Goal: Task Accomplishment & Management: Manage account settings

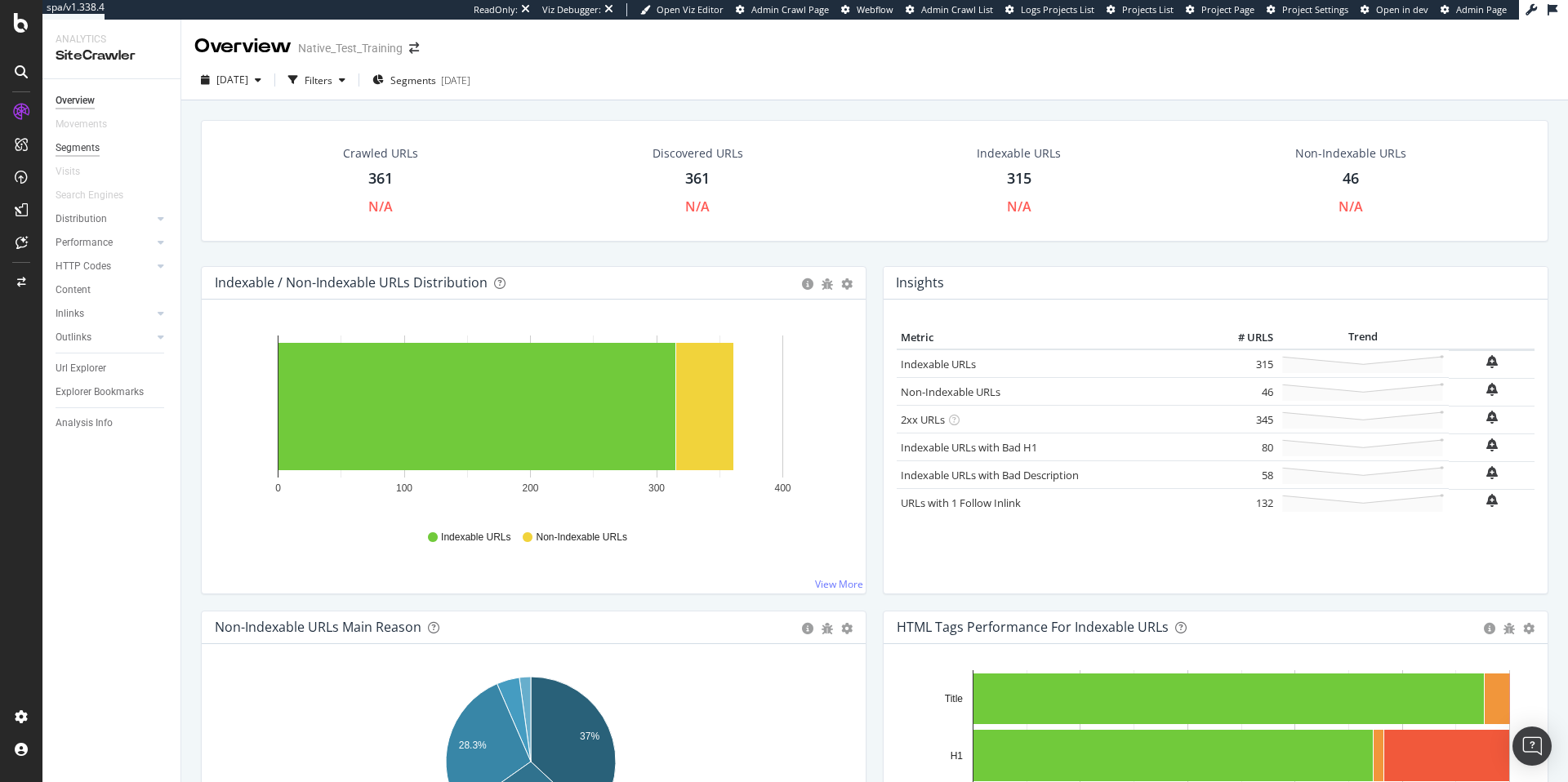
click at [96, 151] on div "Segments" at bounding box center [78, 147] width 44 height 17
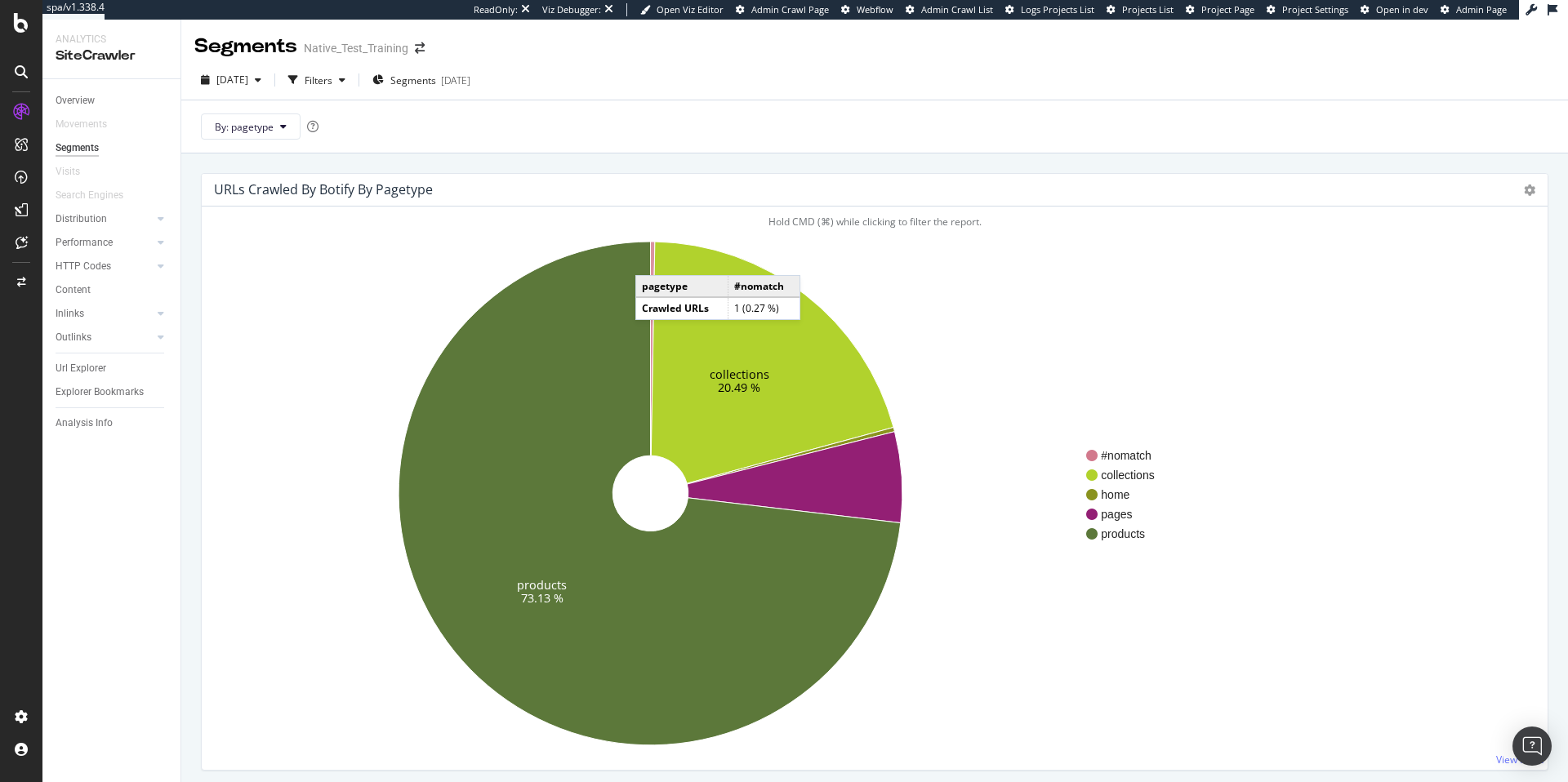
click at [652, 259] on icon at bounding box center [653, 348] width 4 height 214
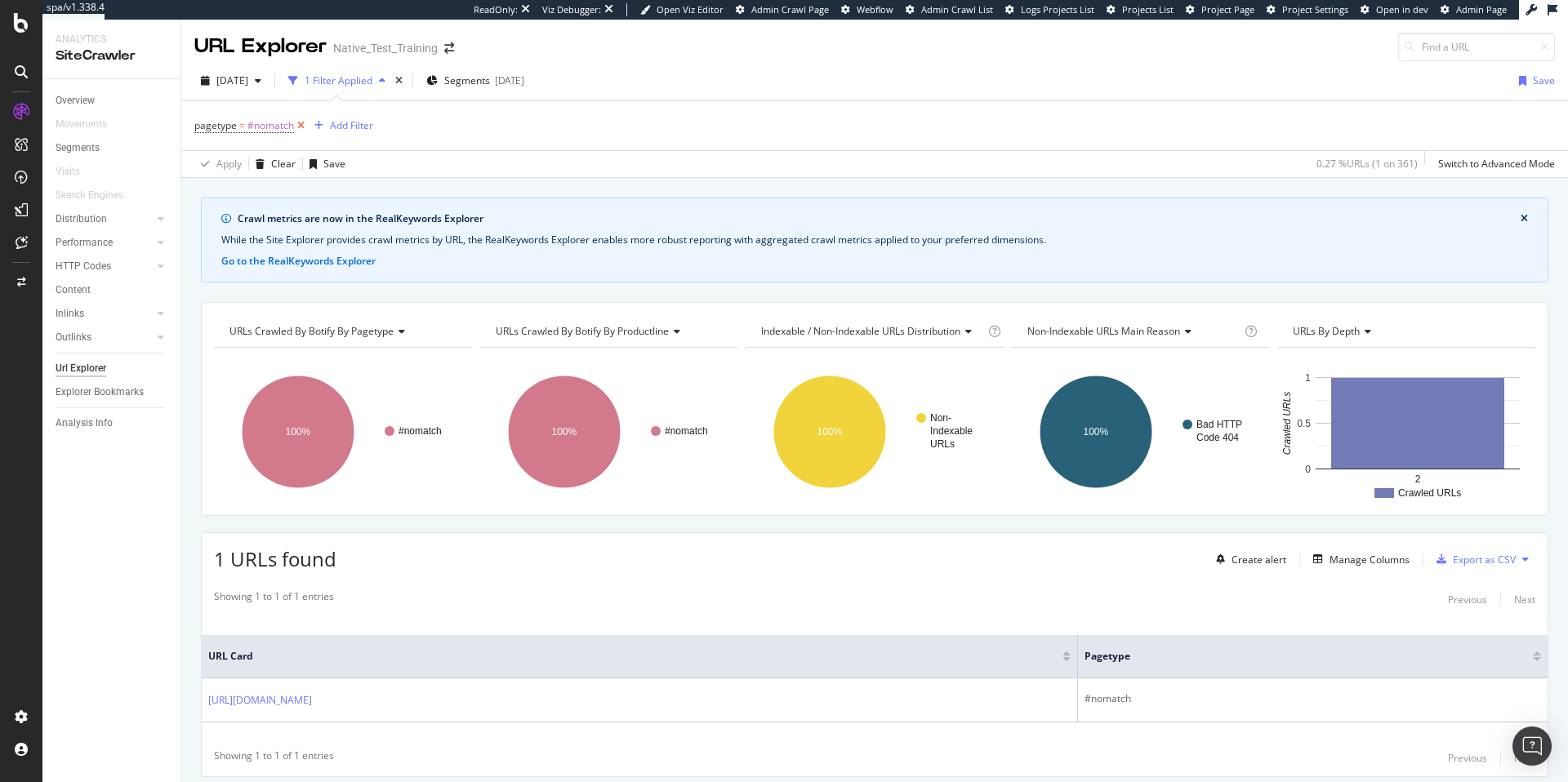
click at [298, 128] on icon at bounding box center [301, 125] width 14 height 17
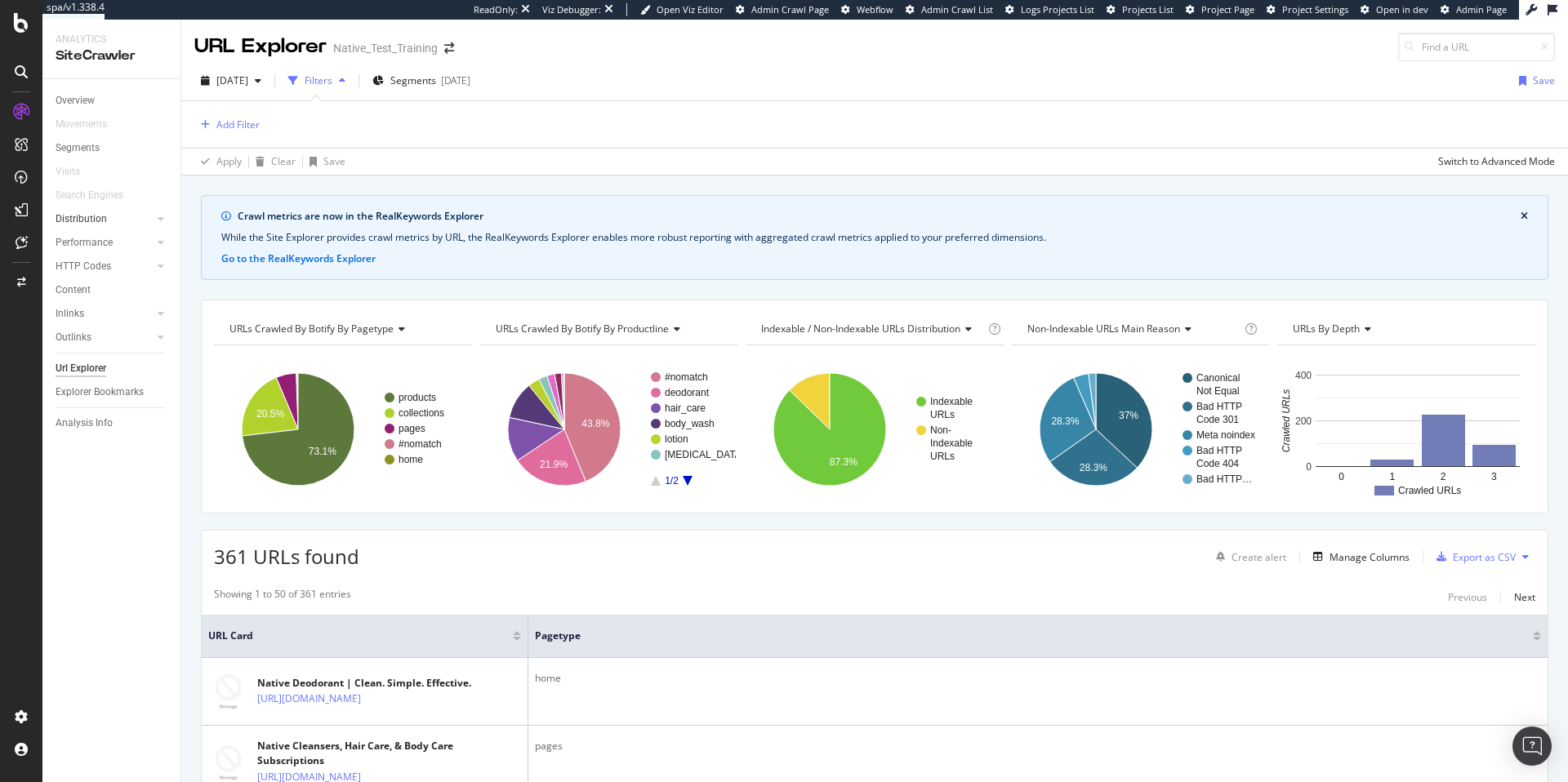
click at [140, 217] on div at bounding box center [144, 218] width 17 height 17
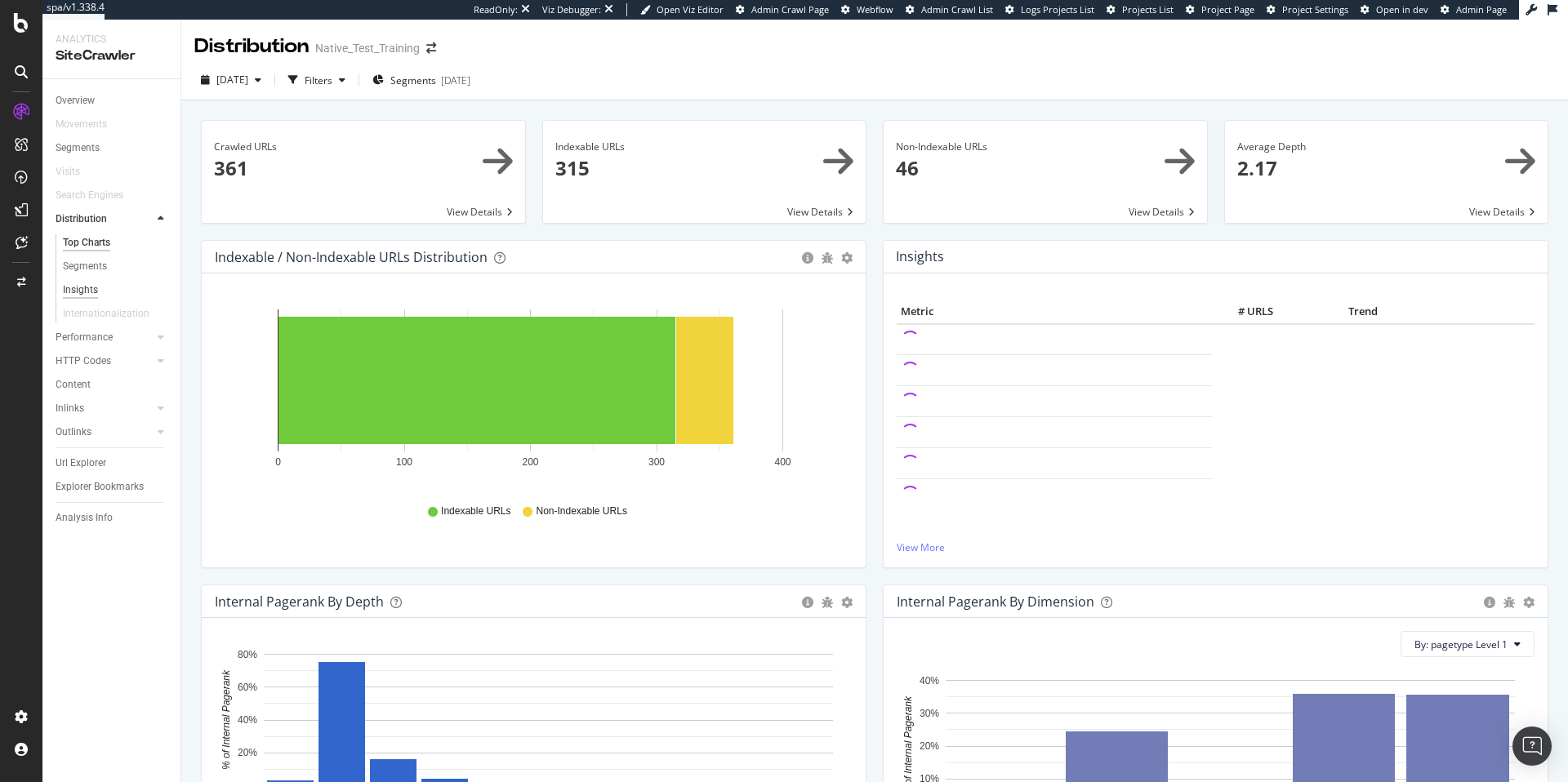
click at [90, 288] on div "Insights" at bounding box center [80, 290] width 35 height 17
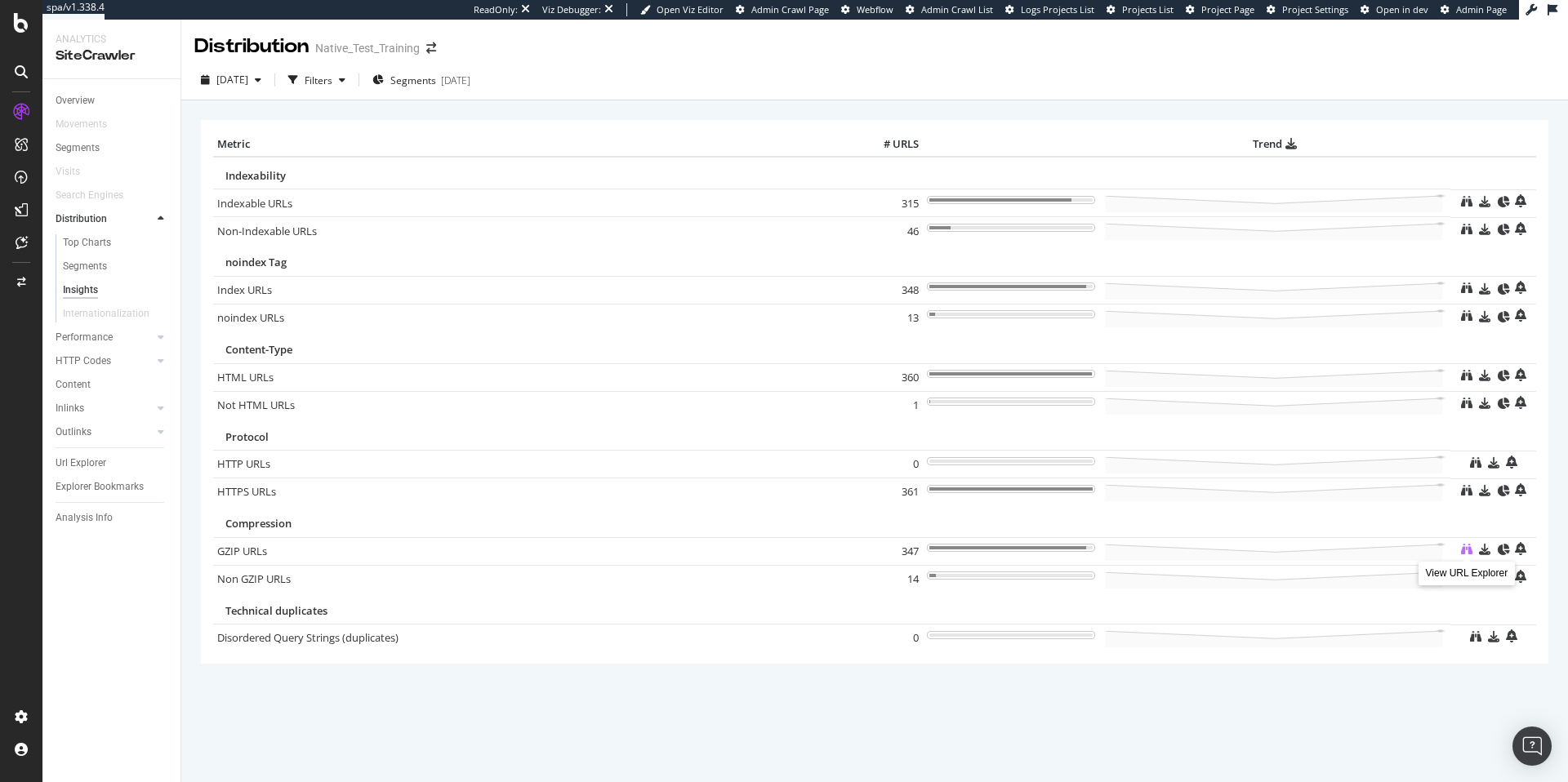
click at [1465, 550] on icon at bounding box center [1466, 549] width 11 height 11
click at [862, 572] on td "14" at bounding box center [890, 579] width 65 height 28
click at [1464, 579] on icon at bounding box center [1466, 577] width 11 height 11
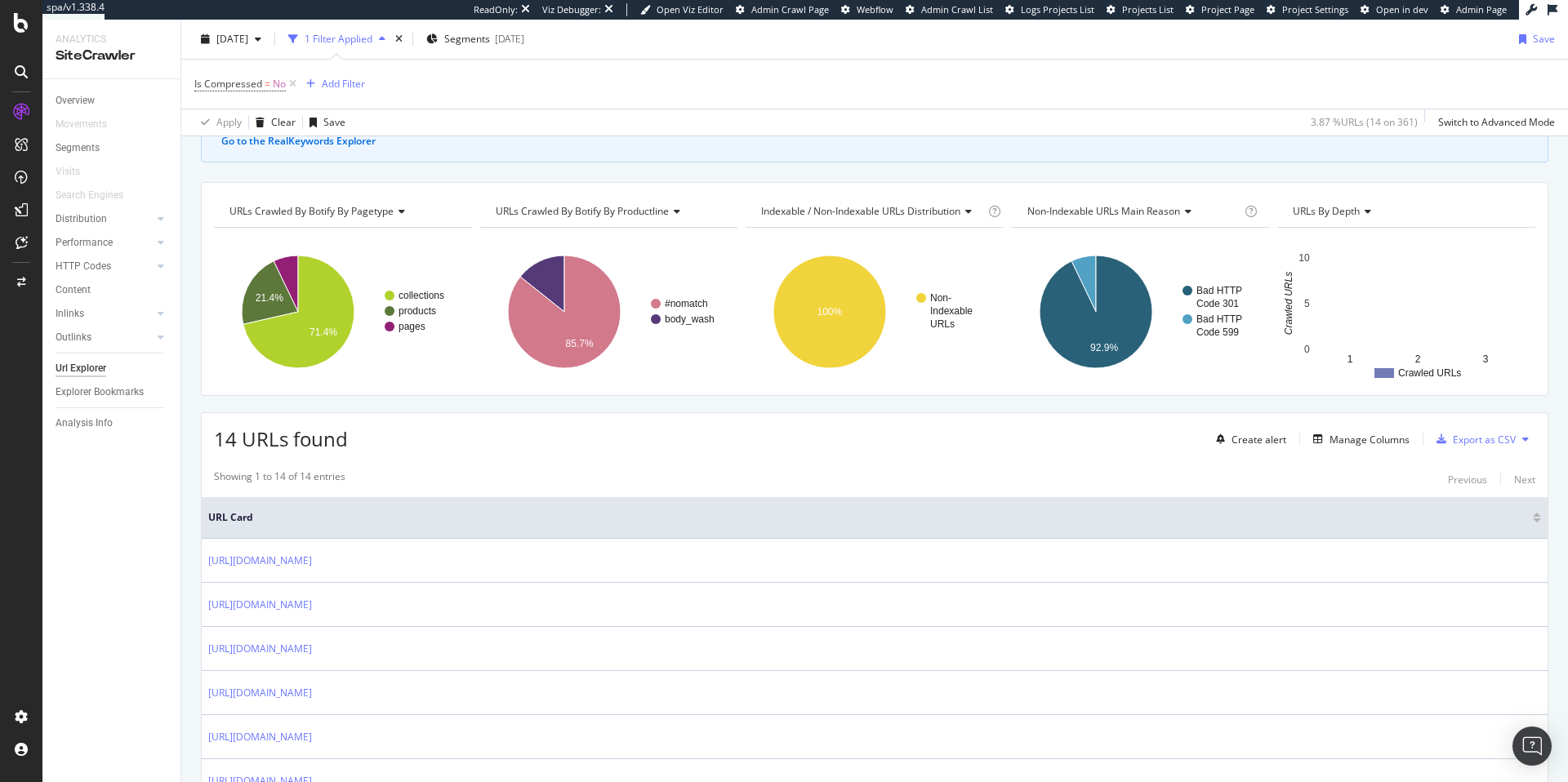
scroll to position [46, 0]
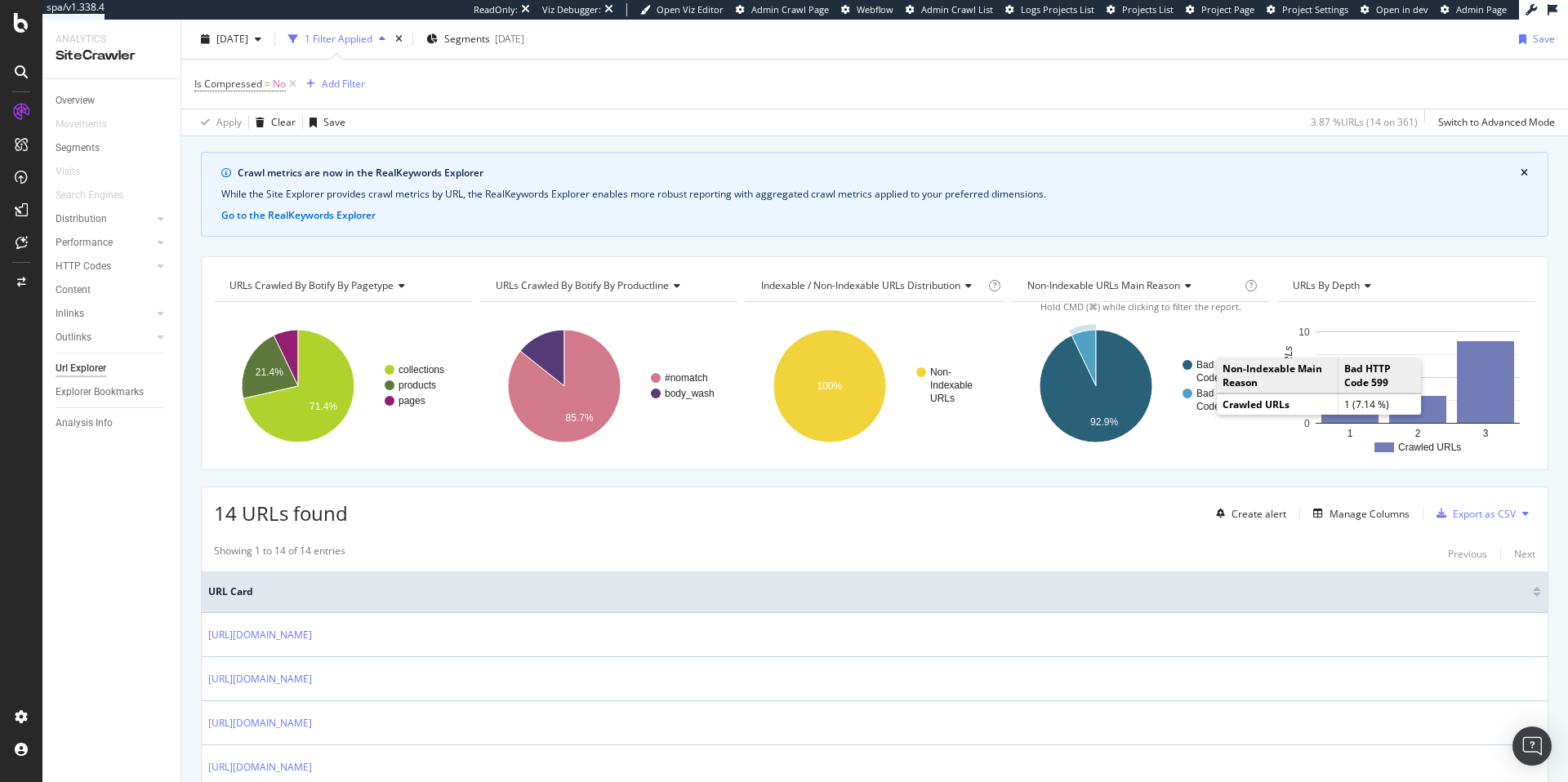
click at [1200, 402] on text "Code 599" at bounding box center [1217, 406] width 42 height 11
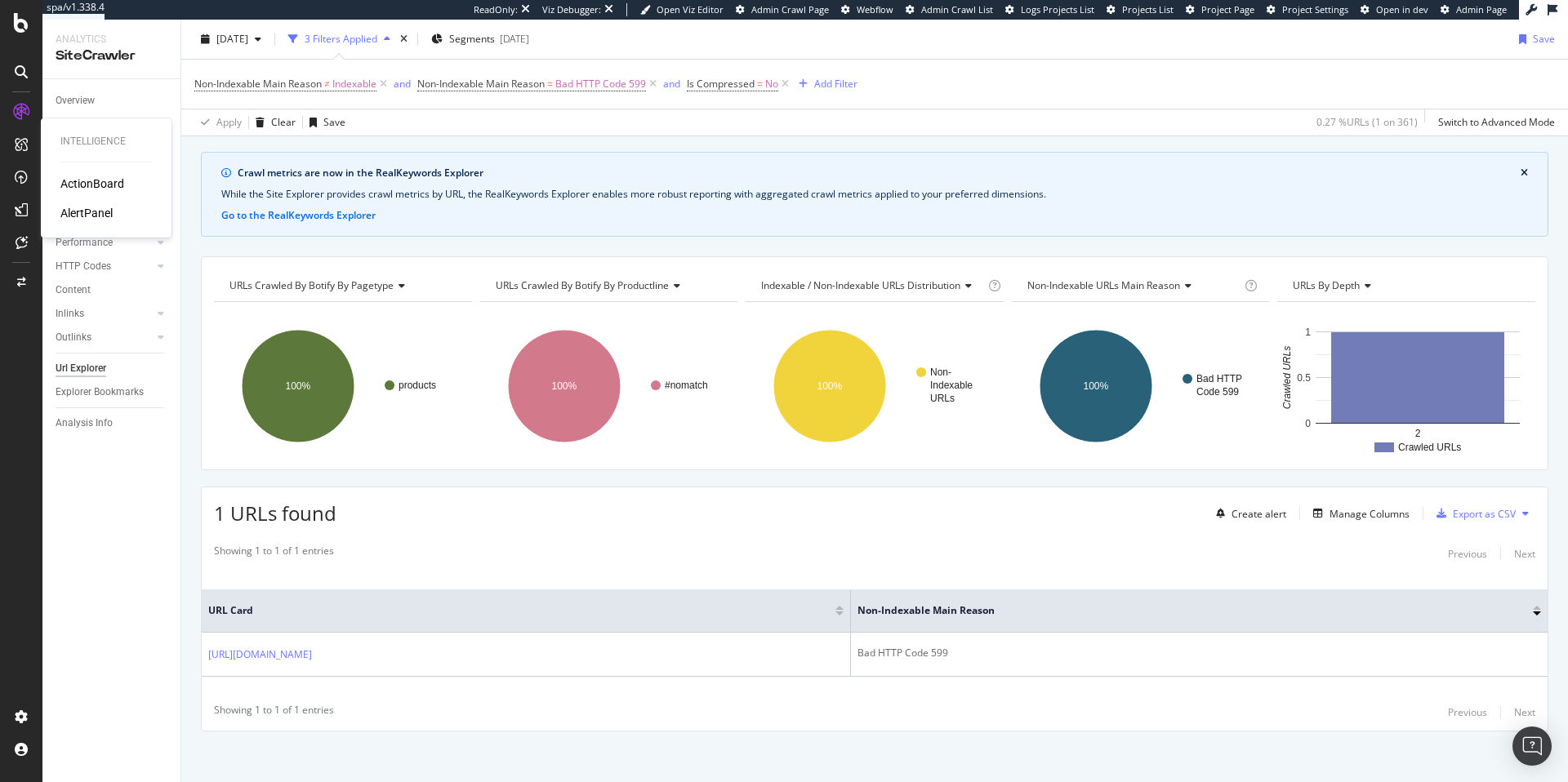
click at [84, 184] on div "ActionBoard" at bounding box center [92, 183] width 63 height 17
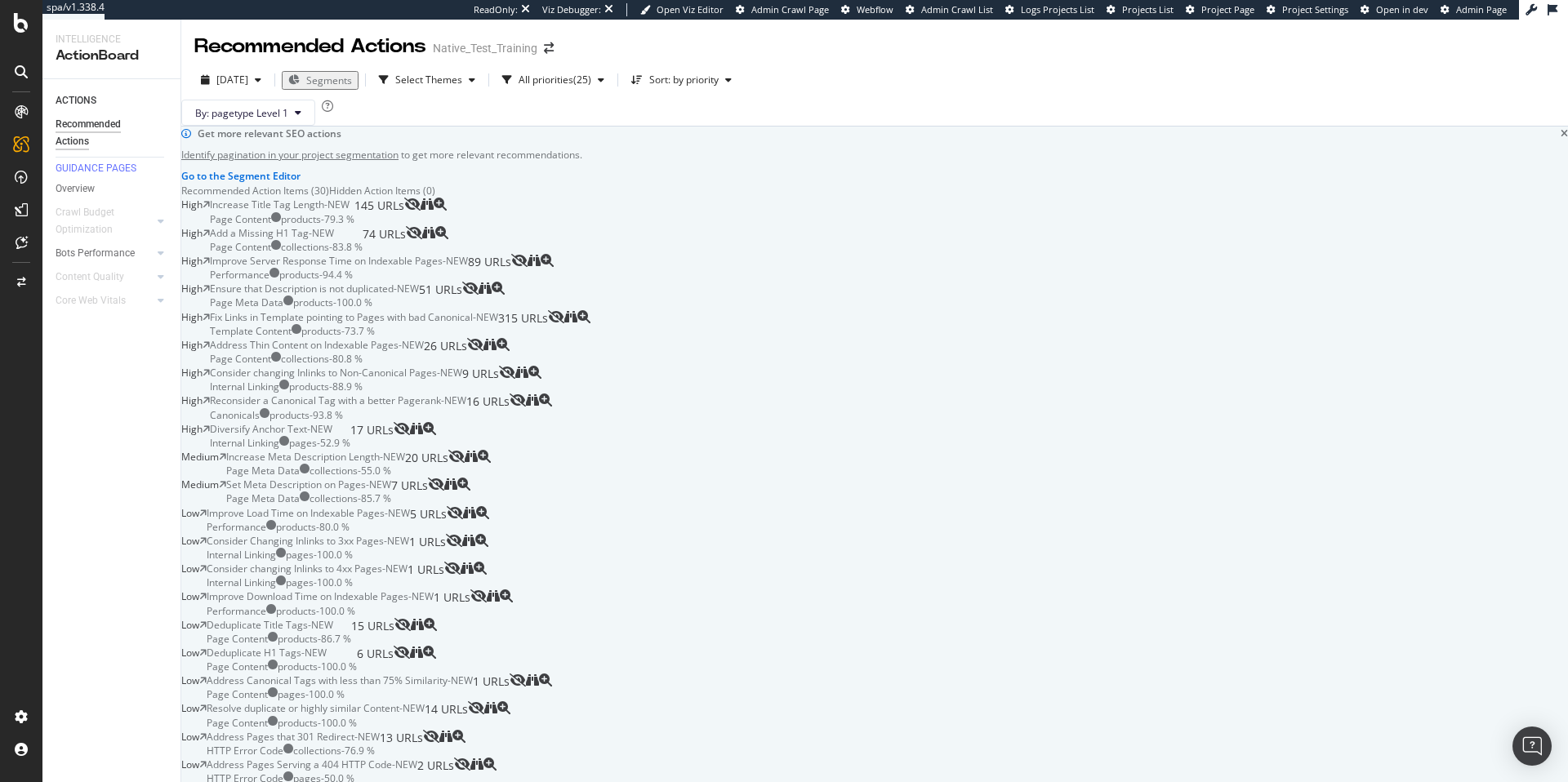
scroll to position [123, 0]
click at [406, 254] on div "Add a Missing H1 Tag - NEW Page Content collections - 83.8 % 74 URLs" at bounding box center [307, 240] width 196 height 28
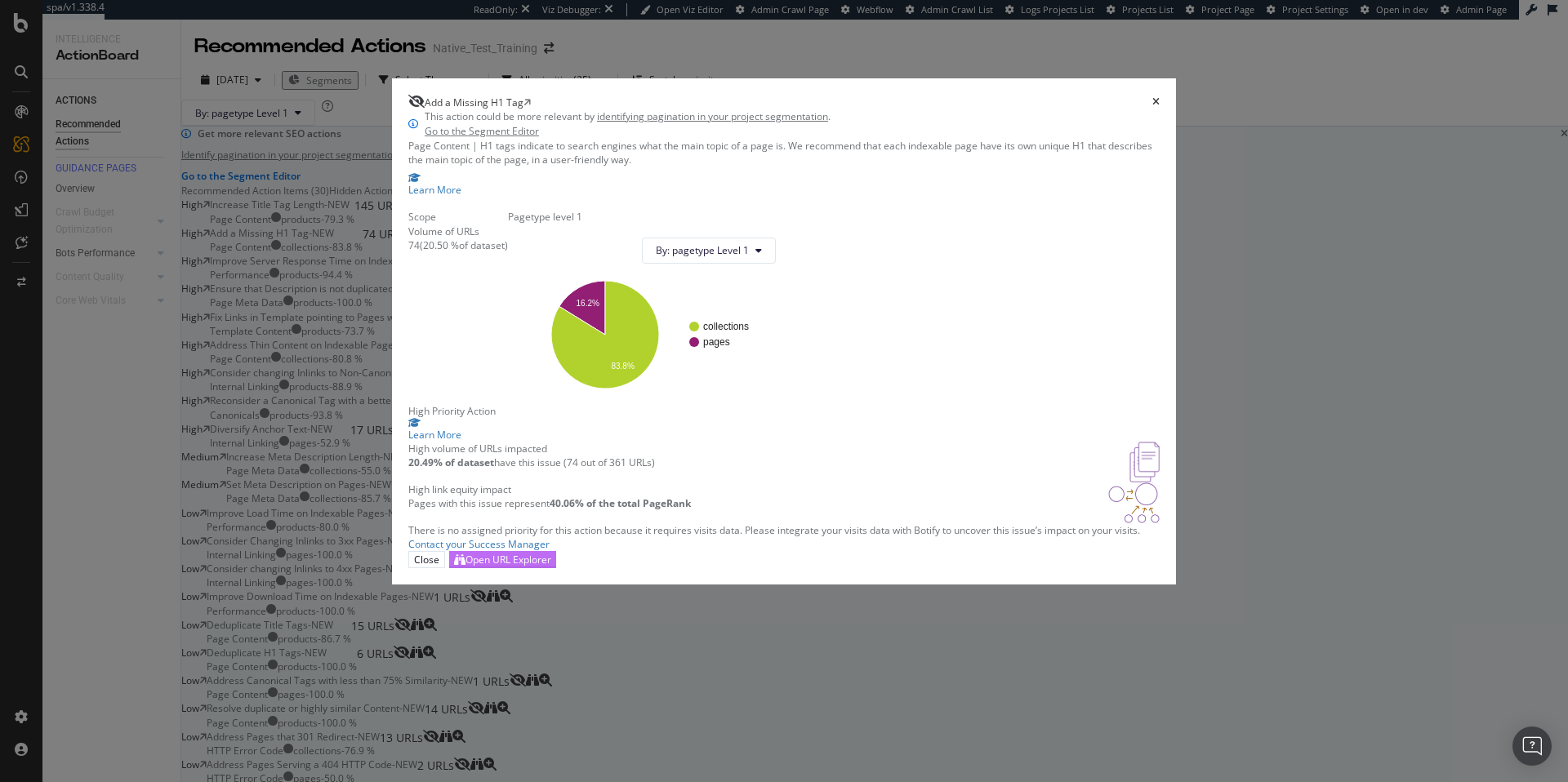
click at [551, 566] on div "Open URL Explorer" at bounding box center [507, 559] width 85 height 14
click at [1152, 97] on icon "times" at bounding box center [1156, 101] width 7 height 10
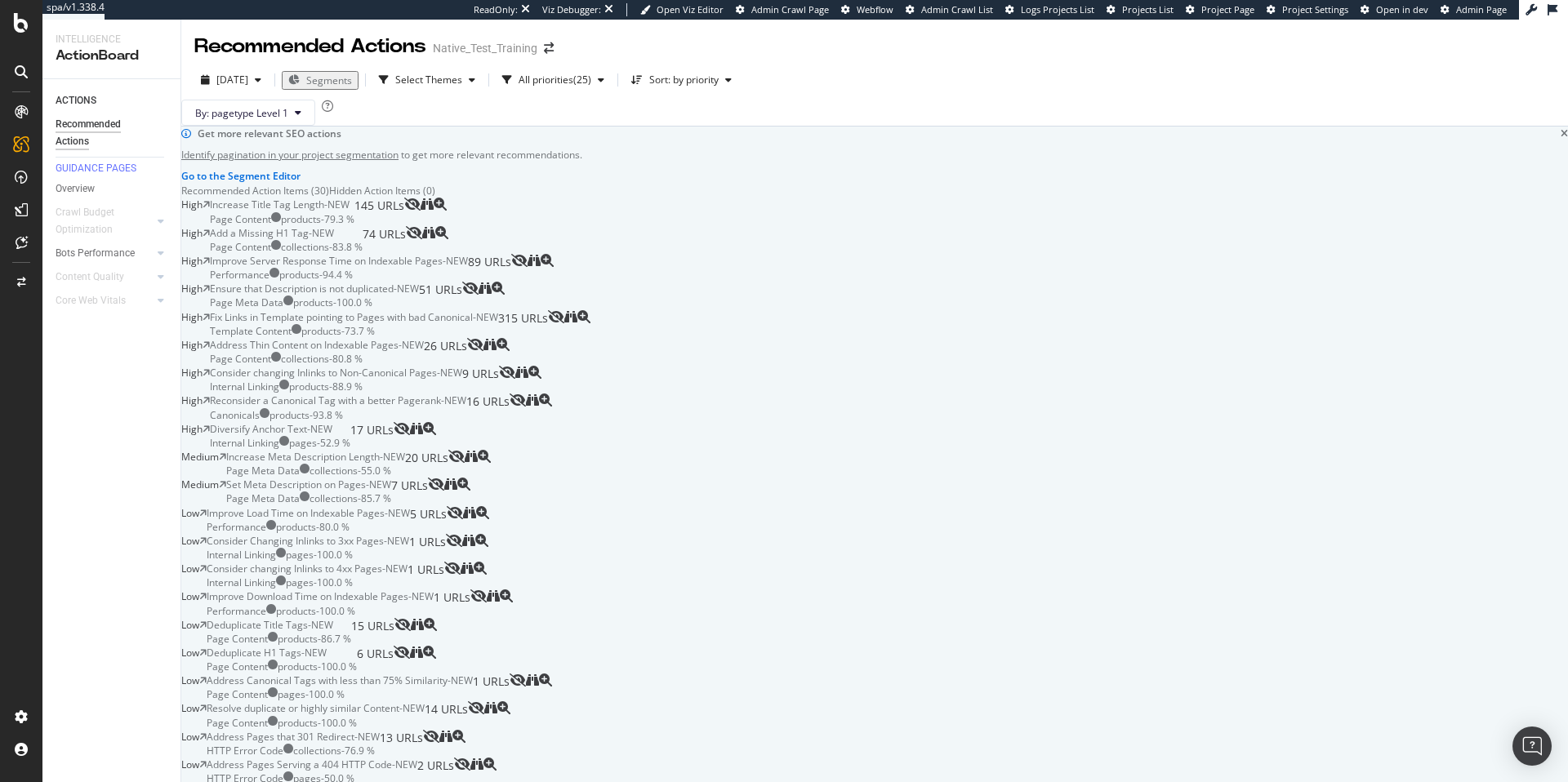
scroll to position [287, 0]
click at [442, 254] on div "Improve Server Response Time on Indexable Pages" at bounding box center [326, 261] width 233 height 14
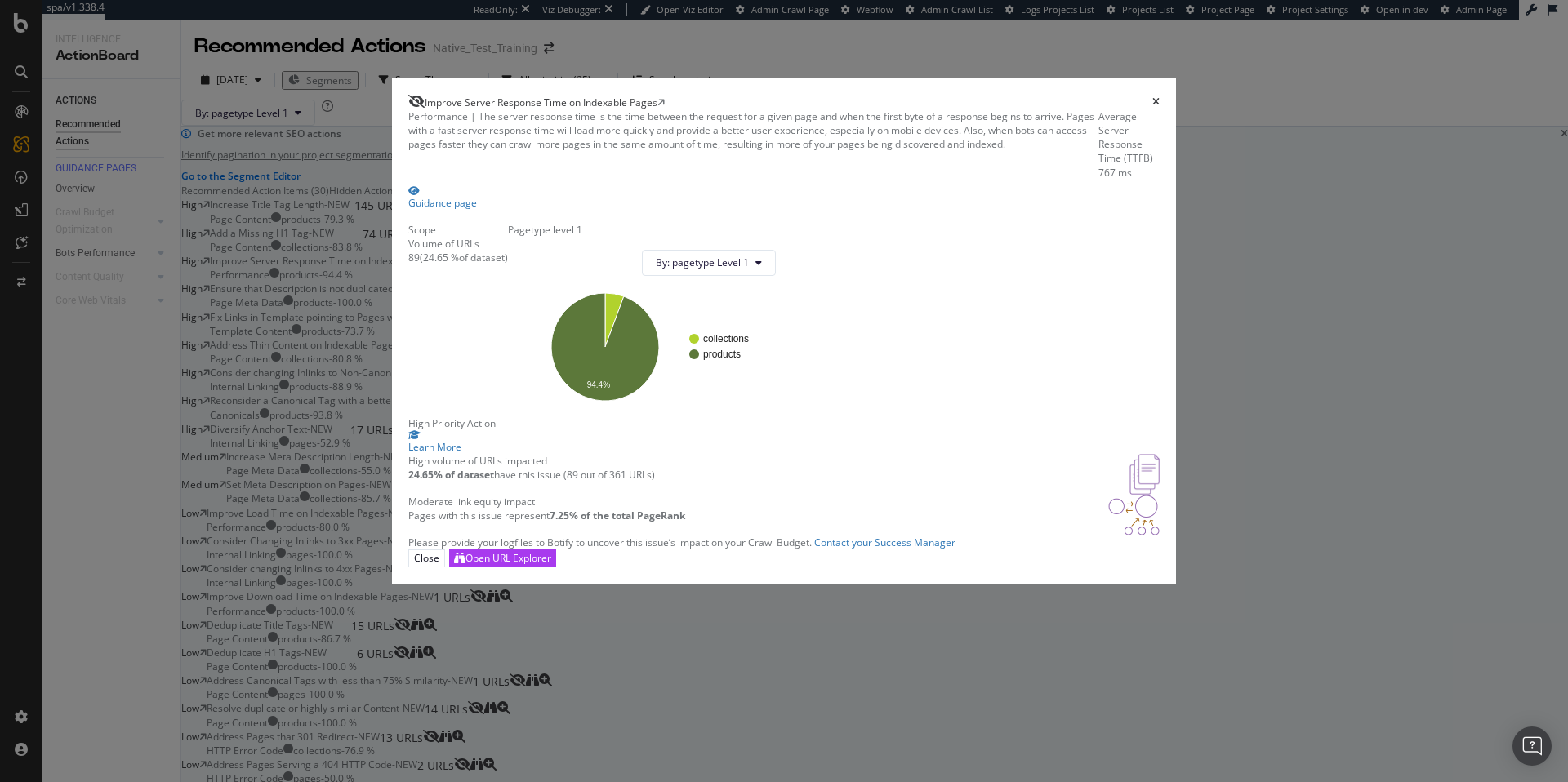
click at [534, 95] on span "Improve Server Response Time on Indexable Pages" at bounding box center [541, 102] width 233 height 14
click at [1152, 97] on icon "times" at bounding box center [1156, 101] width 7 height 10
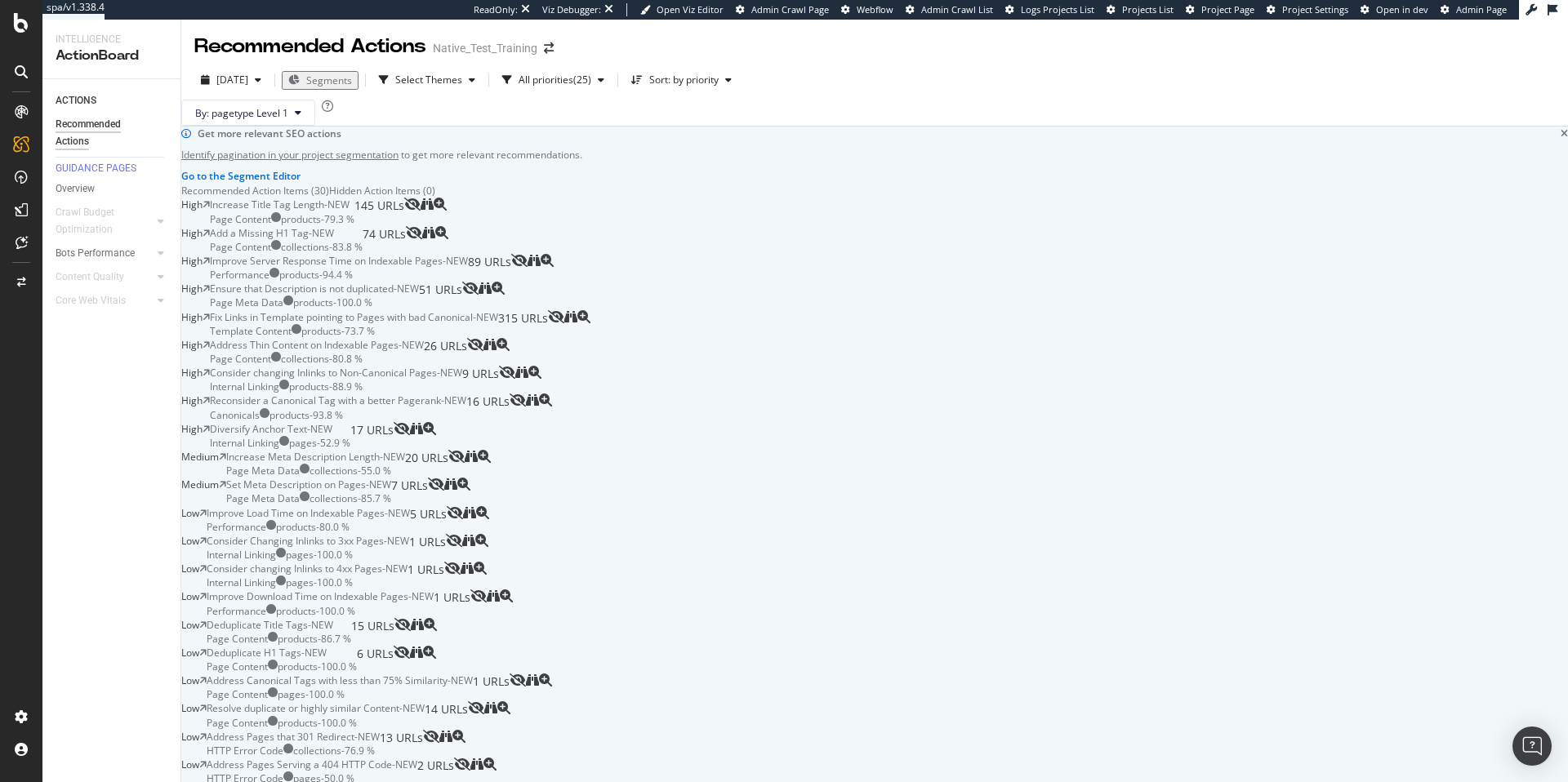
scroll to position [688, 0]
click at [92, 210] on div "AlertPanel" at bounding box center [86, 213] width 52 height 17
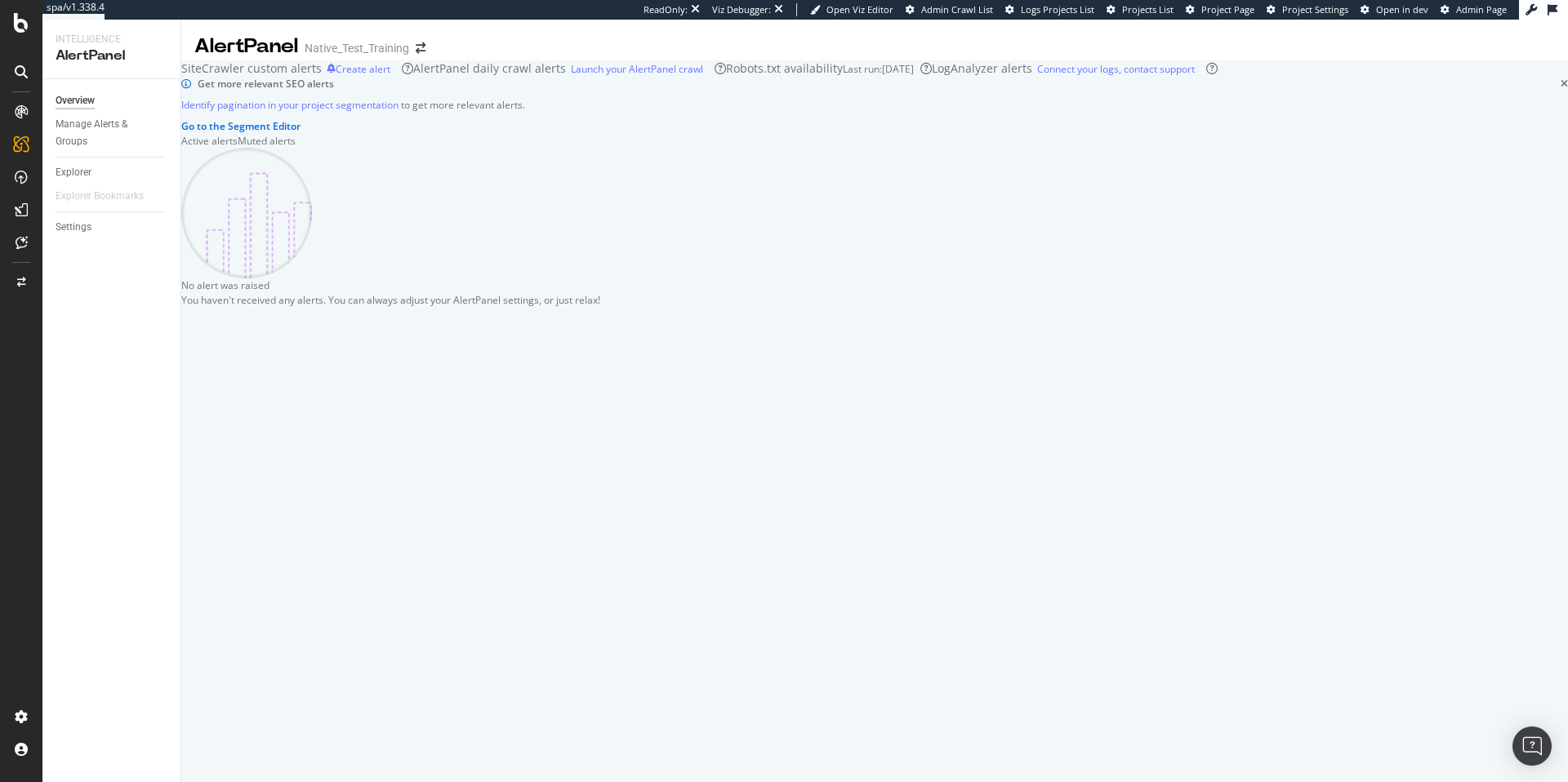
click at [322, 306] on div "SiteCrawler custom alerts Create alert AlertPanel daily crawl alerts Launch you…" at bounding box center [875, 183] width 1387 height 246
click at [85, 184] on div "ActionBoard" at bounding box center [92, 183] width 63 height 17
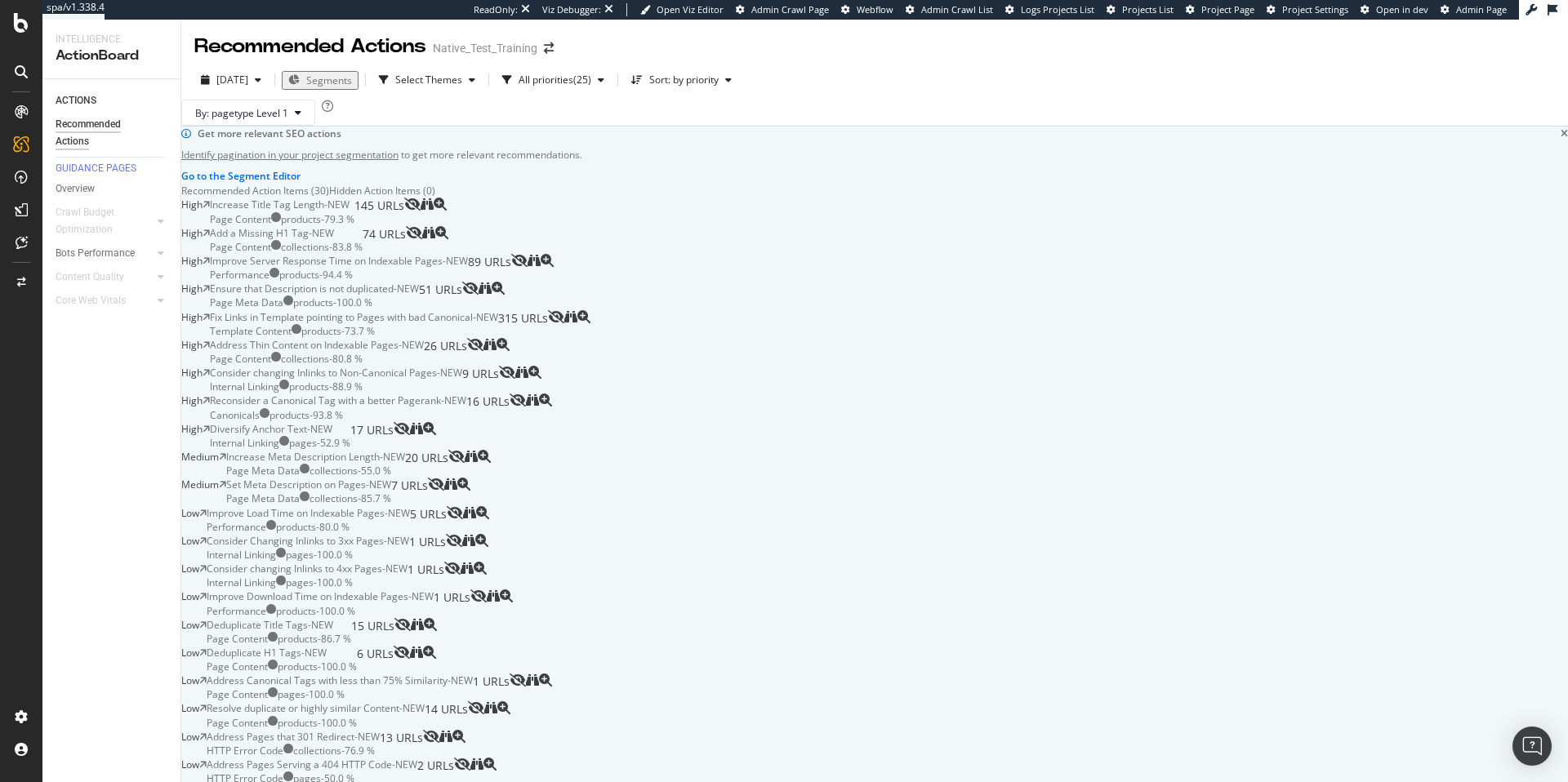
scroll to position [166, 0]
click at [95, 210] on div "LogAnalyzer" at bounding box center [92, 210] width 63 height 17
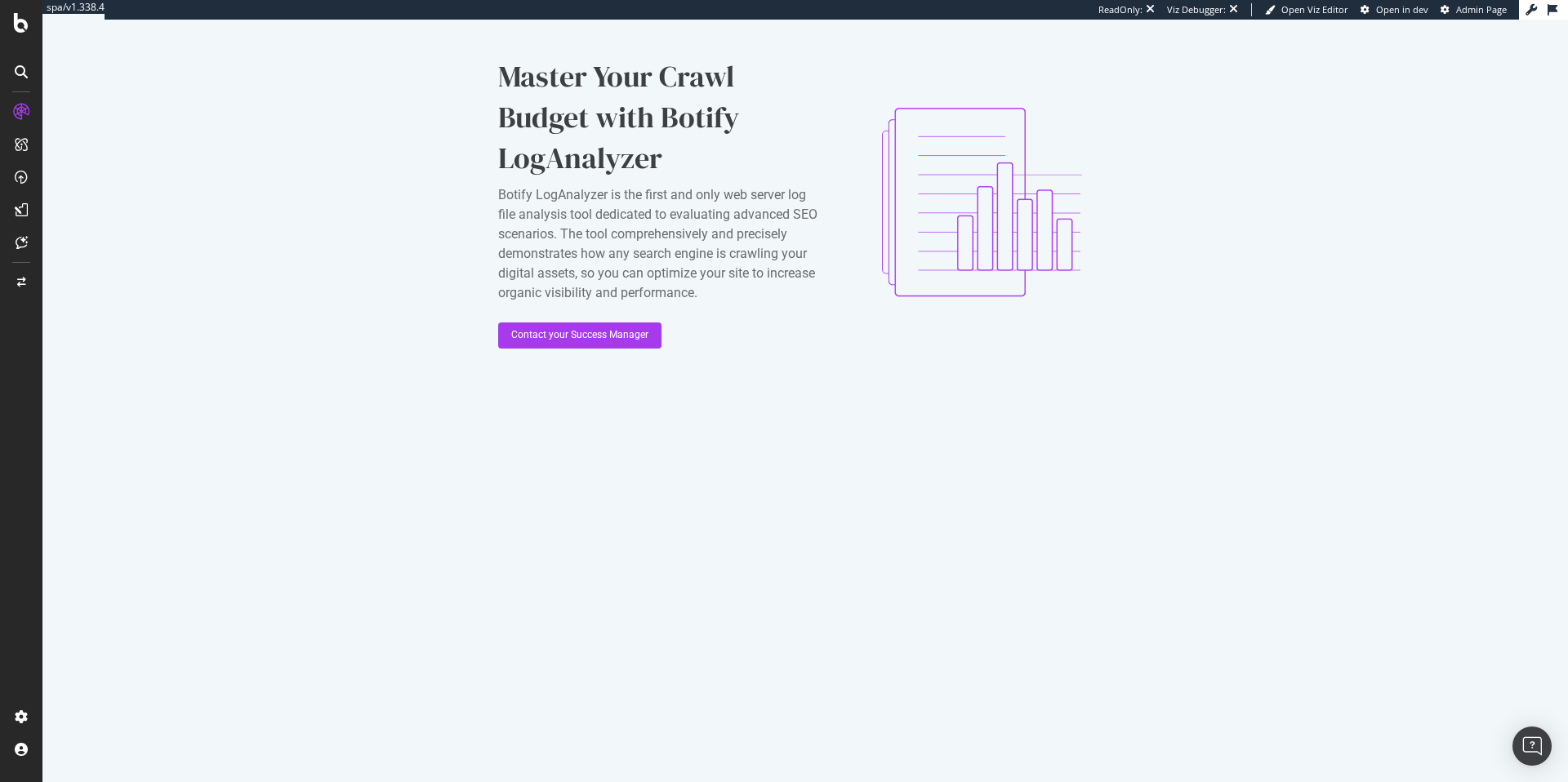
click at [19, 106] on icon at bounding box center [21, 112] width 17 height 17
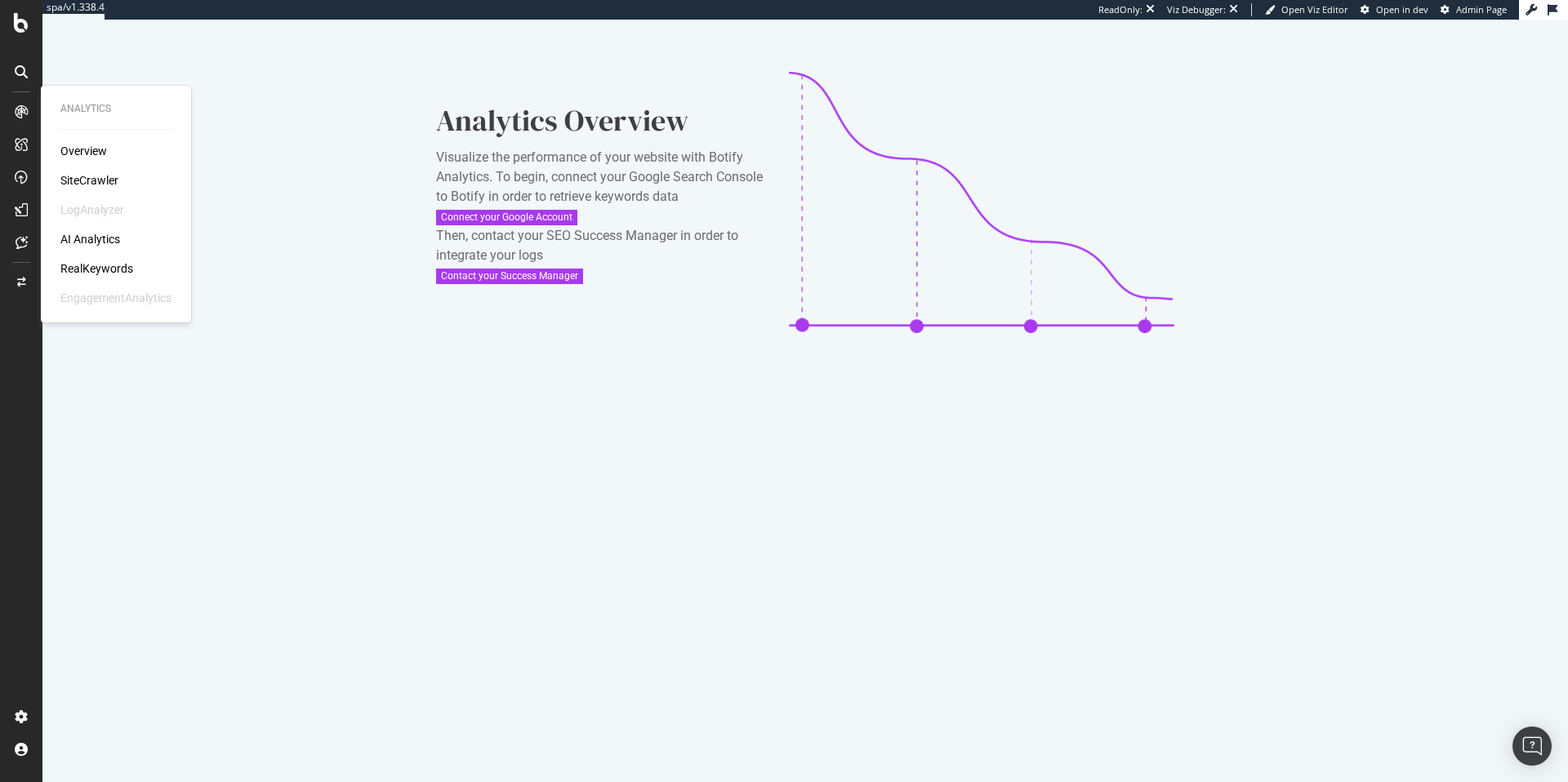
click at [100, 151] on div "Overview" at bounding box center [84, 151] width 47 height 17
click at [95, 179] on div "SiteCrawler" at bounding box center [90, 181] width 58 height 17
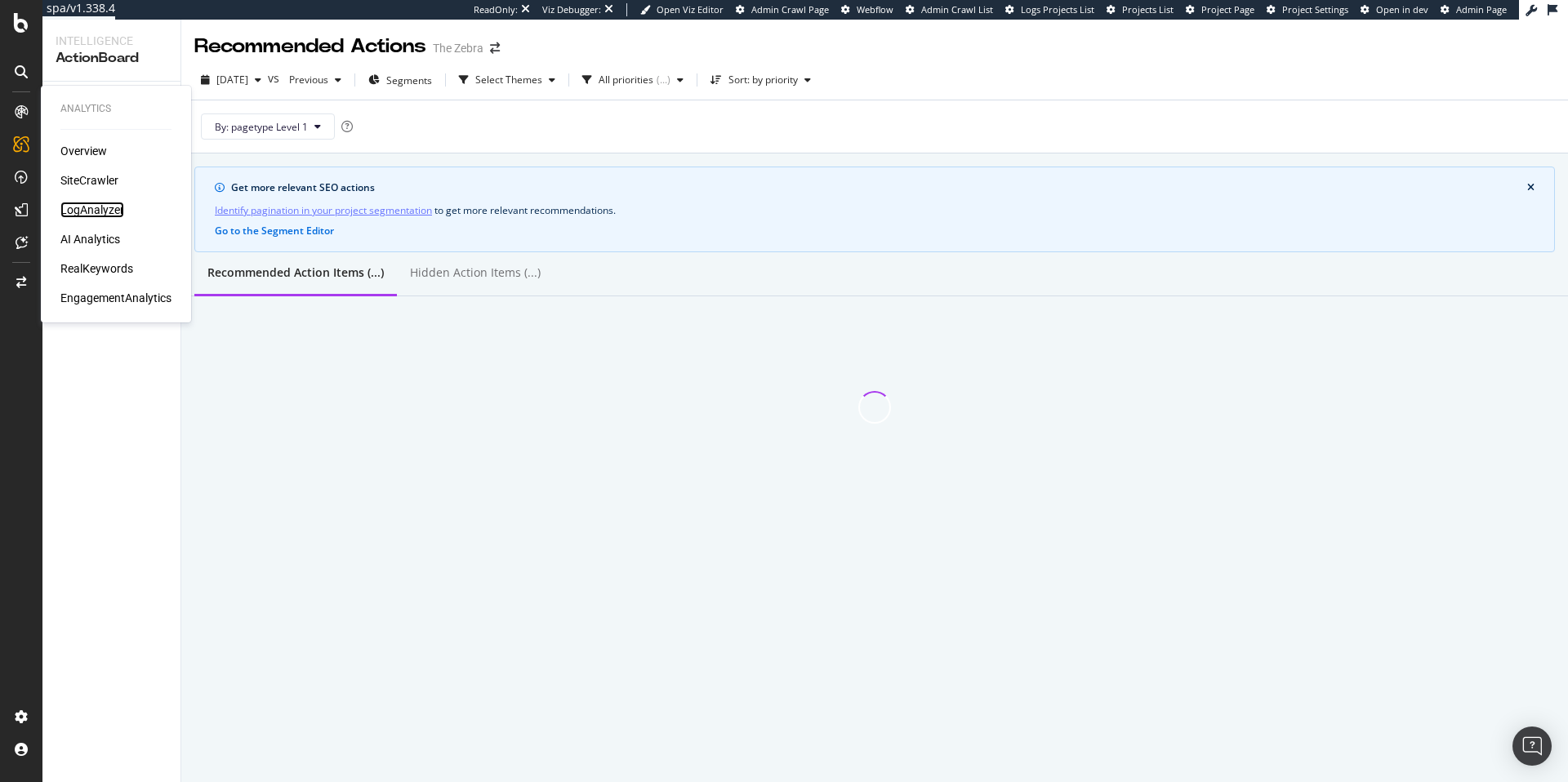
click at [88, 203] on div "LogAnalyzer" at bounding box center [92, 210] width 63 height 17
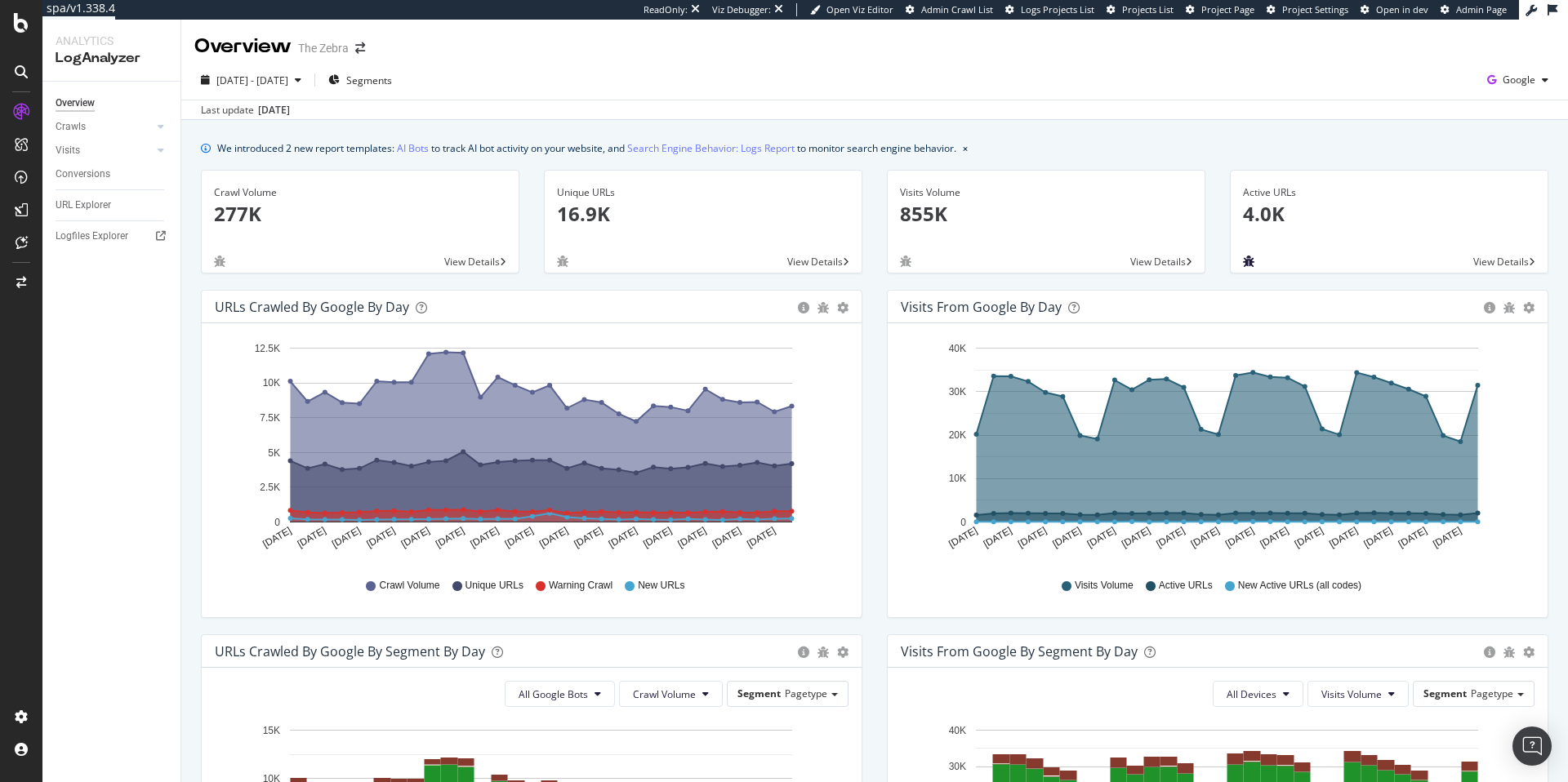
click at [1243, 265] on icon "bug" at bounding box center [1248, 261] width 11 height 11
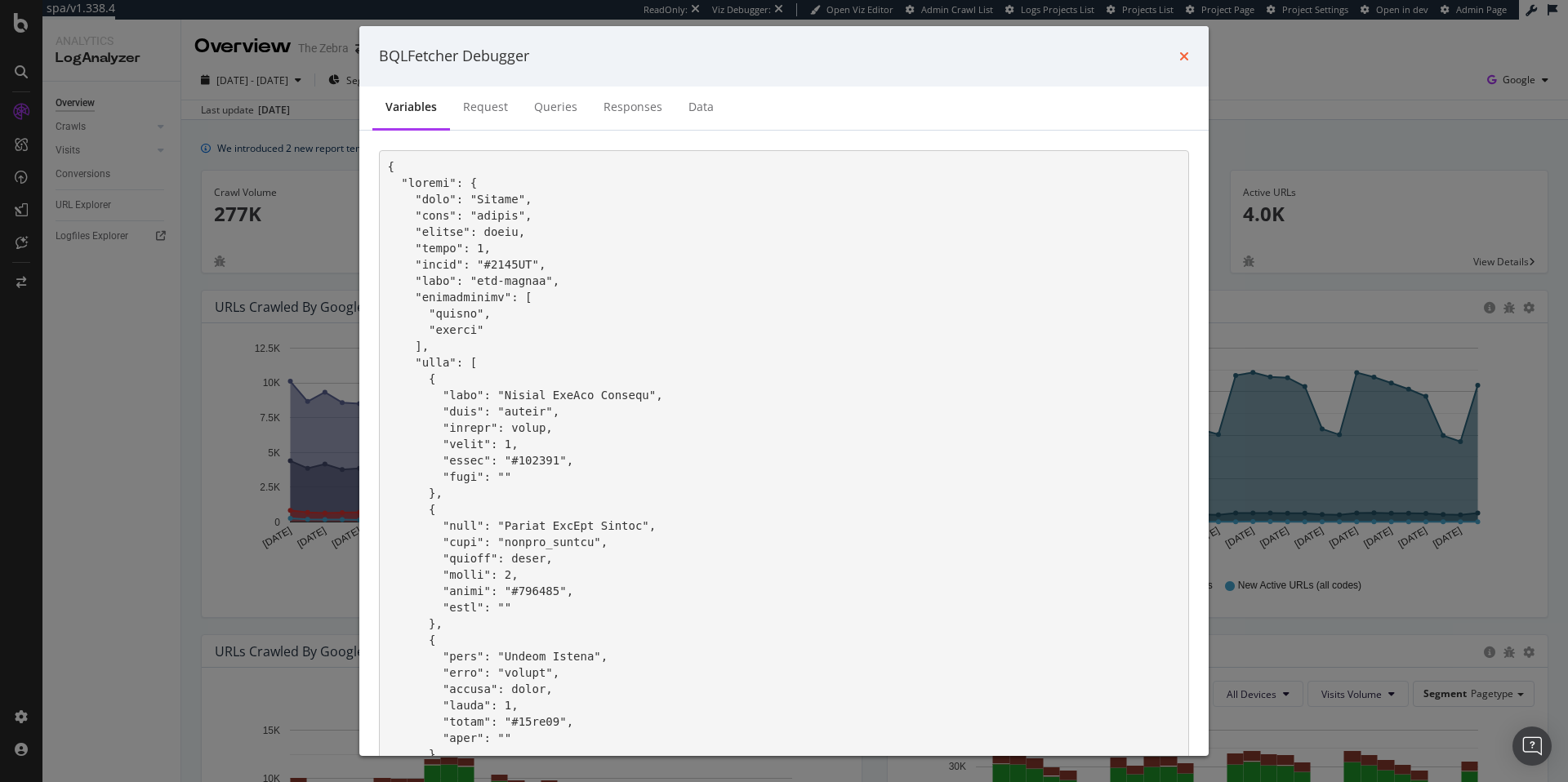
click at [1187, 55] on icon "times" at bounding box center [1183, 56] width 10 height 13
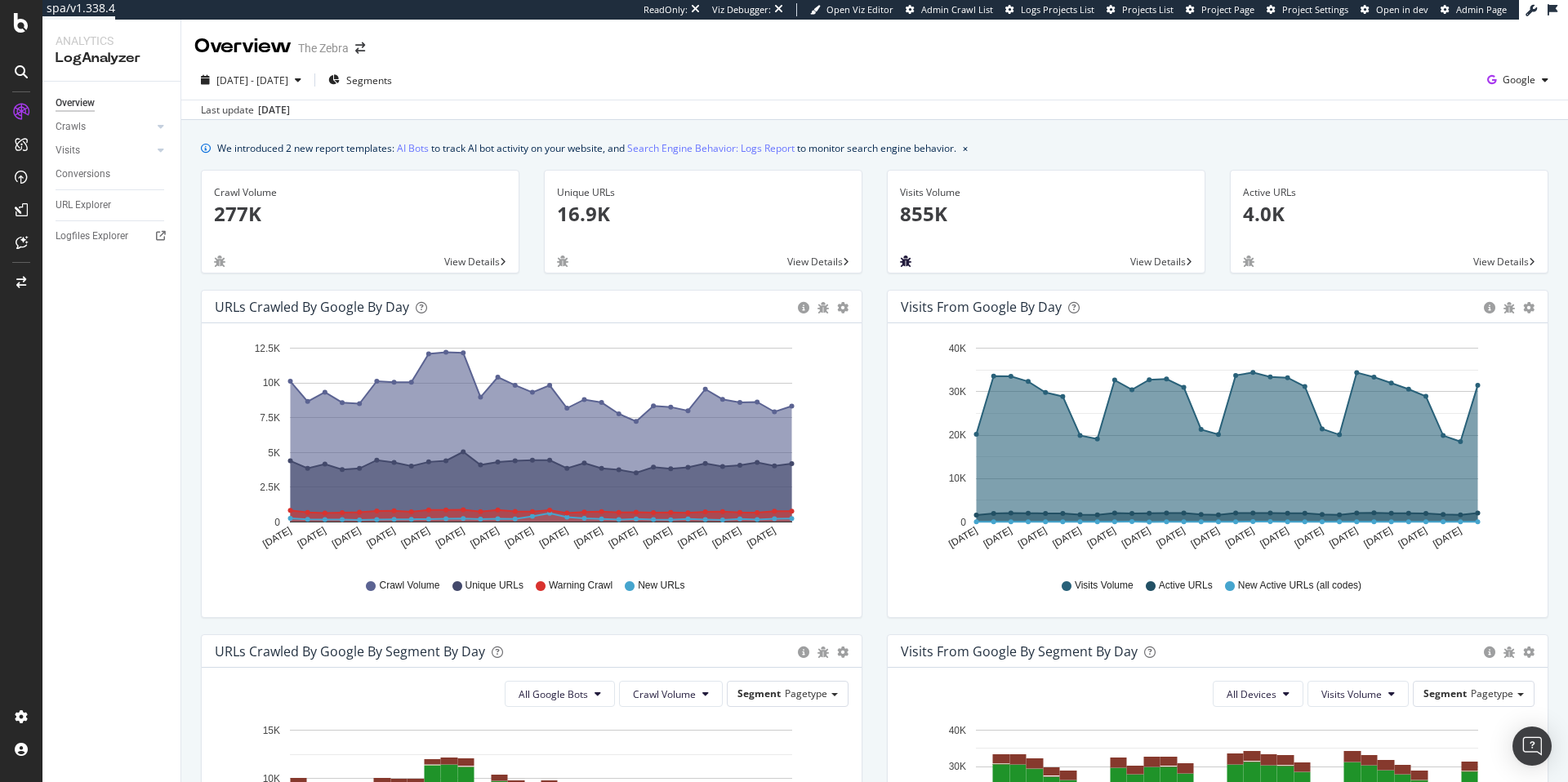
click at [899, 262] on icon "bug" at bounding box center [905, 261] width 11 height 11
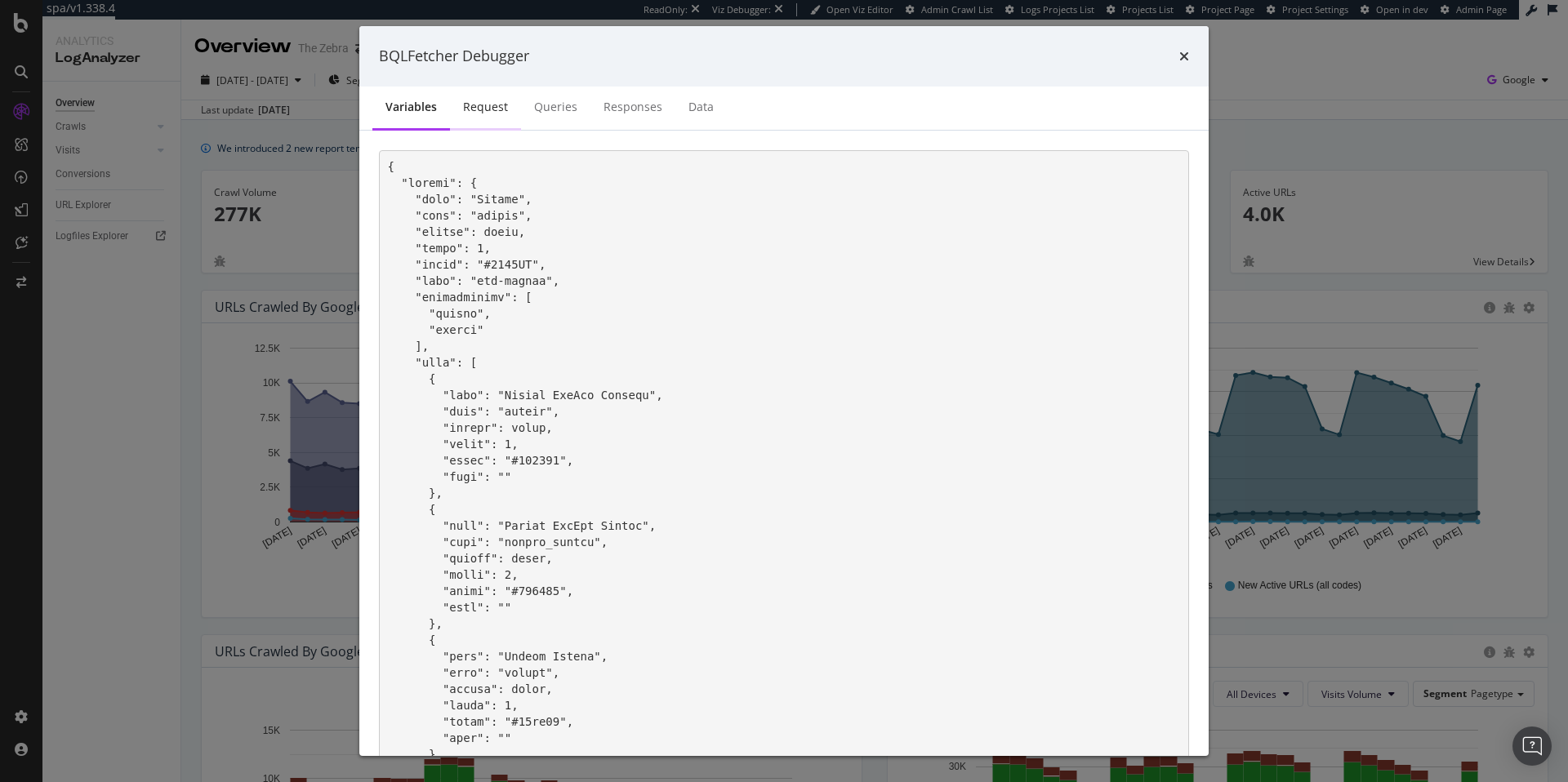
click at [472, 110] on div "Request" at bounding box center [485, 107] width 45 height 17
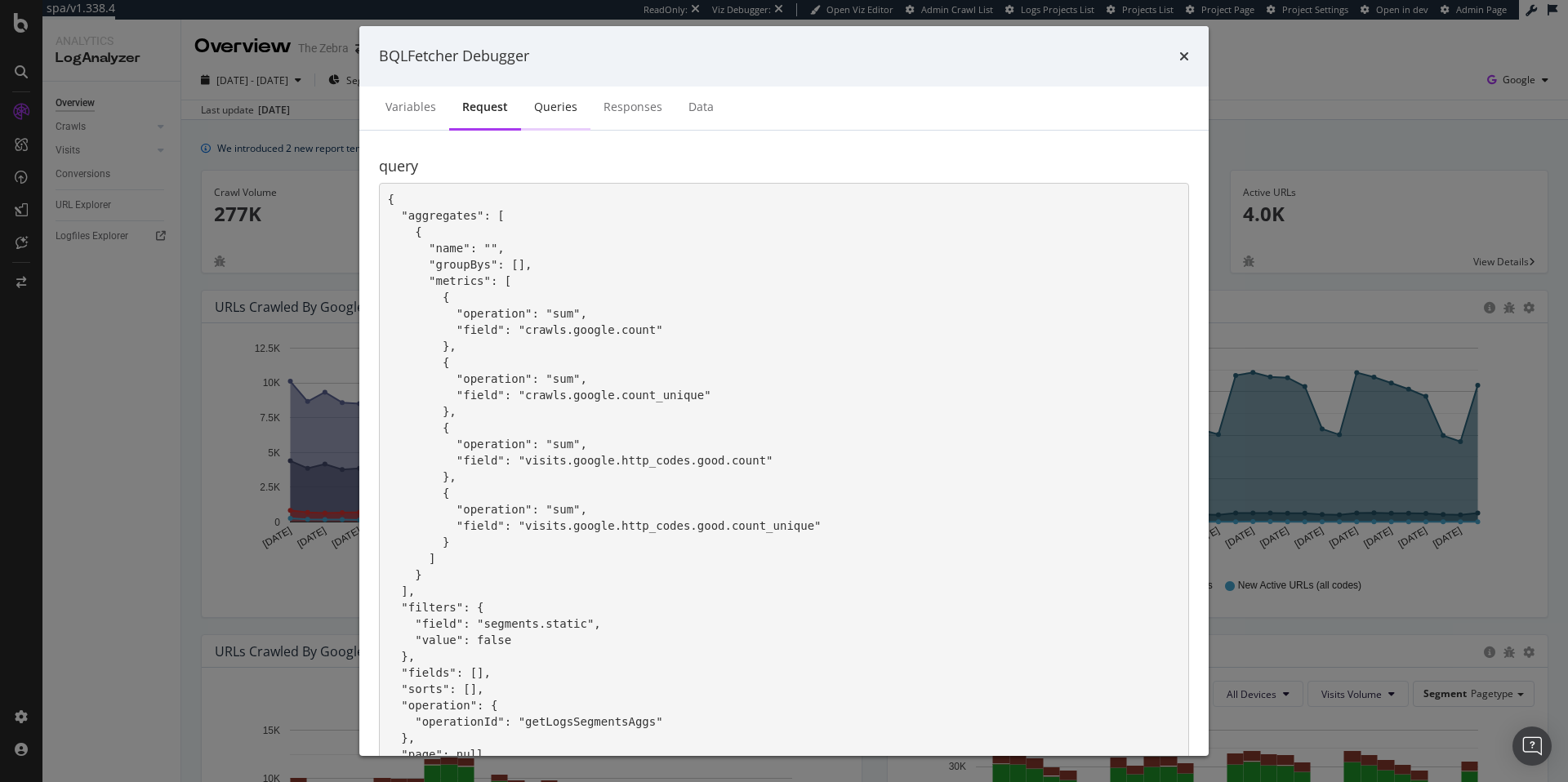
click at [538, 100] on div "Queries" at bounding box center [555, 107] width 43 height 17
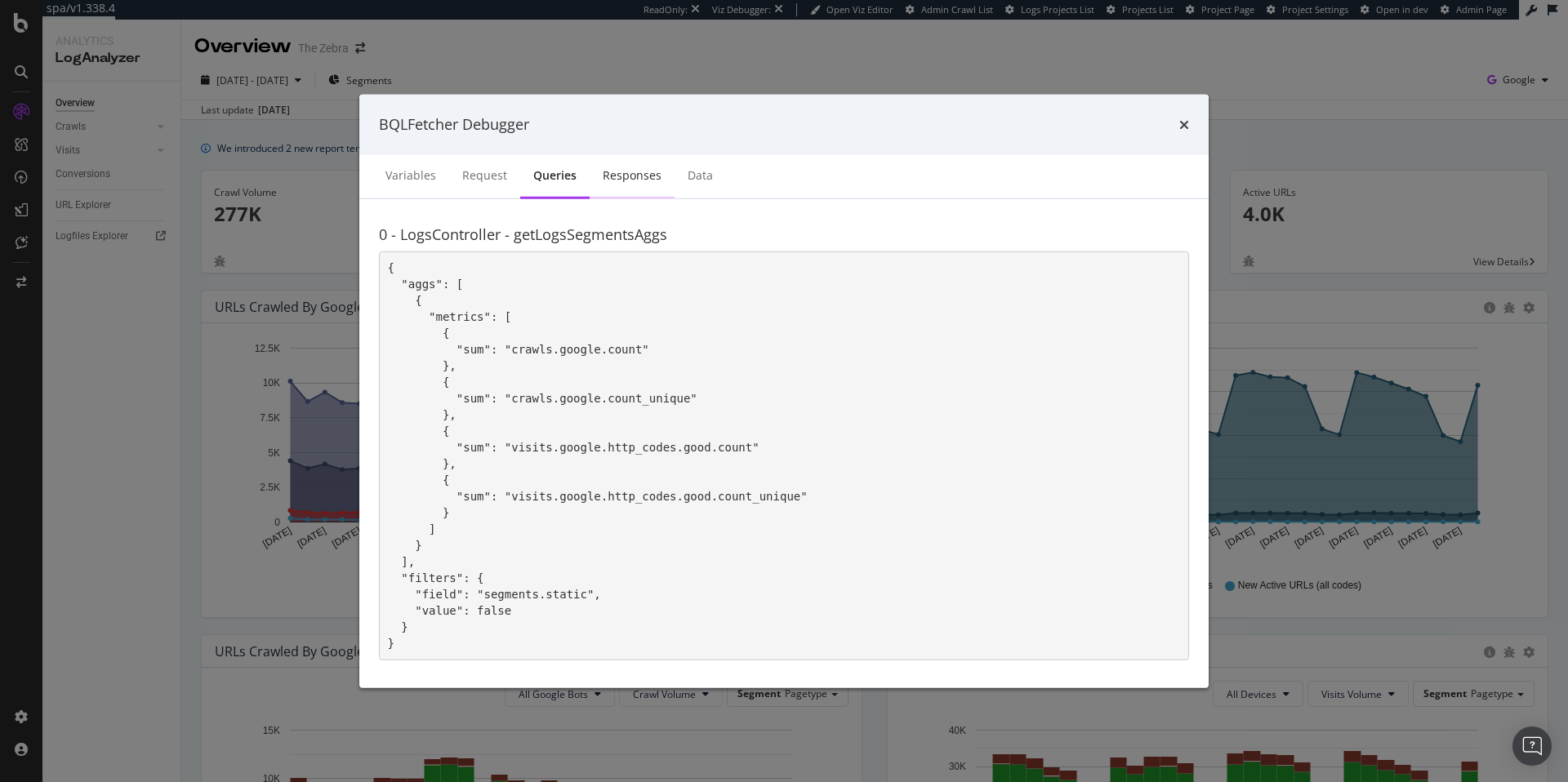
click at [589, 172] on div "Responses" at bounding box center [632, 175] width 85 height 45
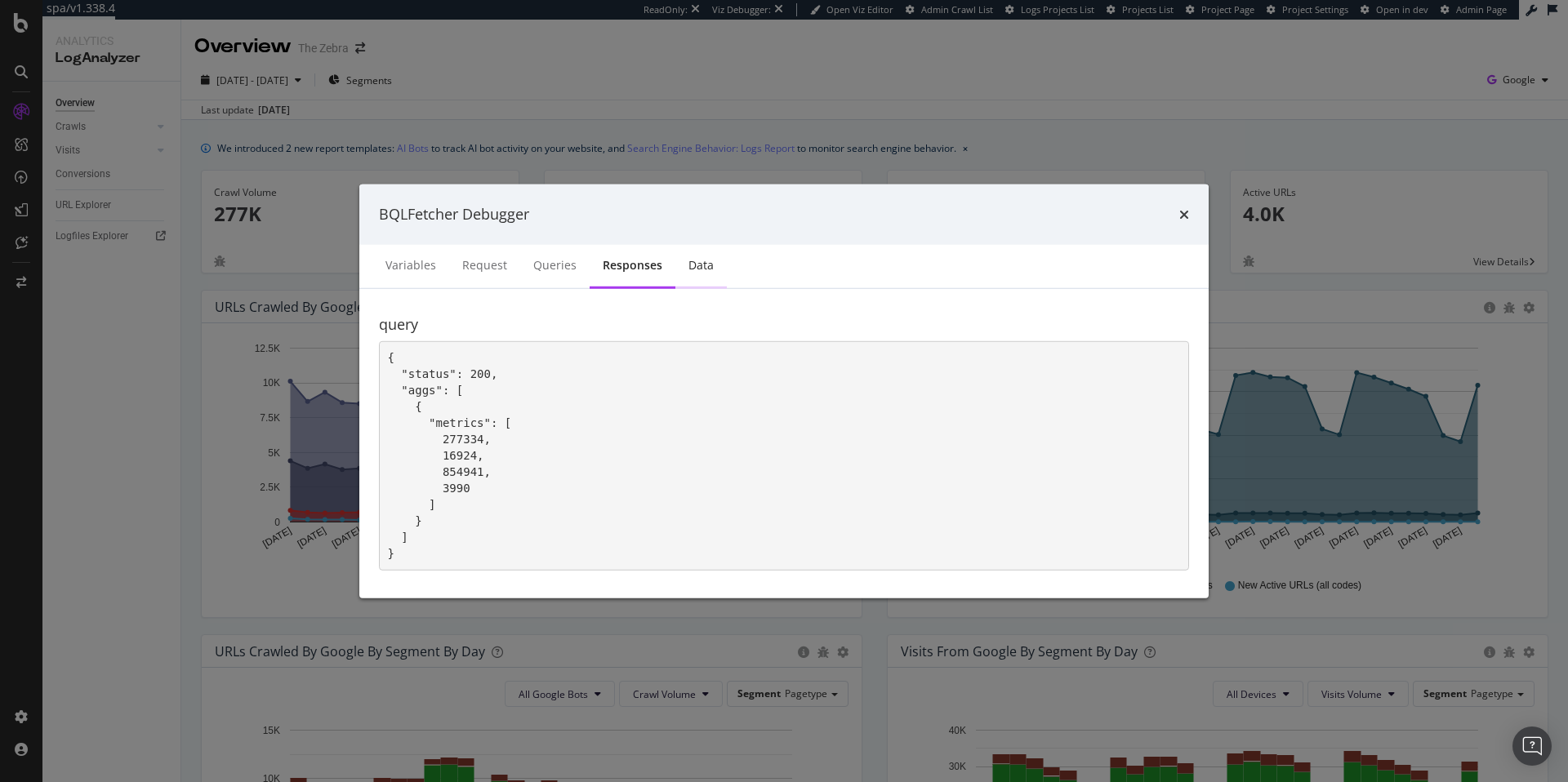
click at [699, 264] on div "Data" at bounding box center [700, 264] width 26 height 17
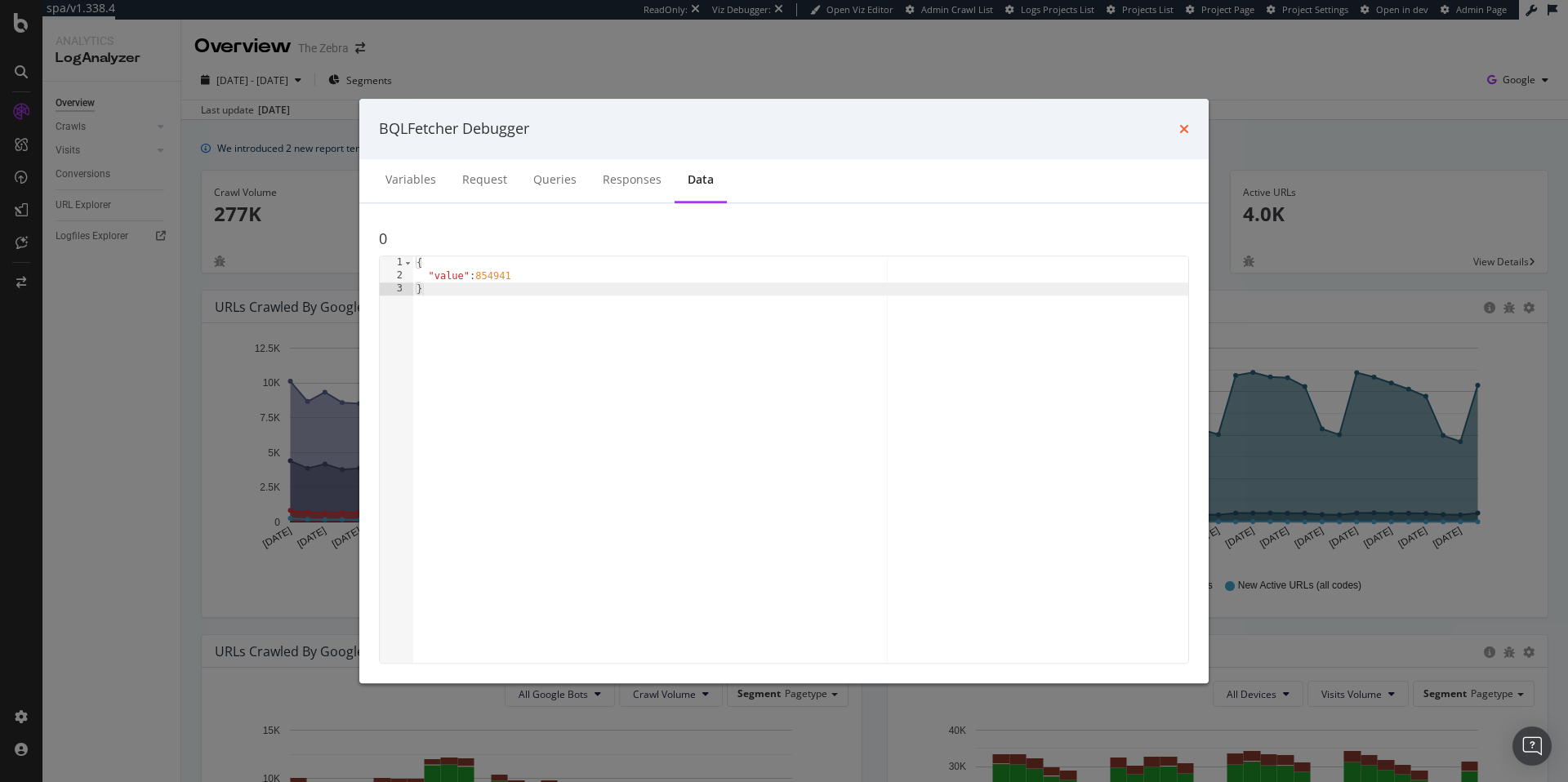
click at [1180, 130] on icon "times" at bounding box center [1183, 129] width 10 height 13
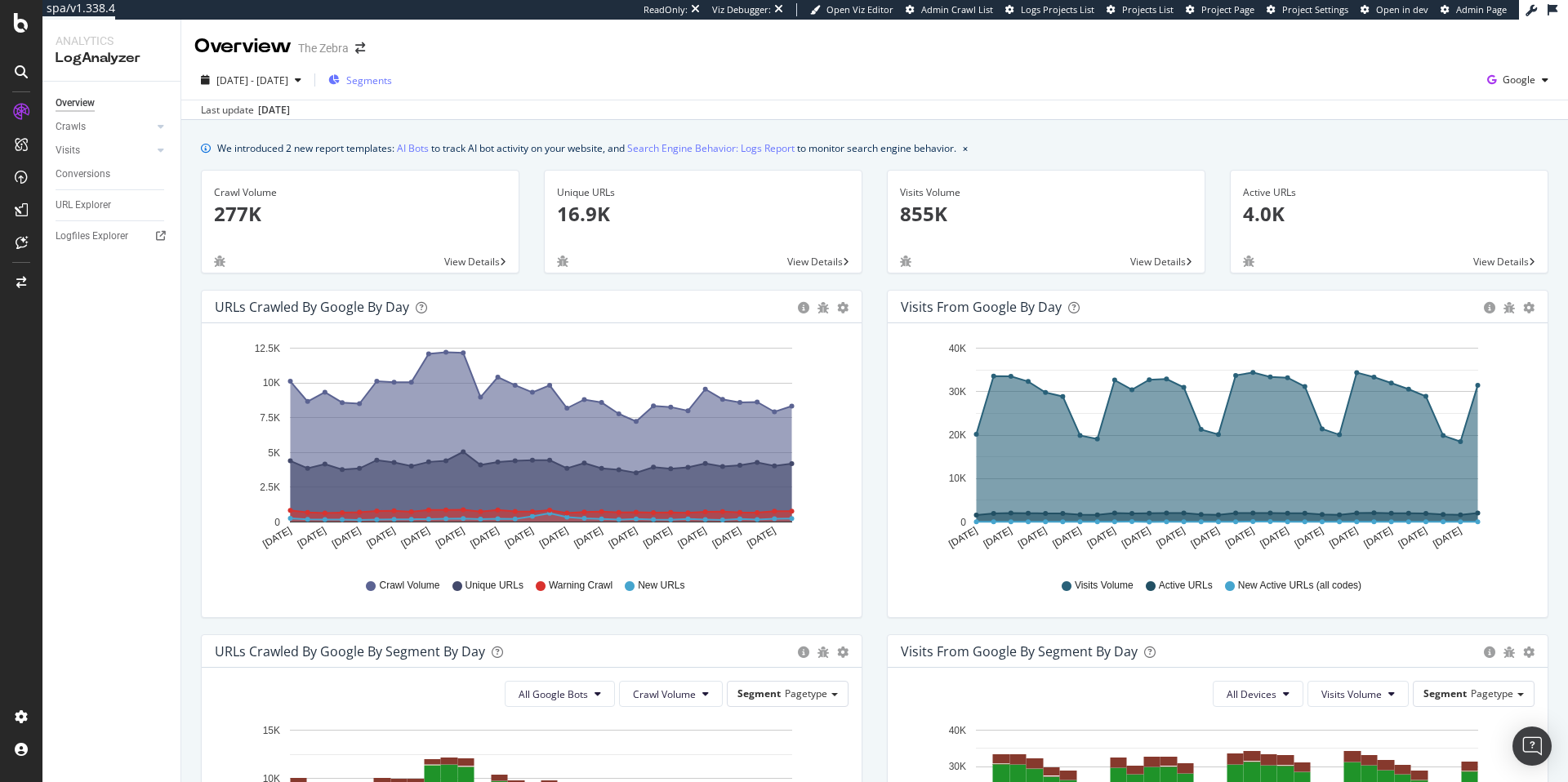
click at [378, 73] on span "Segments" at bounding box center [369, 80] width 46 height 14
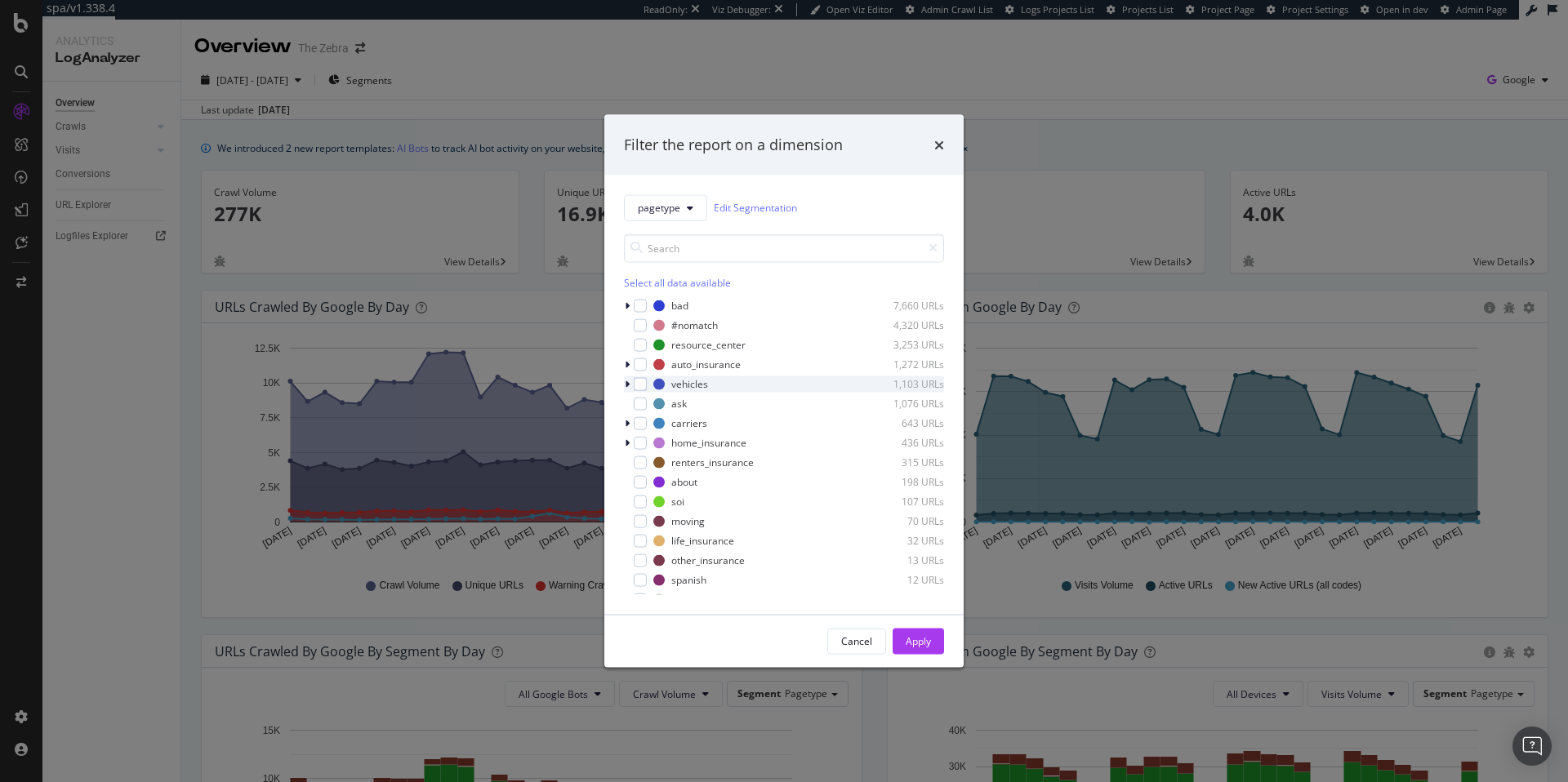
click at [628, 385] on icon "modal" at bounding box center [627, 383] width 5 height 10
click at [629, 366] on icon "modal" at bounding box center [627, 364] width 5 height 10
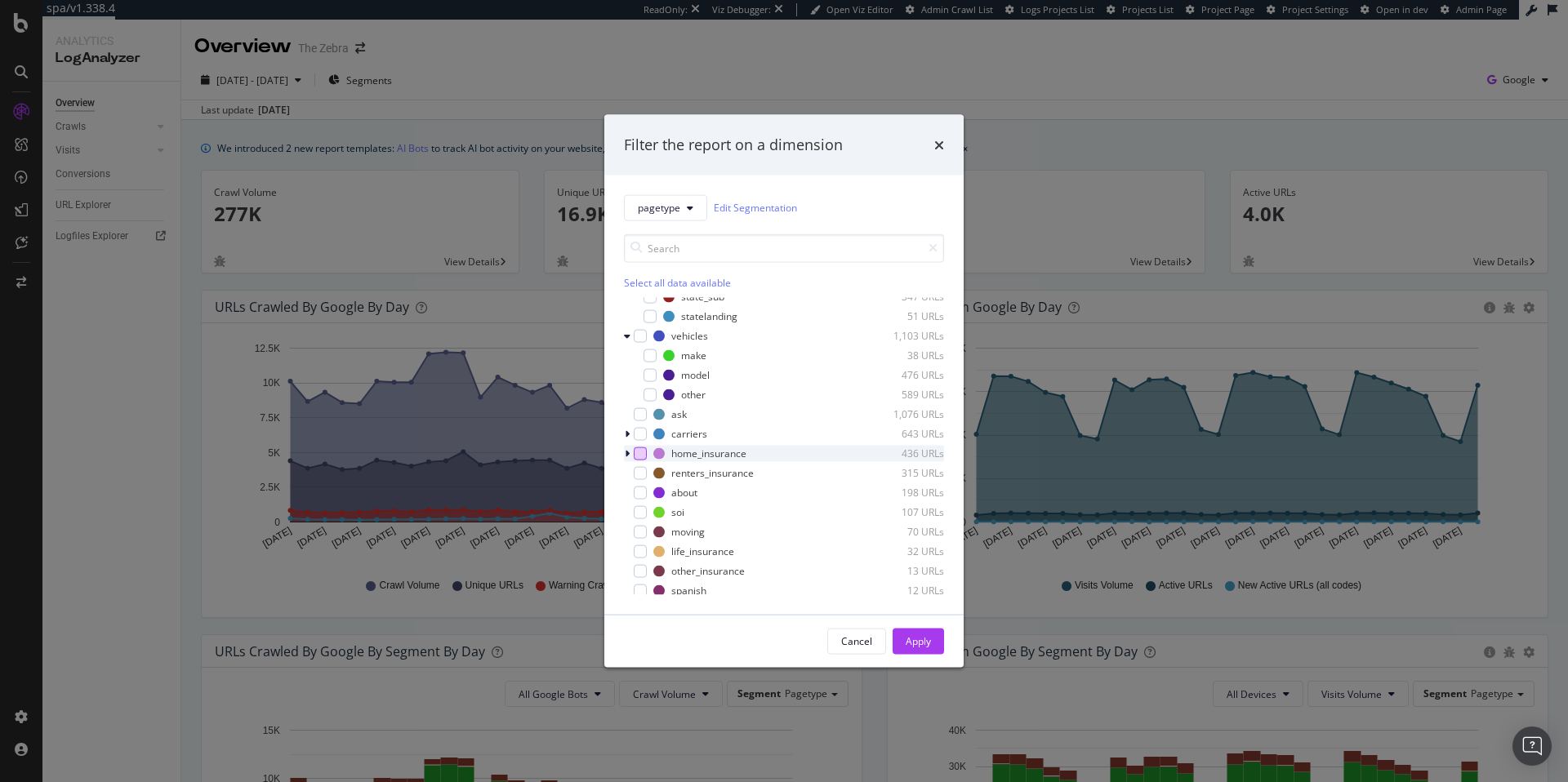
click at [641, 457] on div "modal" at bounding box center [640, 453] width 13 height 13
click at [934, 637] on button "Apply" at bounding box center [918, 641] width 51 height 26
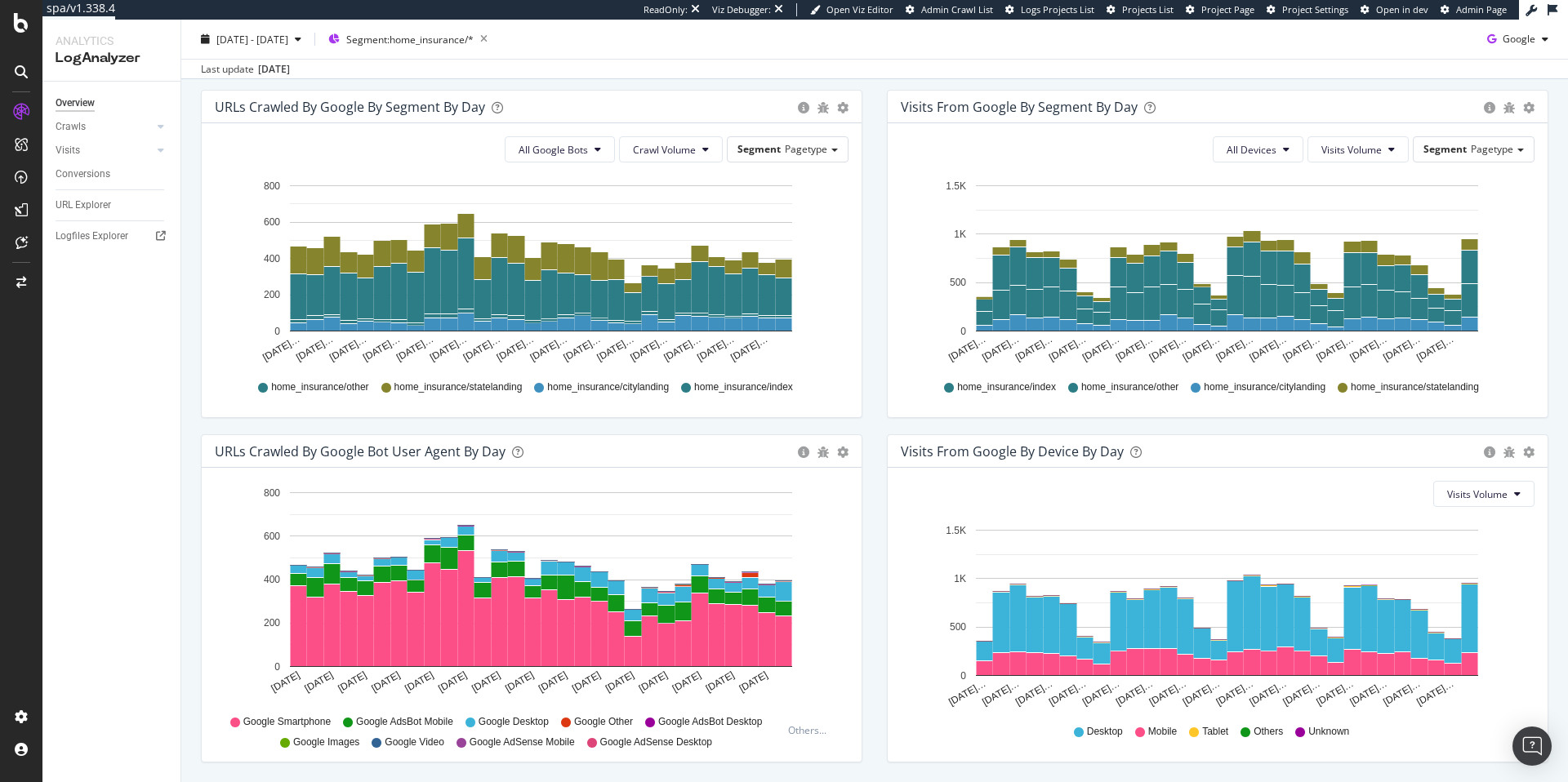
scroll to position [598, 0]
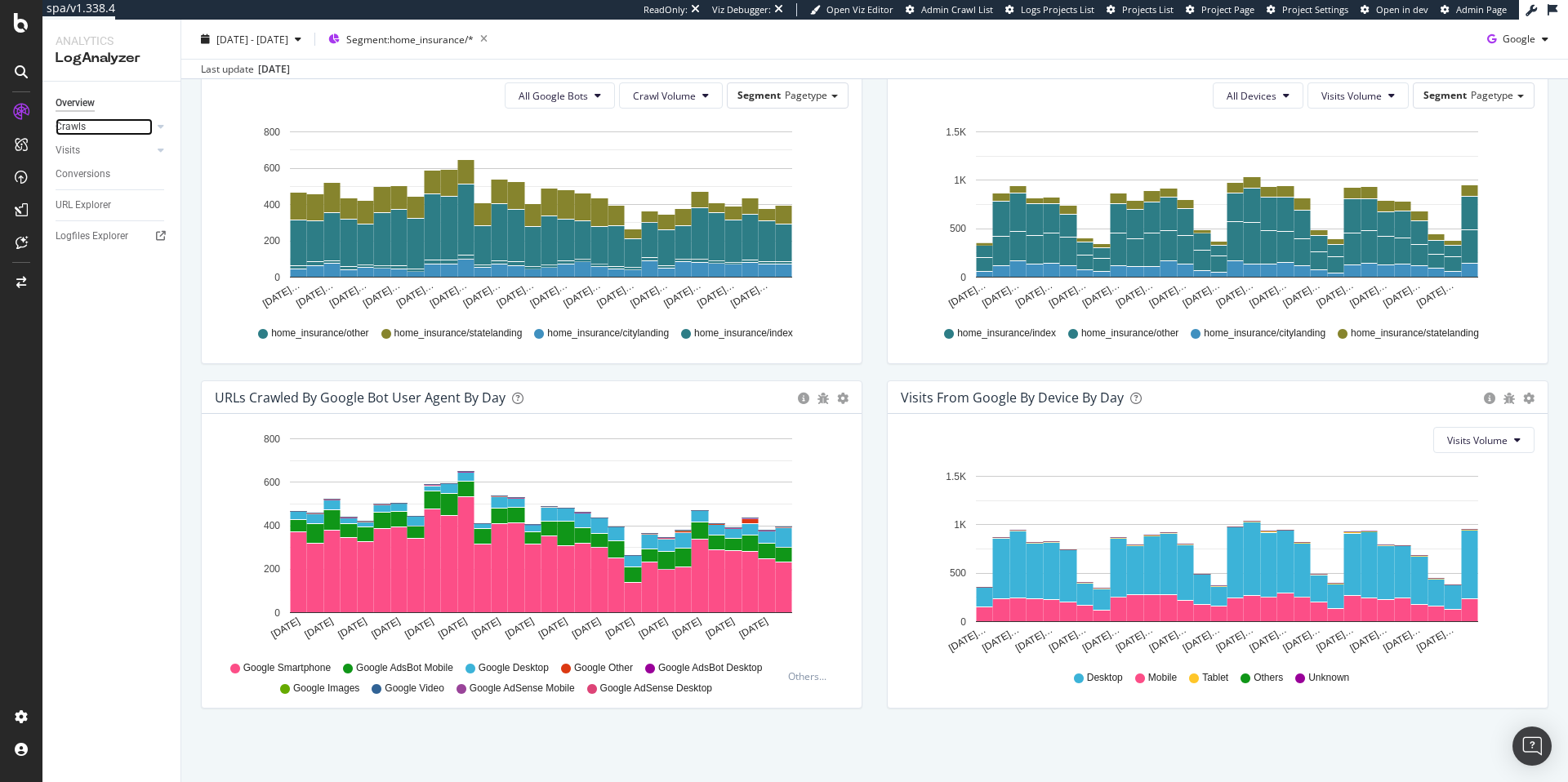
click at [148, 123] on div at bounding box center [144, 126] width 17 height 17
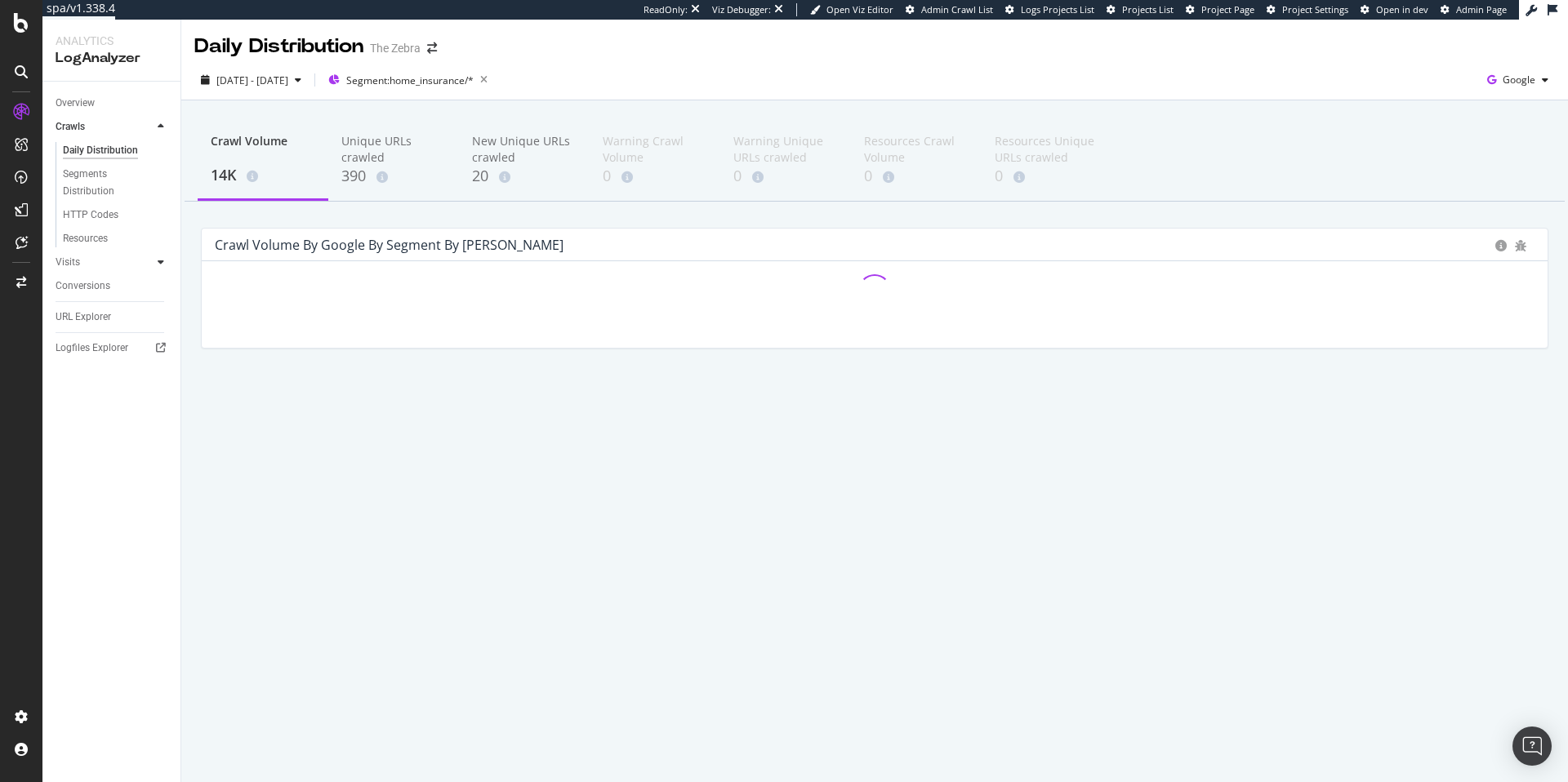
click at [163, 261] on icon at bounding box center [160, 262] width 6 height 10
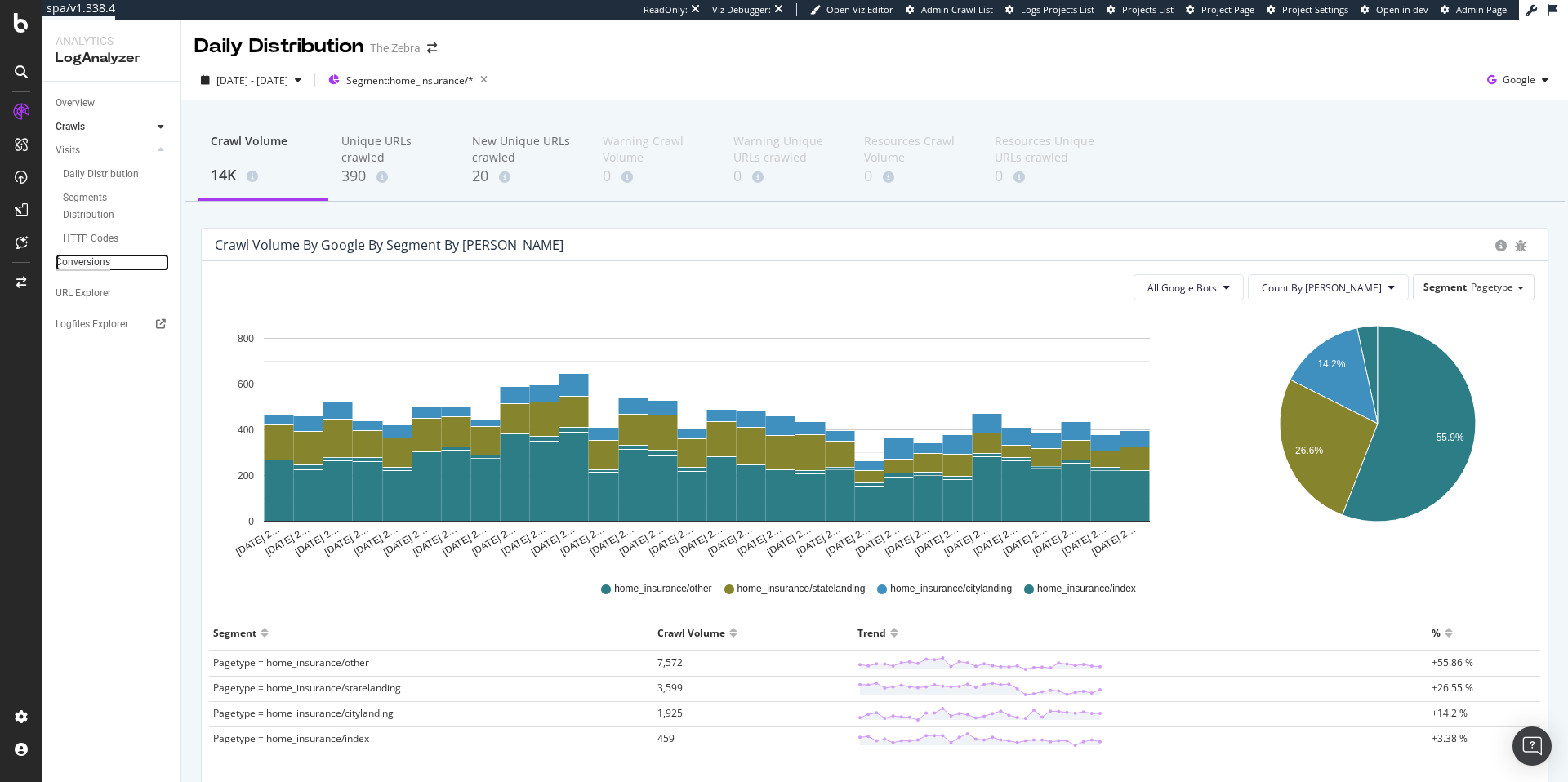
click at [84, 257] on div "Conversions" at bounding box center [83, 262] width 55 height 17
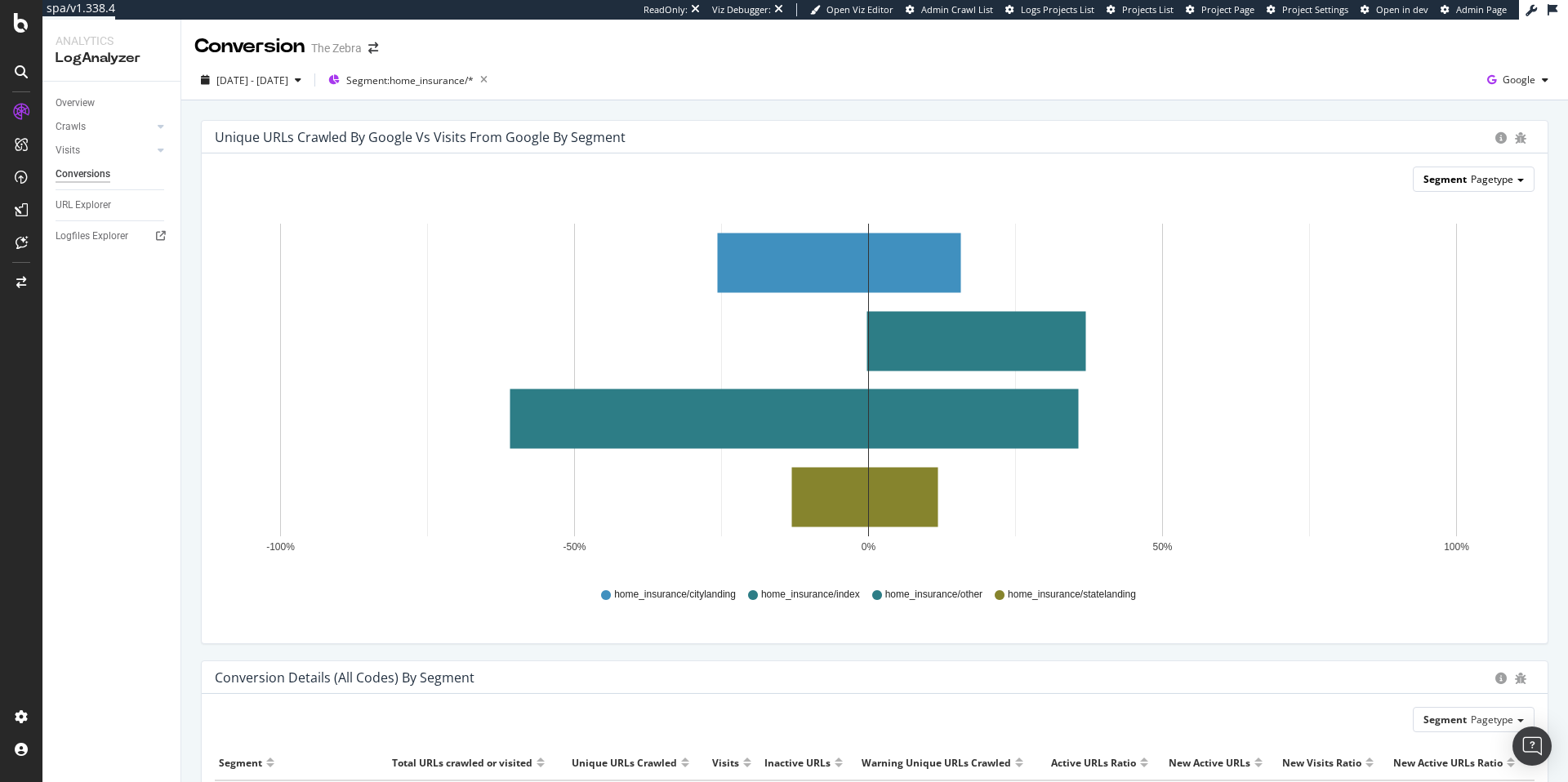
click at [1468, 187] on div "Segment Pagetype" at bounding box center [1473, 179] width 120 height 24
click at [1080, 43] on div "Conversion The Zebra" at bounding box center [875, 40] width 1387 height 41
click at [108, 237] on div "Logfiles Explorer" at bounding box center [92, 236] width 72 height 17
click at [134, 132] on link "Crawls" at bounding box center [104, 126] width 97 height 17
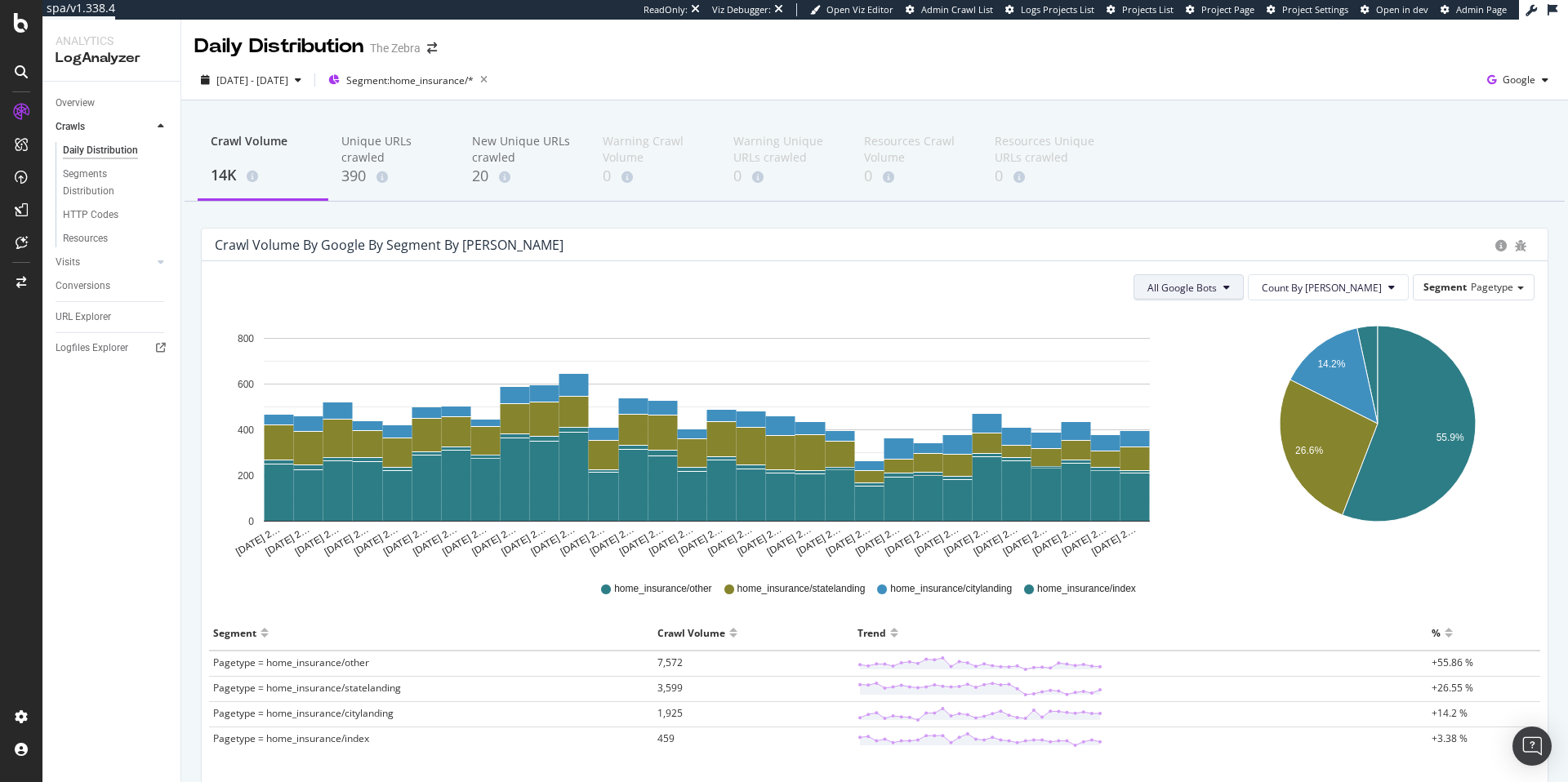
click at [1201, 285] on span "All Google Bots" at bounding box center [1181, 288] width 70 height 14
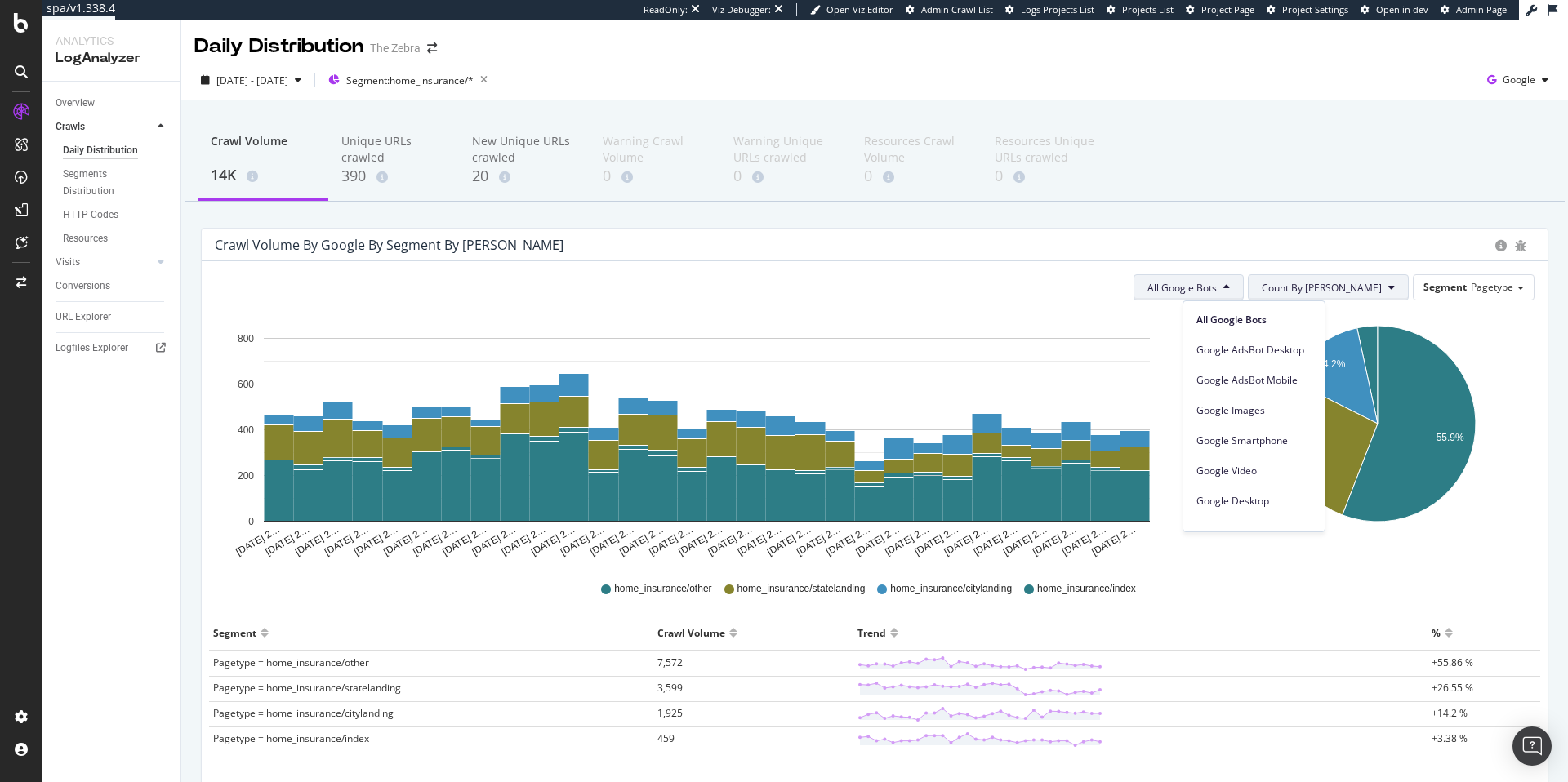
click at [1340, 288] on span "Count By Day" at bounding box center [1321, 288] width 120 height 14
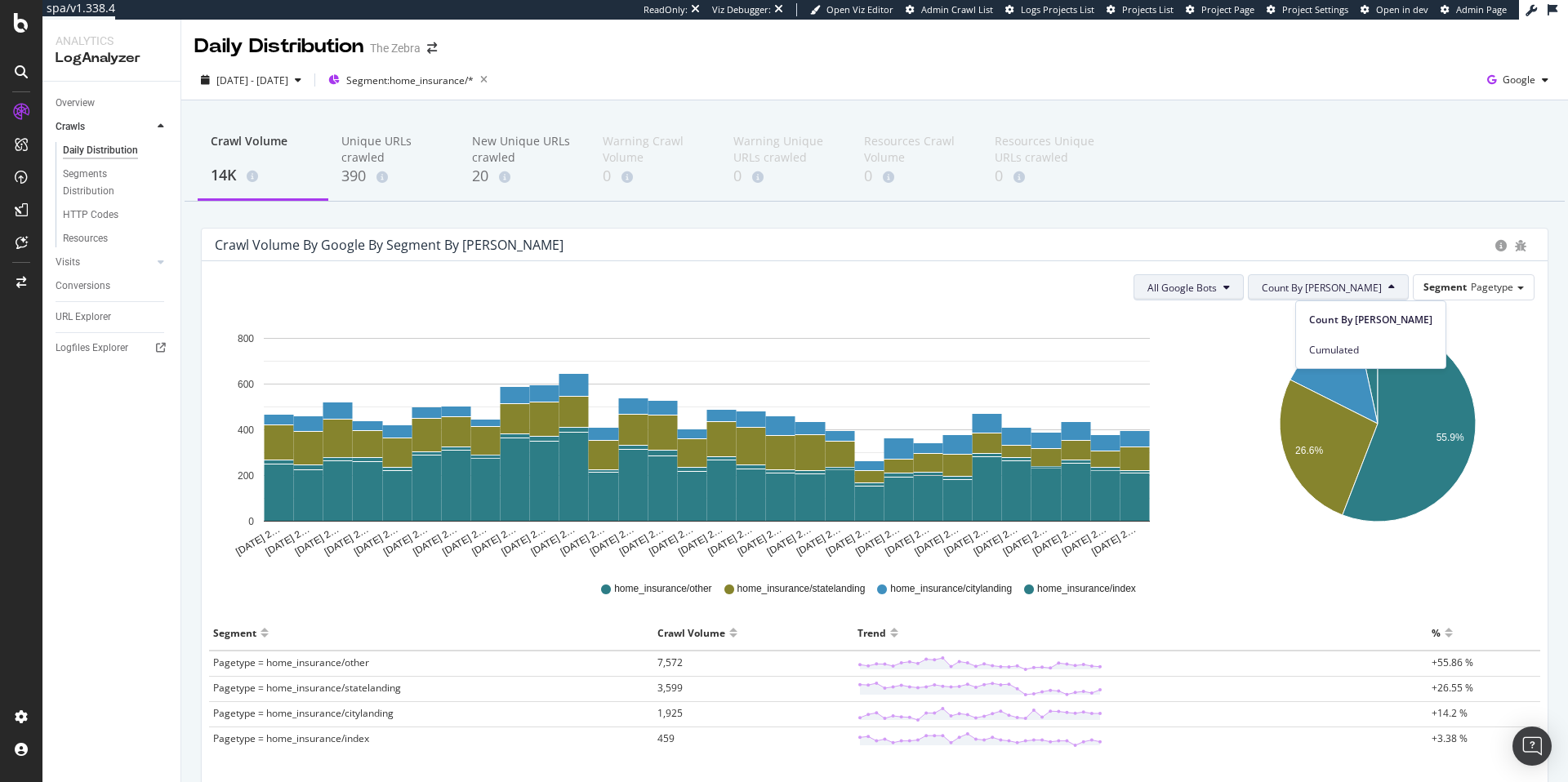
click at [1217, 291] on span "All Google Bots" at bounding box center [1181, 288] width 70 height 14
click at [1337, 220] on div "Crawl Volume 14K Unique URLs crawled 390 New Unique URLs crawled 20 Warning Cra…" at bounding box center [875, 491] width 1387 height 783
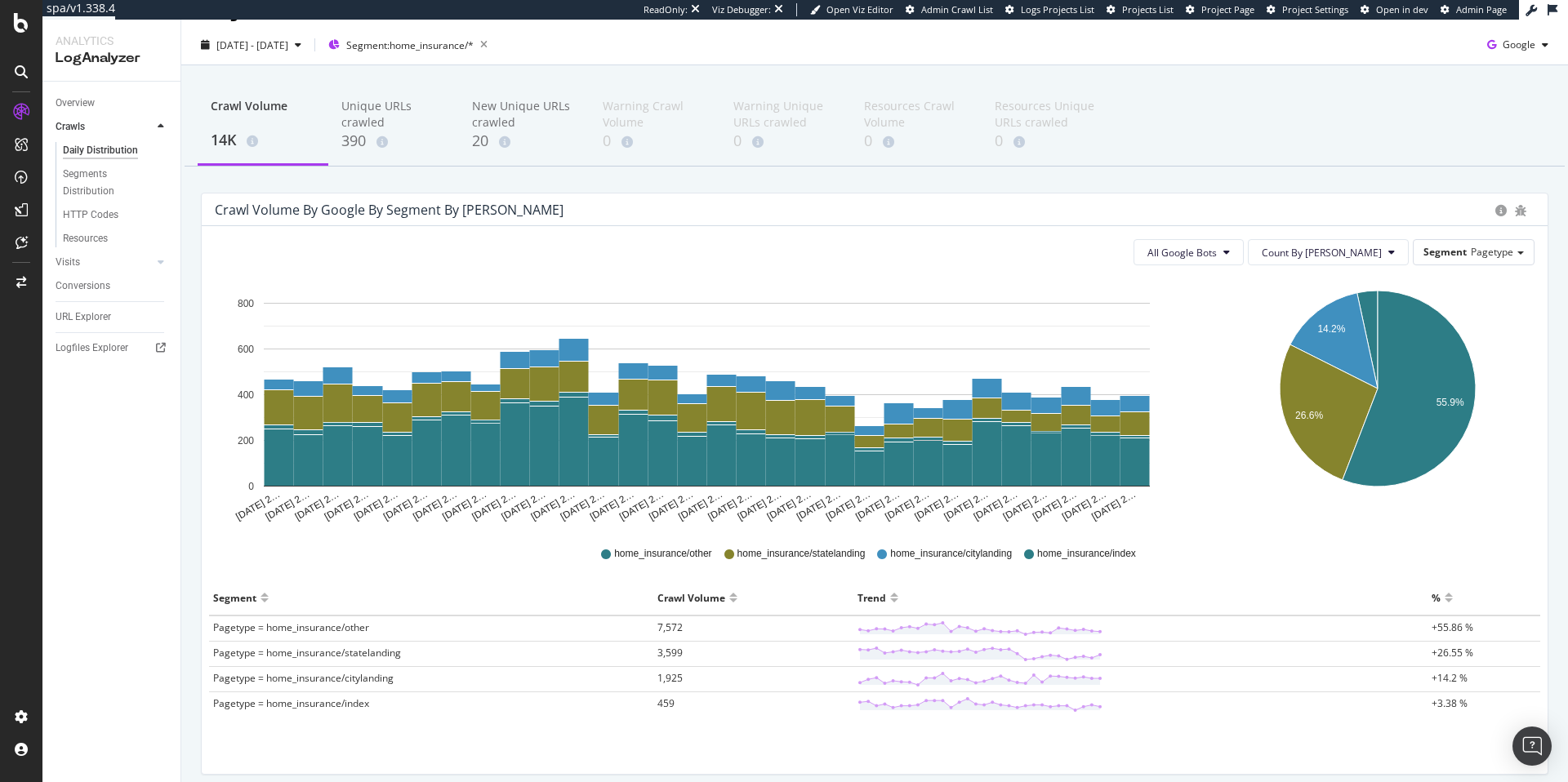
scroll to position [101, 0]
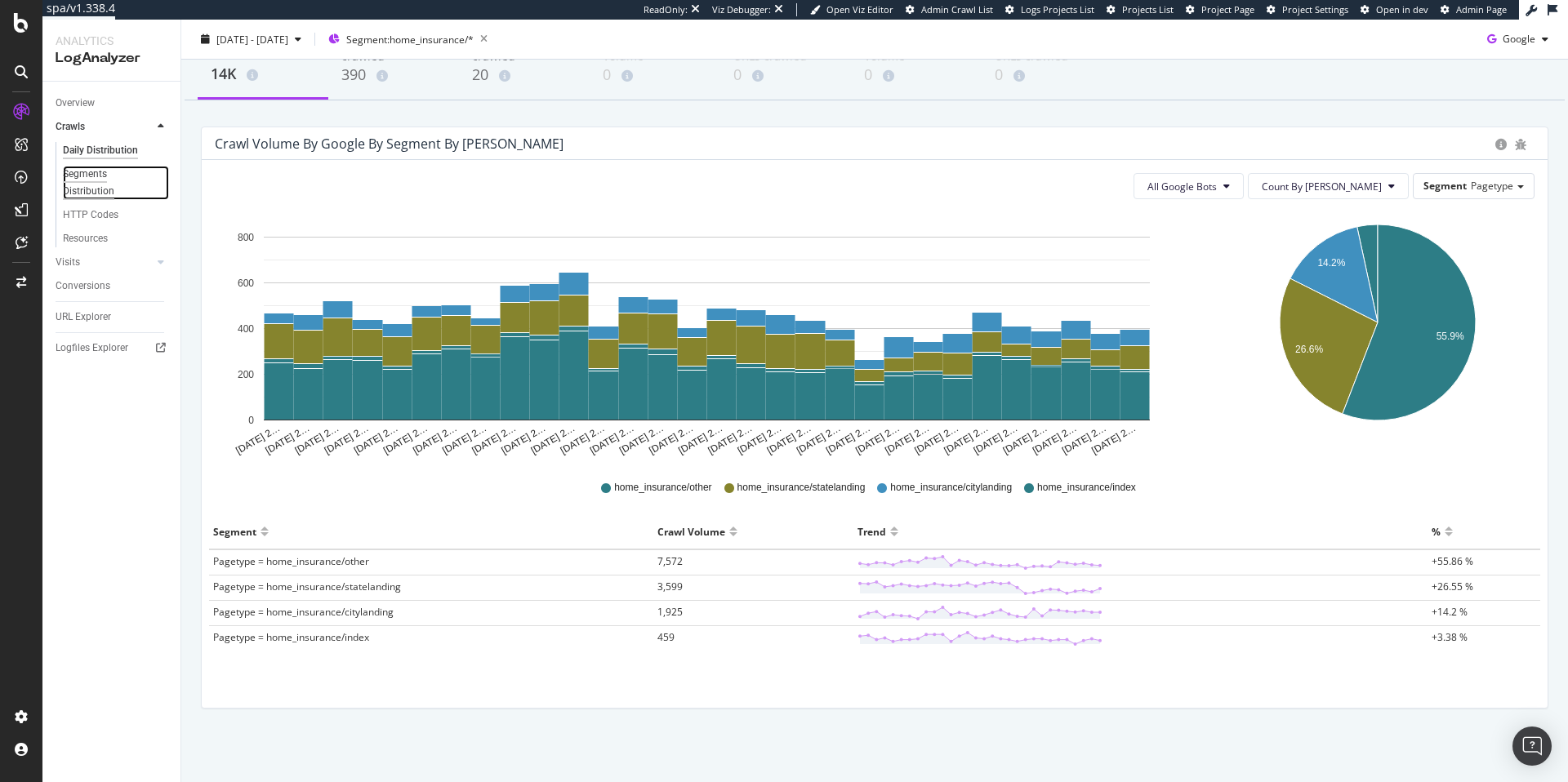
click at [75, 177] on div "Segments Distribution" at bounding box center [107, 182] width 91 height 34
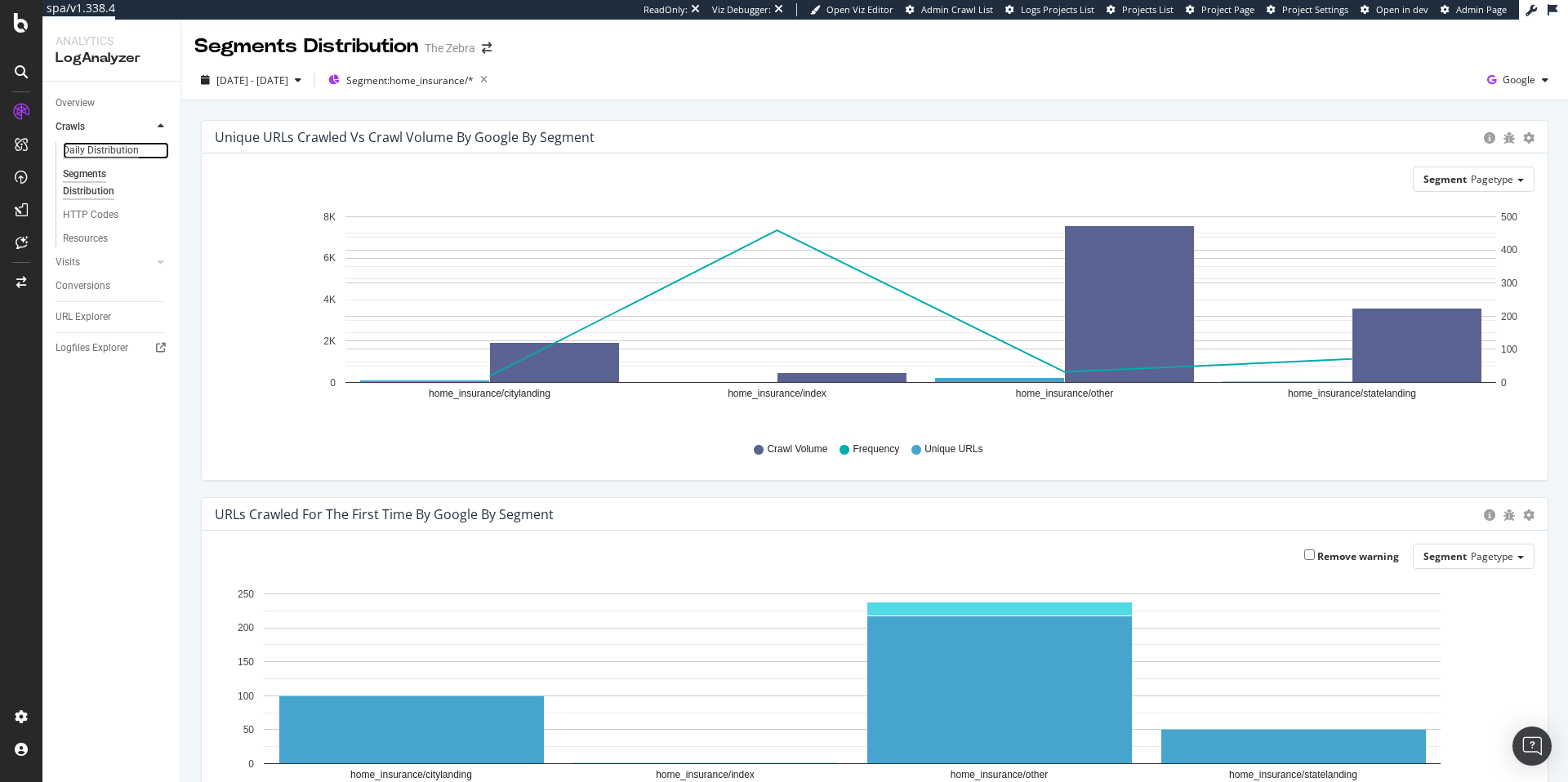
click at [107, 149] on div "Daily Distribution" at bounding box center [100, 150] width 76 height 17
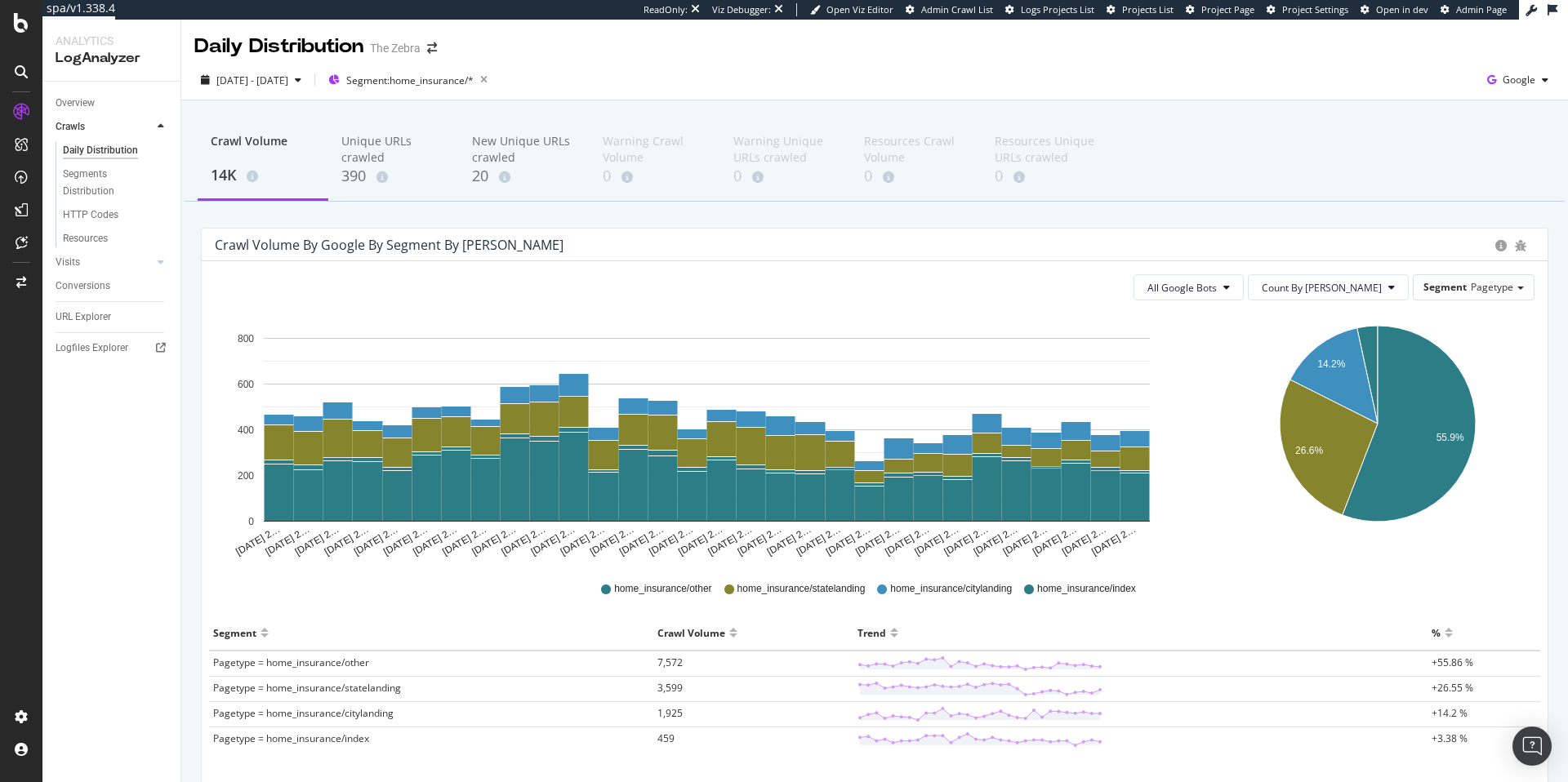
click at [571, 71] on div "2025 Sep. 7th - Oct. 6th Segment: home_insurance/* Google" at bounding box center [875, 83] width 1387 height 33
click at [377, 80] on div "Segment: home_insurance/*" at bounding box center [401, 80] width 145 height 14
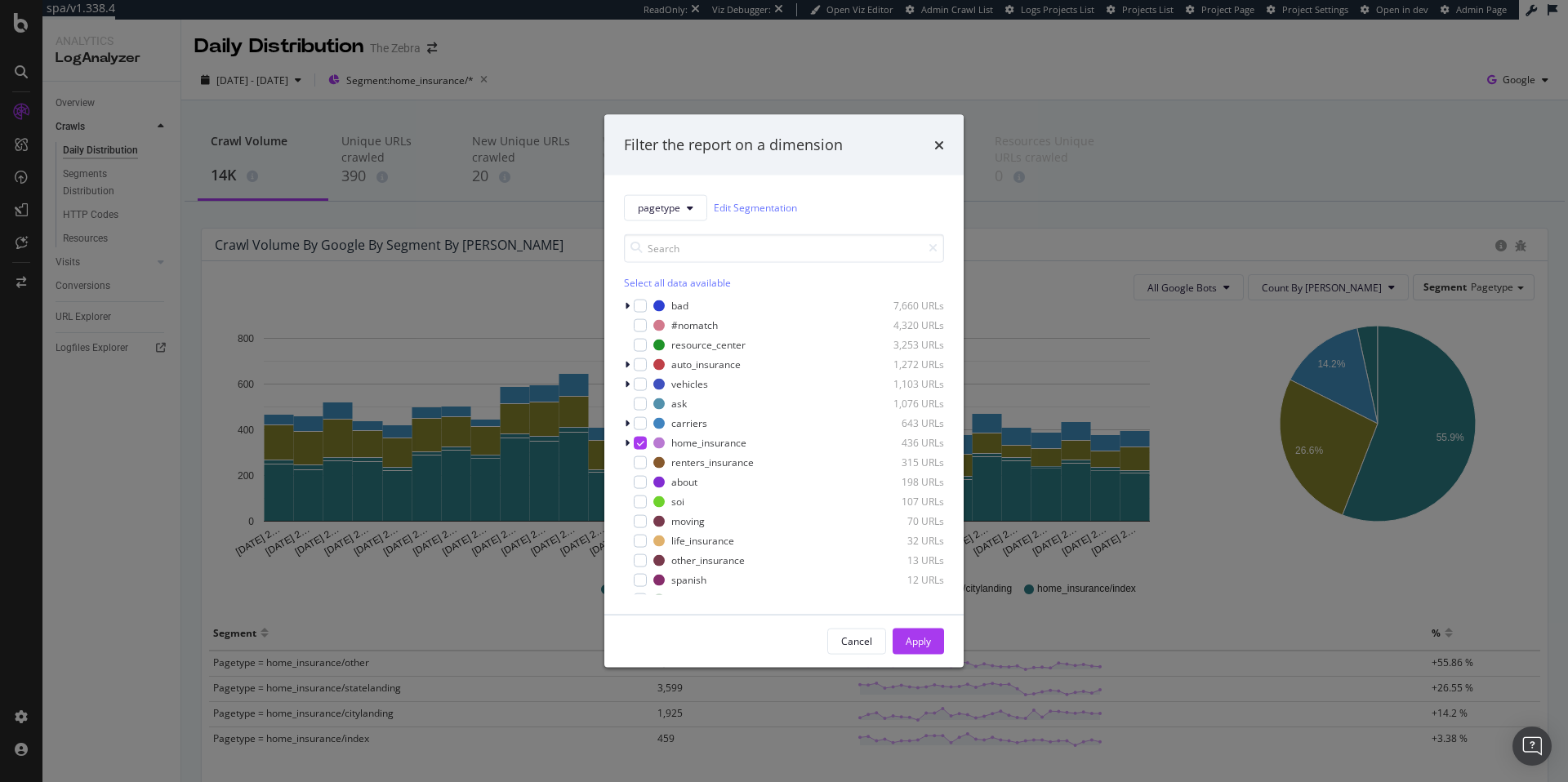
click at [840, 70] on div "Filter the report on a dimension pagetype Edit Segmentation Select all data ava…" at bounding box center [784, 391] width 1568 height 782
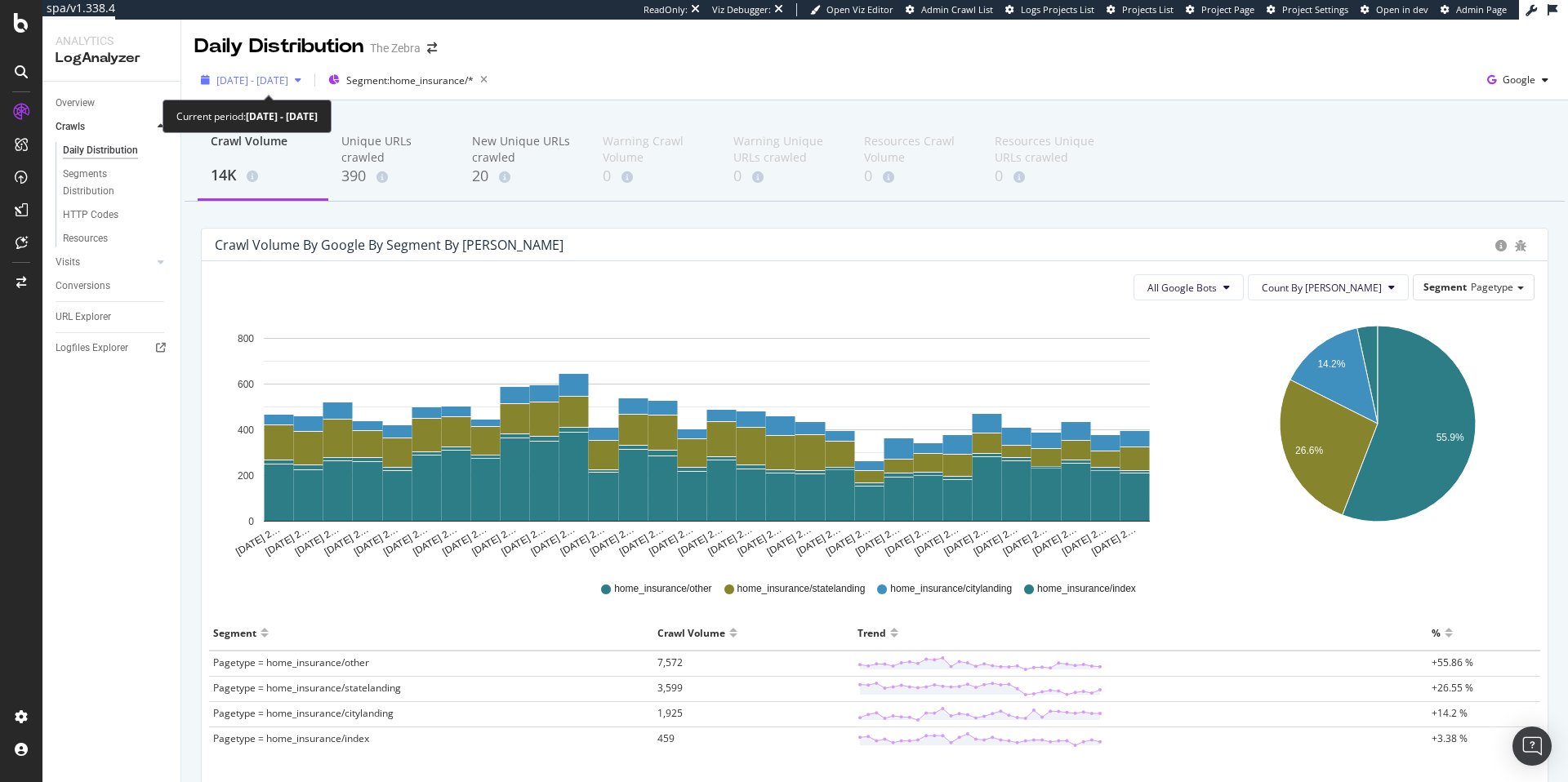
click at [288, 78] on span "2025 Sep. 7th - Oct. 6th" at bounding box center [253, 80] width 72 height 14
click at [687, 68] on div "2025 Sep. 7th - Oct. 6th Segment: home_insurance/* Google" at bounding box center [875, 83] width 1387 height 33
click at [1217, 289] on span "All Google Bots" at bounding box center [1181, 288] width 70 height 14
click at [1317, 229] on div "Crawl Volume by google by Segment by Day" at bounding box center [874, 245] width 1345 height 33
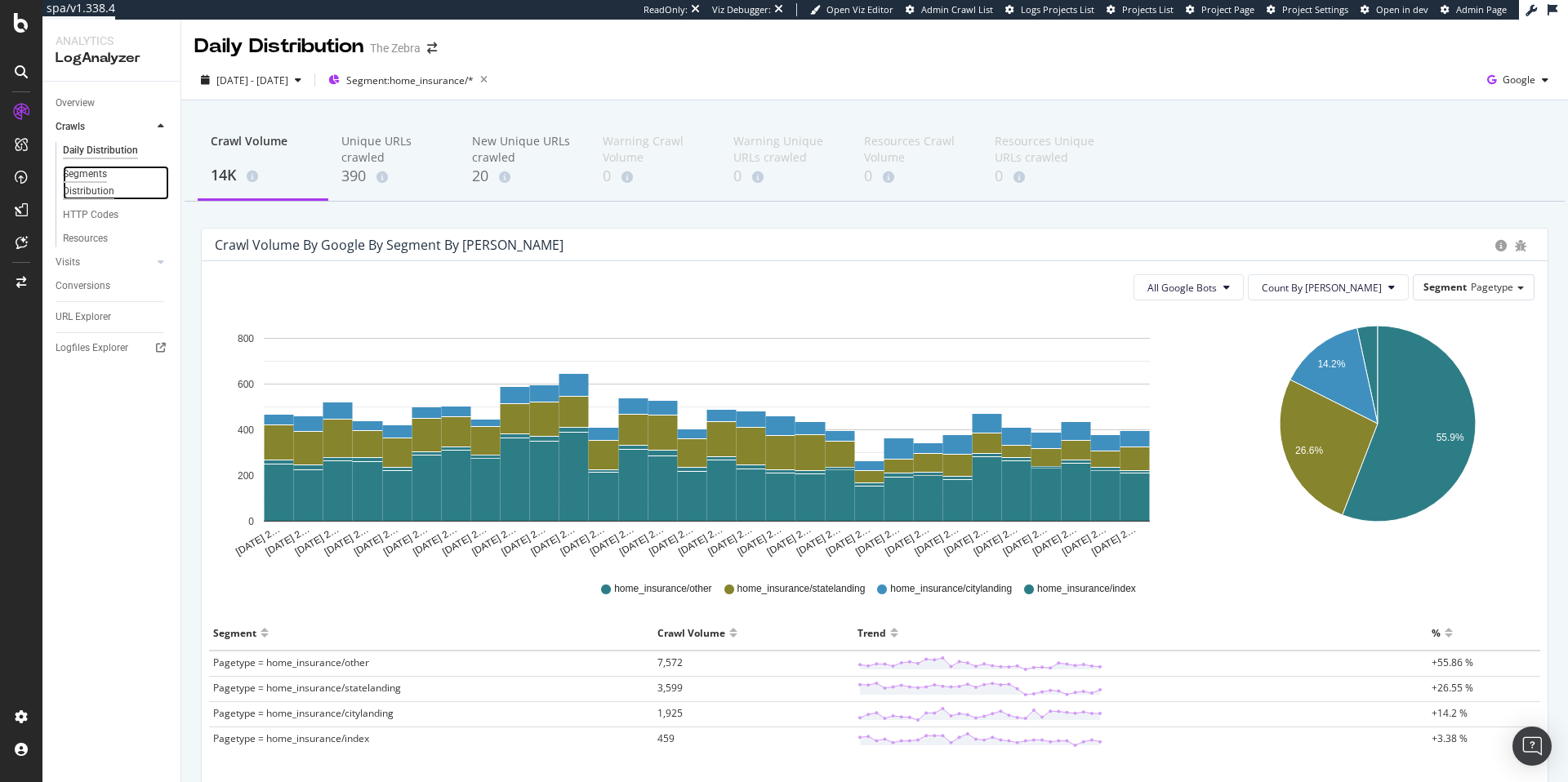
click at [96, 179] on div "Segments Distribution" at bounding box center [107, 182] width 91 height 34
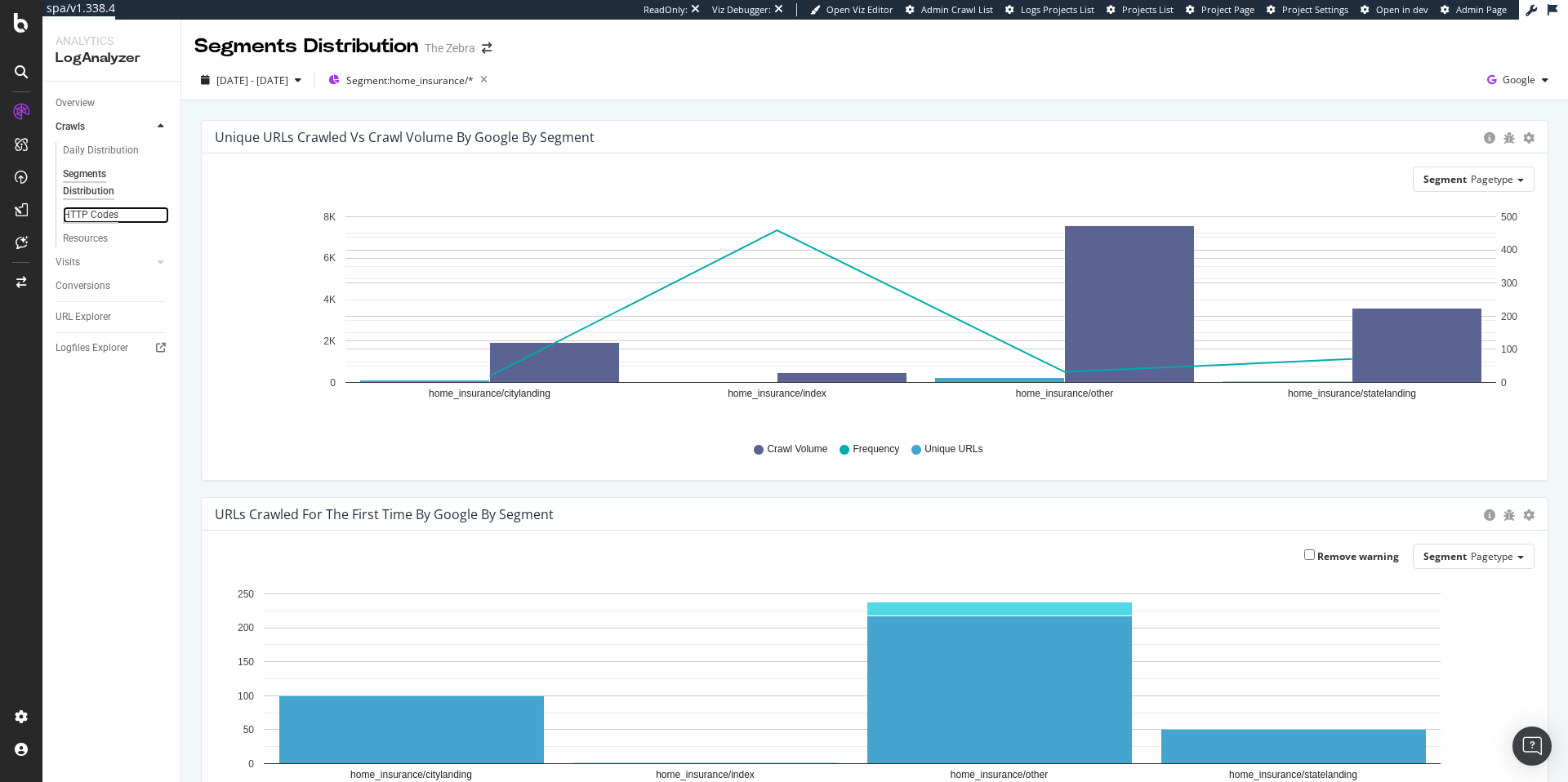
click at [105, 214] on div "HTTP Codes" at bounding box center [90, 214] width 55 height 17
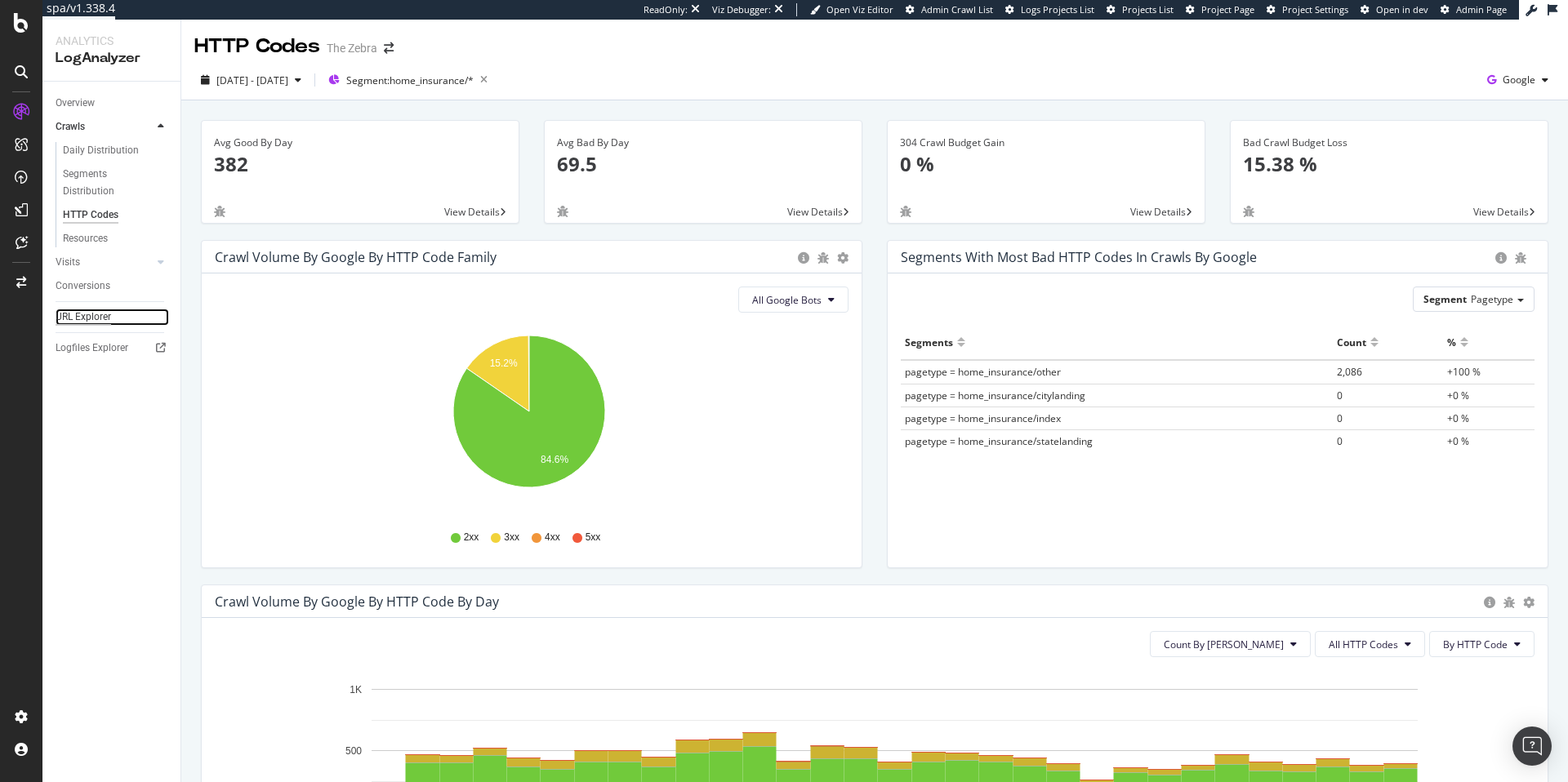
click at [84, 321] on div "URL Explorer" at bounding box center [83, 316] width 55 height 17
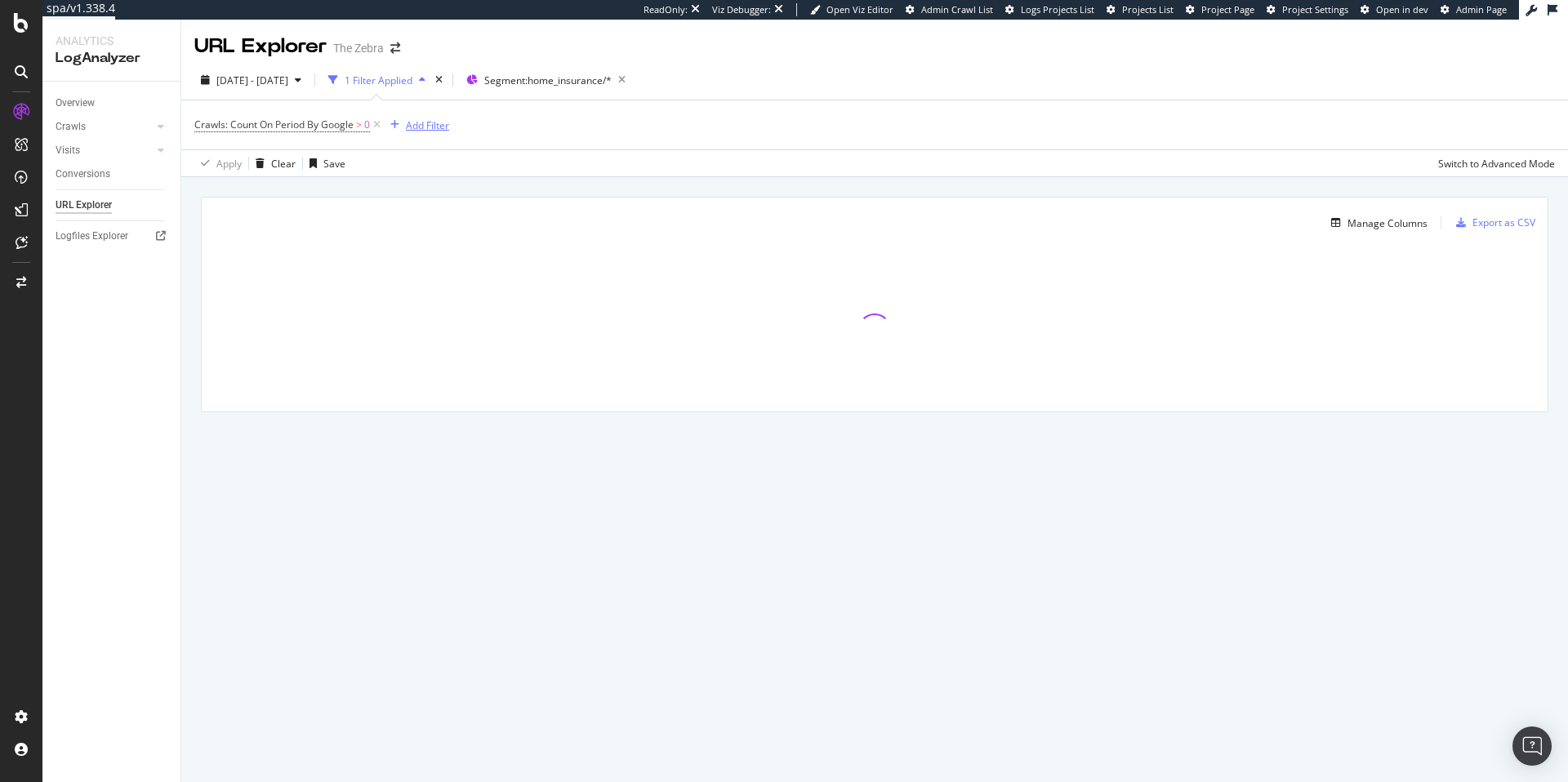
click at [431, 123] on div "Add Filter" at bounding box center [427, 125] width 43 height 14
click at [432, 123] on input "text" at bounding box center [540, 129] width 253 height 25
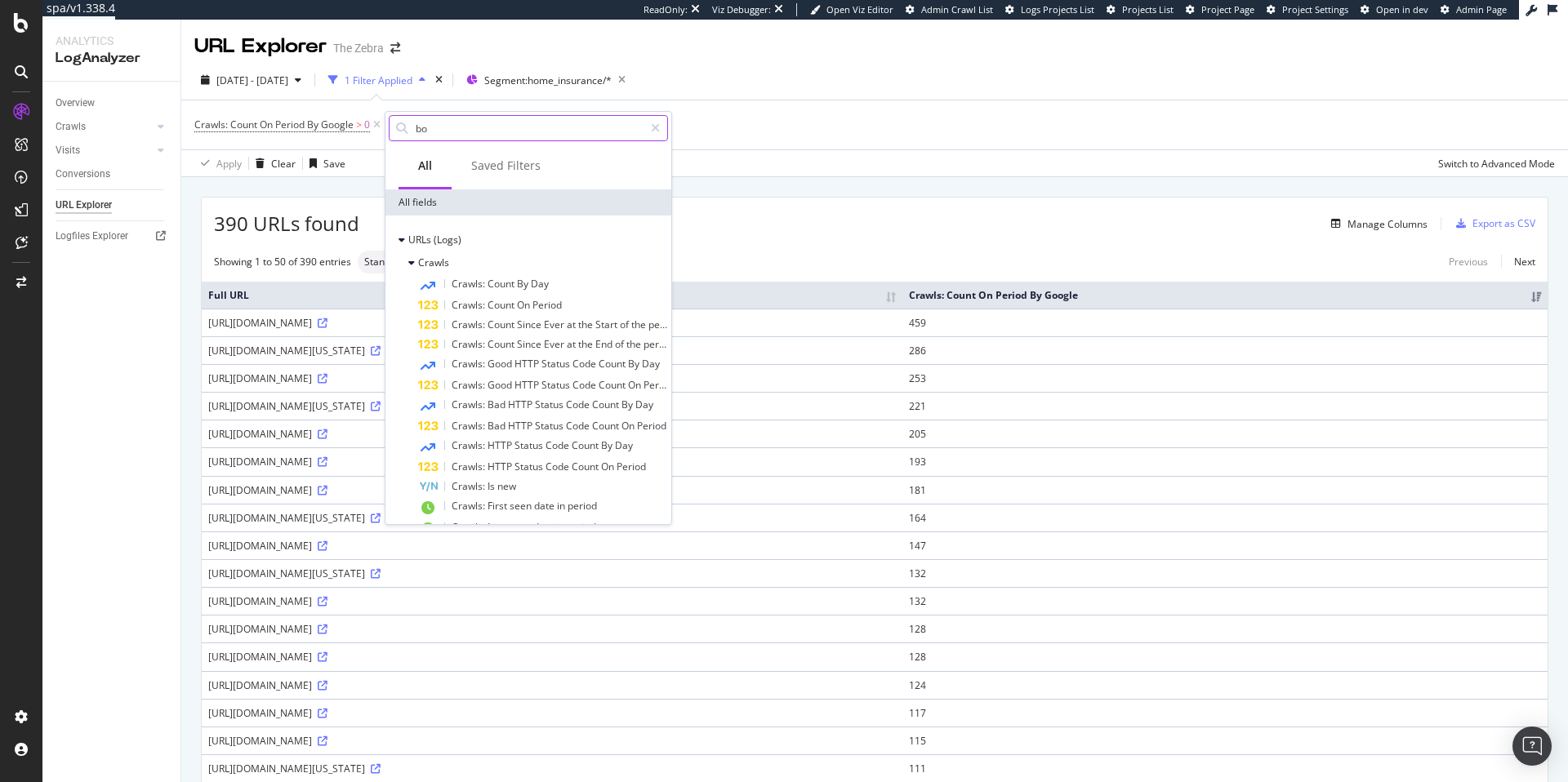
type input "b"
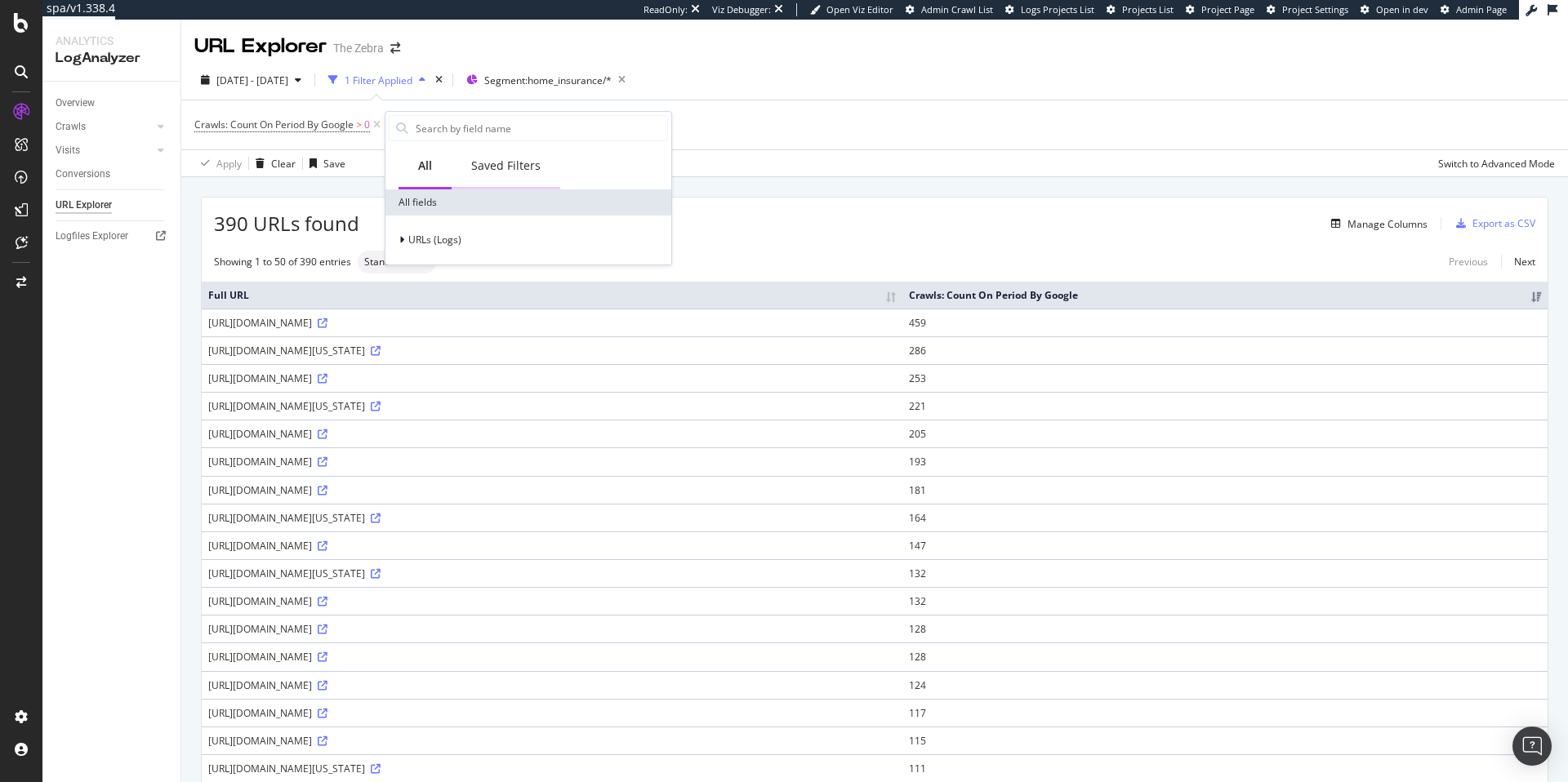
click at [517, 164] on div "Saved Filters" at bounding box center [506, 166] width 70 height 17
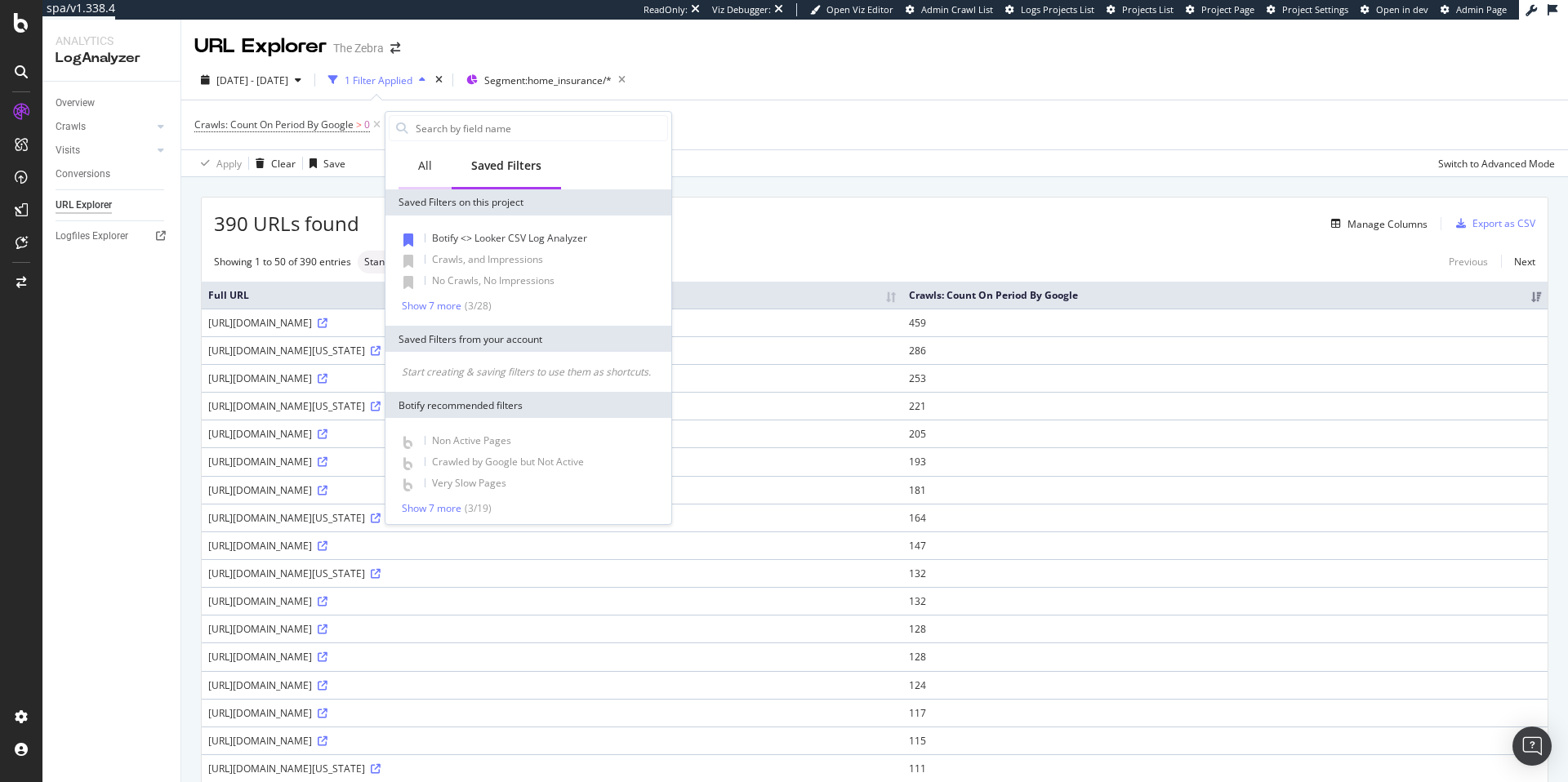
click at [421, 165] on div "All" at bounding box center [425, 166] width 14 height 17
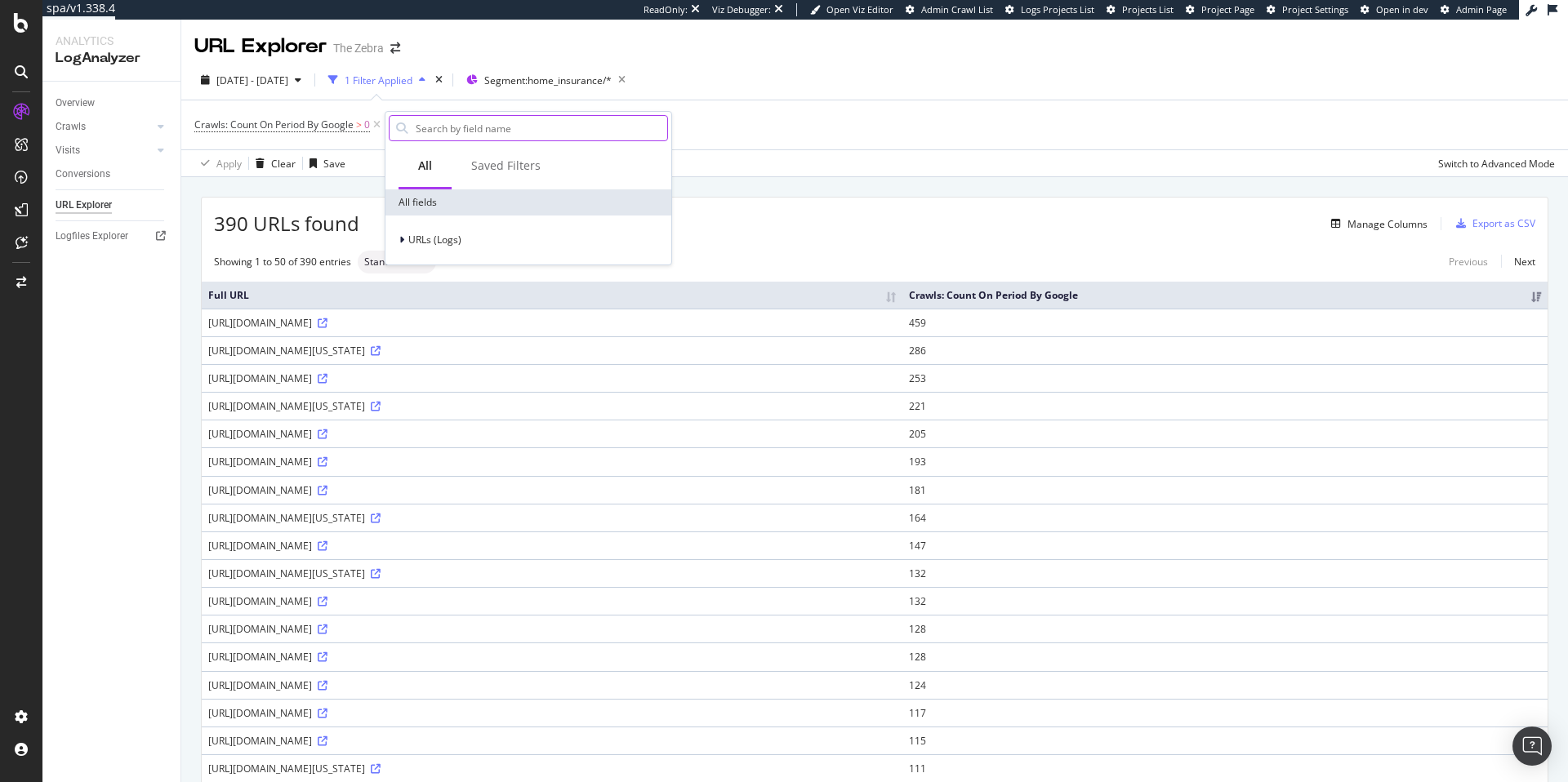
click at [491, 136] on input "text" at bounding box center [540, 129] width 253 height 25
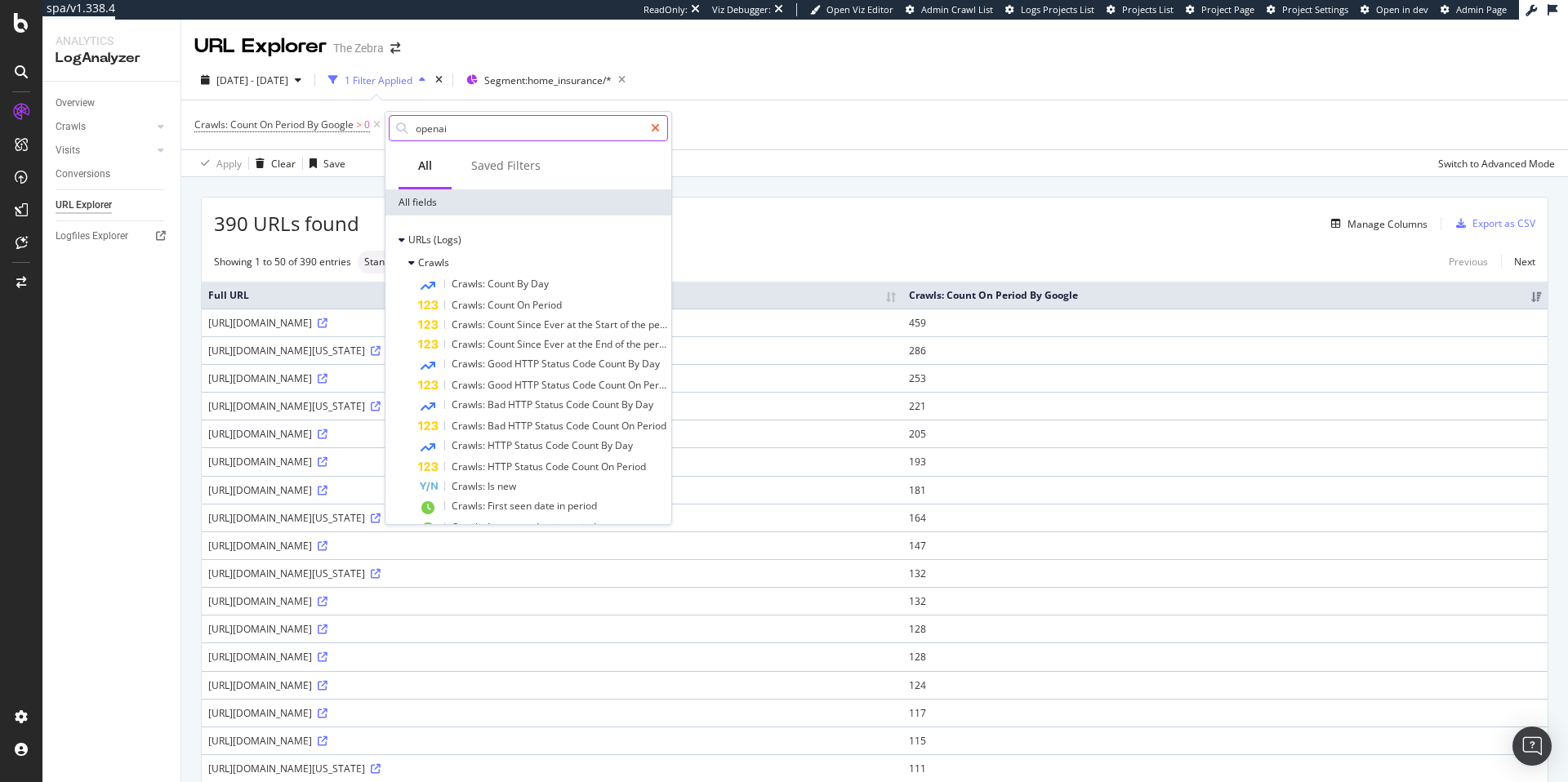
type input "openai"
click at [660, 129] on div at bounding box center [655, 129] width 24 height 26
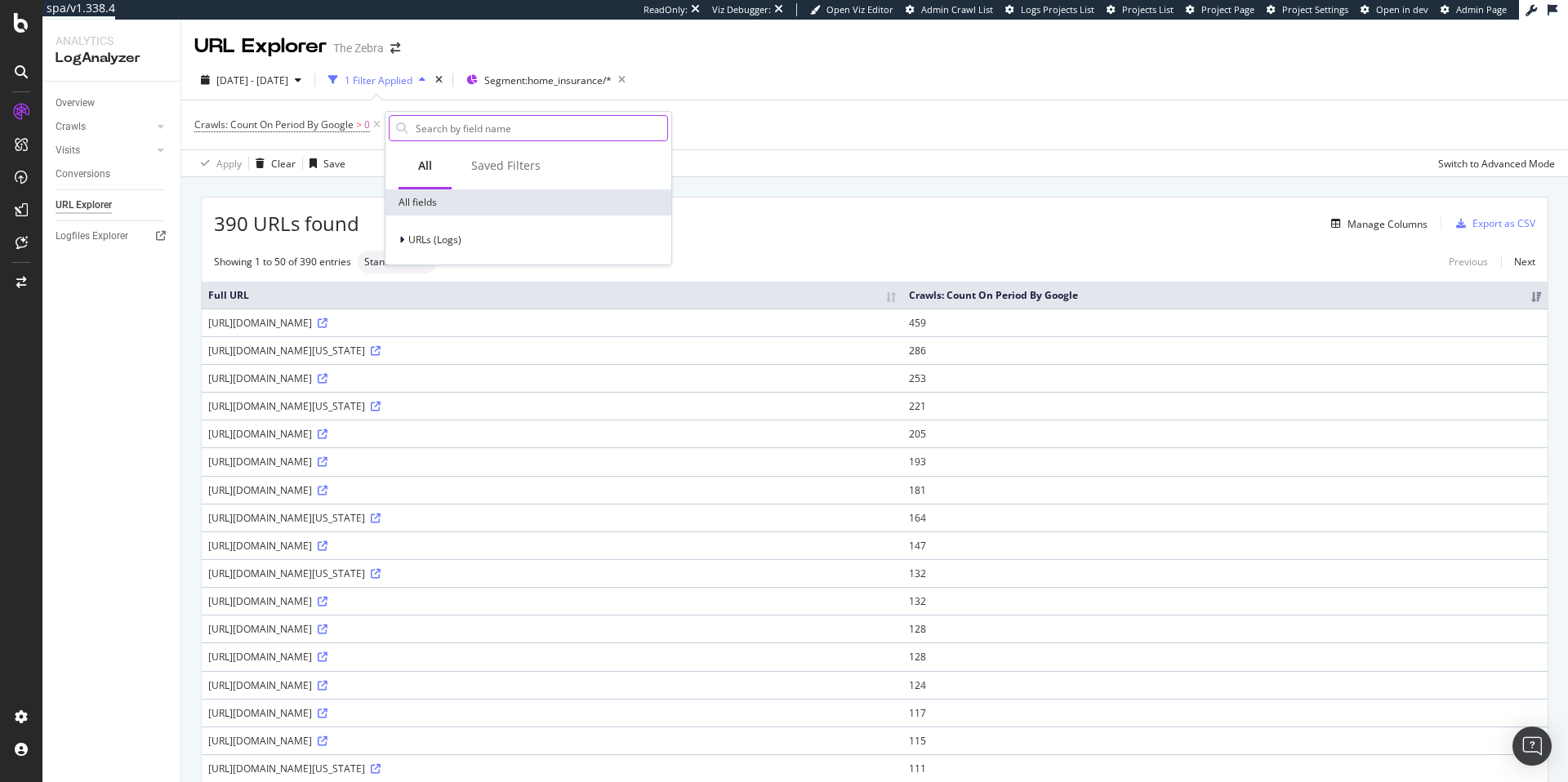
click at [959, 57] on div "URL Explorer The Zebra" at bounding box center [875, 40] width 1387 height 41
click at [67, 105] on div "Overview" at bounding box center [75, 103] width 39 height 17
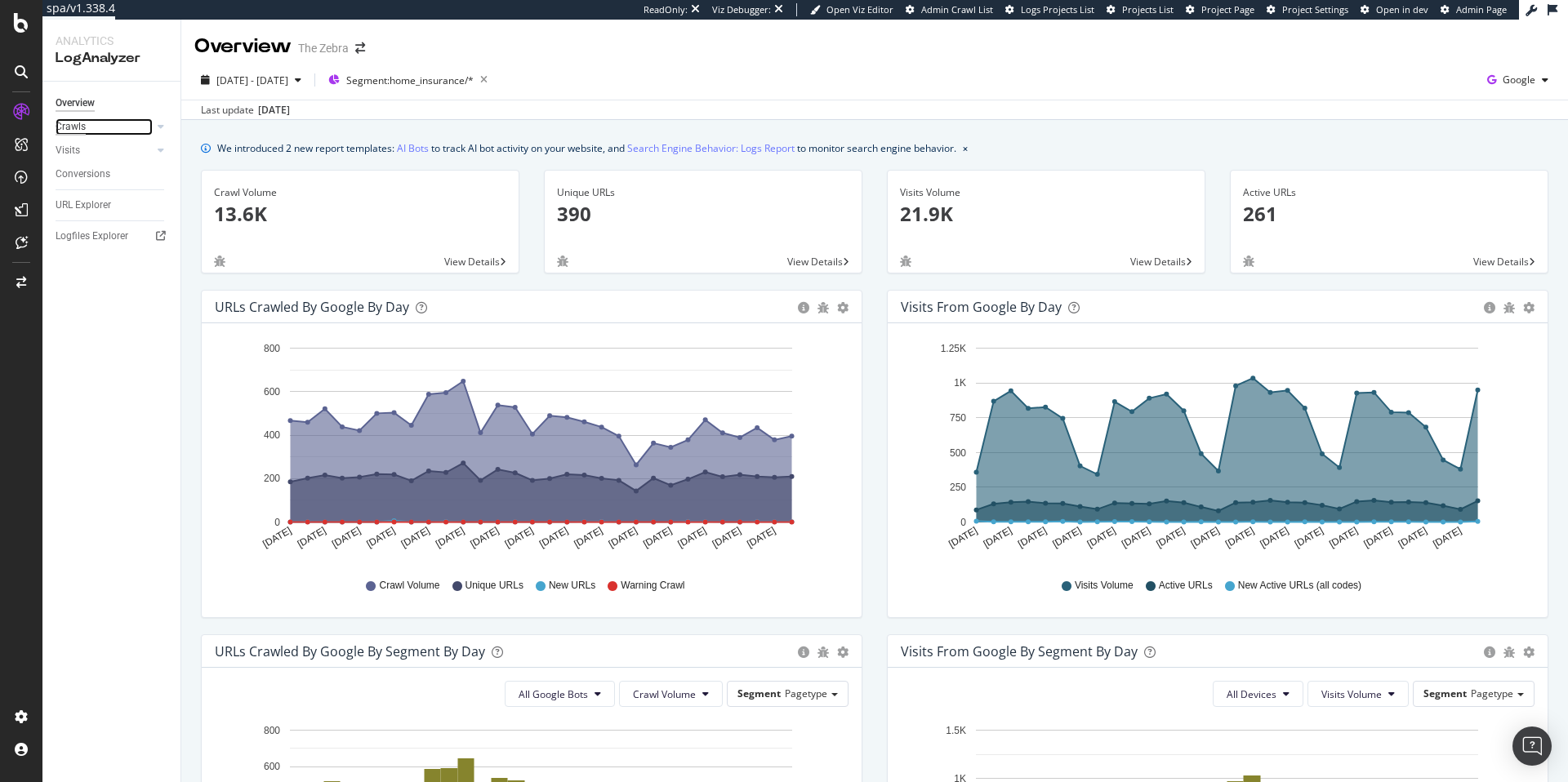
click at [73, 126] on div "Crawls" at bounding box center [70, 126] width 30 height 17
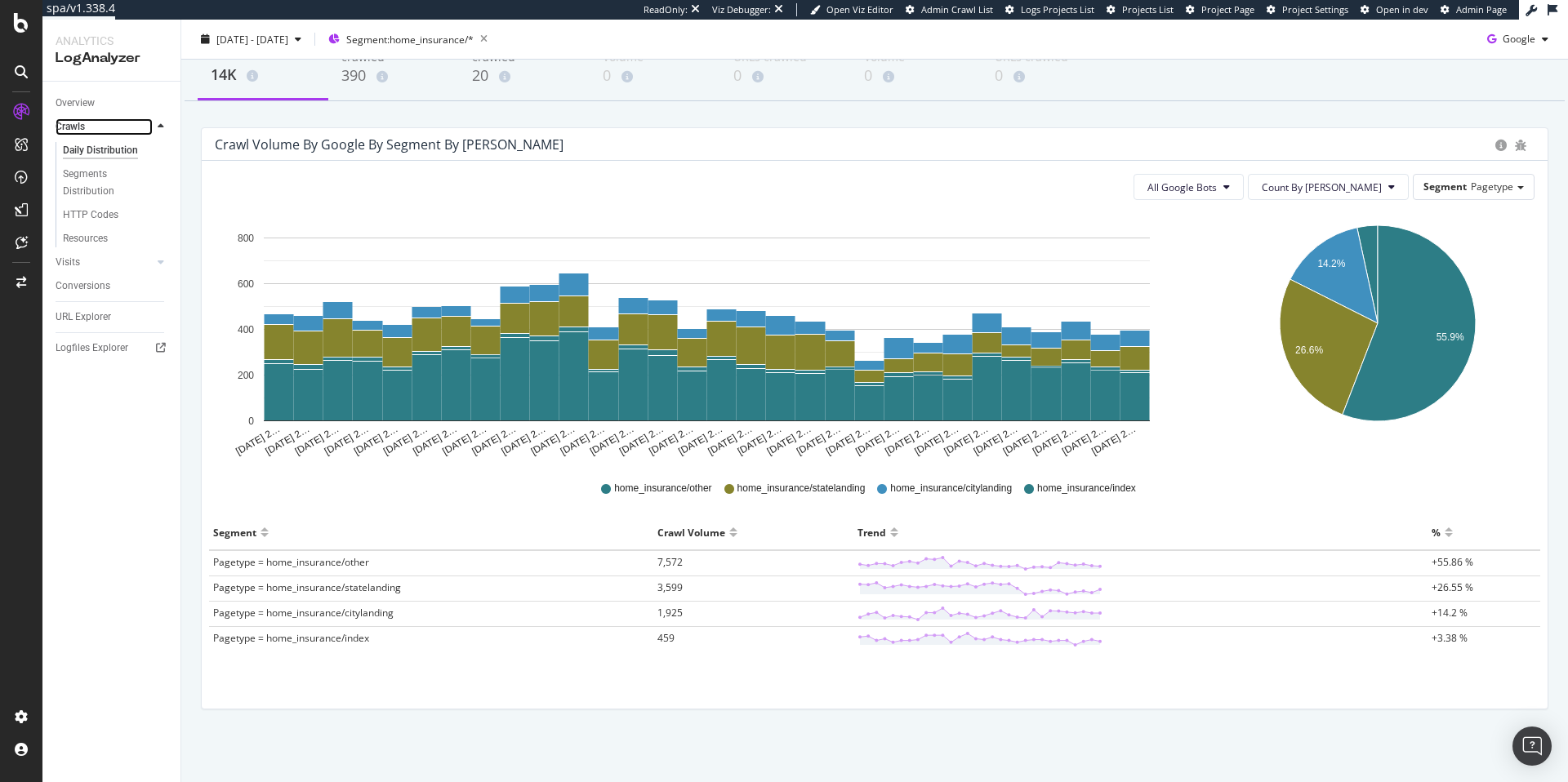
scroll to position [101, 0]
click at [1216, 177] on button "All Google Bots" at bounding box center [1187, 186] width 110 height 26
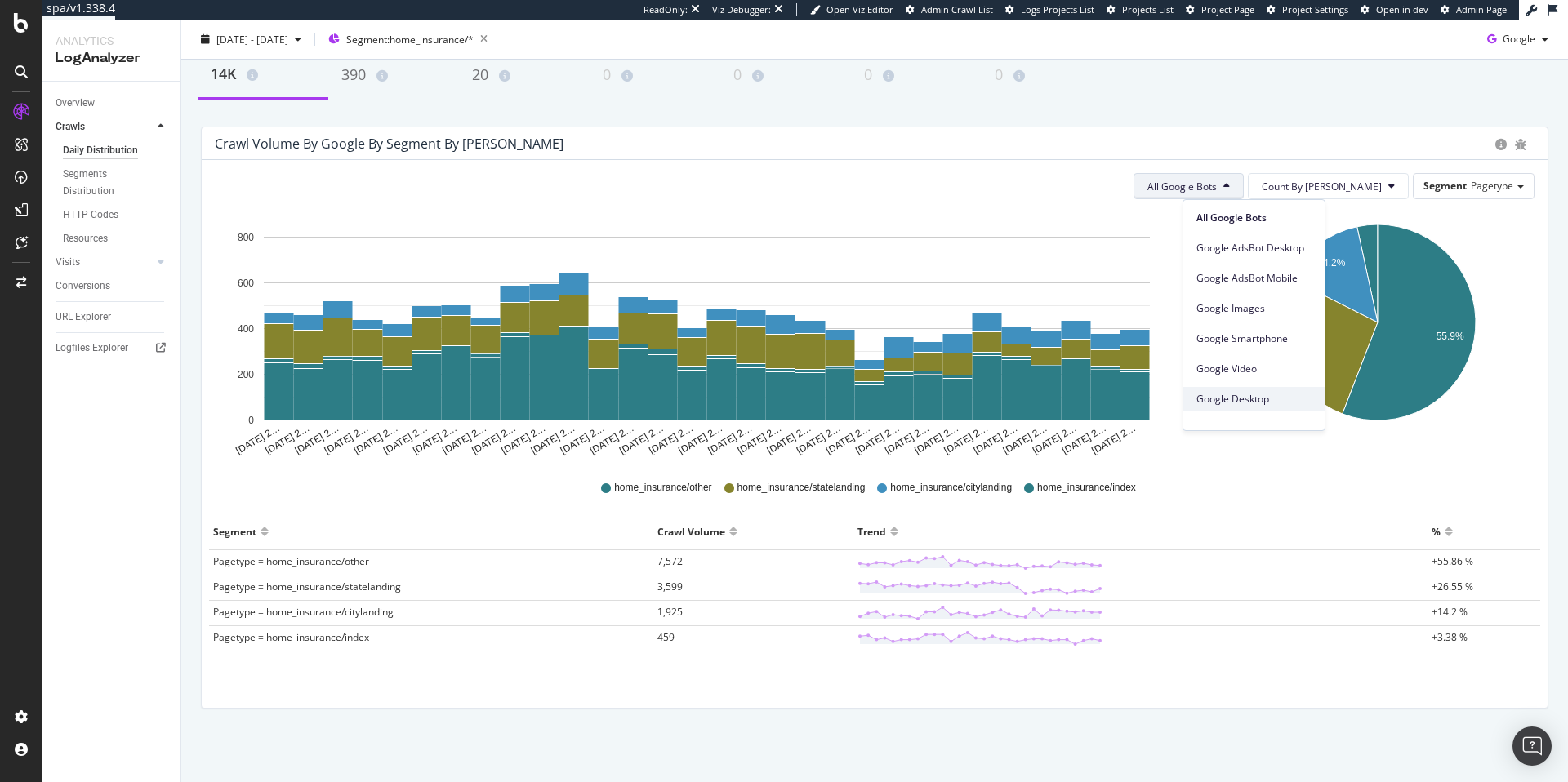
scroll to position [0, 0]
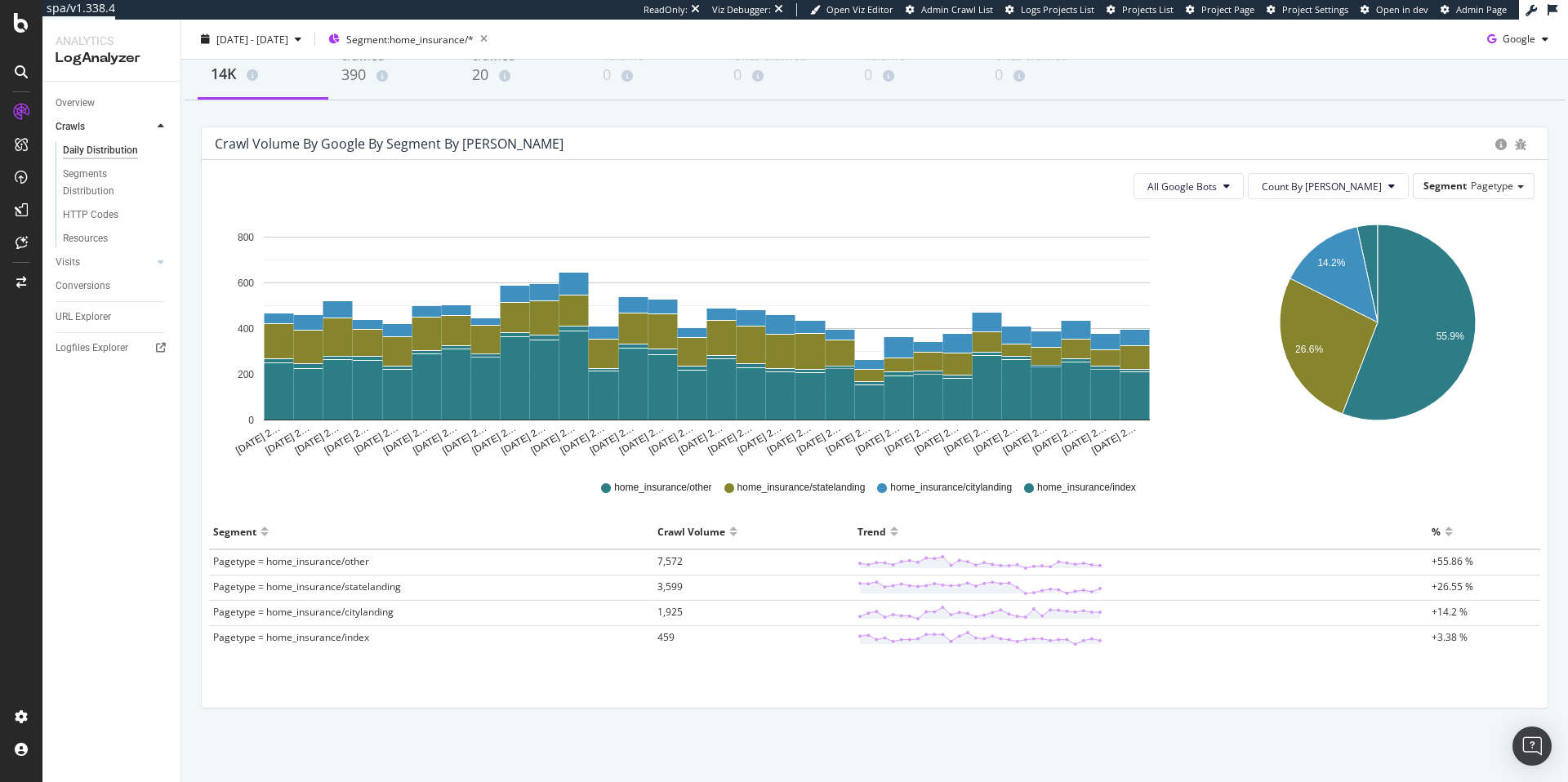
click at [999, 123] on div "Crawl Volume 14K Unique URLs crawled 390 New Unique URLs crawled 20 Warning Cra…" at bounding box center [875, 390] width 1387 height 783
click at [63, 318] on div "URL Explorer" at bounding box center [83, 316] width 55 height 17
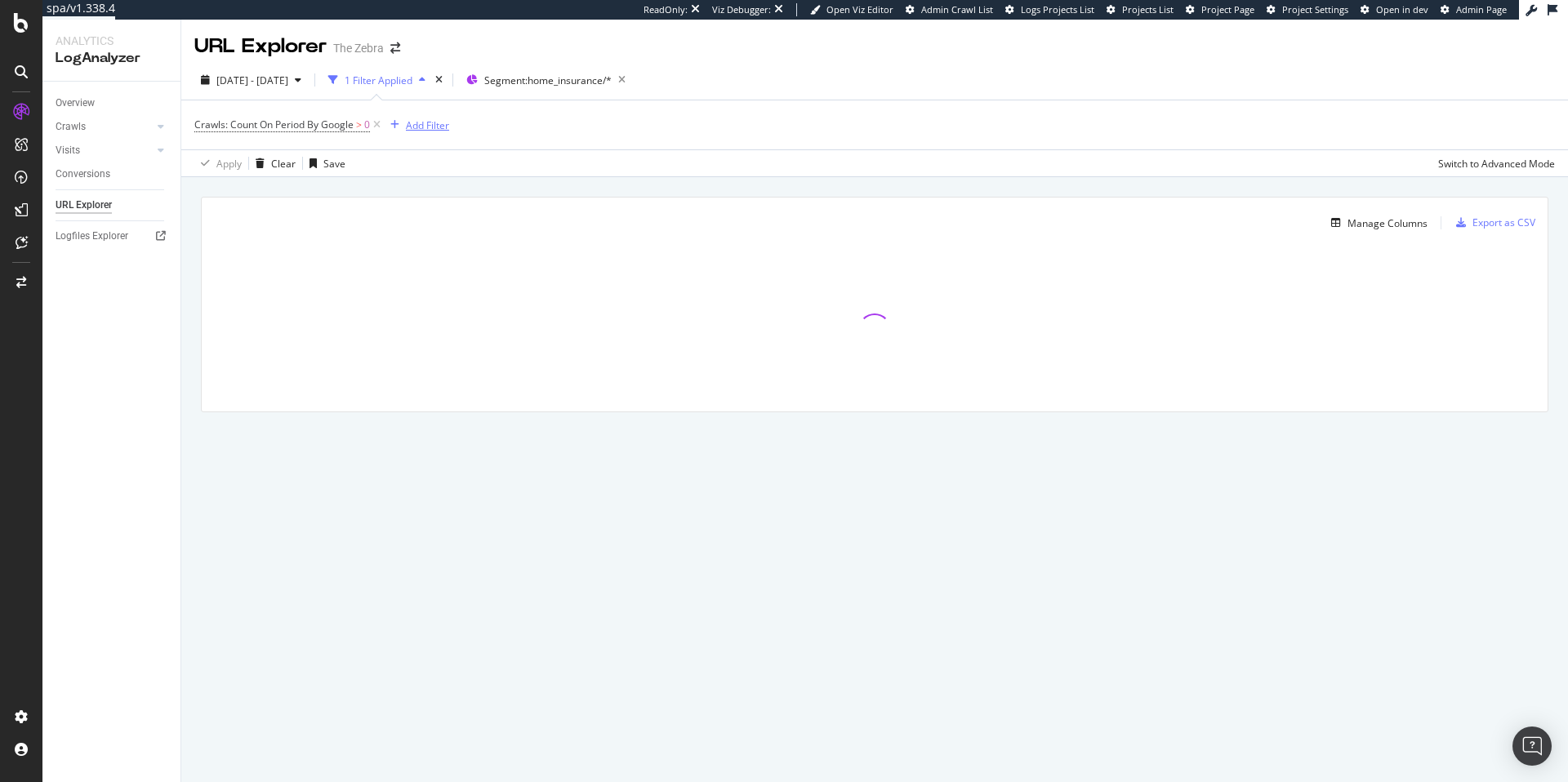
click at [424, 123] on div "Add Filter" at bounding box center [427, 125] width 43 height 14
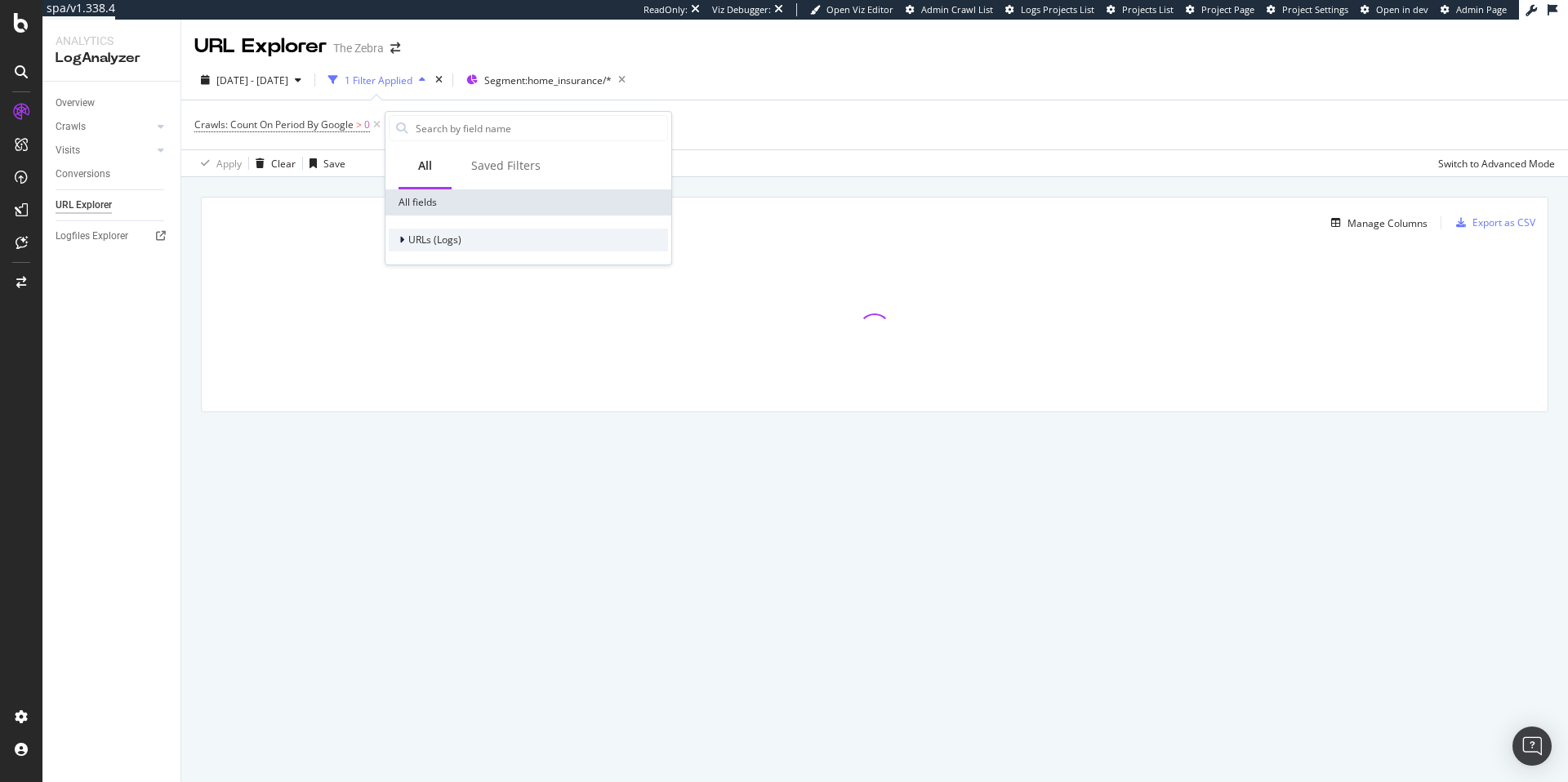
click at [406, 240] on div at bounding box center [403, 240] width 10 height 17
click at [504, 316] on div "Crawls" at bounding box center [528, 315] width 279 height 23
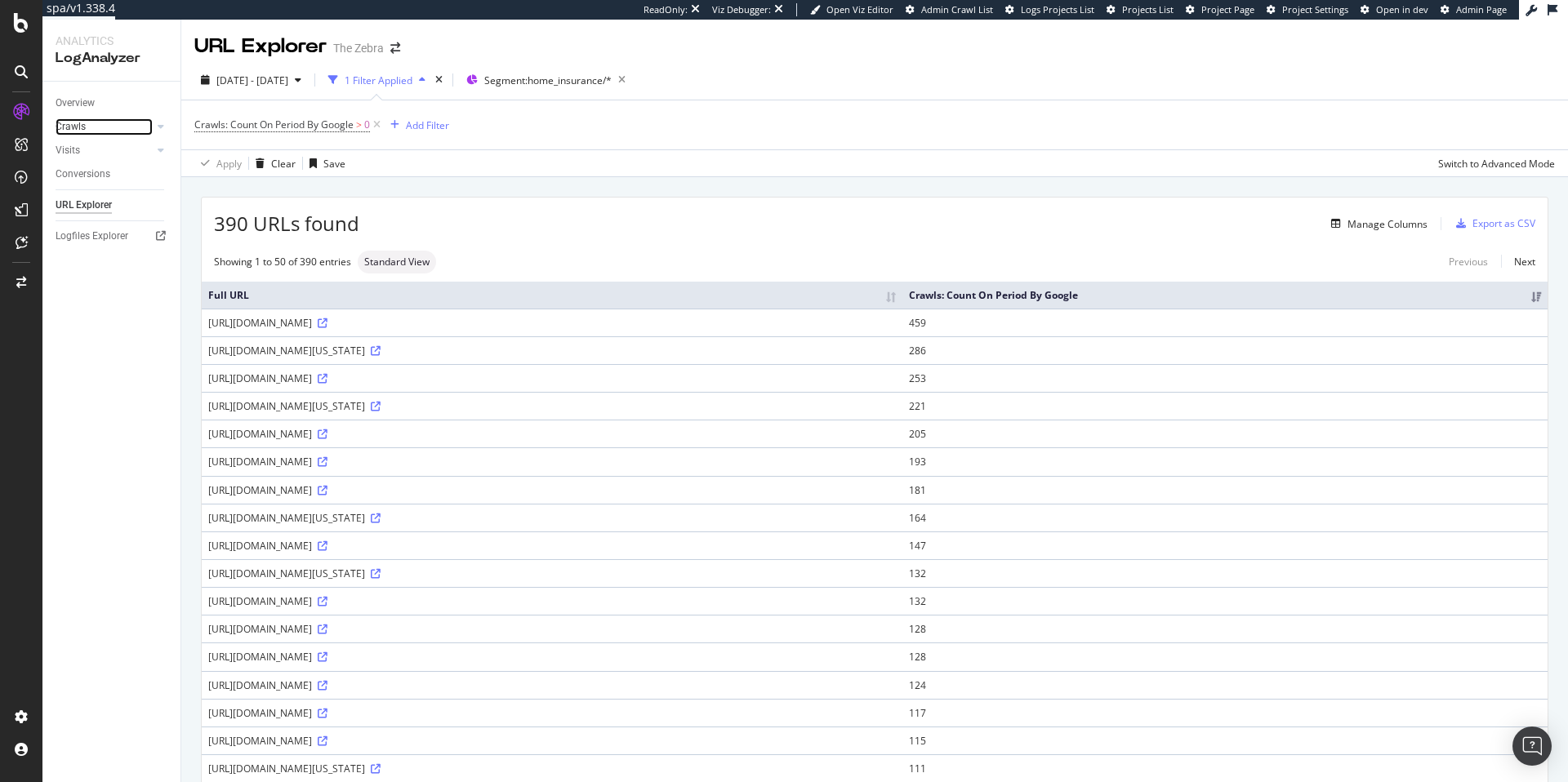
click at [94, 125] on link "Crawls" at bounding box center [104, 126] width 97 height 17
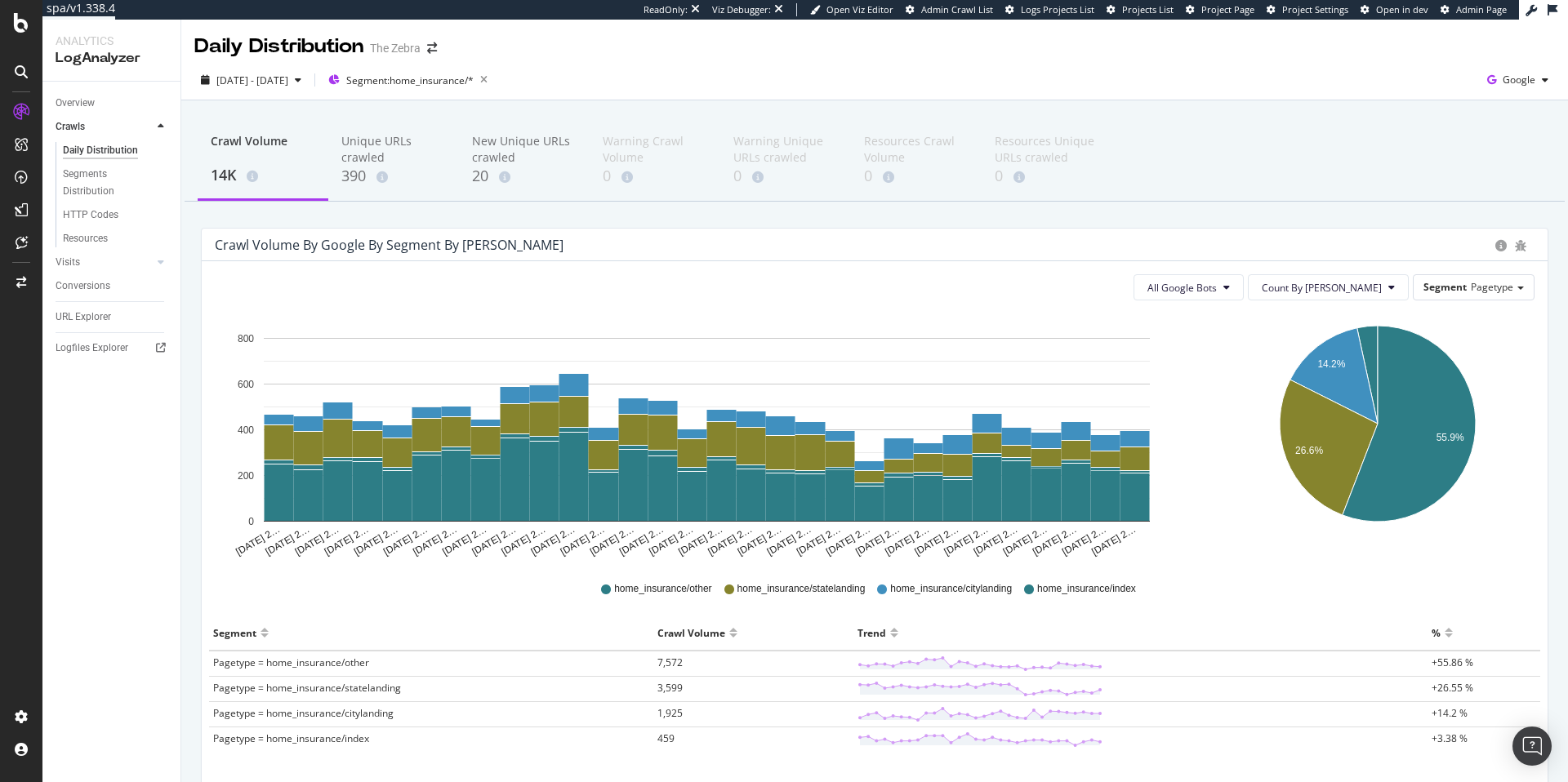
click at [910, 273] on div "All Google Bots Count By Day Segment Pagetype Hold CMD (⌘) while clicking to fi…" at bounding box center [874, 535] width 1345 height 548
click at [1217, 284] on span "All Google Bots" at bounding box center [1181, 288] width 70 height 14
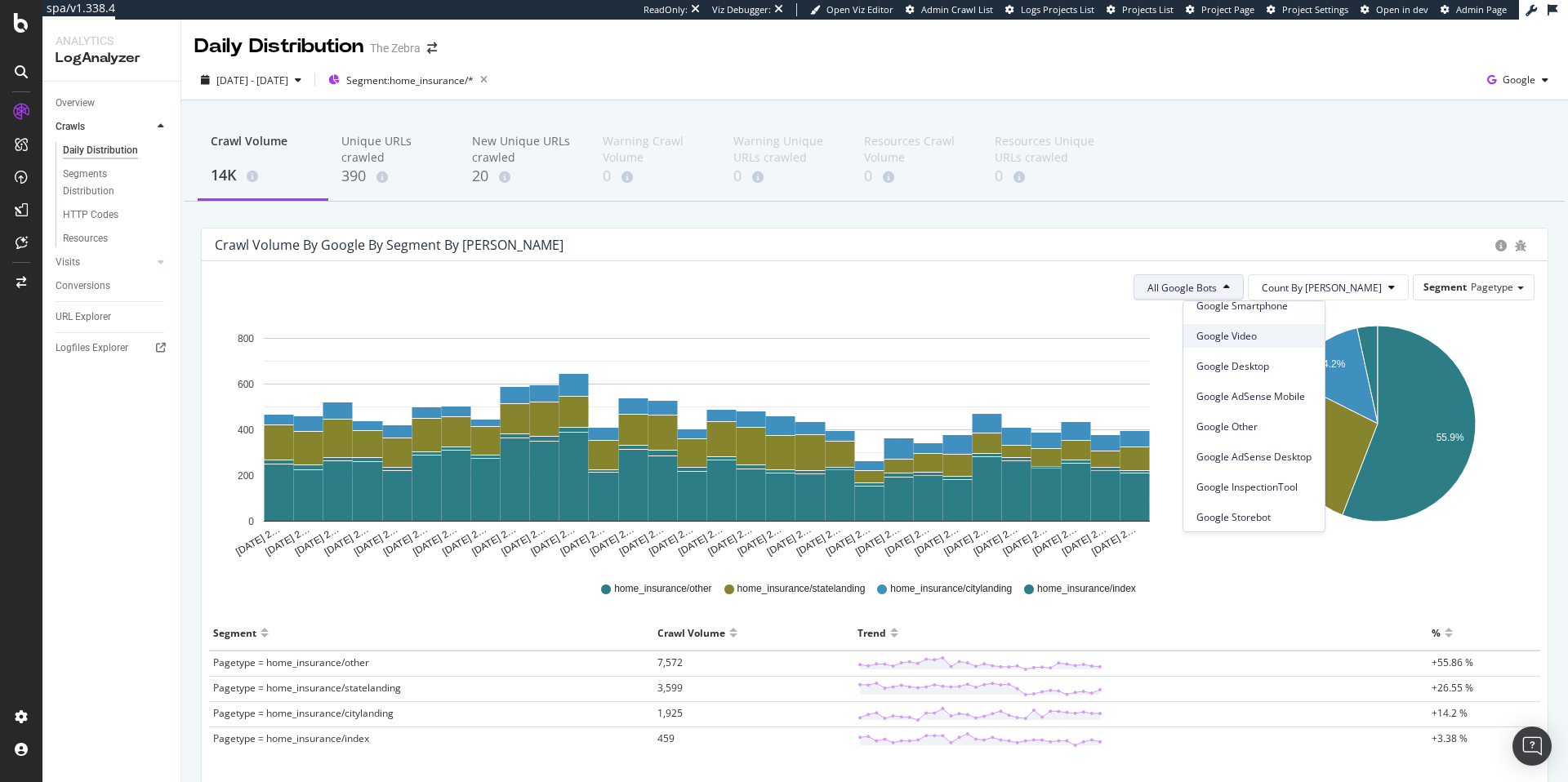
scroll to position [139, 0]
click at [1053, 303] on div "All Google Bots Count By Day Segment Pagetype Hold CMD (⌘) while clicking to fi…" at bounding box center [874, 535] width 1345 height 548
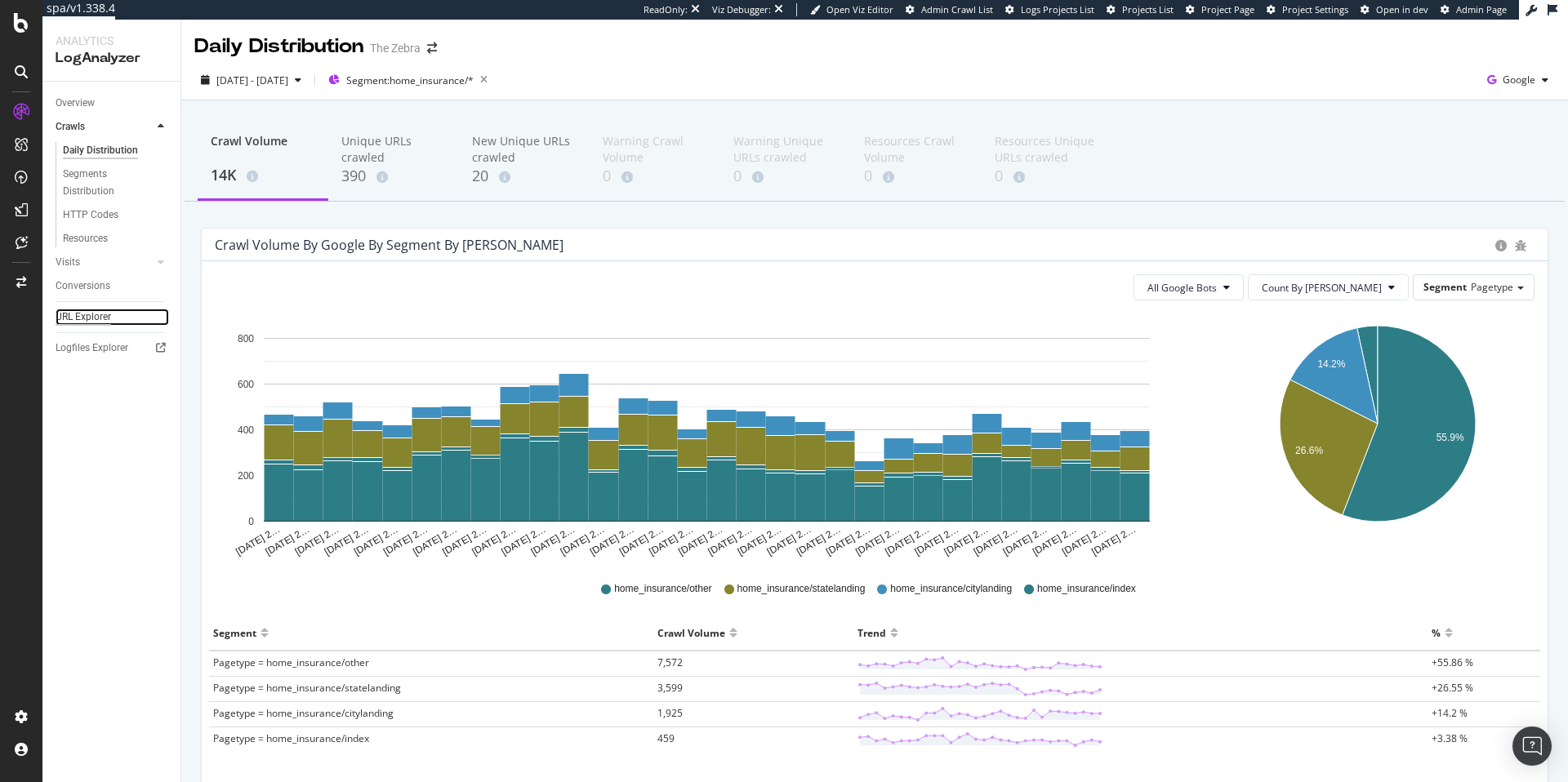
click at [81, 315] on div "URL Explorer" at bounding box center [83, 316] width 55 height 17
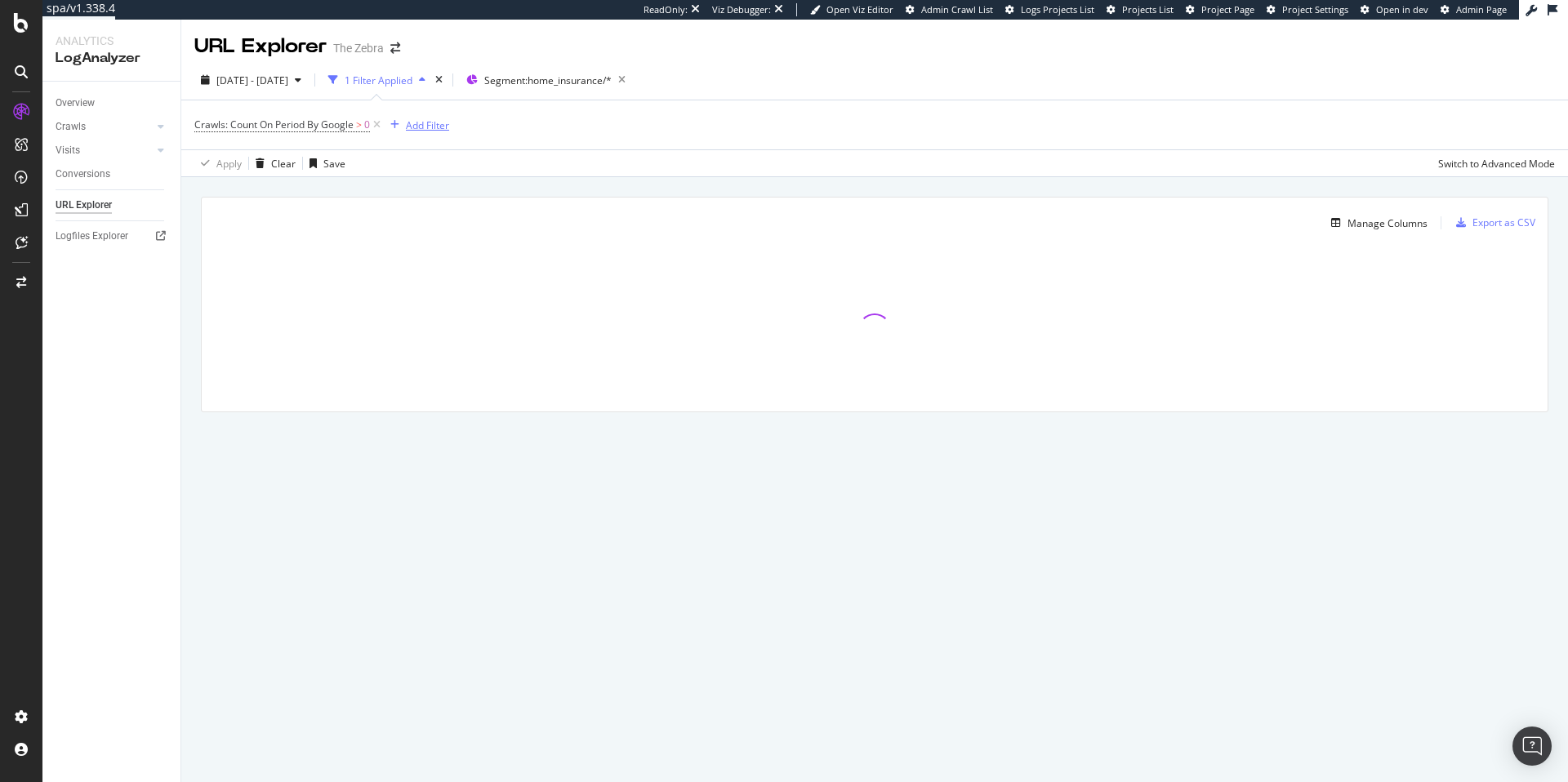
click at [418, 126] on div "Add Filter" at bounding box center [427, 125] width 43 height 14
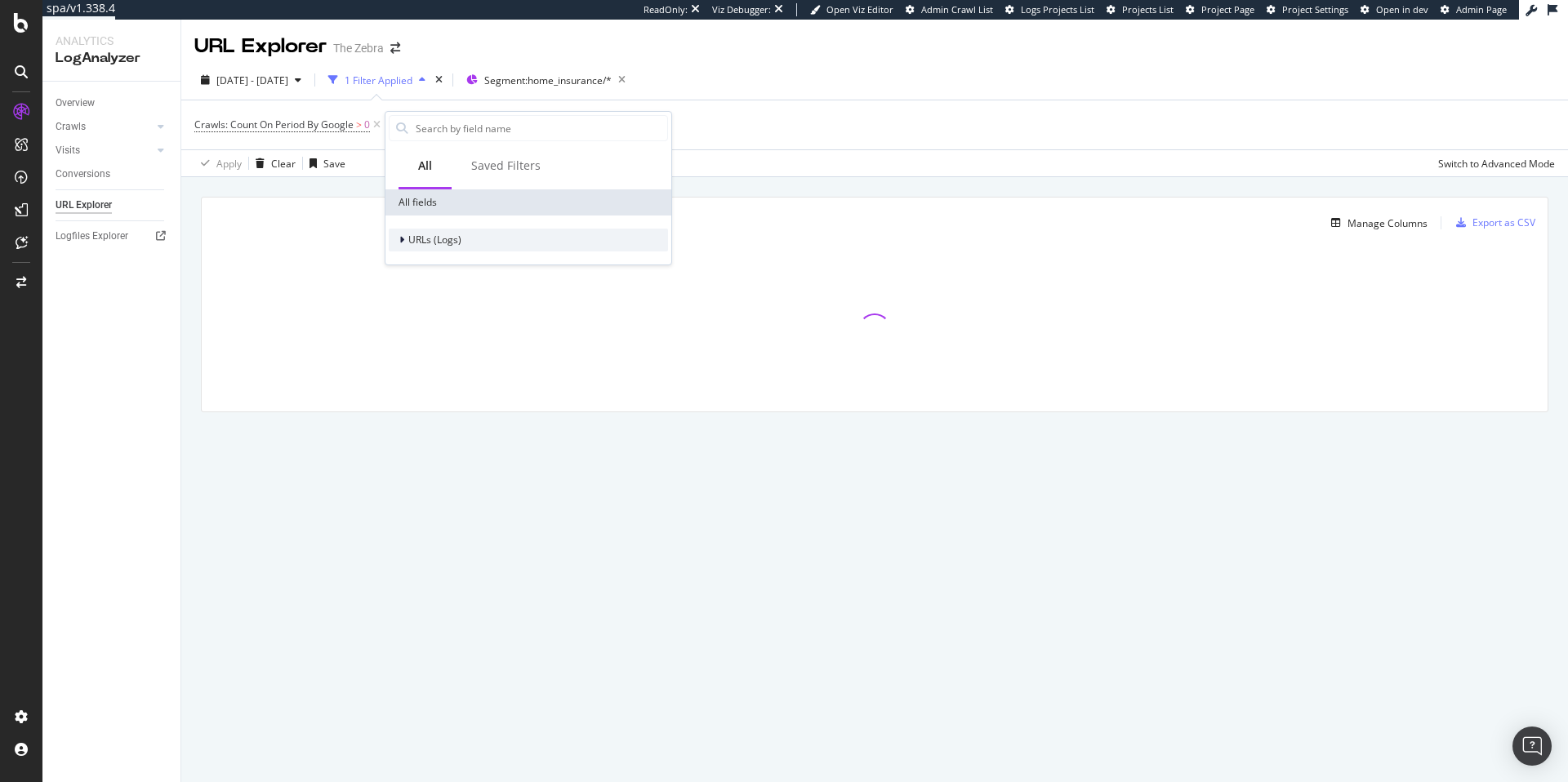
click at [424, 245] on span "URLs (Logs)" at bounding box center [434, 240] width 53 height 14
click at [501, 265] on div "URL Scheme" at bounding box center [528, 262] width 279 height 23
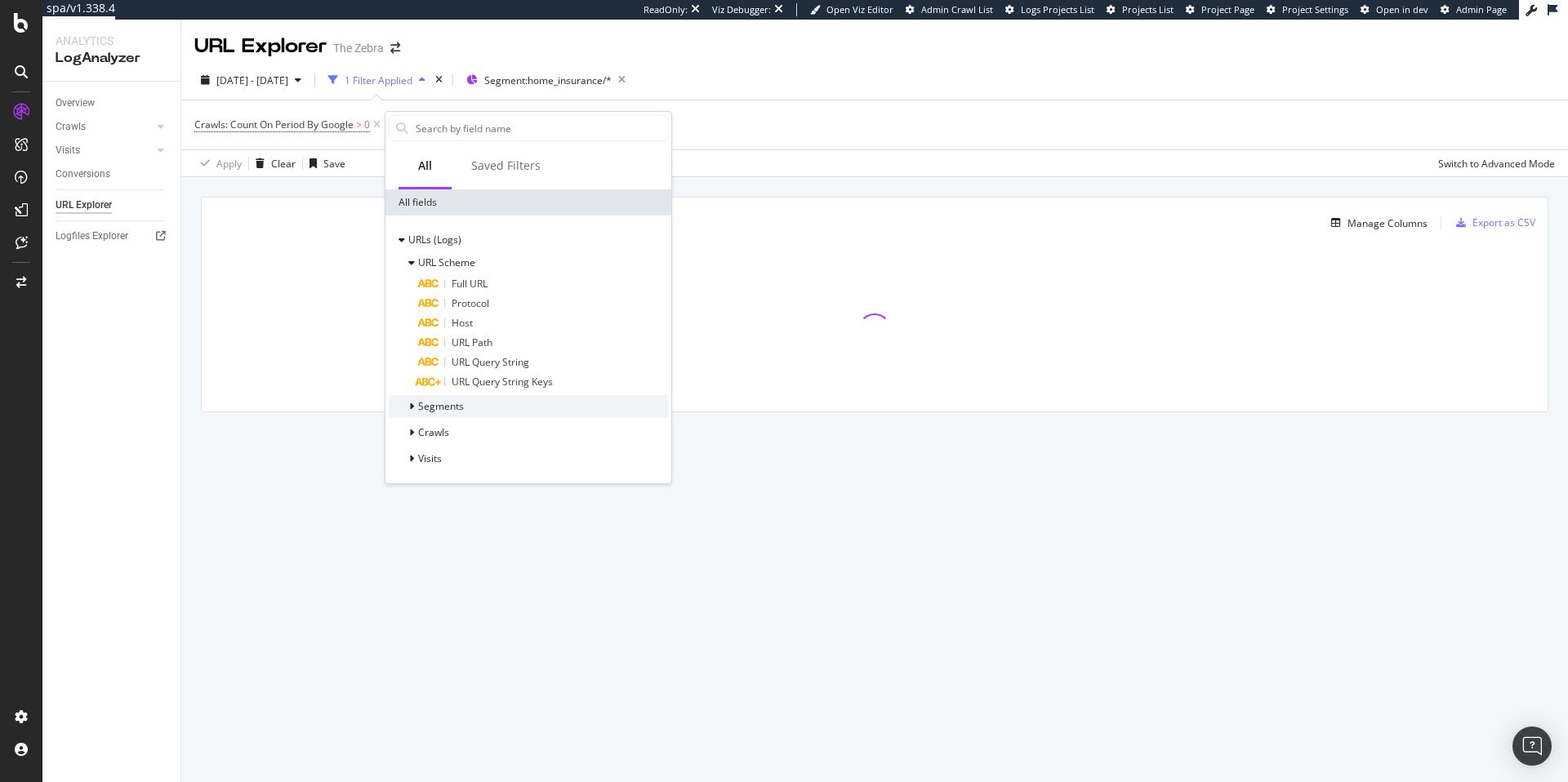
click at [504, 412] on div "Segments" at bounding box center [528, 407] width 279 height 23
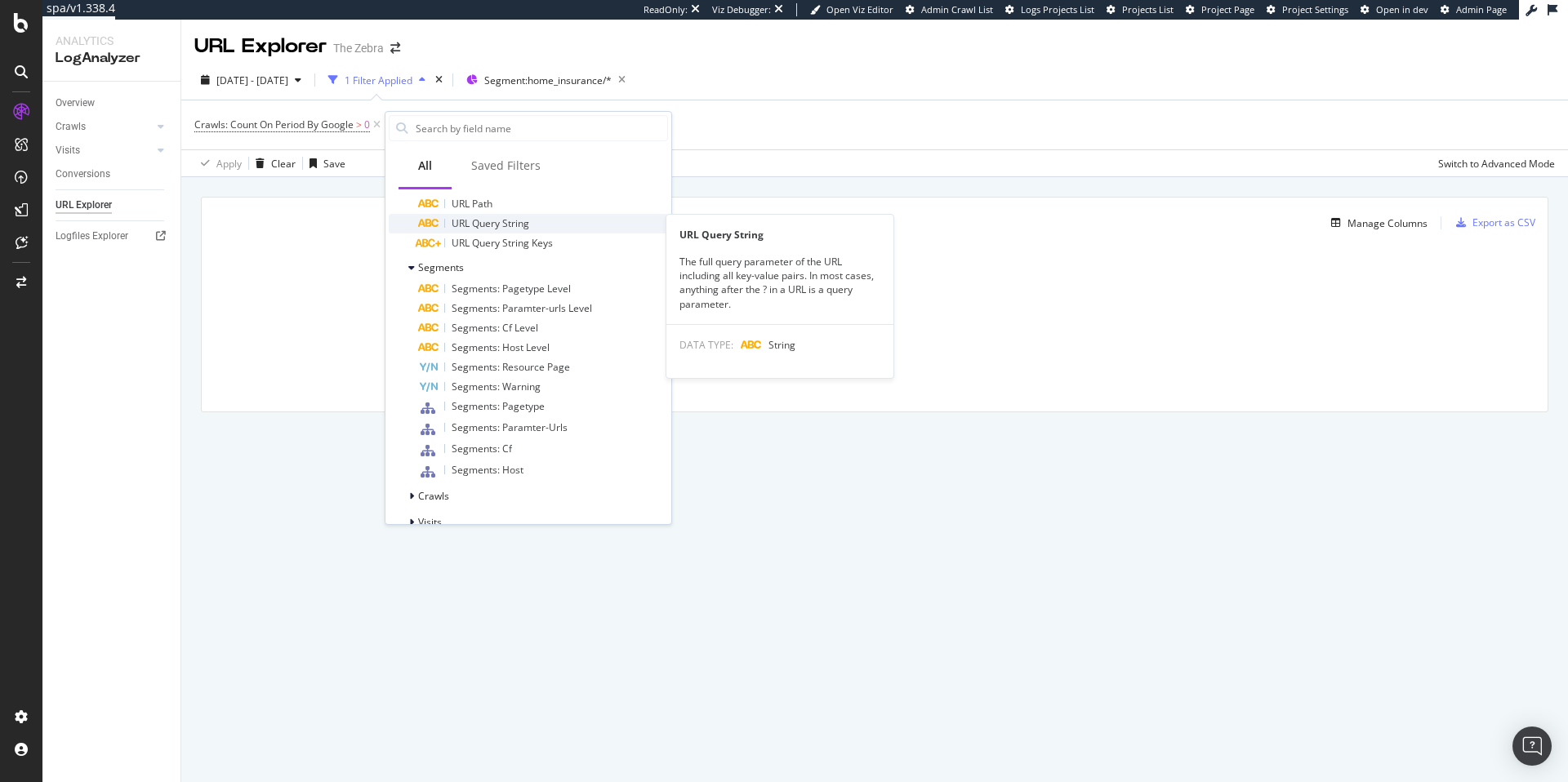
scroll to position [162, 0]
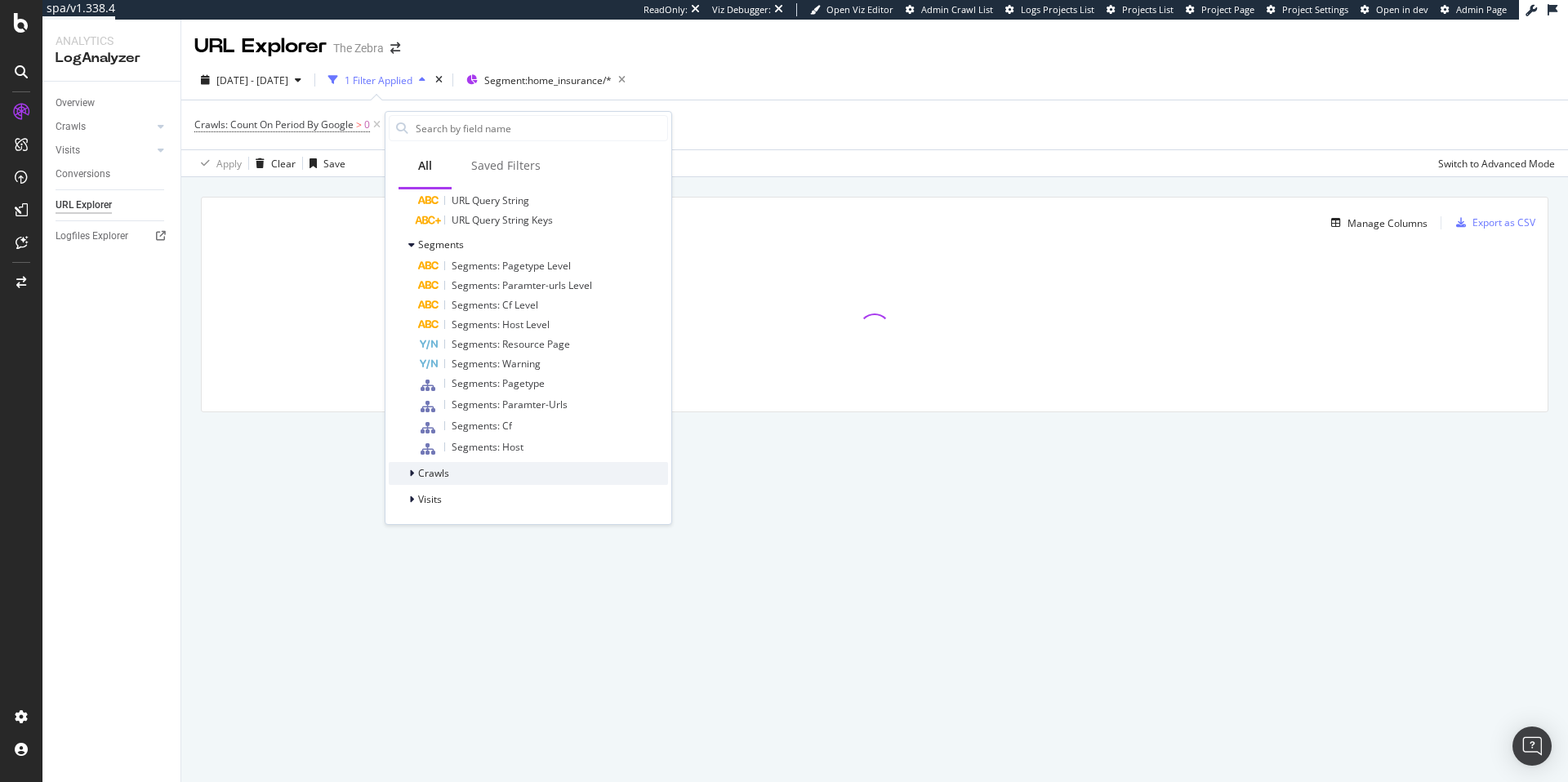
drag, startPoint x: 485, startPoint y: 464, endPoint x: 558, endPoint y: 430, distance: 80.5
click at [485, 464] on div "Crawls" at bounding box center [528, 474] width 279 height 23
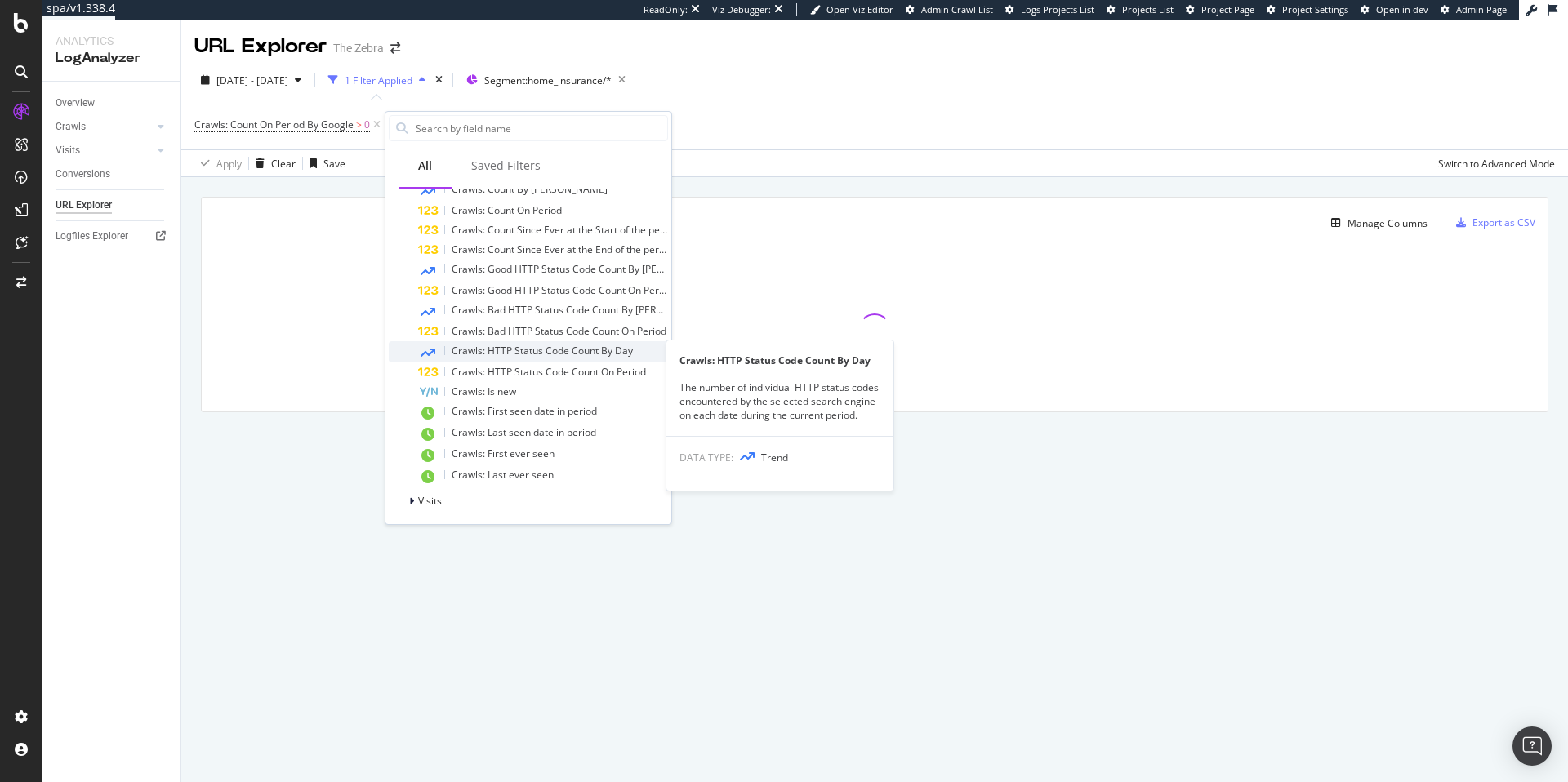
scroll to position [468, 0]
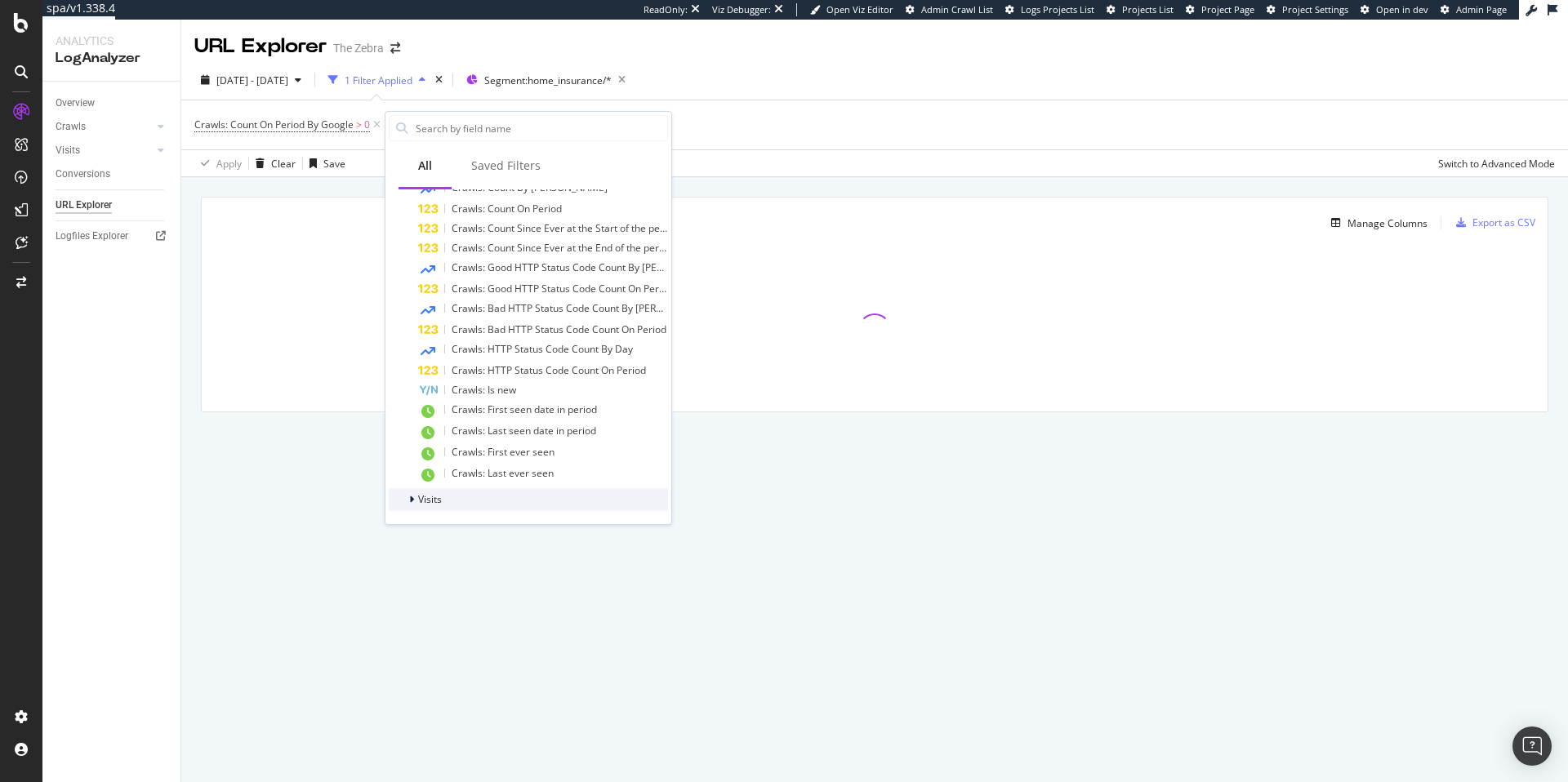
click at [470, 510] on div "Visits" at bounding box center [528, 499] width 279 height 23
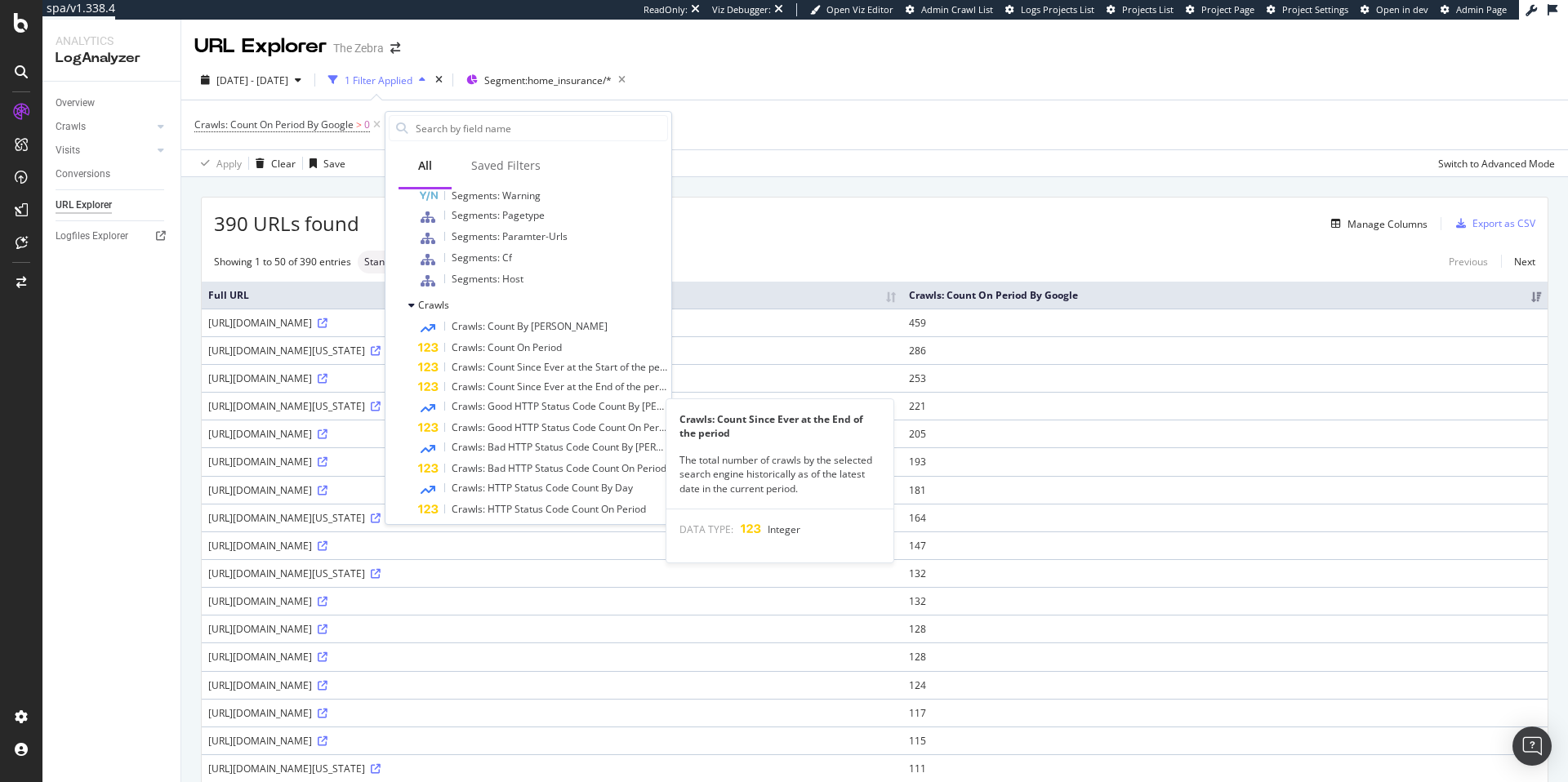
scroll to position [0, 0]
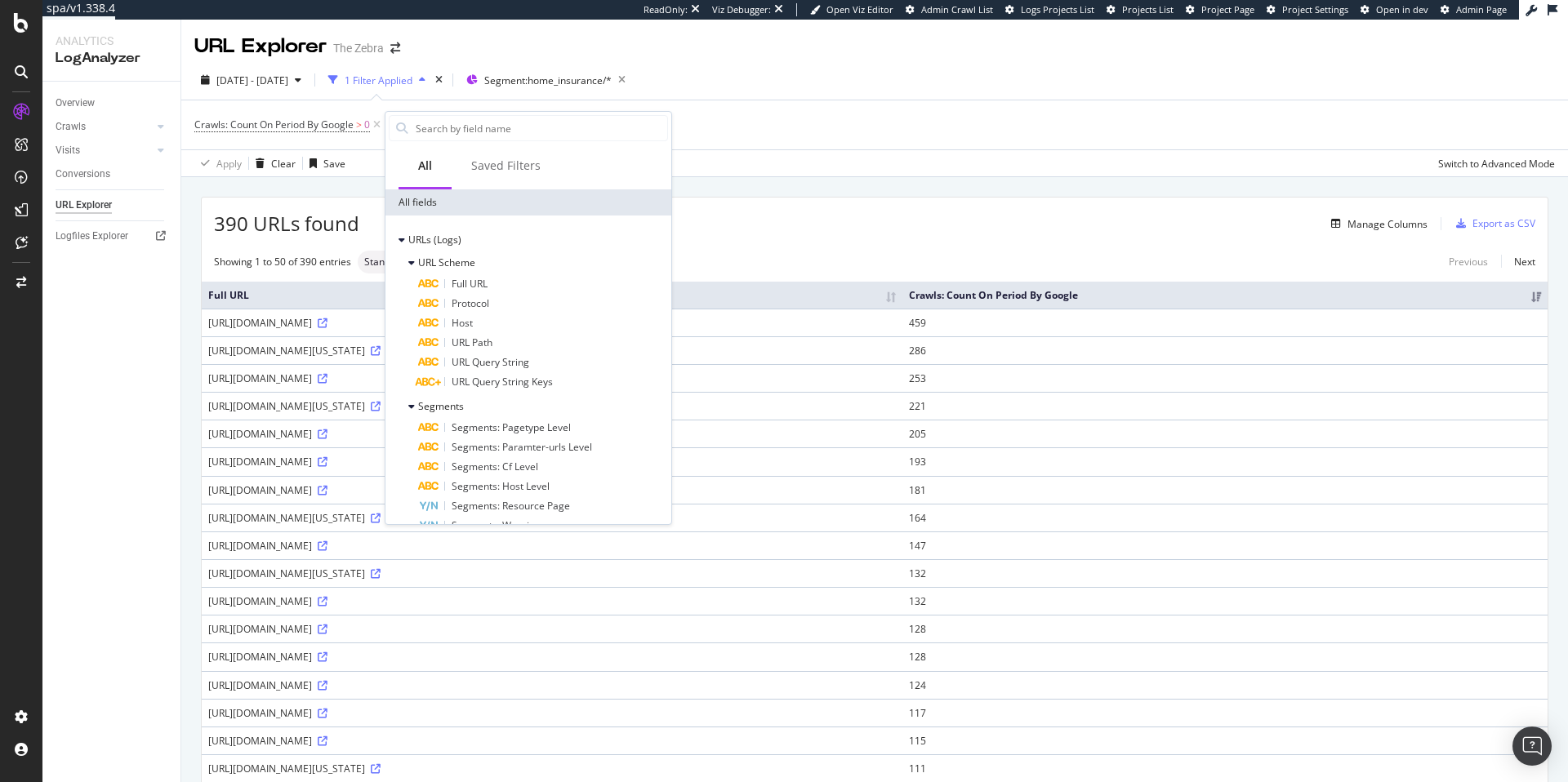
click at [1075, 138] on div "Crawls: Count On Period By Google > 0 Add Filter" at bounding box center [875, 125] width 1360 height 49
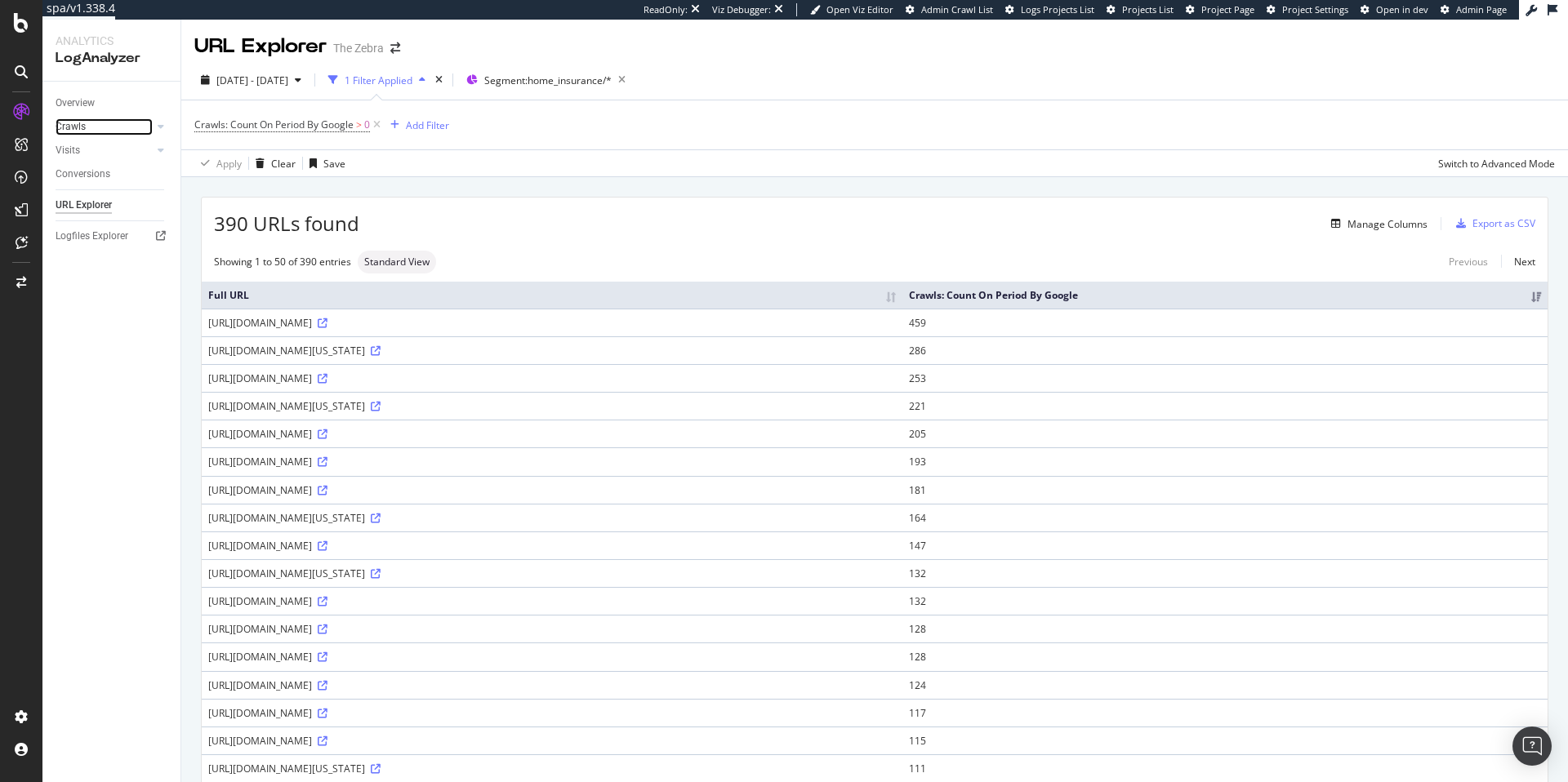
click at [96, 123] on link "Crawls" at bounding box center [104, 126] width 97 height 17
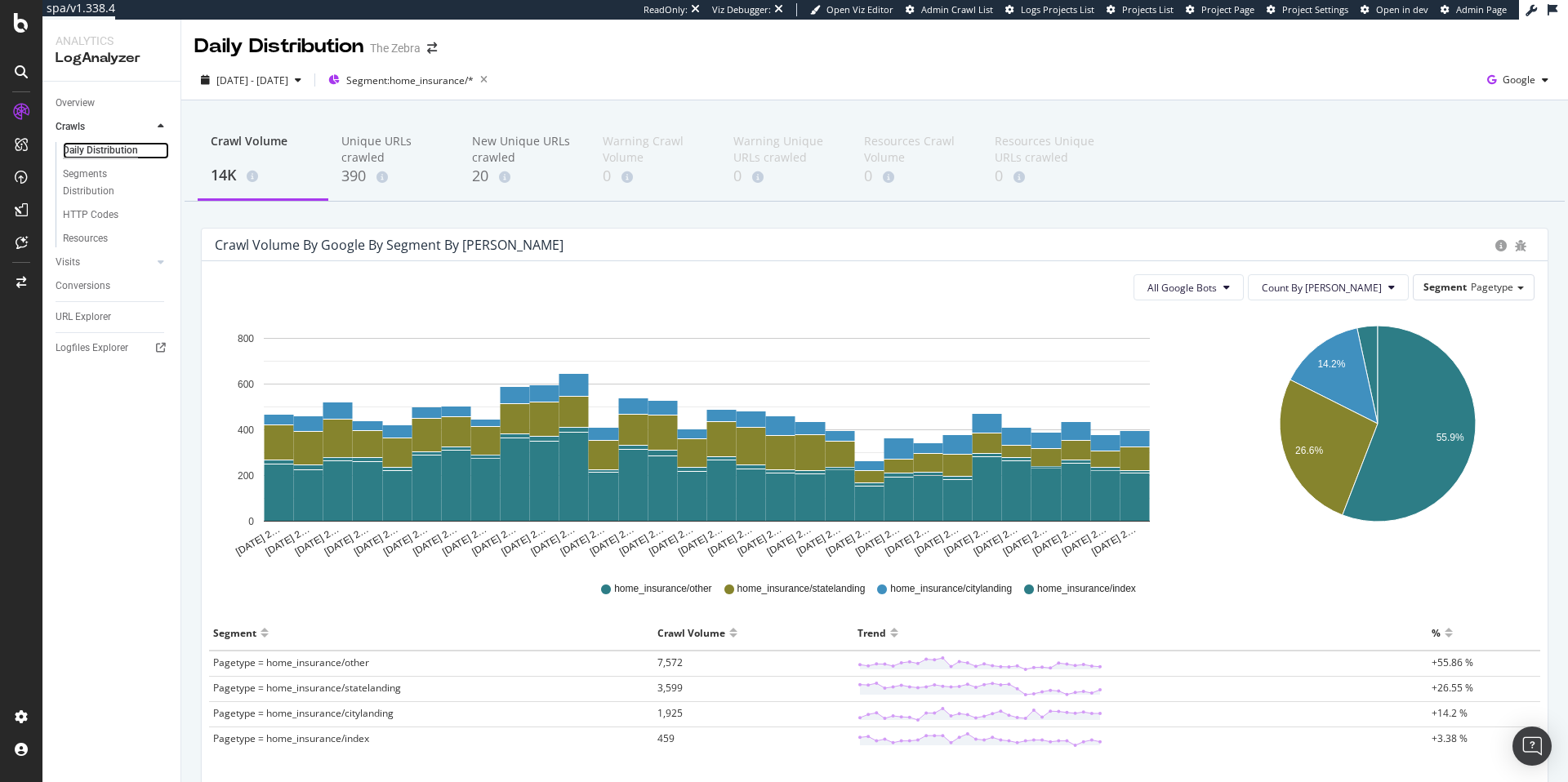
click at [95, 145] on div "Daily Distribution" at bounding box center [100, 150] width 75 height 17
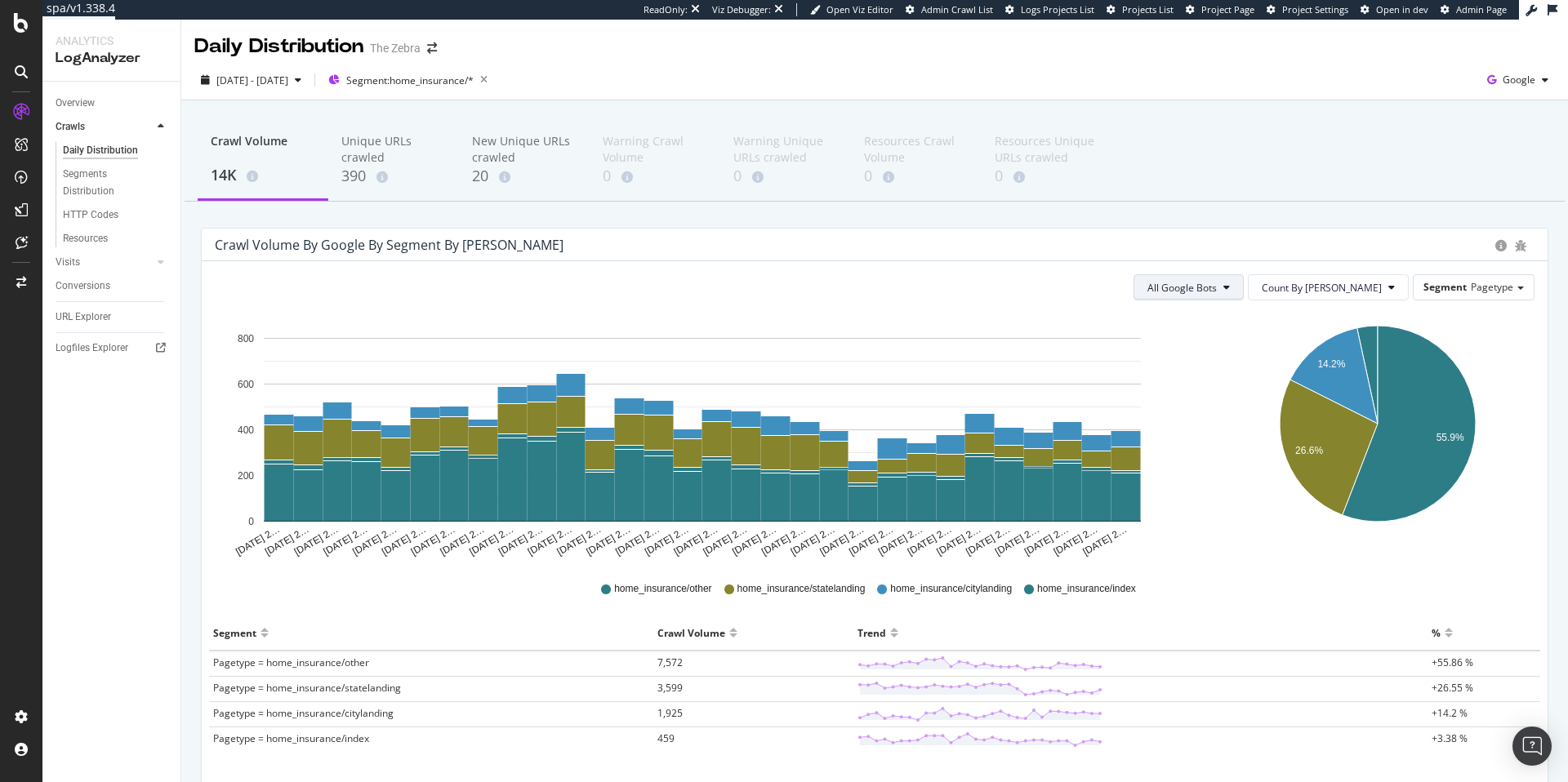
click at [1217, 283] on span "All Google Bots" at bounding box center [1181, 288] width 70 height 14
click at [76, 316] on div "URL Explorer" at bounding box center [83, 316] width 55 height 17
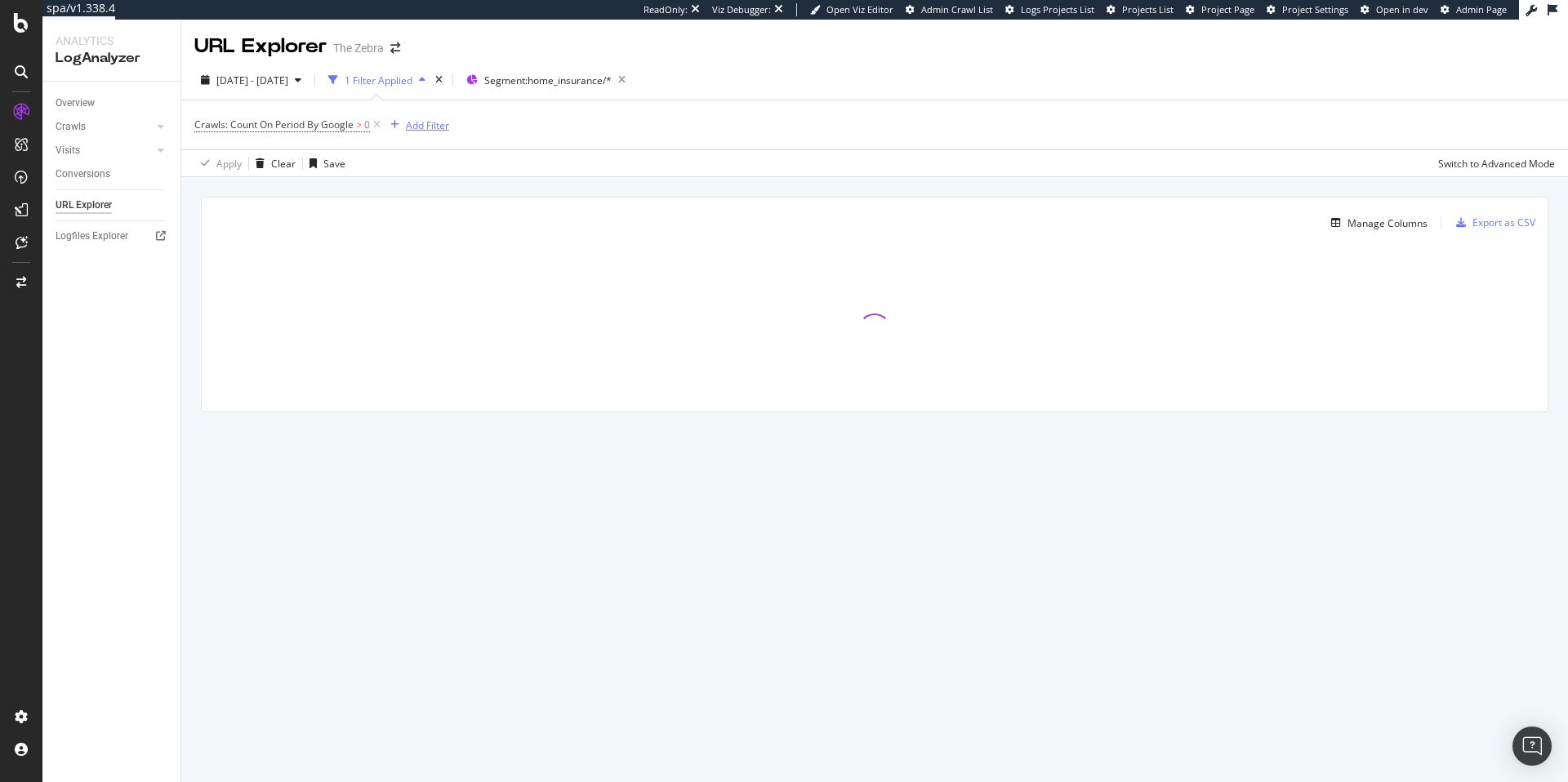
click at [415, 129] on div "Add Filter" at bounding box center [427, 125] width 43 height 14
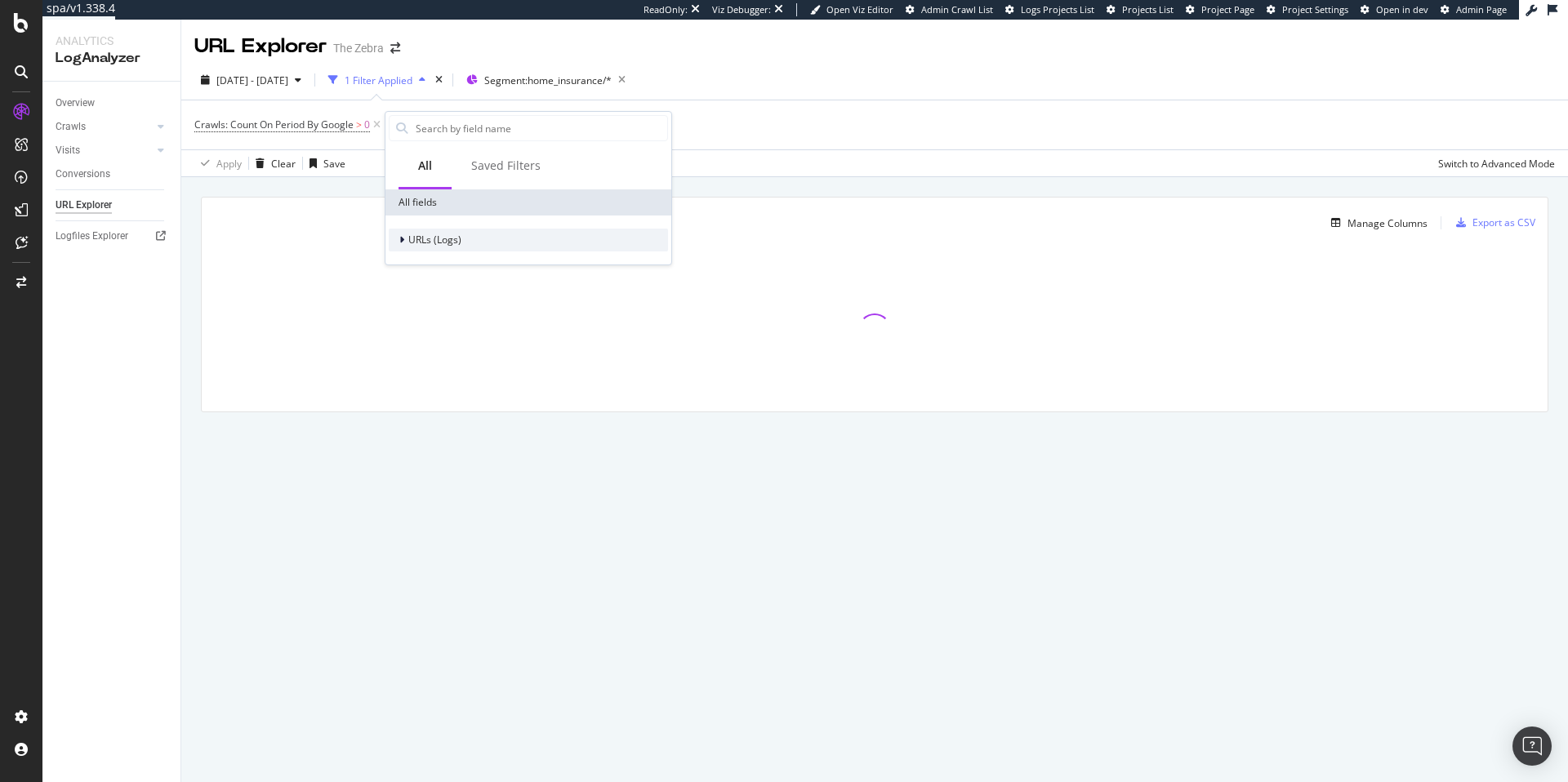
click at [410, 232] on span "URLs (Logs)" at bounding box center [434, 240] width 53 height 14
click at [474, 266] on span "URL Scheme" at bounding box center [447, 262] width 57 height 14
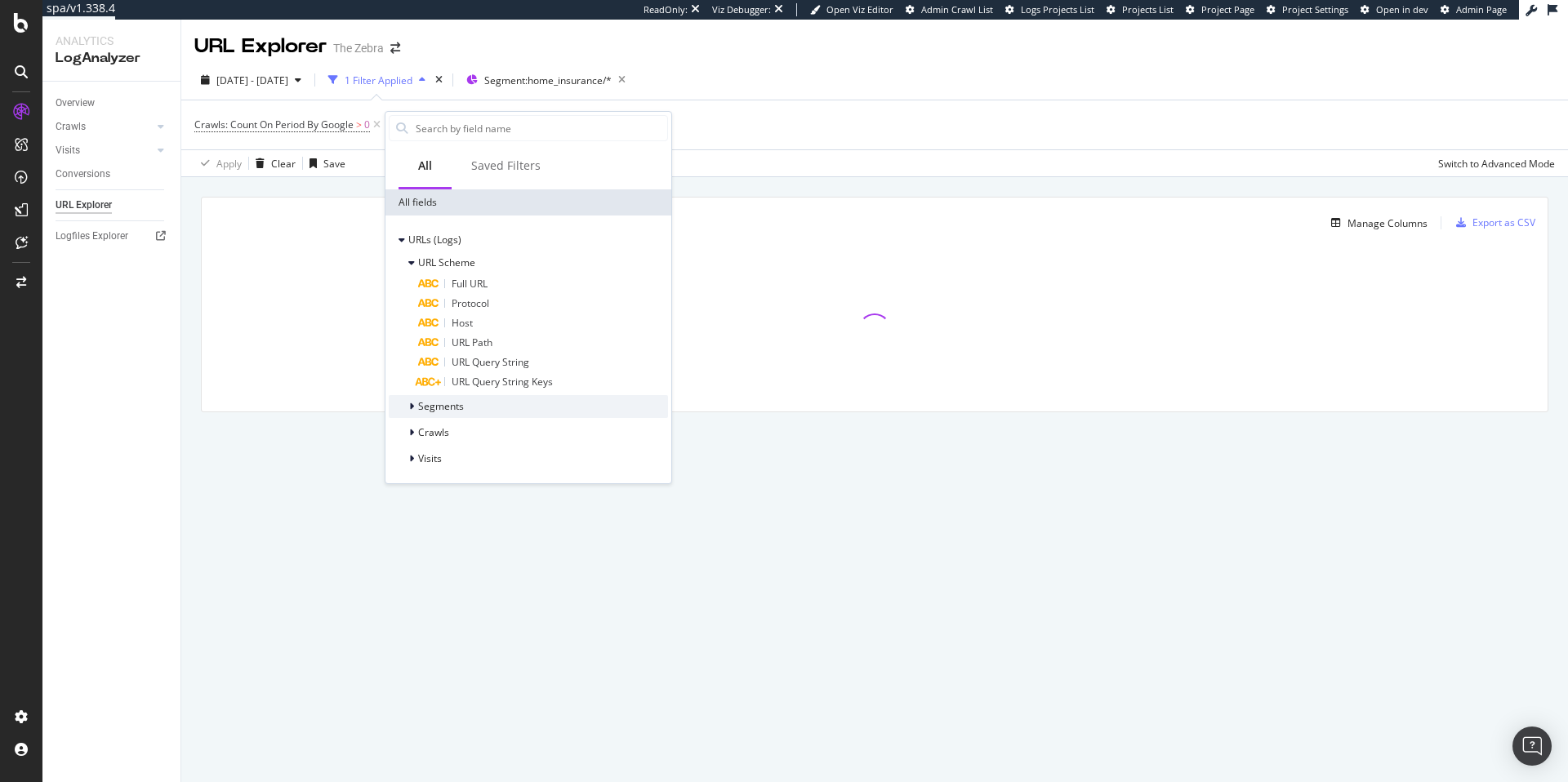
drag, startPoint x: 448, startPoint y: 409, endPoint x: 490, endPoint y: 411, distance: 42.0
click at [449, 409] on span "Segments" at bounding box center [441, 406] width 46 height 14
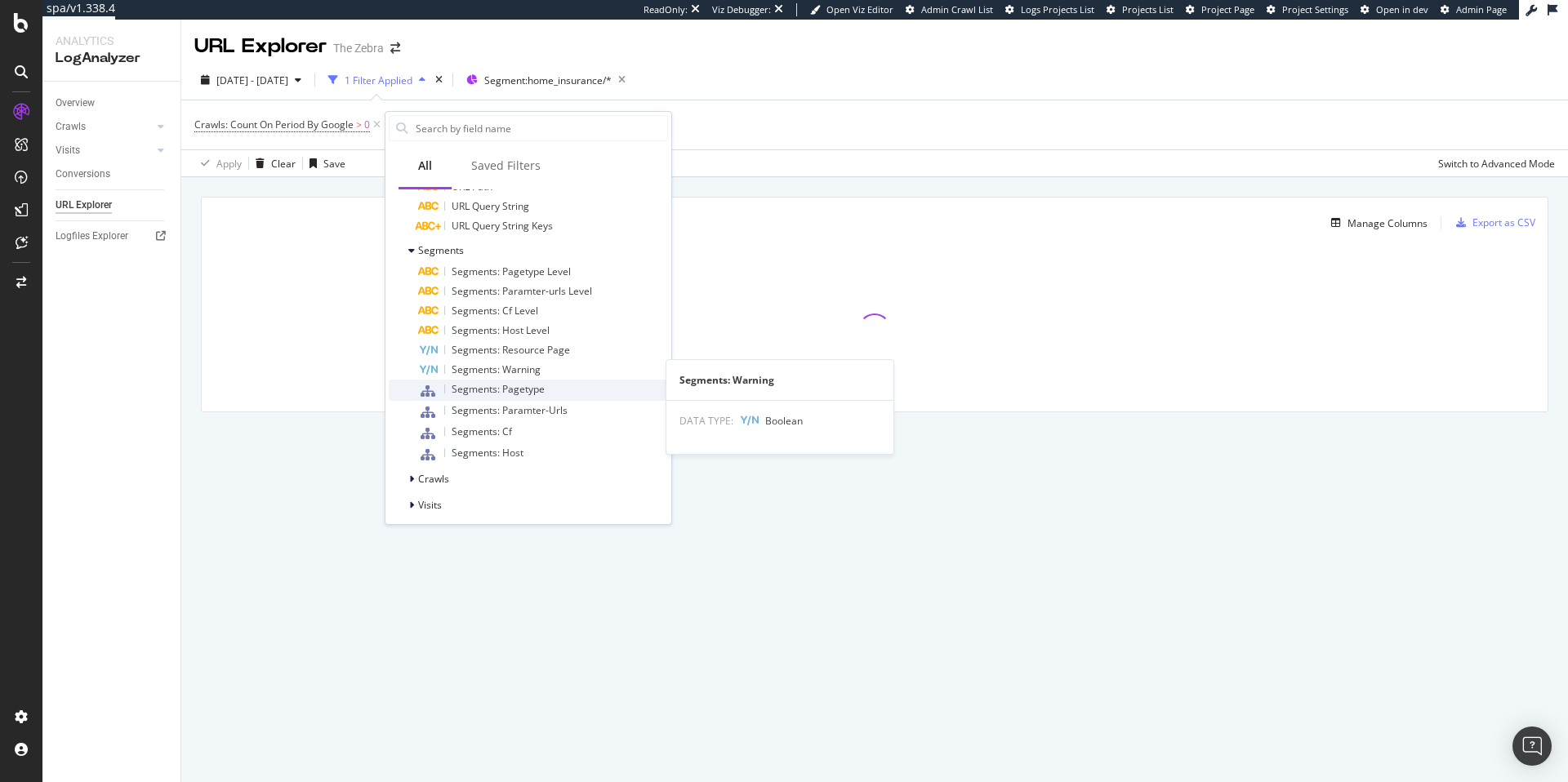
scroll to position [162, 0]
click at [493, 479] on div "Crawls" at bounding box center [528, 474] width 279 height 23
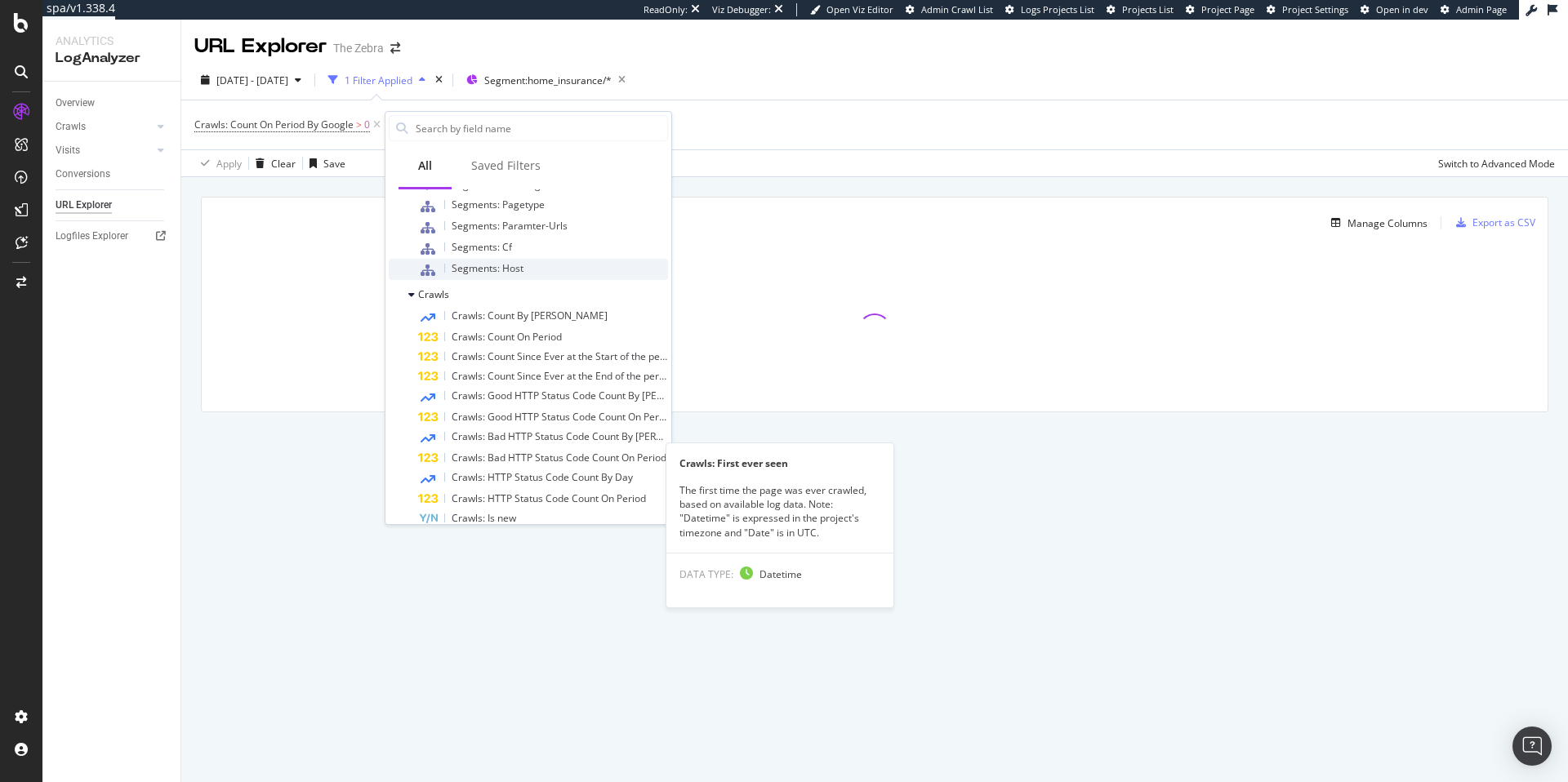
scroll to position [468, 0]
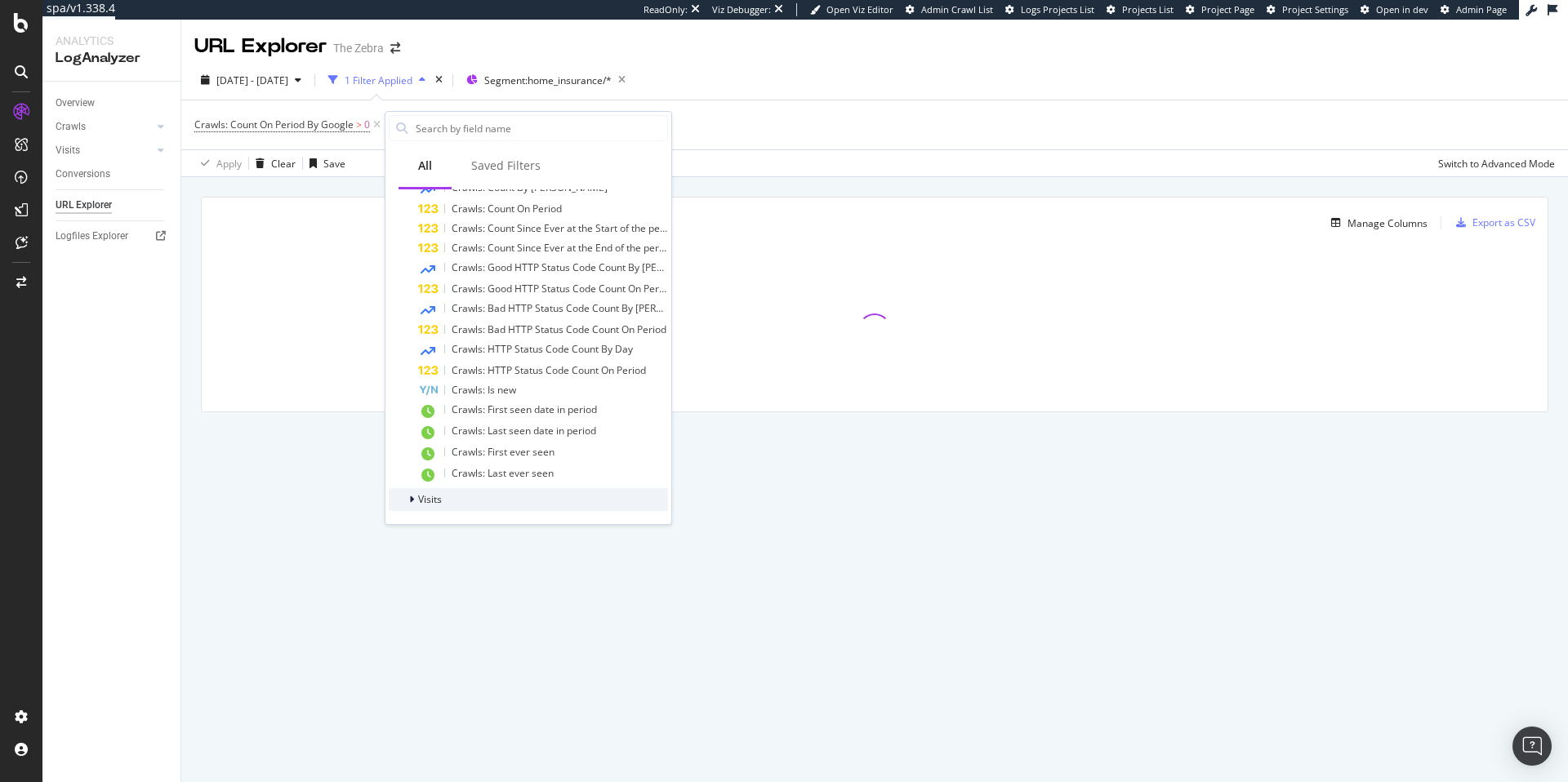
click at [480, 501] on div "Visits" at bounding box center [528, 499] width 279 height 23
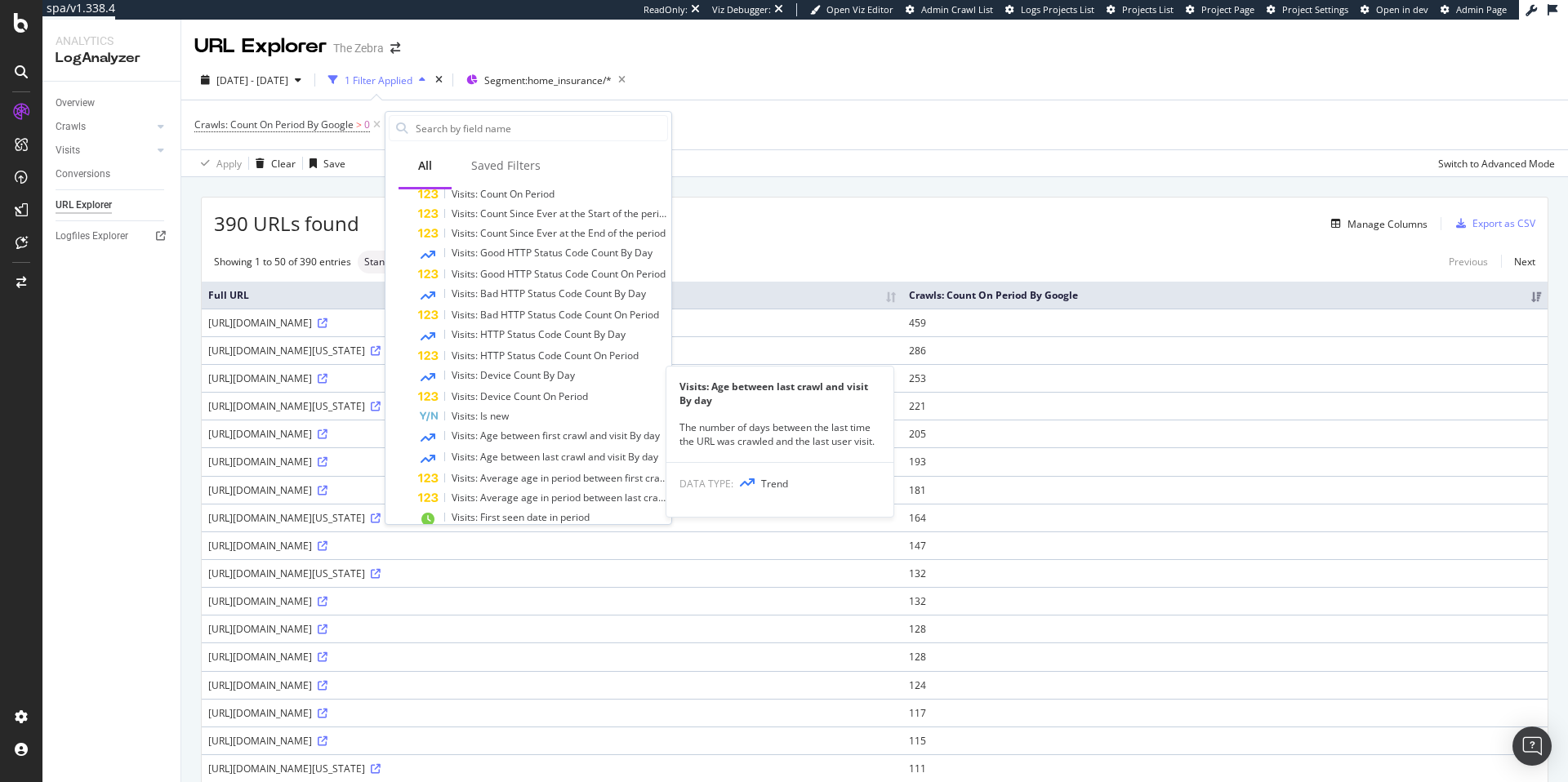
scroll to position [898, 0]
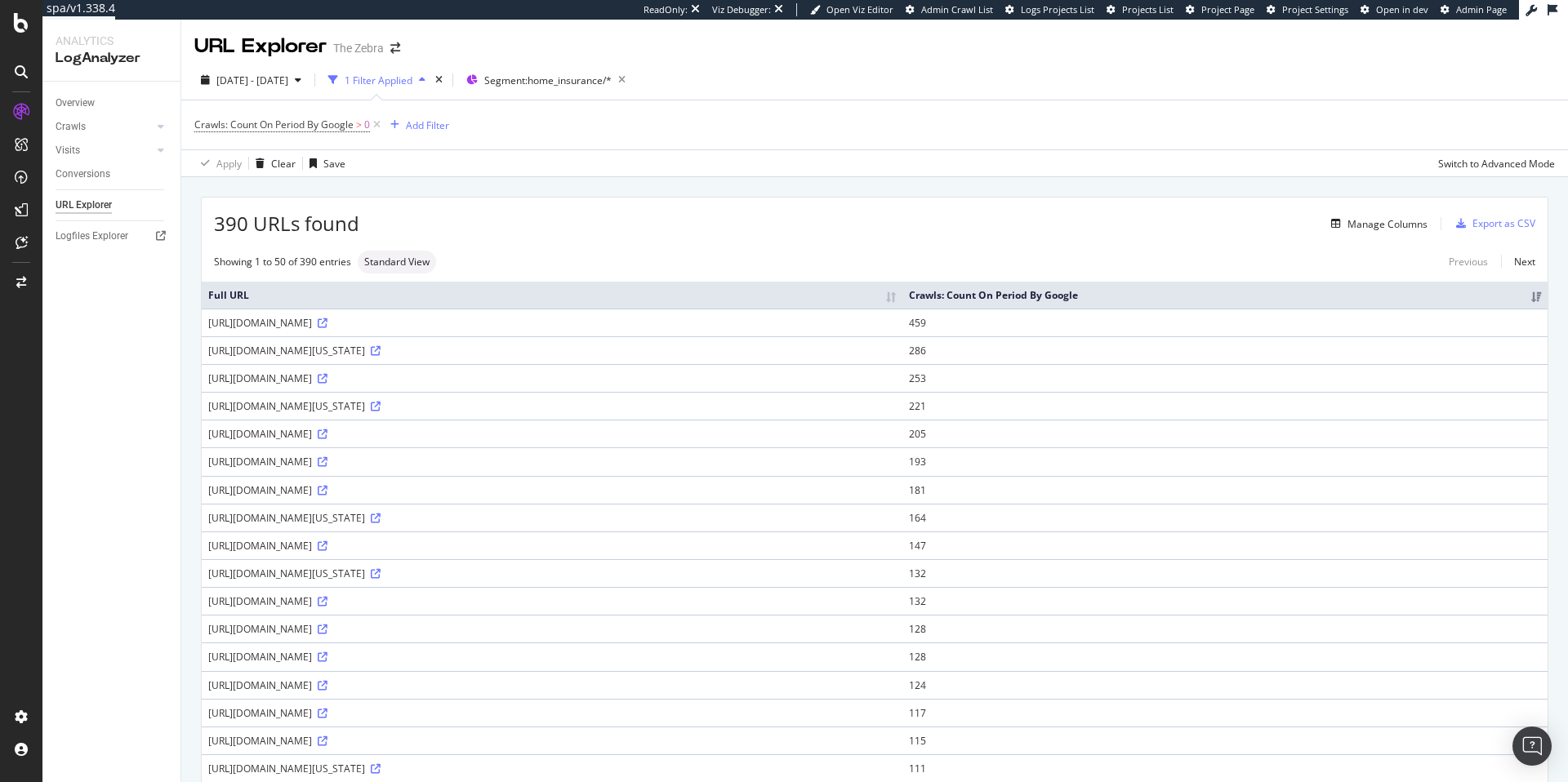
click at [768, 115] on div "Crawls: Count On Period By Google > 0 Add Filter" at bounding box center [875, 125] width 1360 height 49
click at [87, 210] on div "LogAnalyzer" at bounding box center [92, 210] width 63 height 17
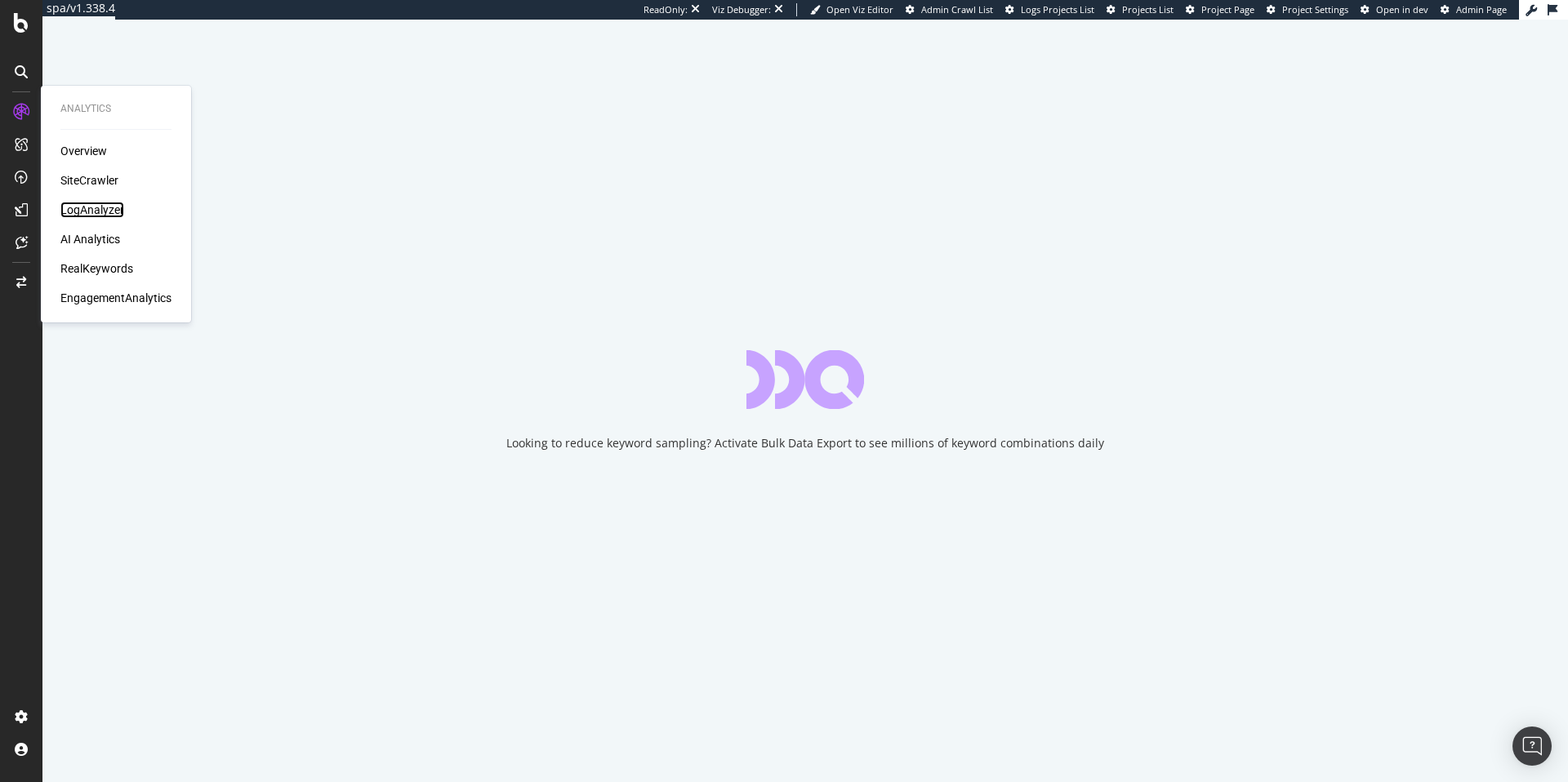
click at [85, 204] on div "LogAnalyzer" at bounding box center [92, 210] width 63 height 17
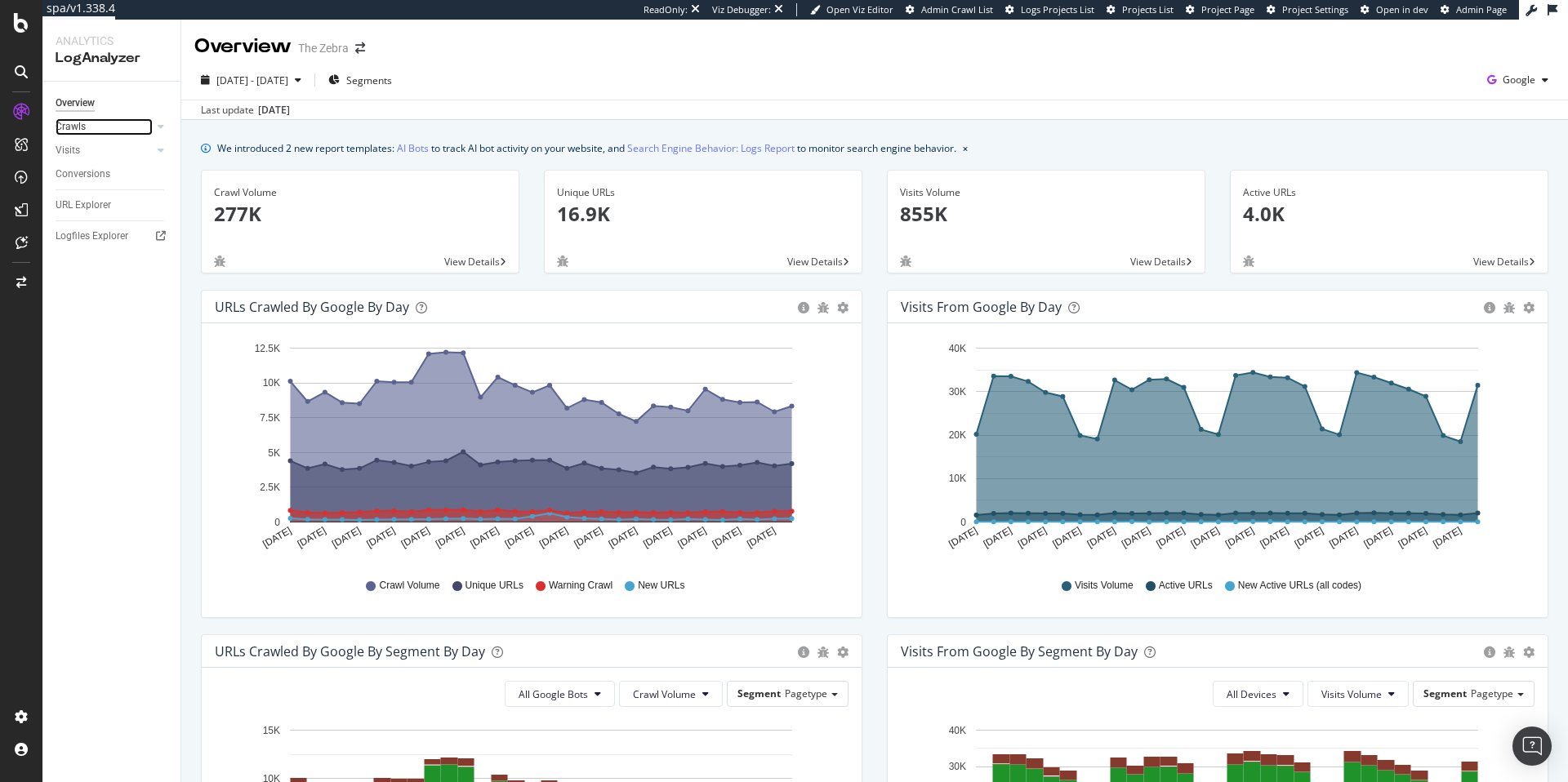
click at [115, 125] on link "Crawls" at bounding box center [104, 126] width 97 height 17
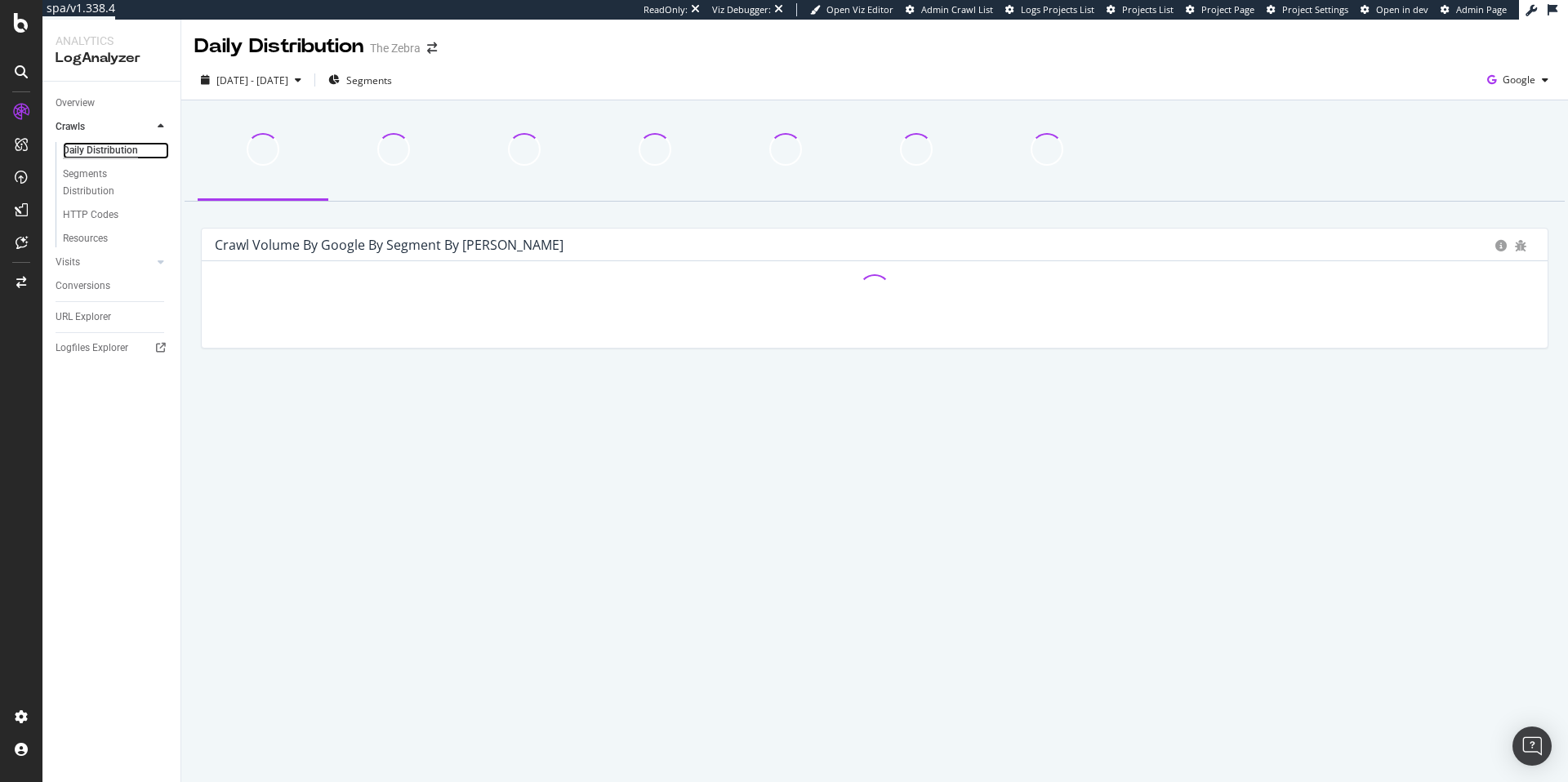
click at [103, 147] on div "Daily Distribution" at bounding box center [100, 150] width 75 height 17
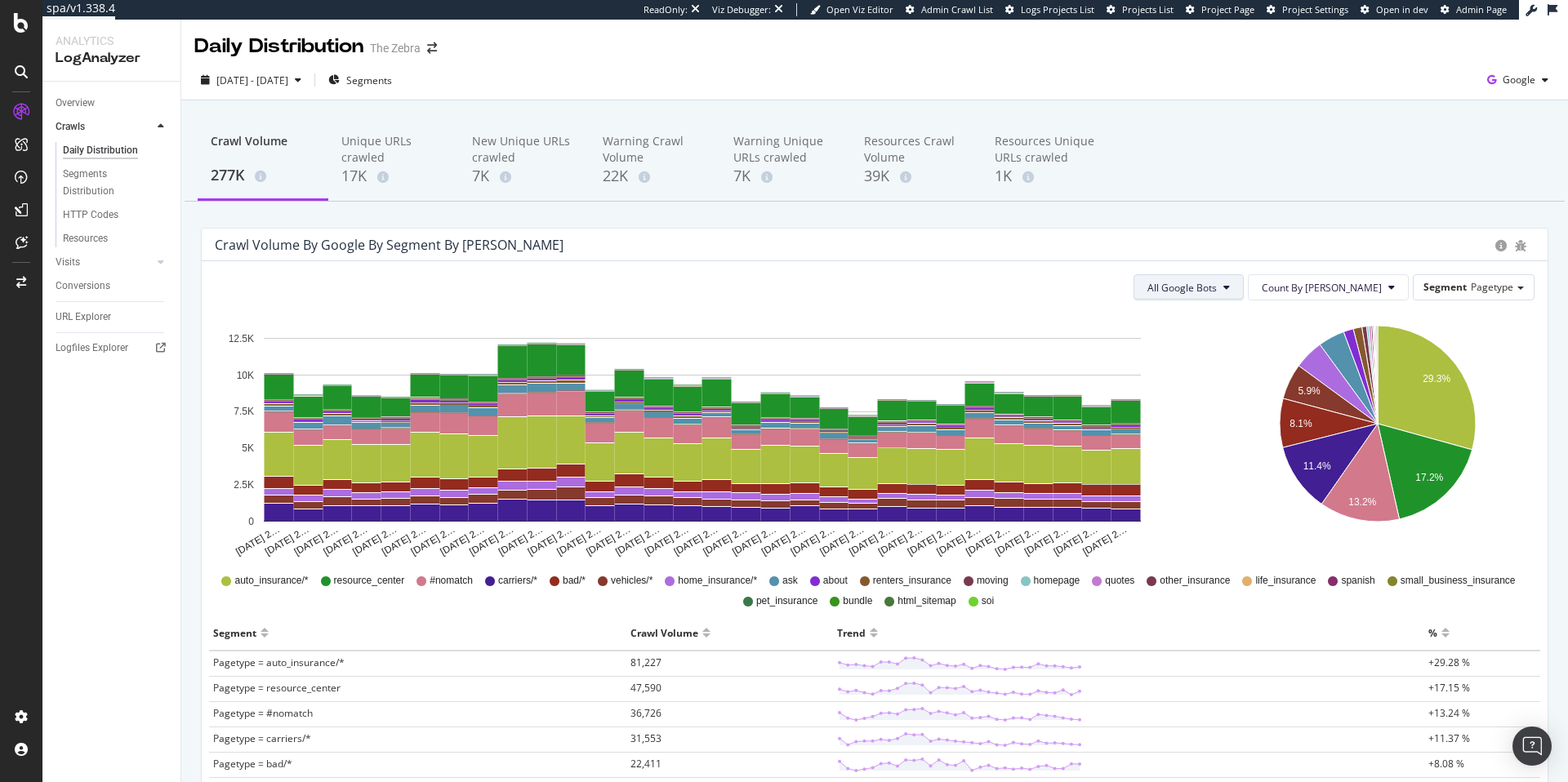
click at [1217, 287] on span "All Google Bots" at bounding box center [1181, 288] width 70 height 14
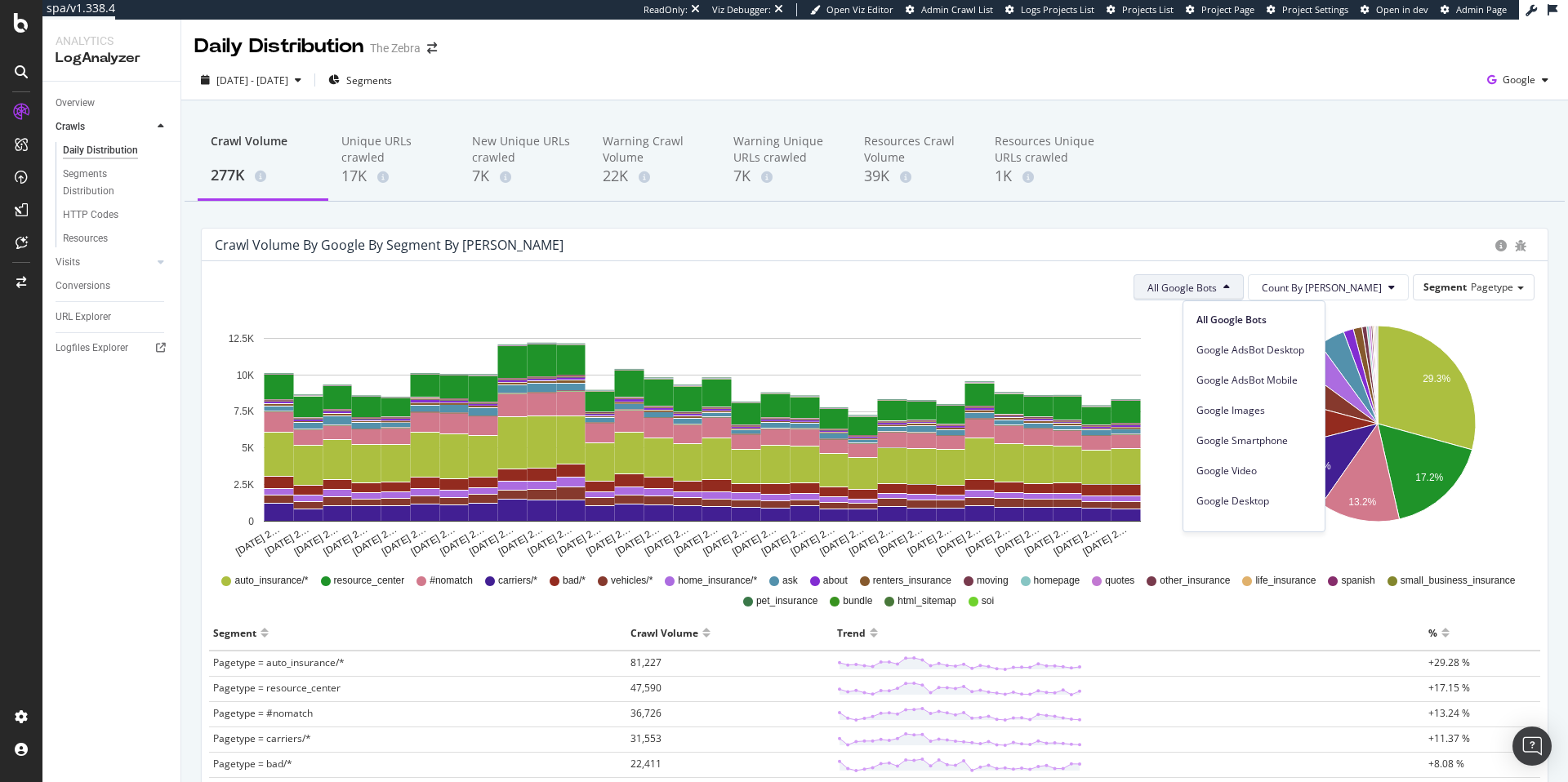
scroll to position [139, 0]
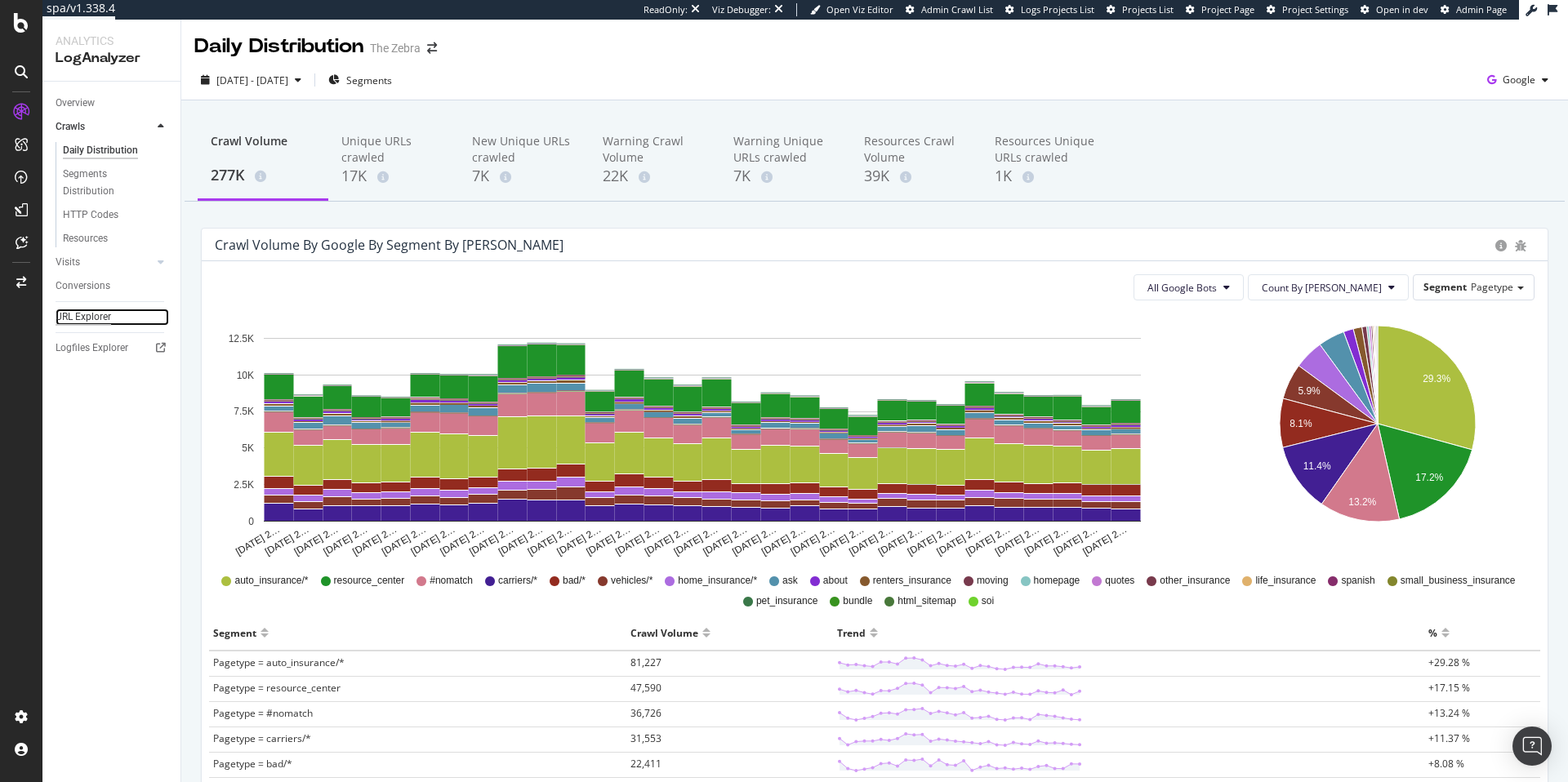
click at [75, 320] on div "URL Explorer" at bounding box center [83, 316] width 55 height 17
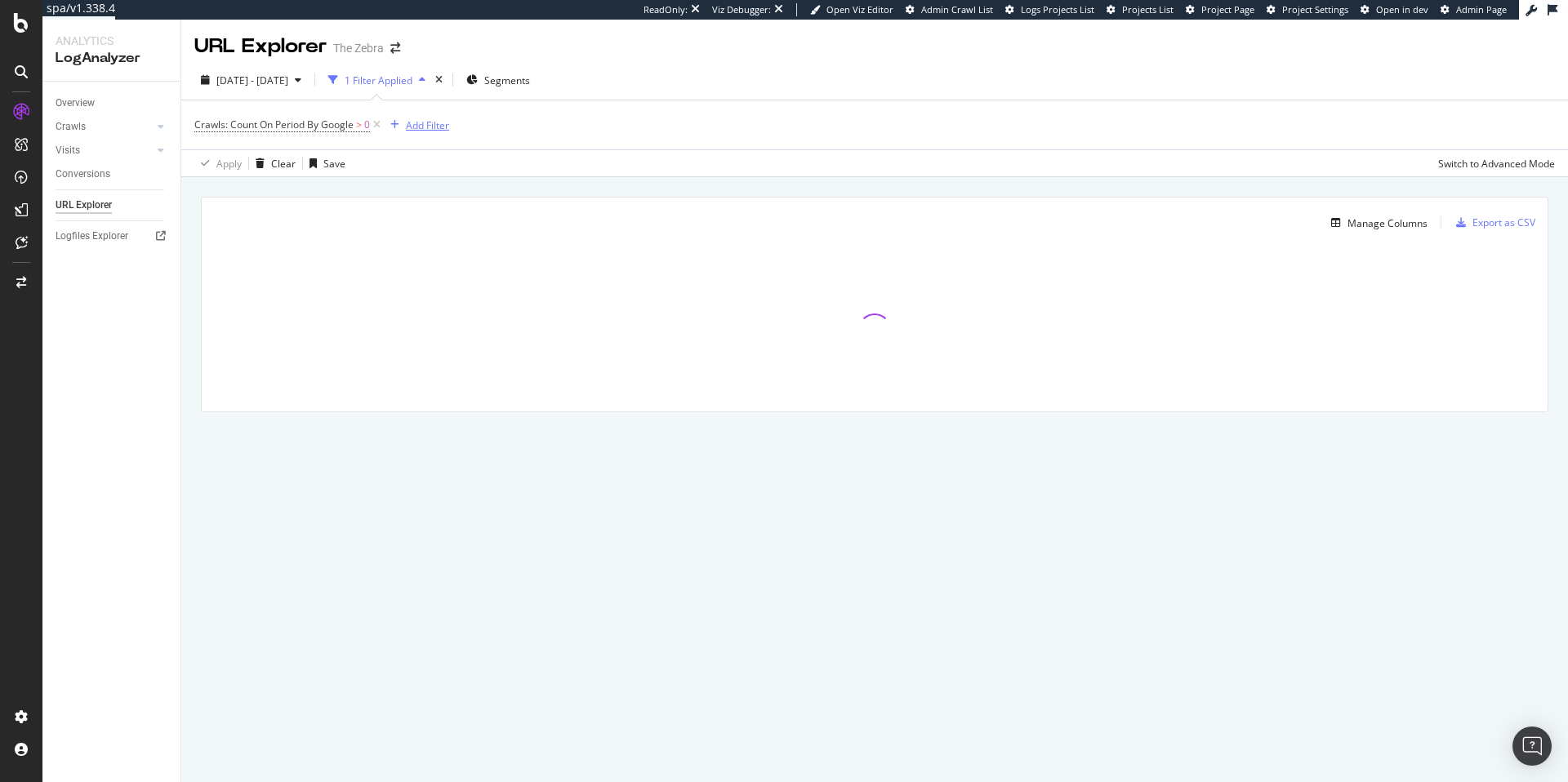
click at [416, 123] on div "Add Filter" at bounding box center [427, 125] width 43 height 14
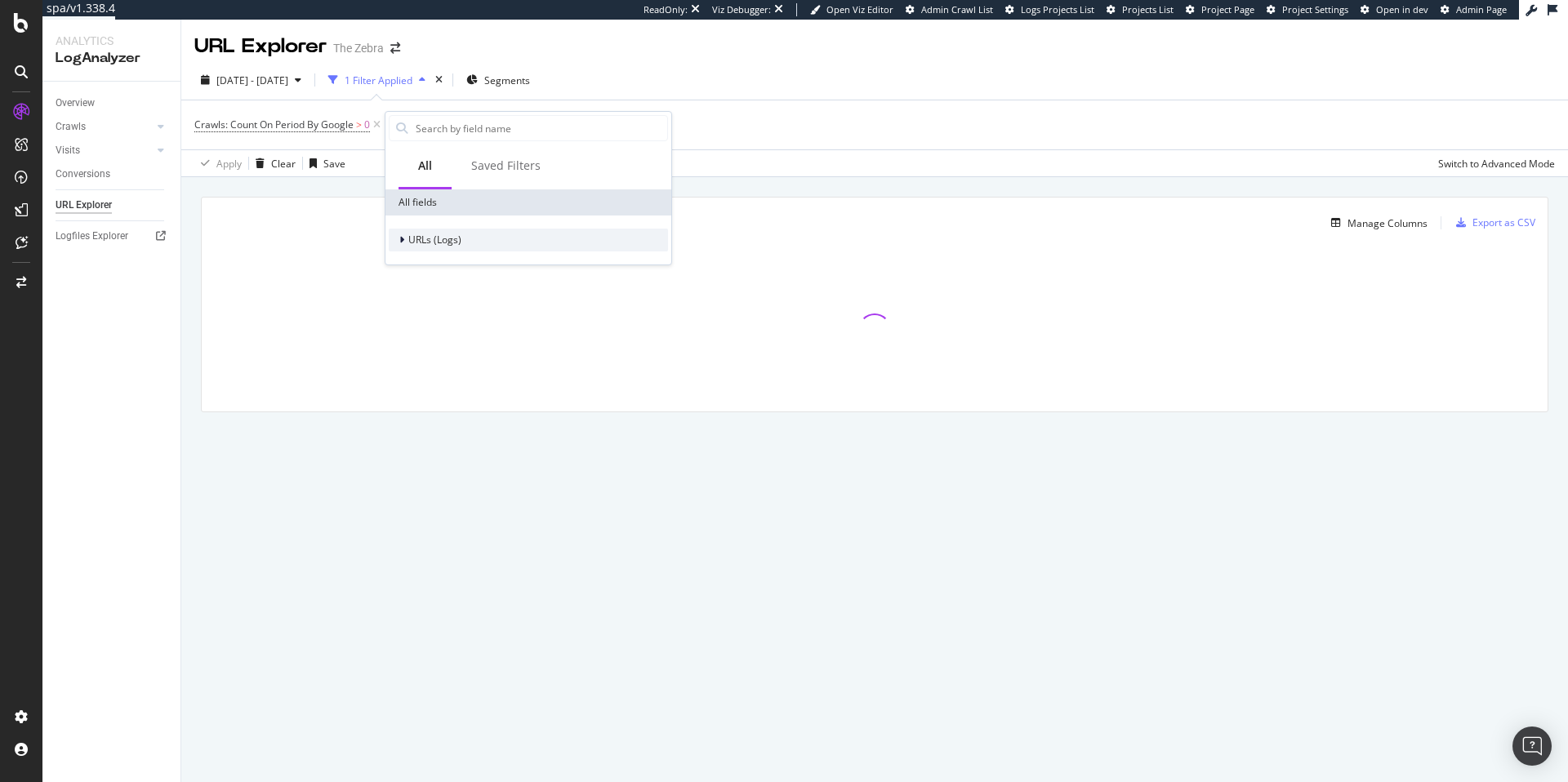
click at [427, 247] on div "URLs (Logs)" at bounding box center [425, 240] width 72 height 17
click at [457, 266] on span "URL Scheme" at bounding box center [447, 262] width 57 height 14
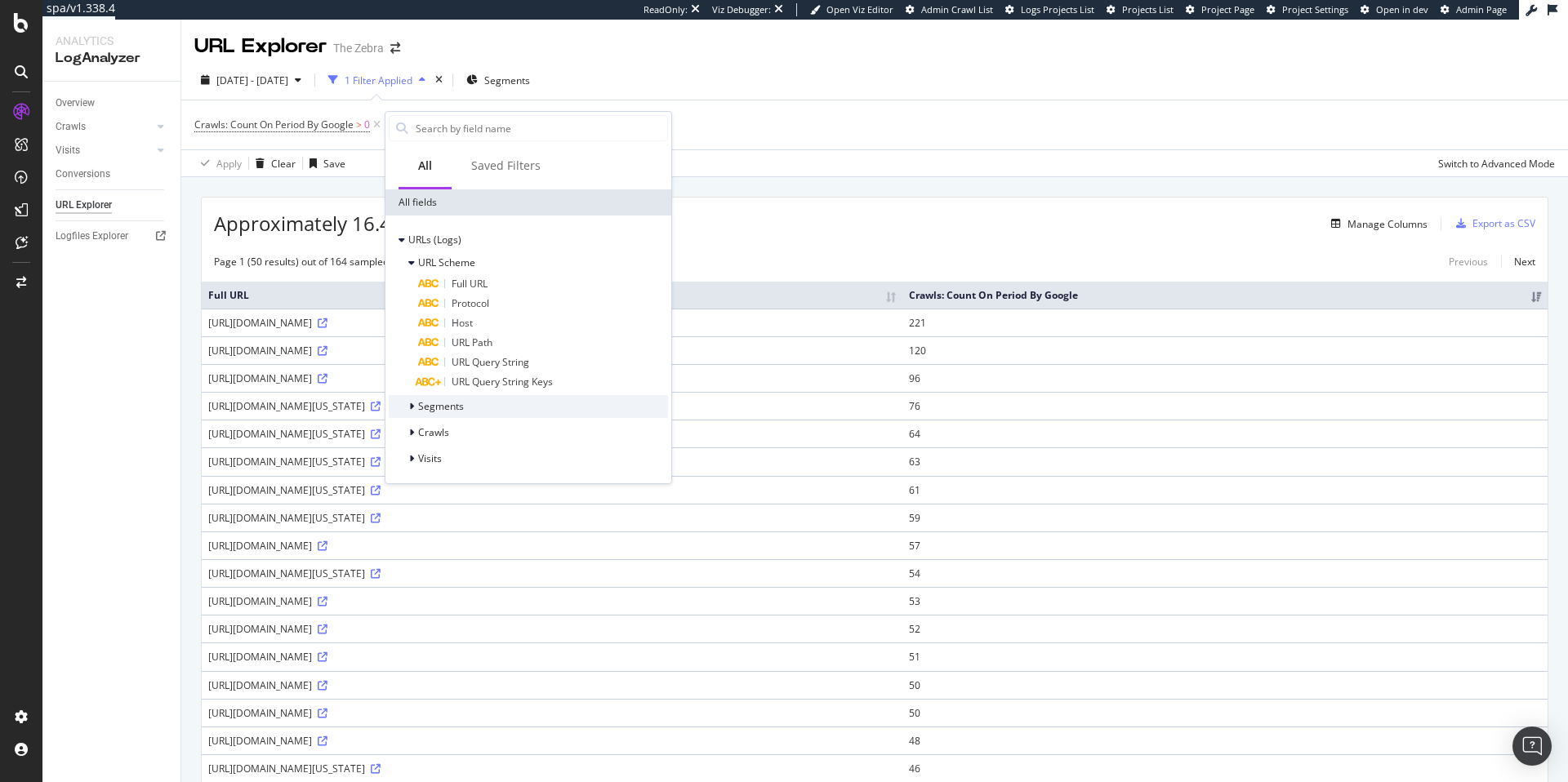
click at [460, 409] on span "Segments" at bounding box center [441, 406] width 46 height 14
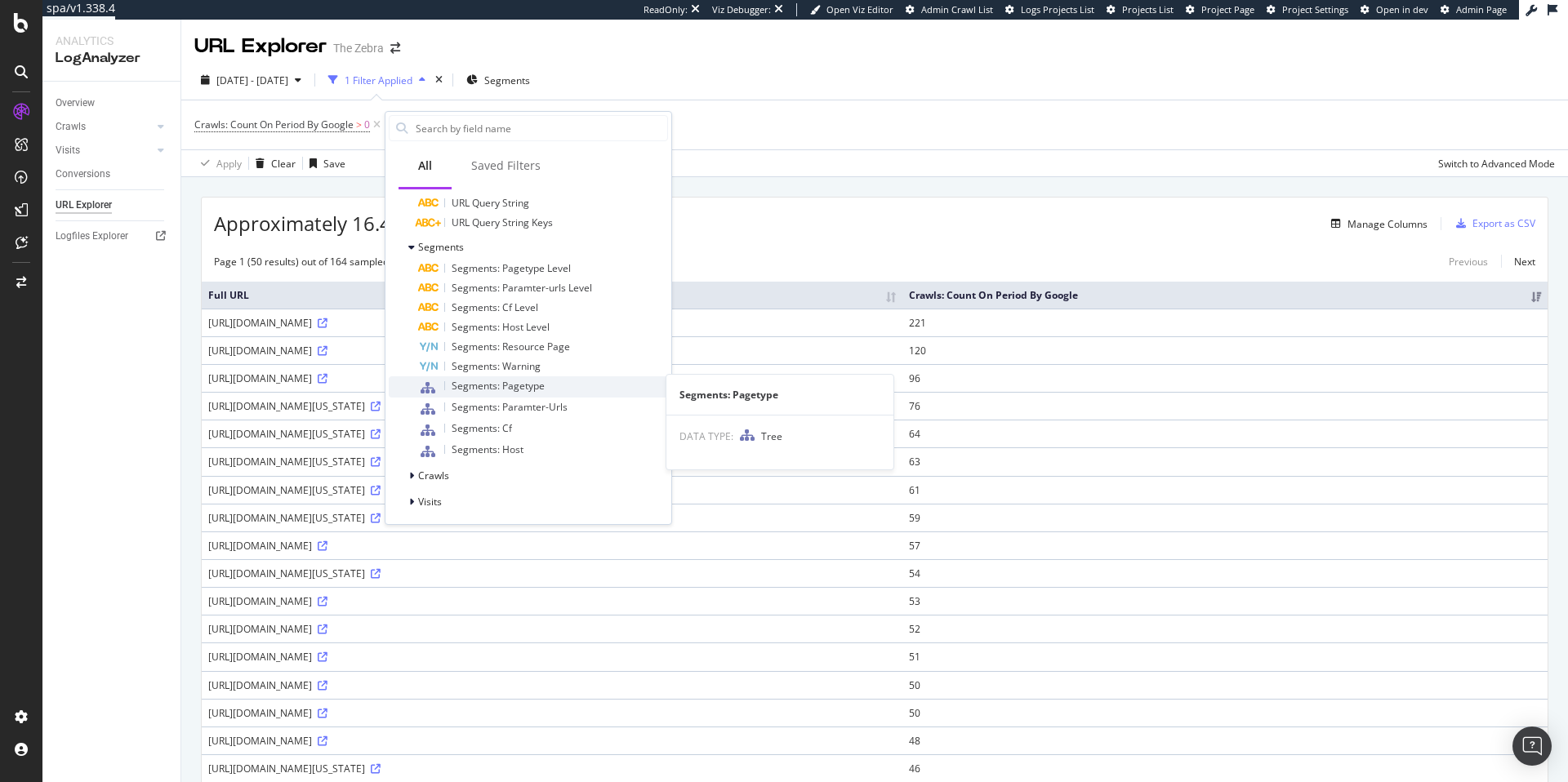
scroll to position [162, 0]
click at [492, 465] on div "Crawls" at bounding box center [528, 474] width 279 height 23
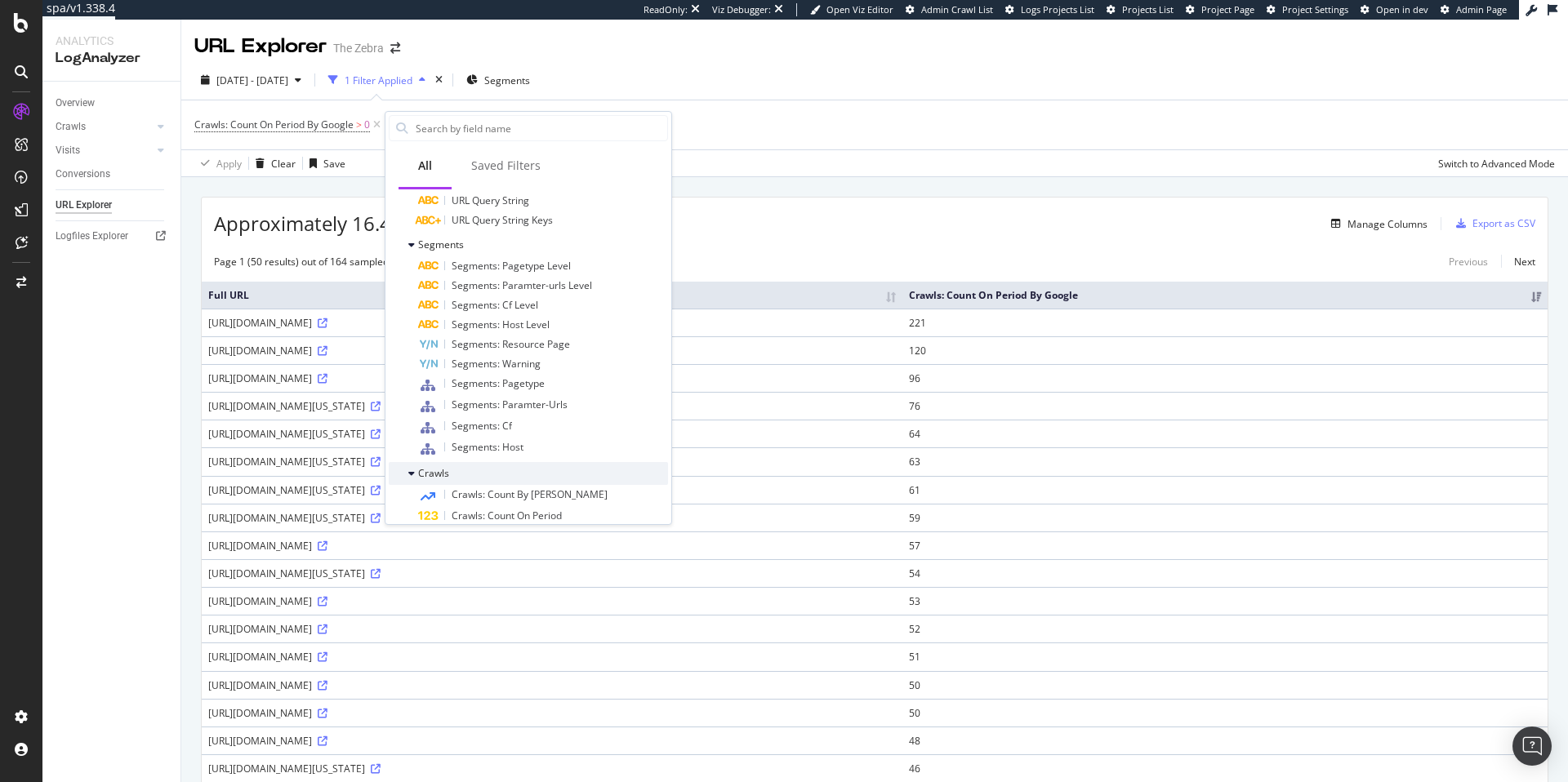
scroll to position [468, 0]
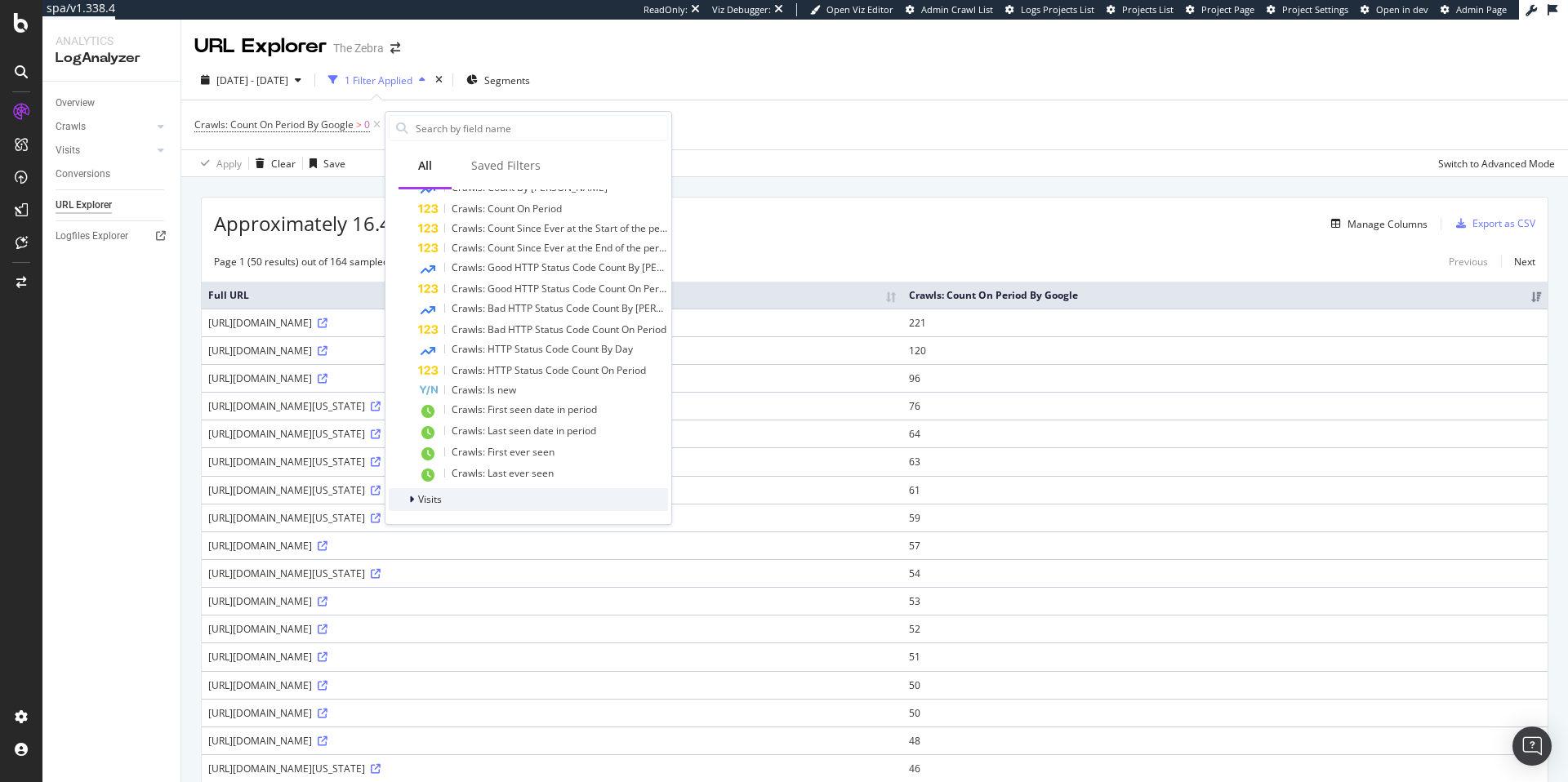
click at [480, 499] on div "Visits" at bounding box center [528, 499] width 279 height 23
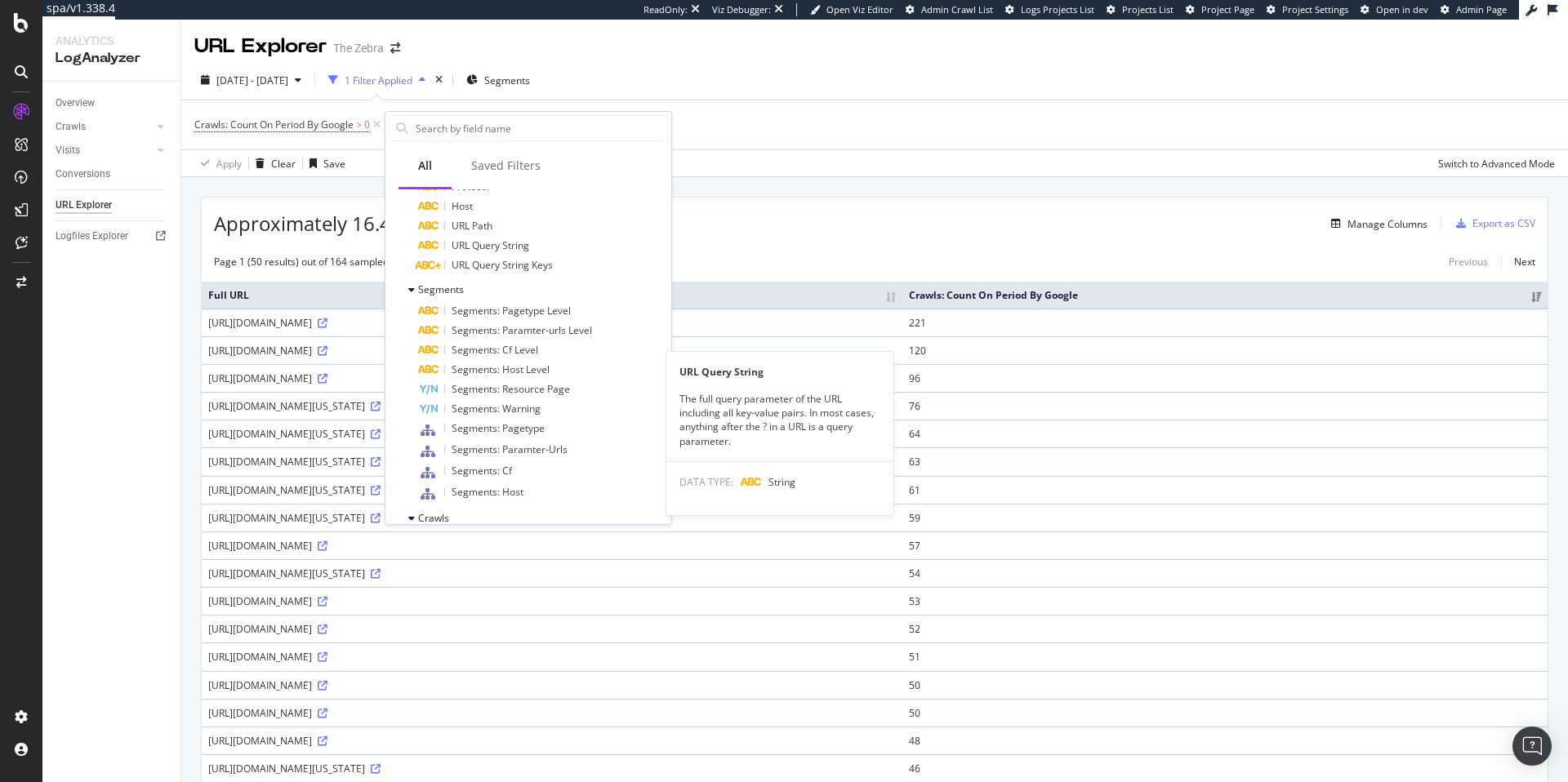
scroll to position [0, 0]
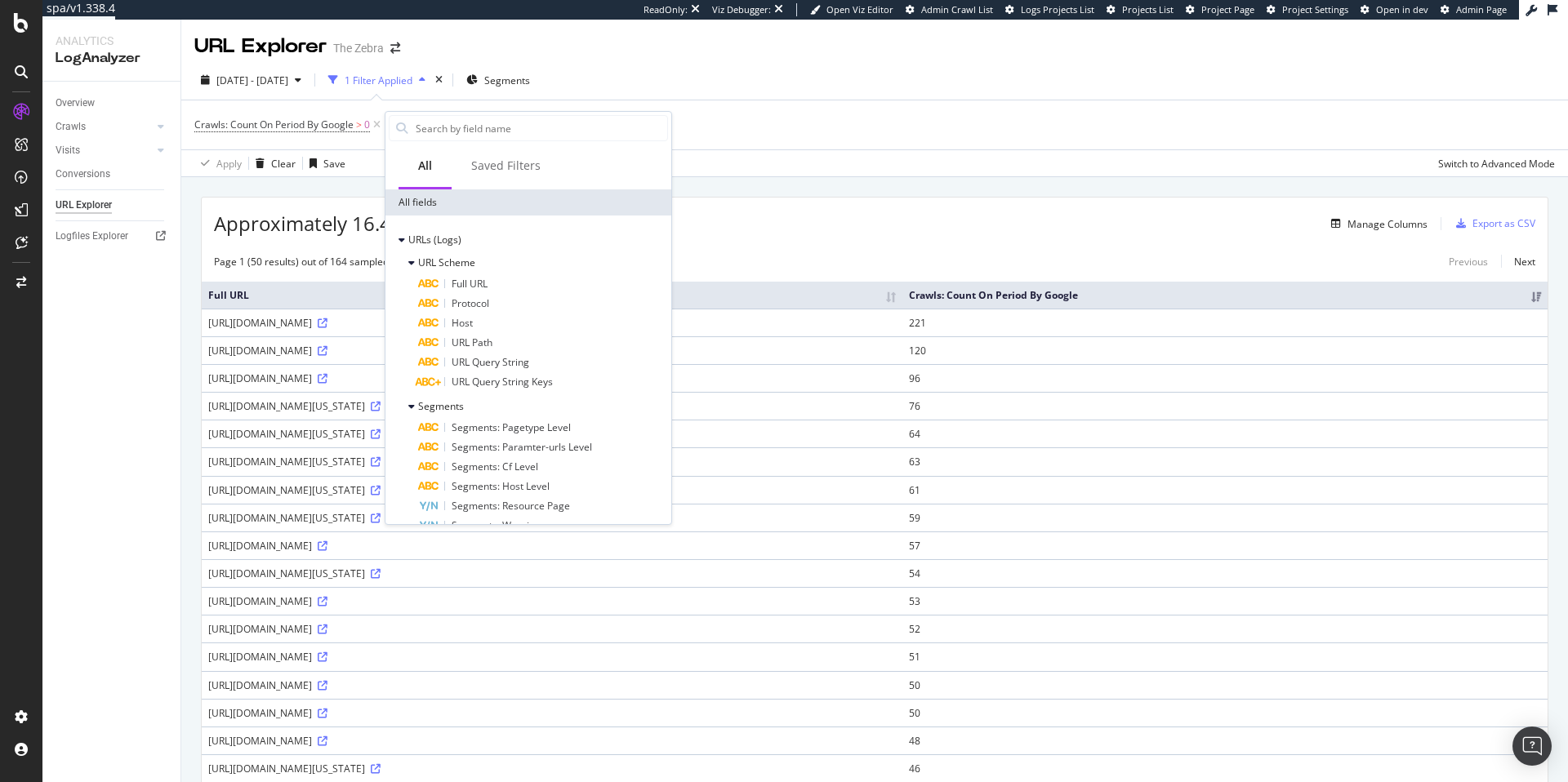
click at [778, 111] on div "Crawls: Count On Period By Google > 0 Add Filter" at bounding box center [875, 125] width 1360 height 49
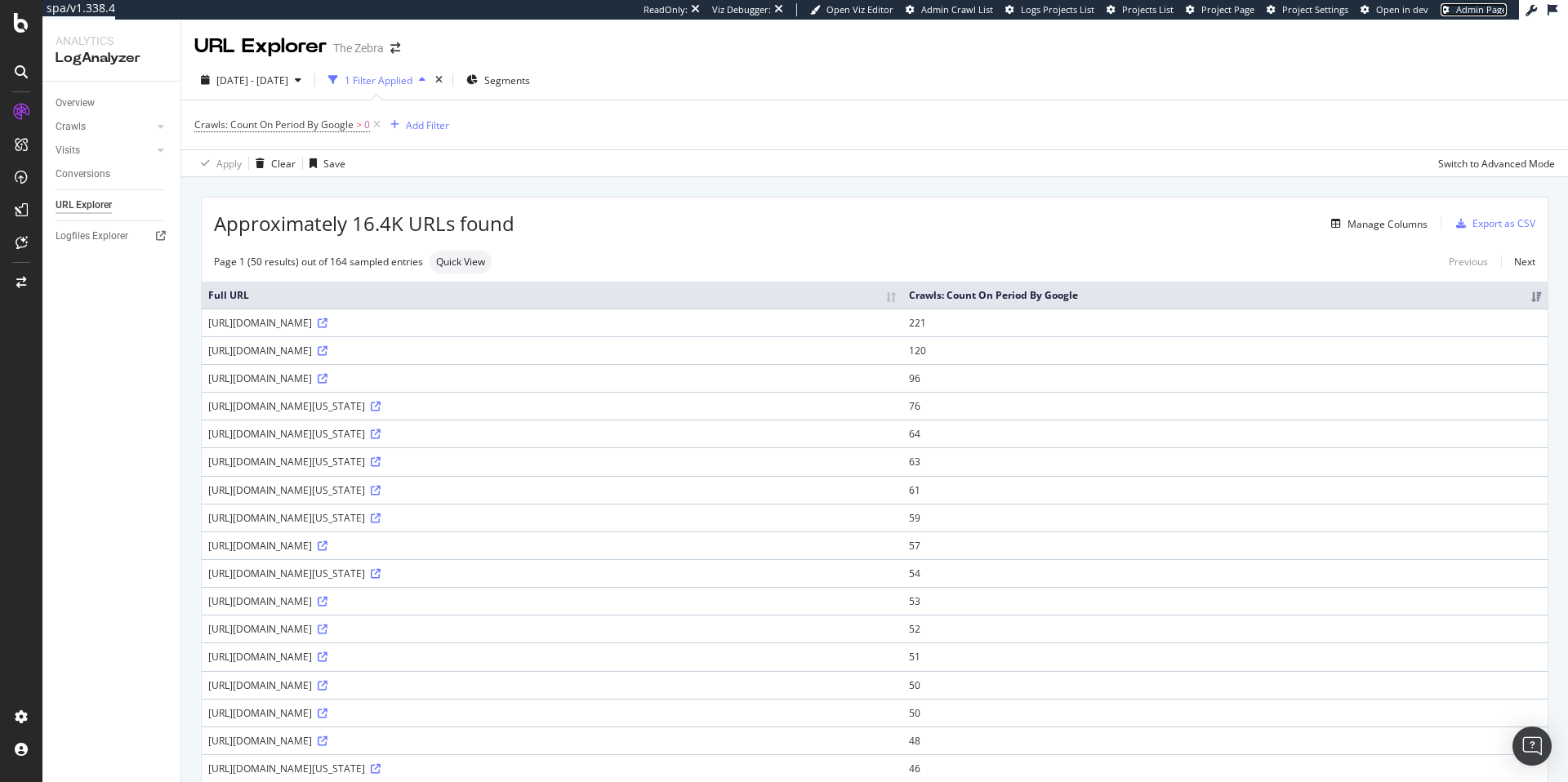
click at [1480, 11] on span "Admin Page" at bounding box center [1481, 10] width 50 height 12
click at [1533, 12] on icon at bounding box center [1530, 11] width 11 height 11
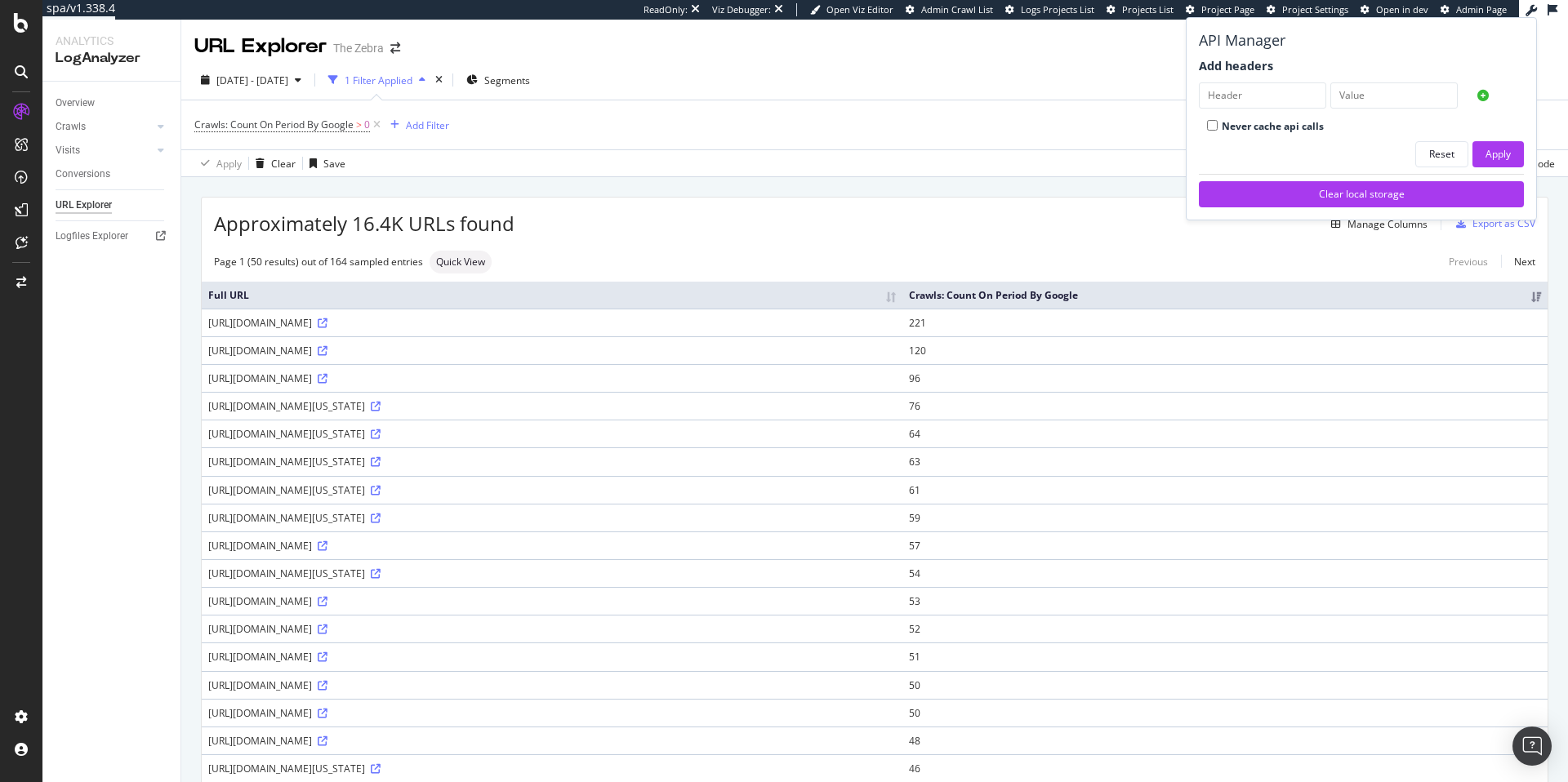
click at [1150, 43] on div "URL Explorer The Zebra" at bounding box center [875, 40] width 1387 height 41
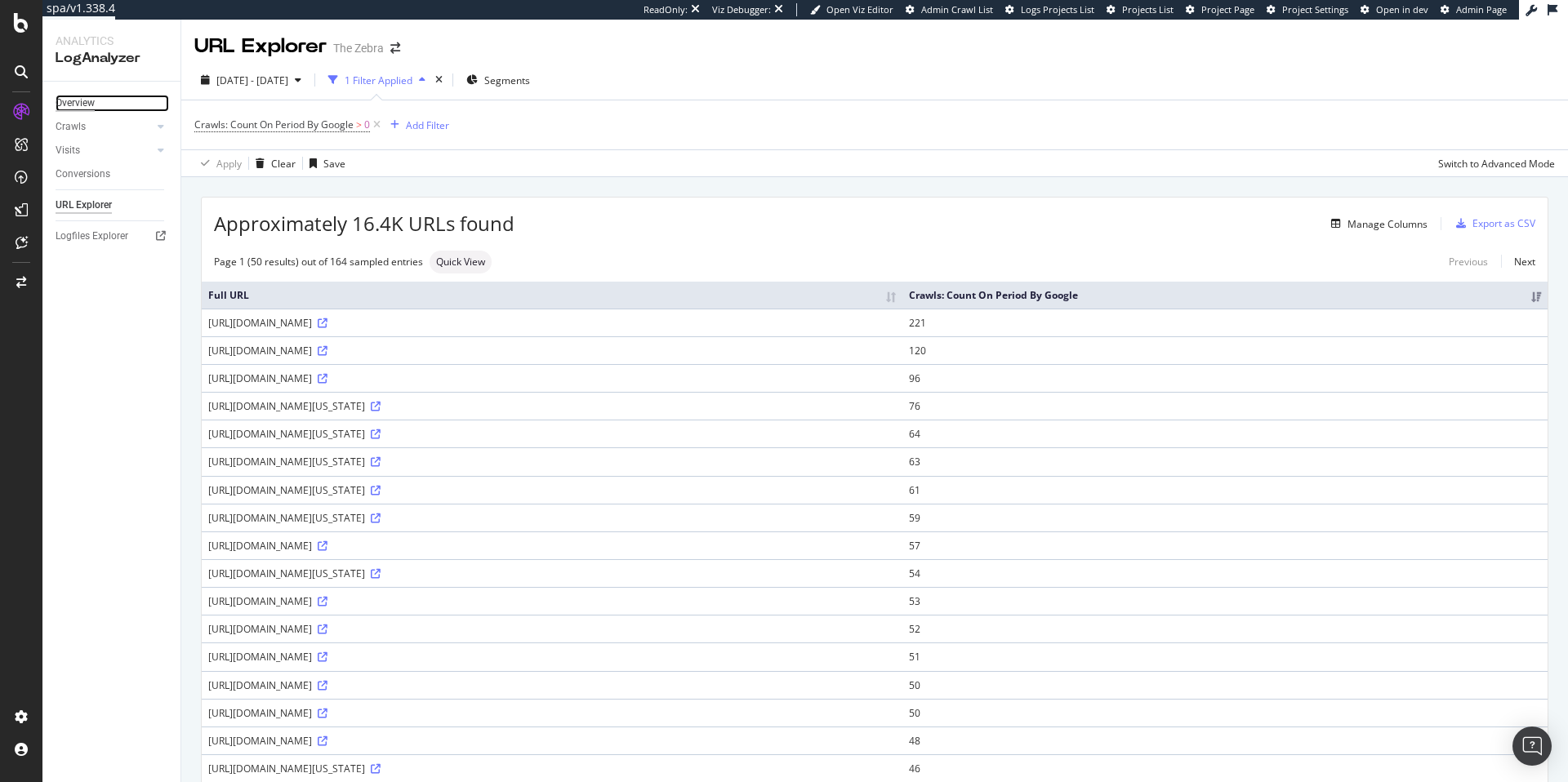
click at [85, 100] on div "Overview" at bounding box center [75, 103] width 39 height 17
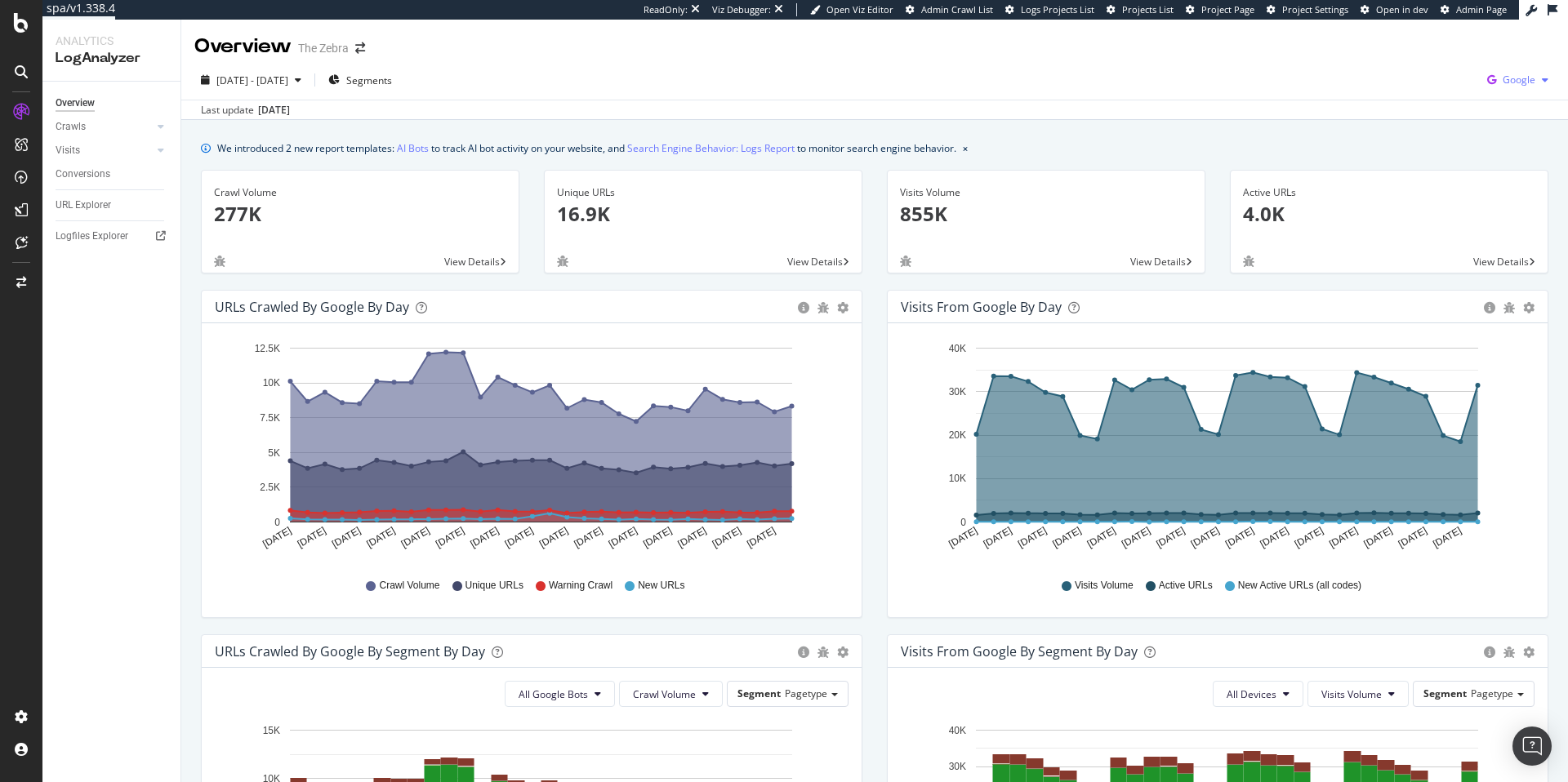
click at [1516, 85] on span "Google" at bounding box center [1518, 79] width 33 height 14
click at [1401, 94] on span "OpenAI" at bounding box center [1424, 95] width 61 height 15
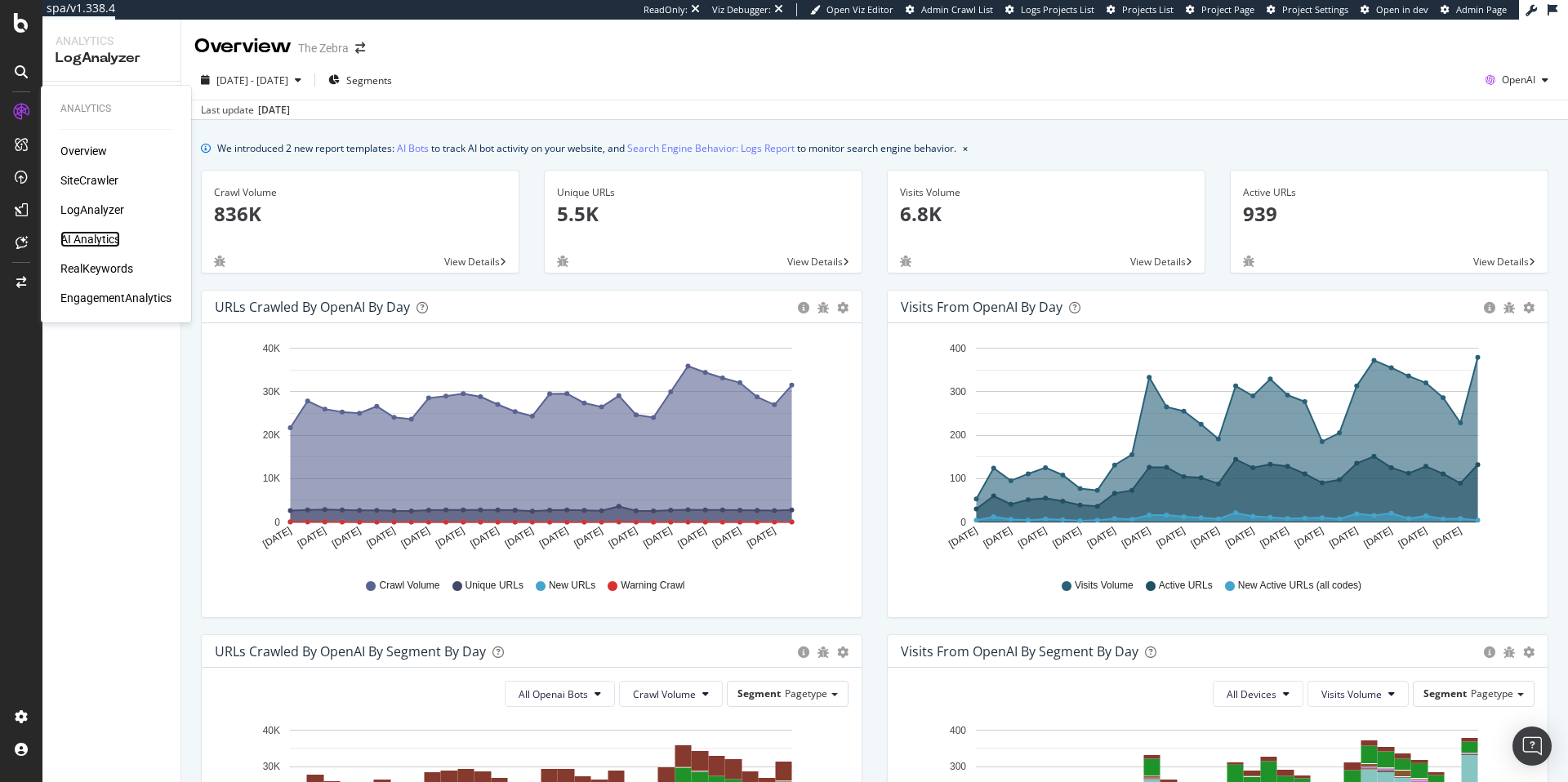
click at [95, 240] on div "AI Analytics" at bounding box center [91, 239] width 60 height 17
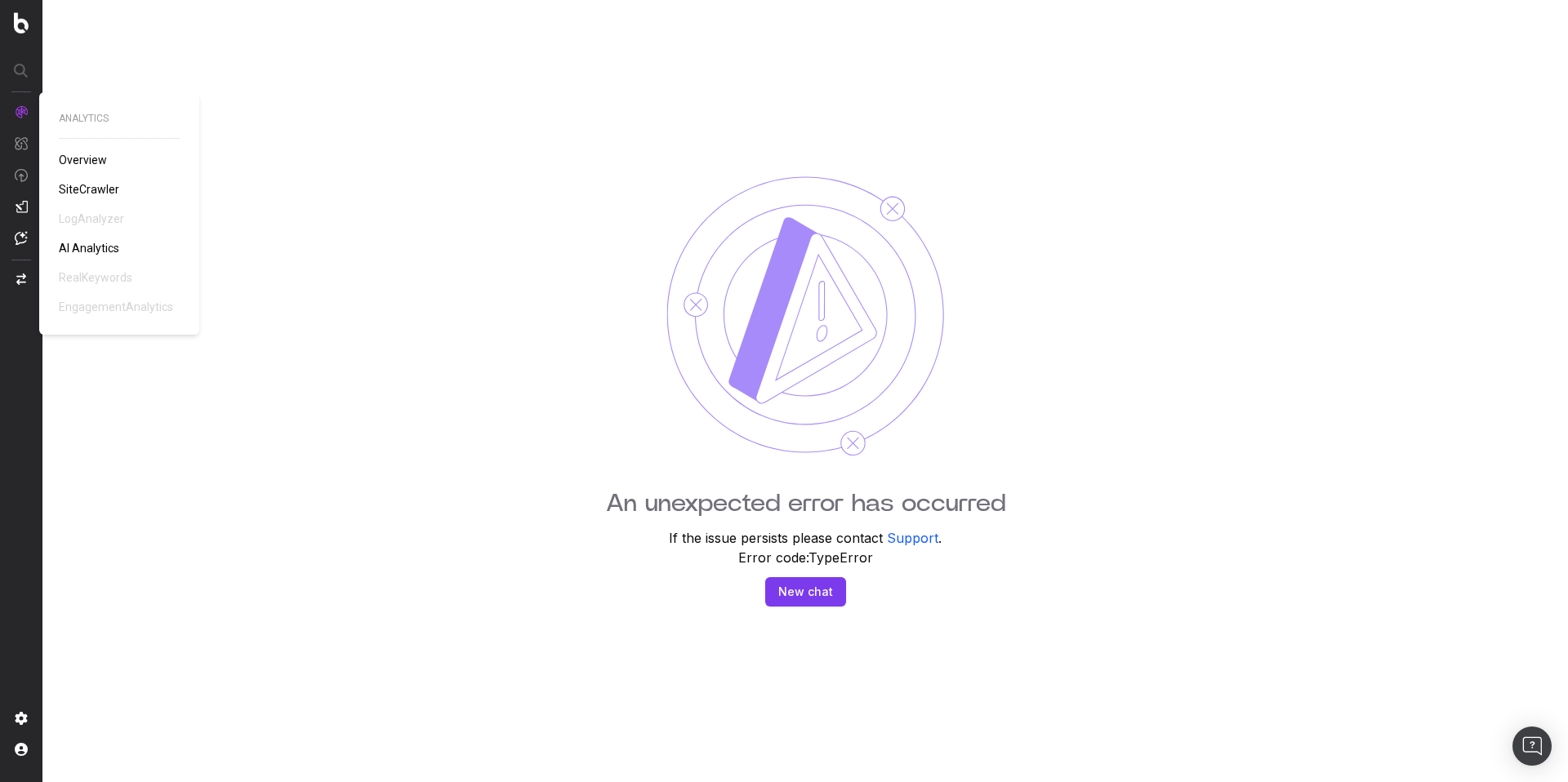
click at [77, 163] on span "Overview" at bounding box center [83, 159] width 48 height 13
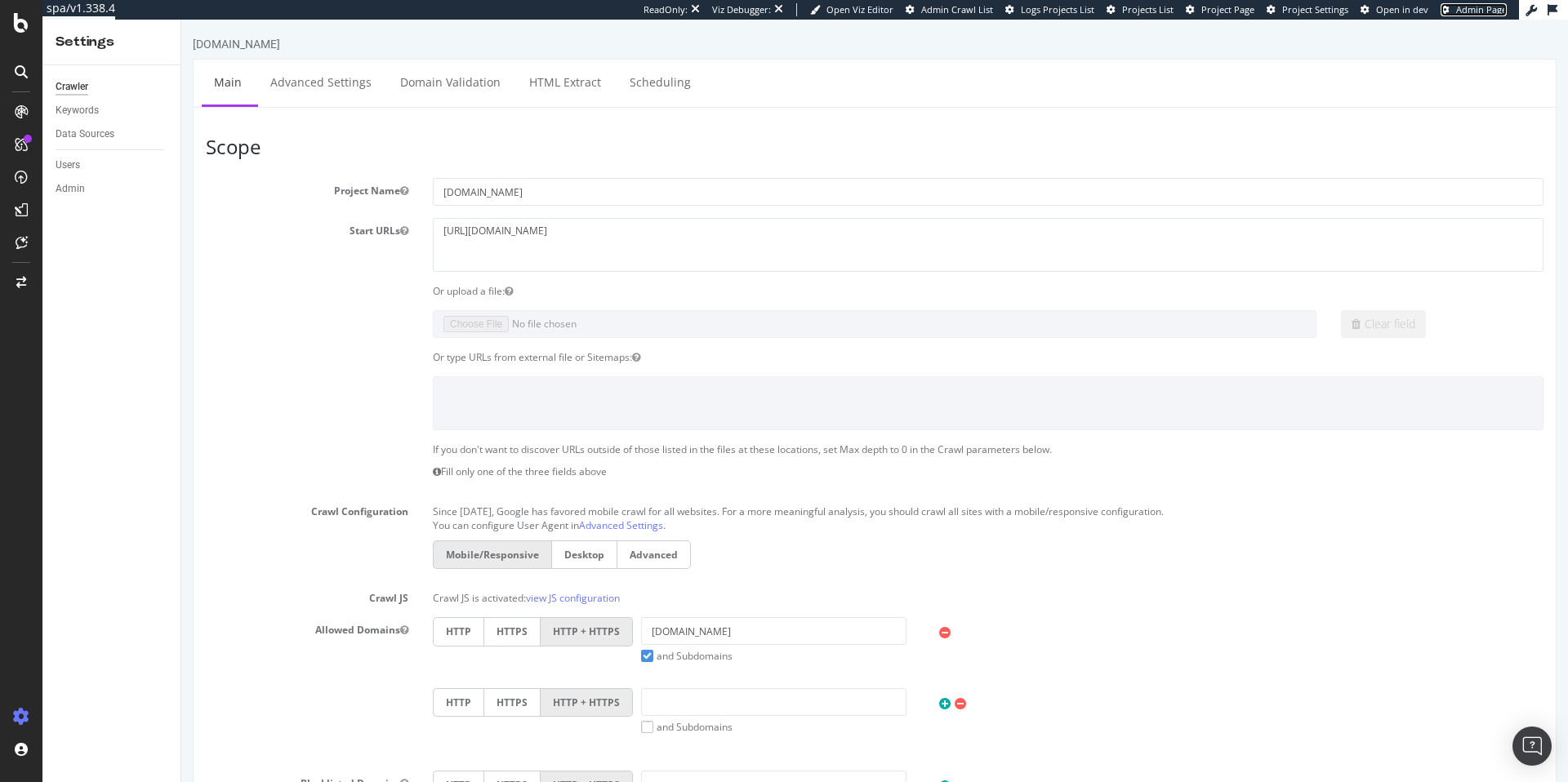
click at [1471, 13] on span "Admin Page" at bounding box center [1481, 10] width 50 height 12
click at [336, 84] on link "Advanced Settings" at bounding box center [321, 82] width 126 height 45
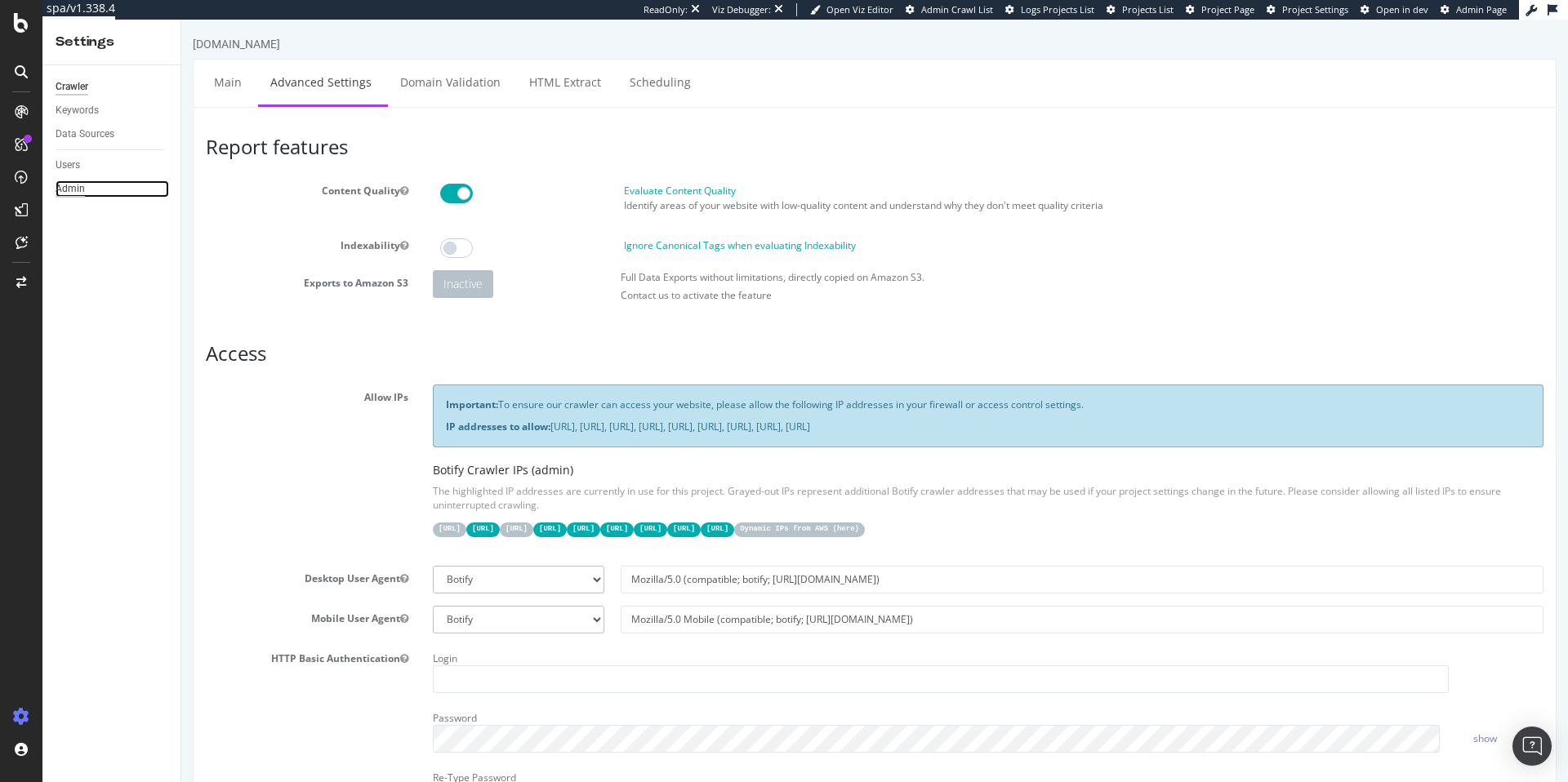
click at [70, 187] on div "Admin" at bounding box center [70, 188] width 29 height 17
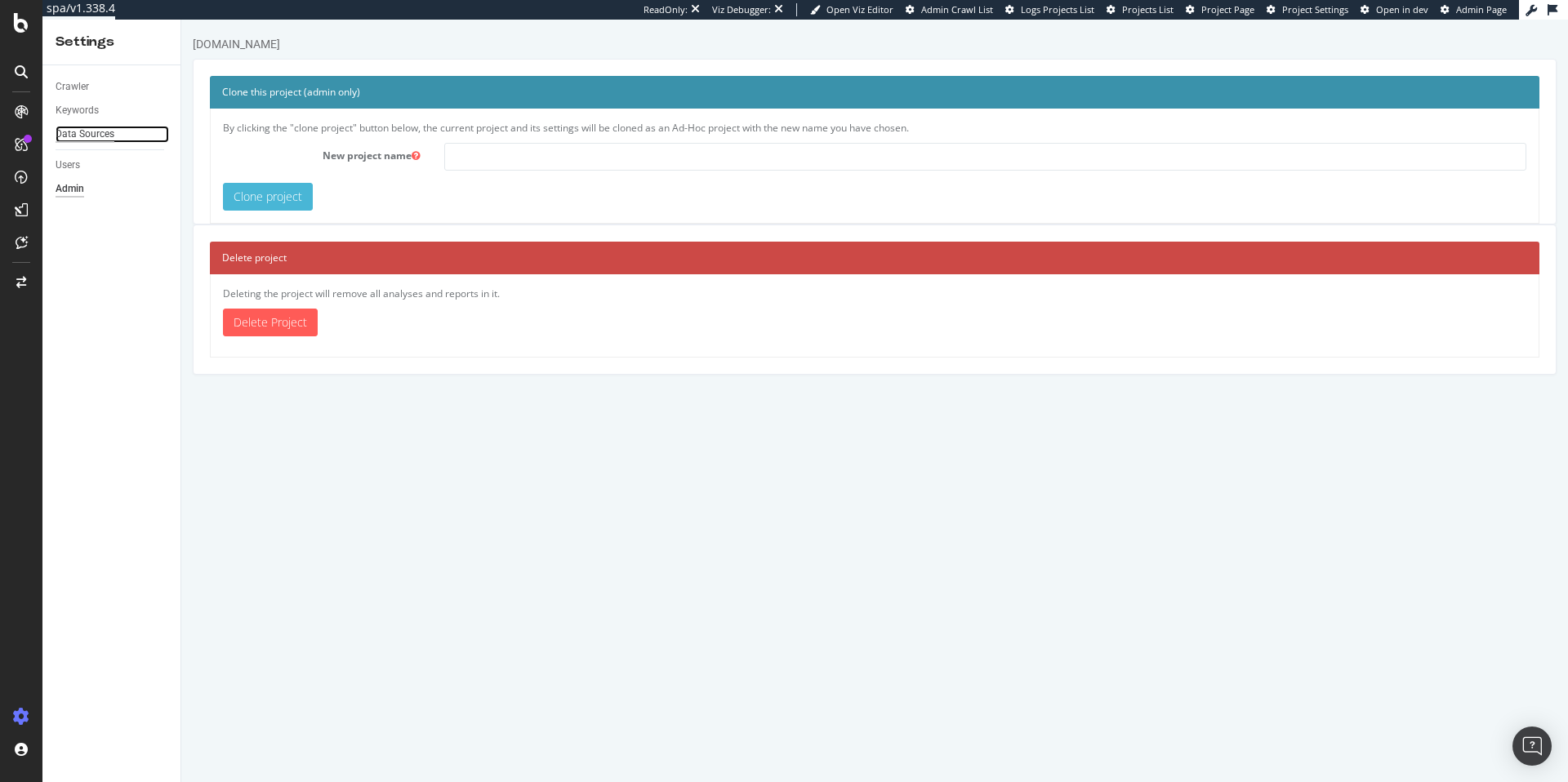
click at [78, 136] on div "Data Sources" at bounding box center [85, 134] width 59 height 17
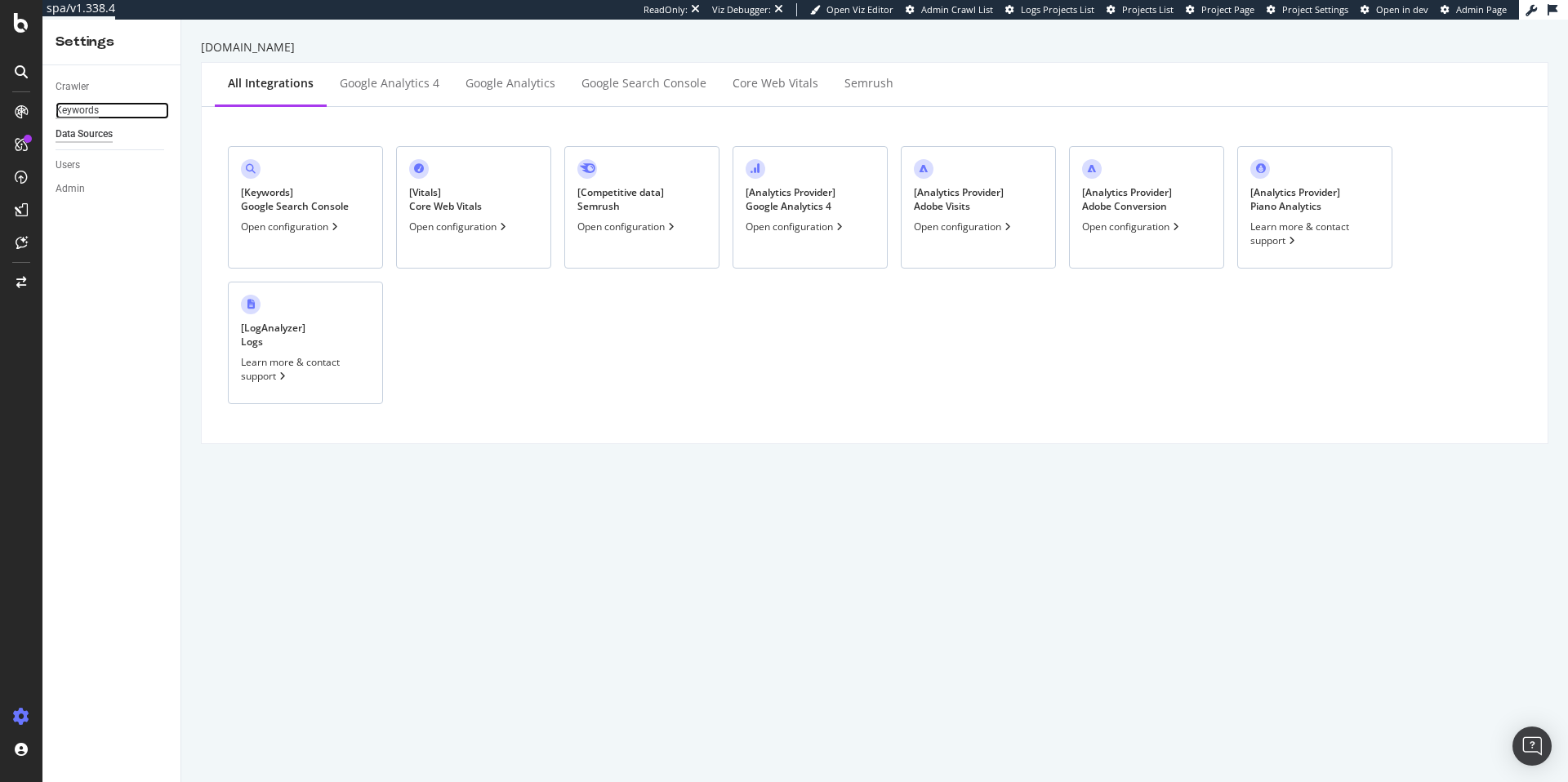
click at [84, 113] on div "Keywords" at bounding box center [77, 110] width 43 height 17
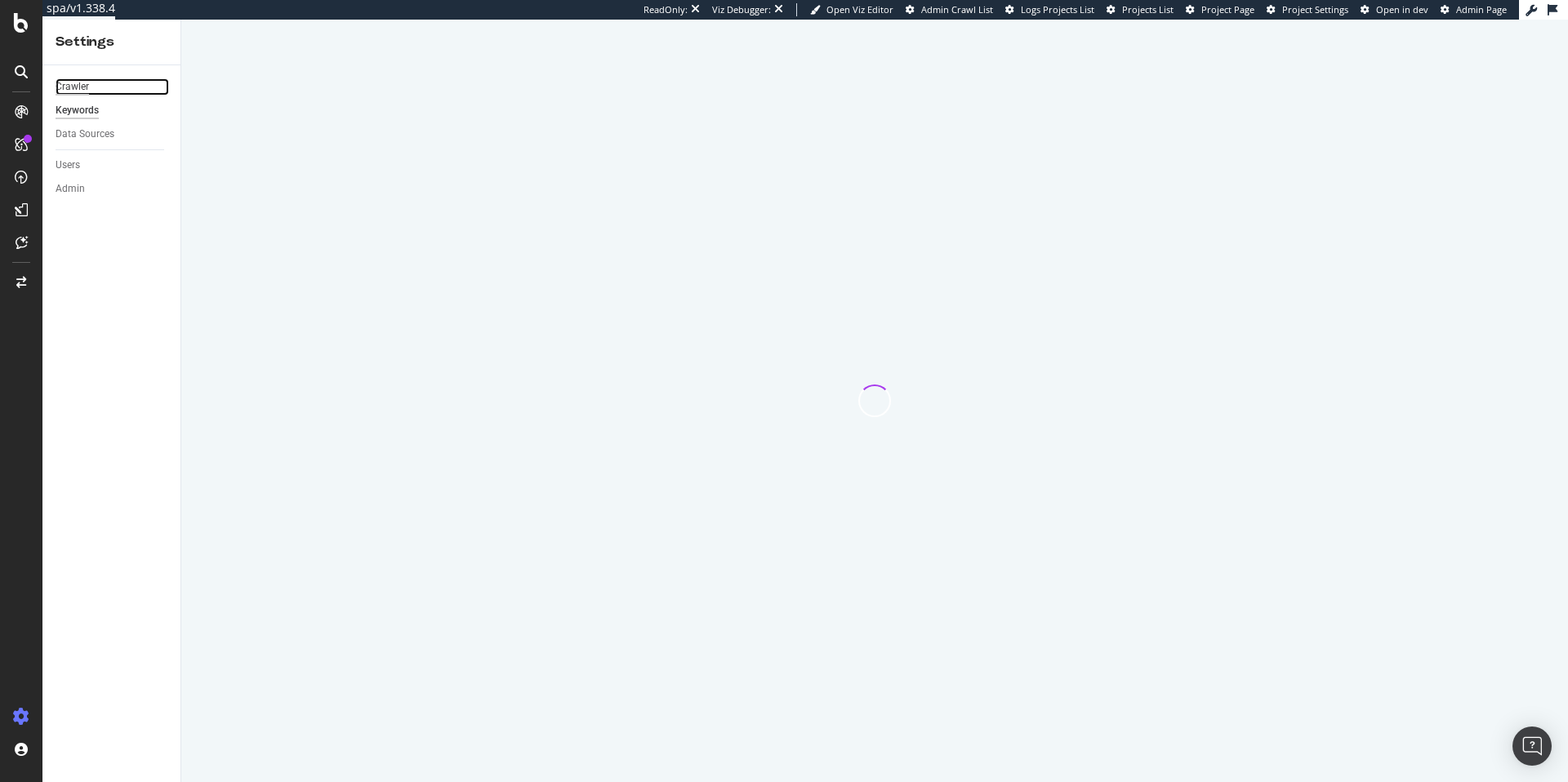
click at [76, 86] on div "Crawler" at bounding box center [72, 86] width 33 height 17
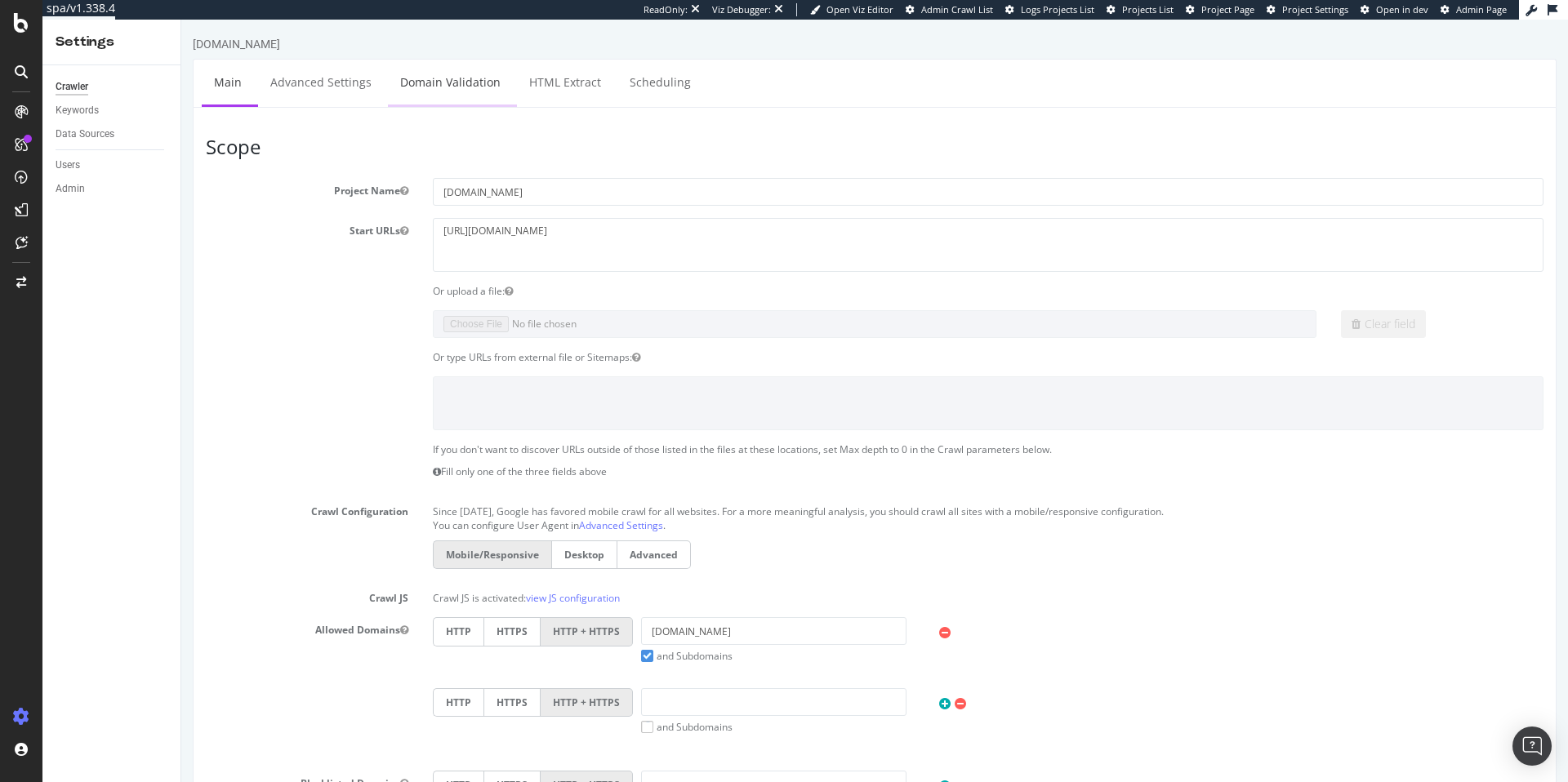
click at [426, 72] on link "Domain Validation" at bounding box center [450, 82] width 125 height 45
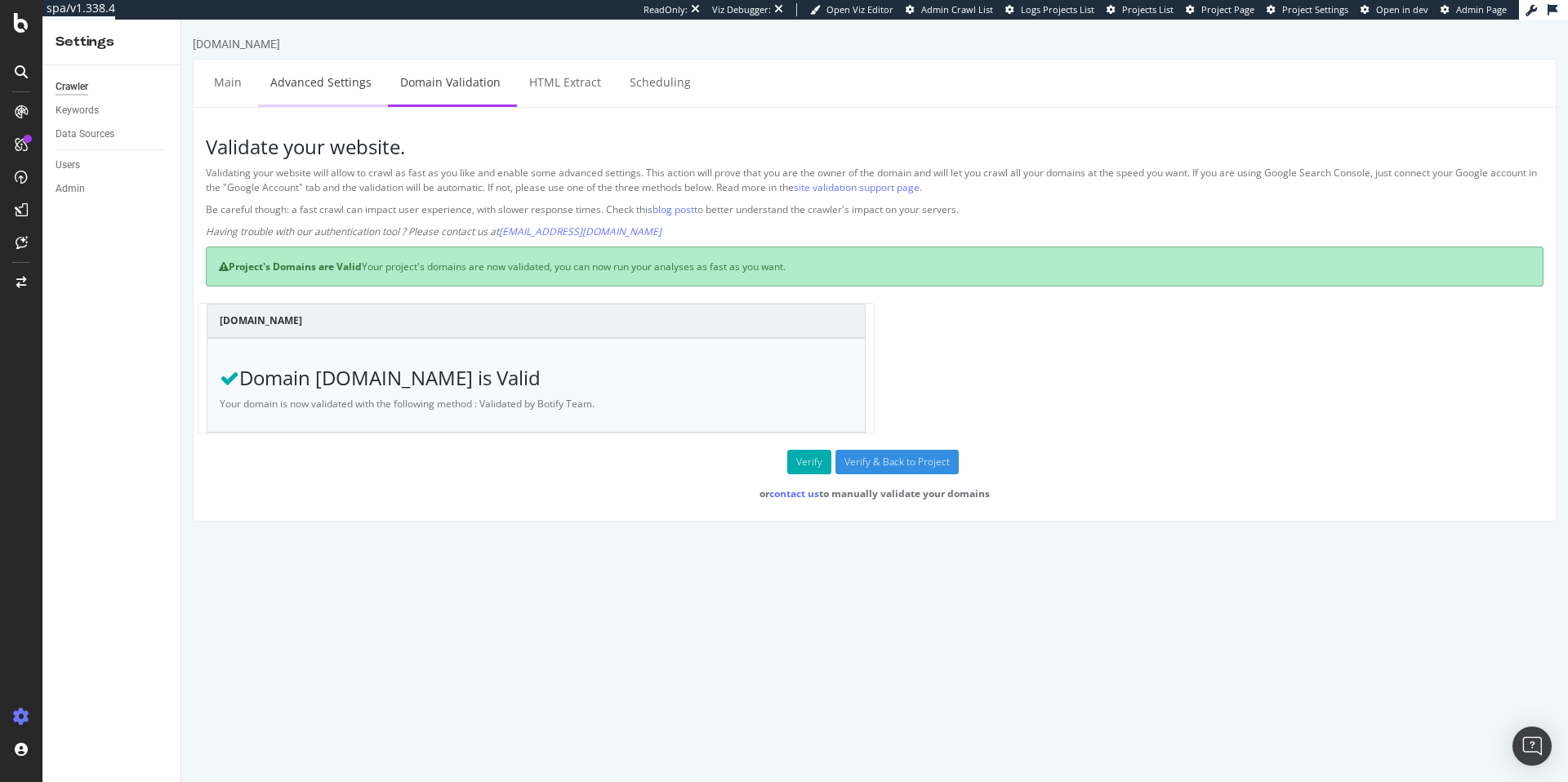
click at [329, 77] on link "Advanced Settings" at bounding box center [321, 82] width 126 height 45
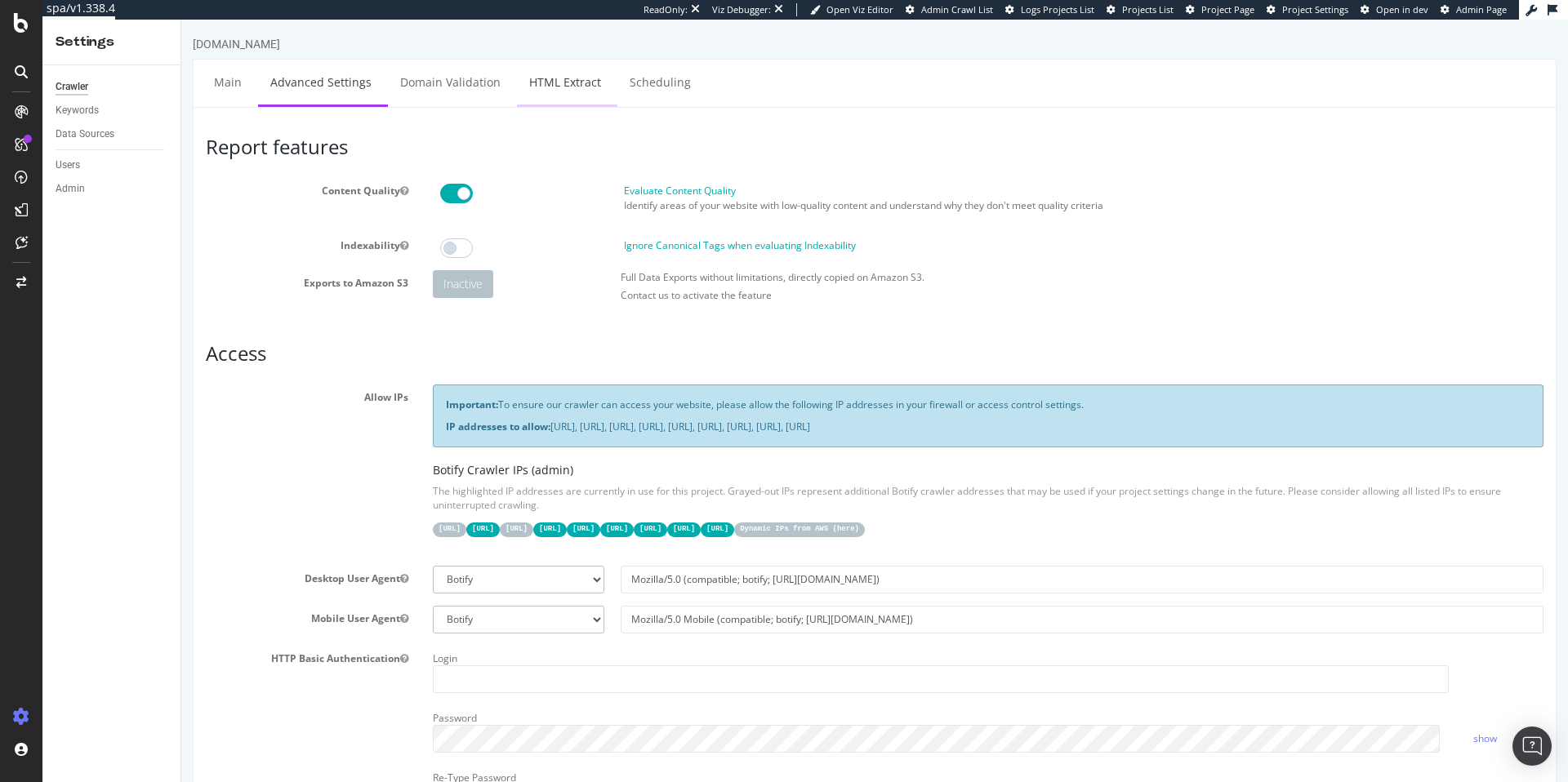
click at [554, 85] on link "HTML Extract" at bounding box center [565, 82] width 96 height 45
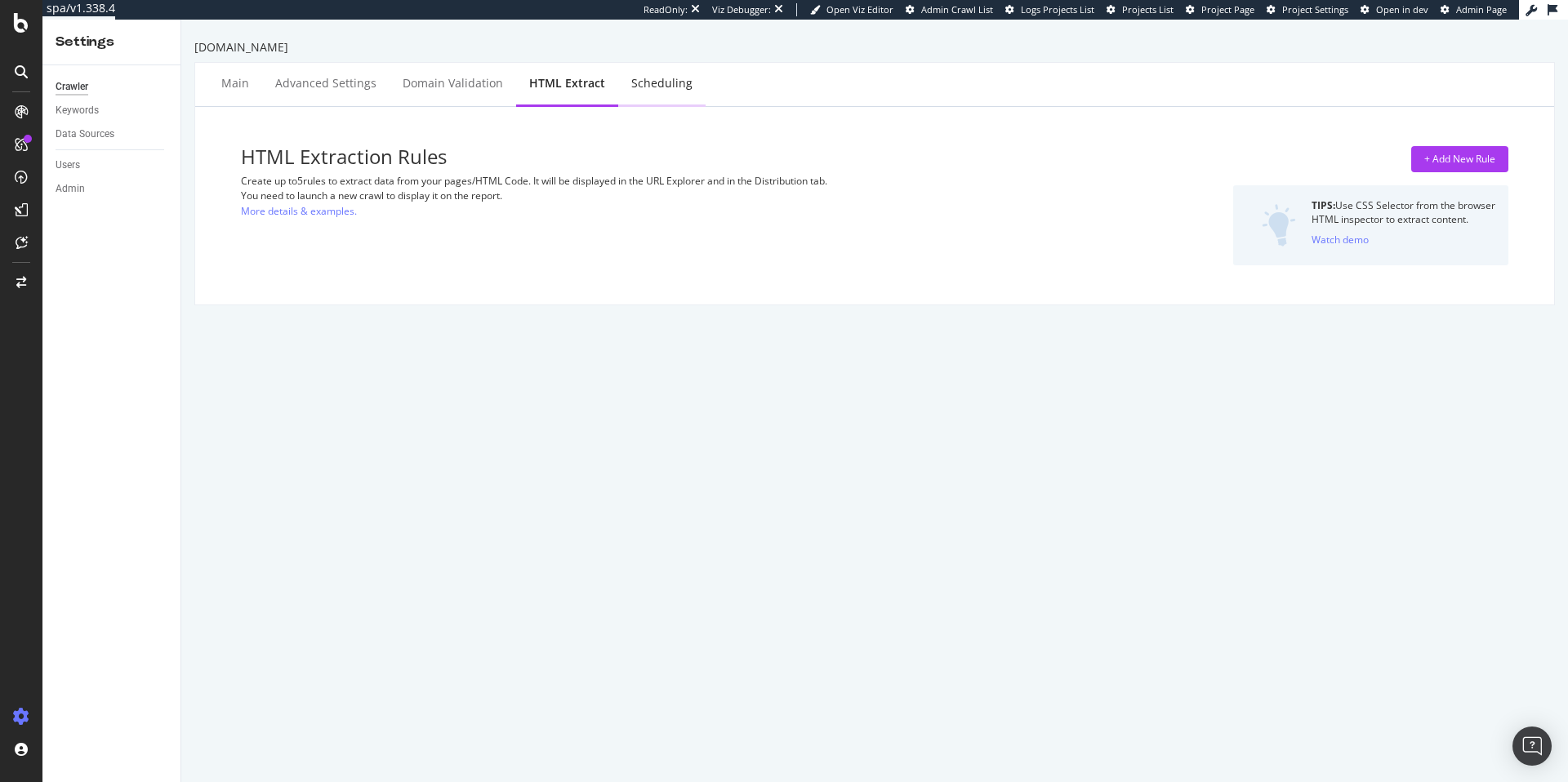
click at [669, 90] on div "Scheduling" at bounding box center [662, 83] width 62 height 17
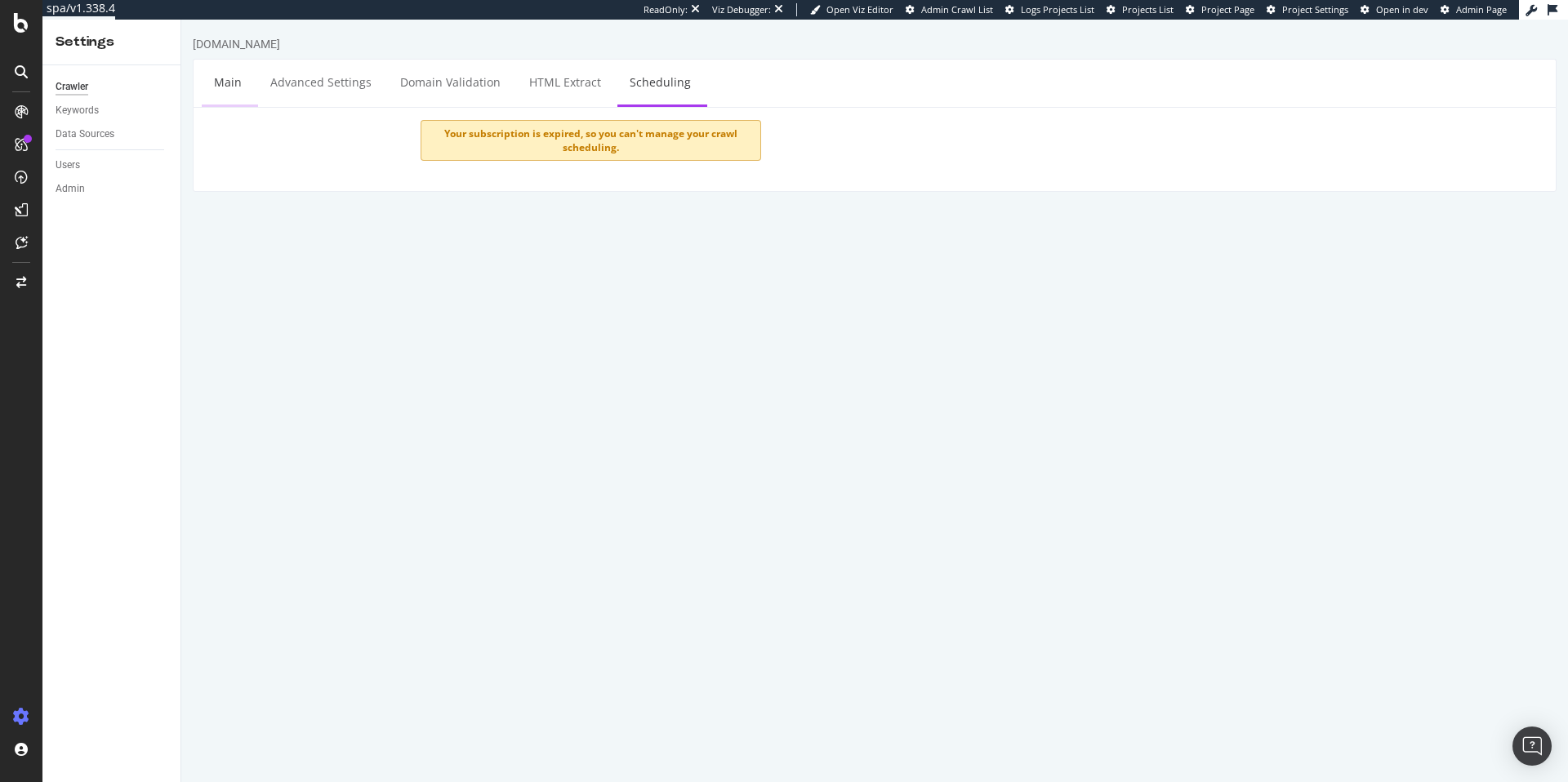
click at [230, 80] on link "Main" at bounding box center [227, 82] width 52 height 45
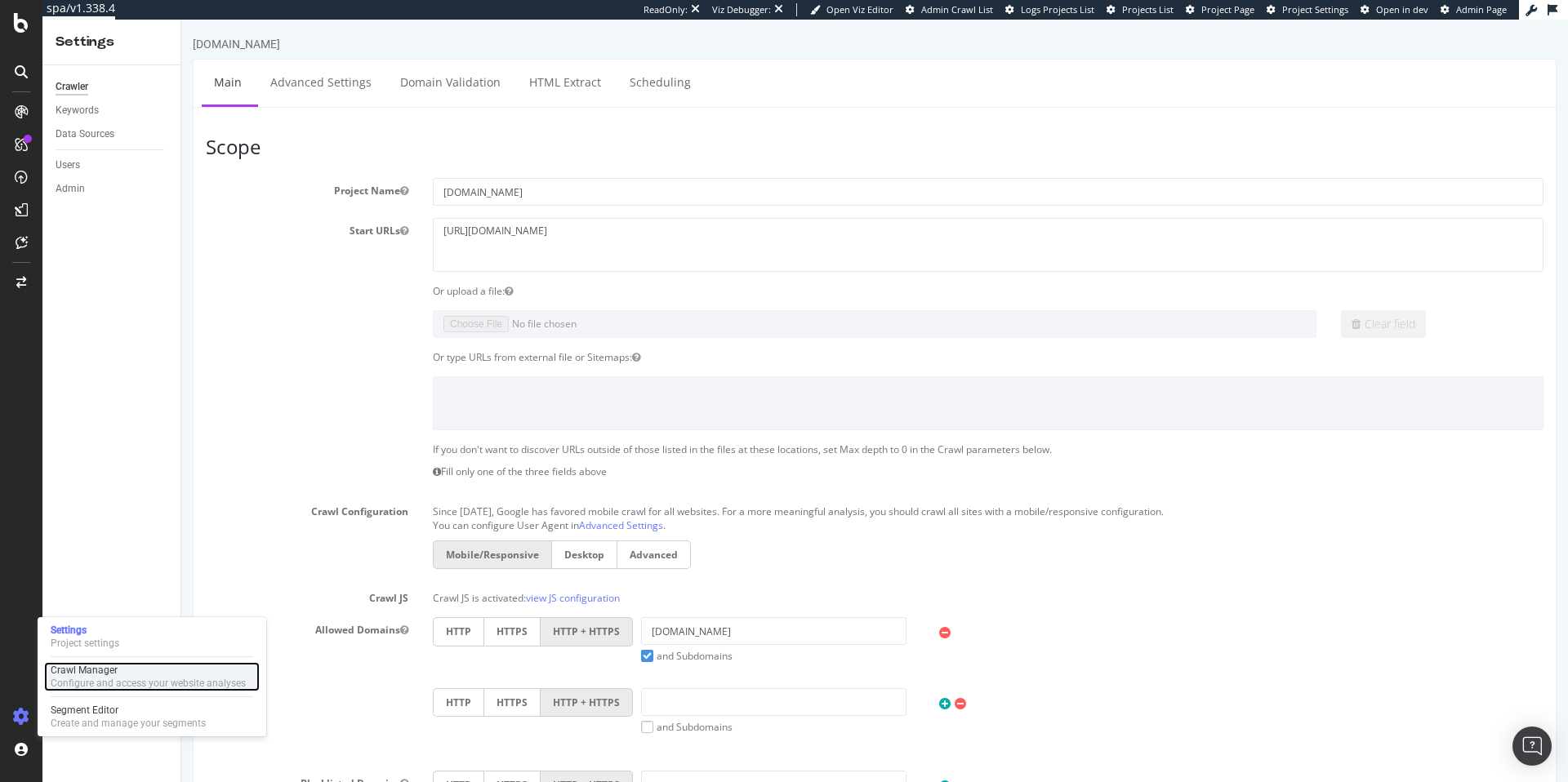
click at [129, 673] on div "Crawl Manager" at bounding box center [148, 670] width 196 height 13
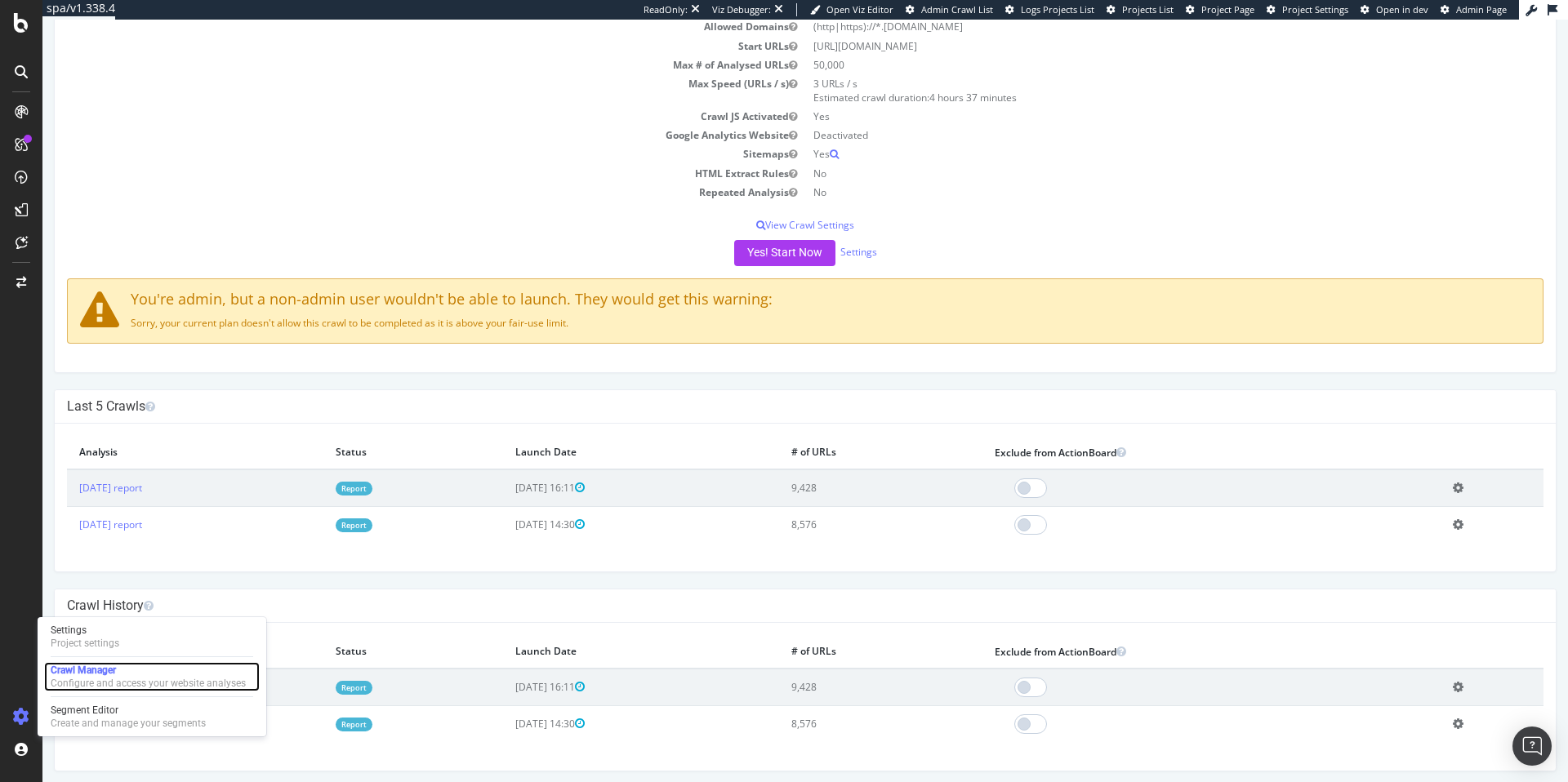
scroll to position [157, 0]
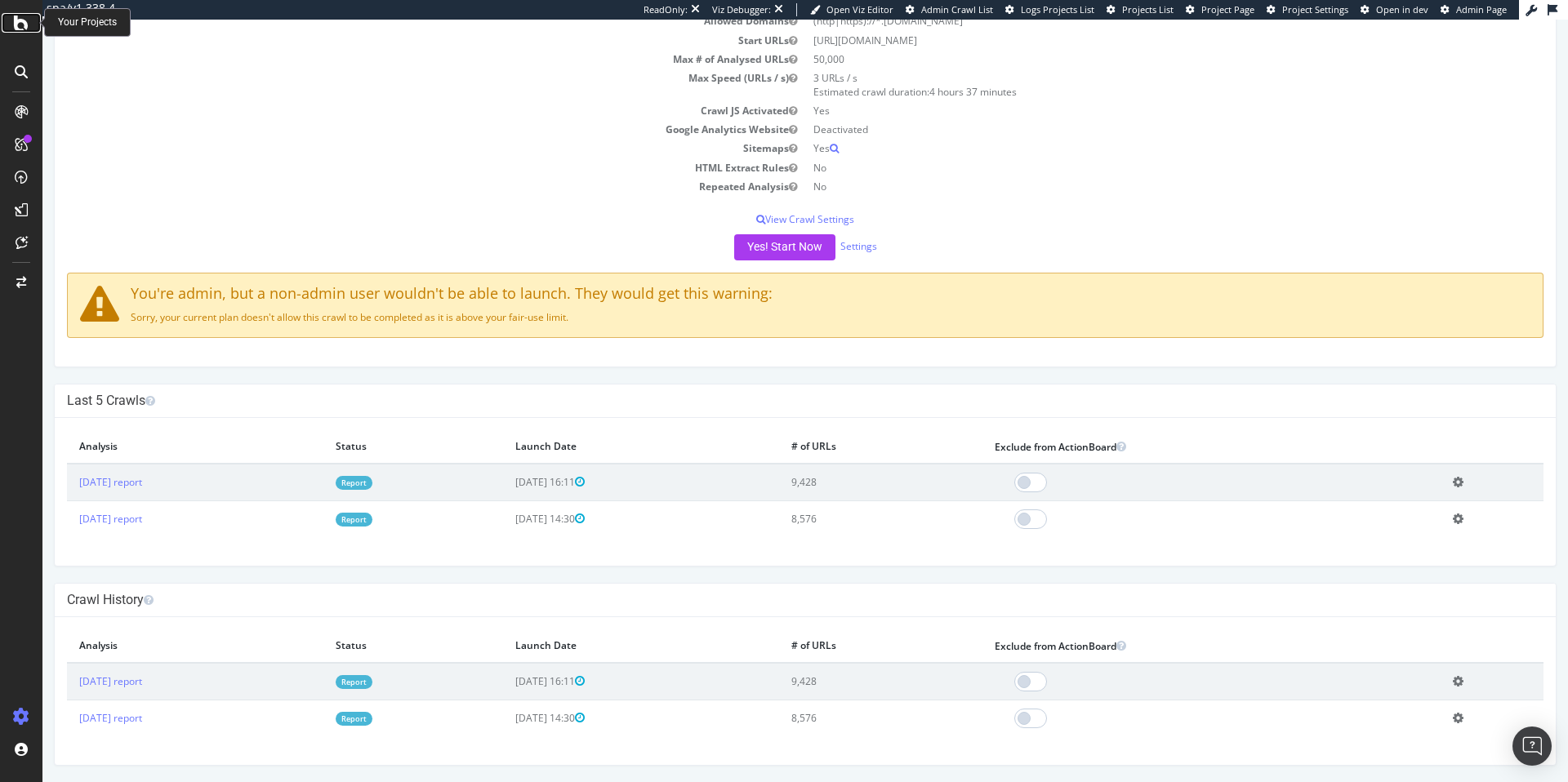
click at [26, 18] on icon at bounding box center [21, 23] width 15 height 19
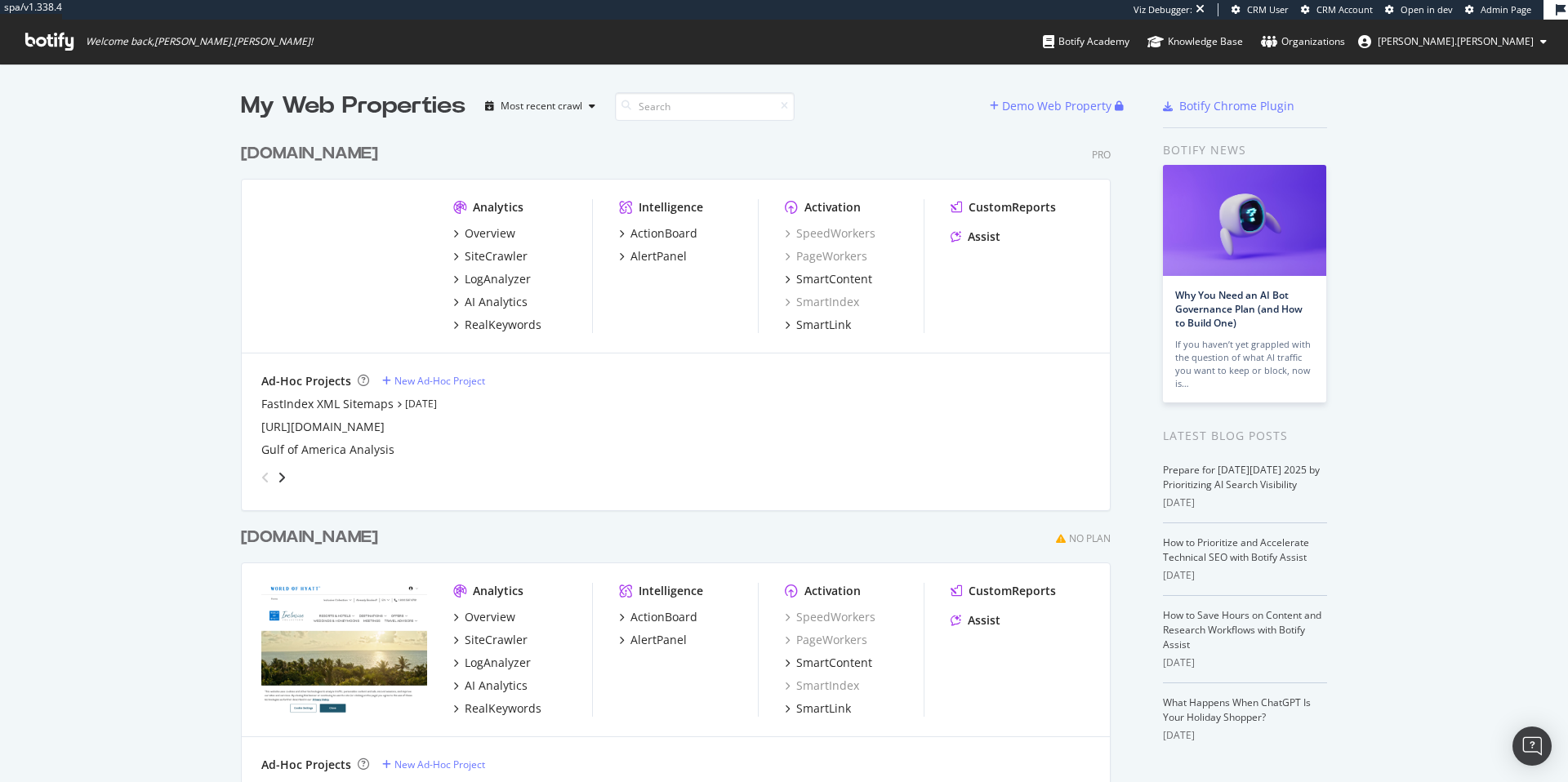
scroll to position [943, 870]
click at [290, 151] on div "[DOMAIN_NAME]" at bounding box center [309, 153] width 137 height 24
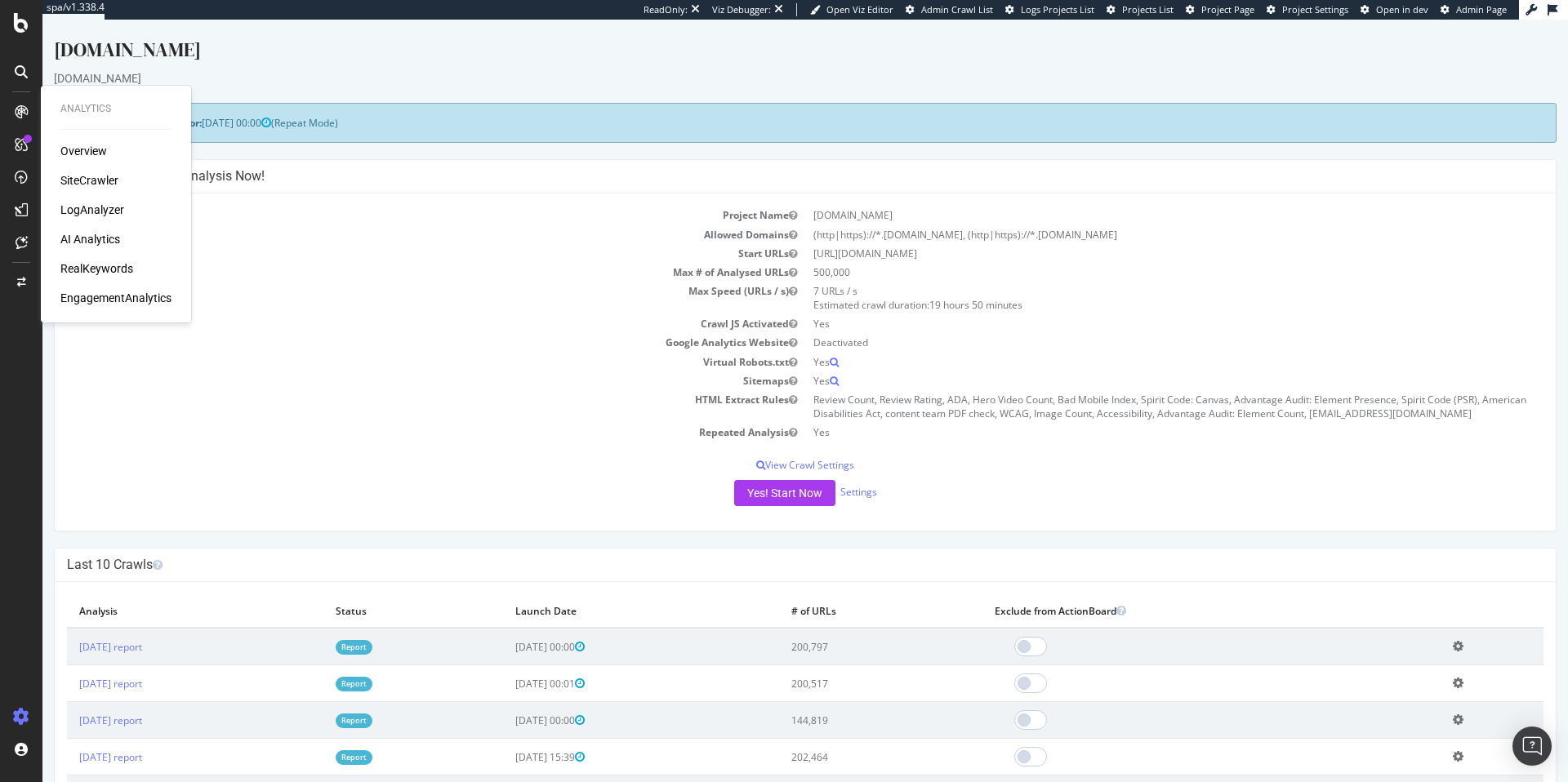
click at [23, 118] on div at bounding box center [21, 112] width 26 height 26
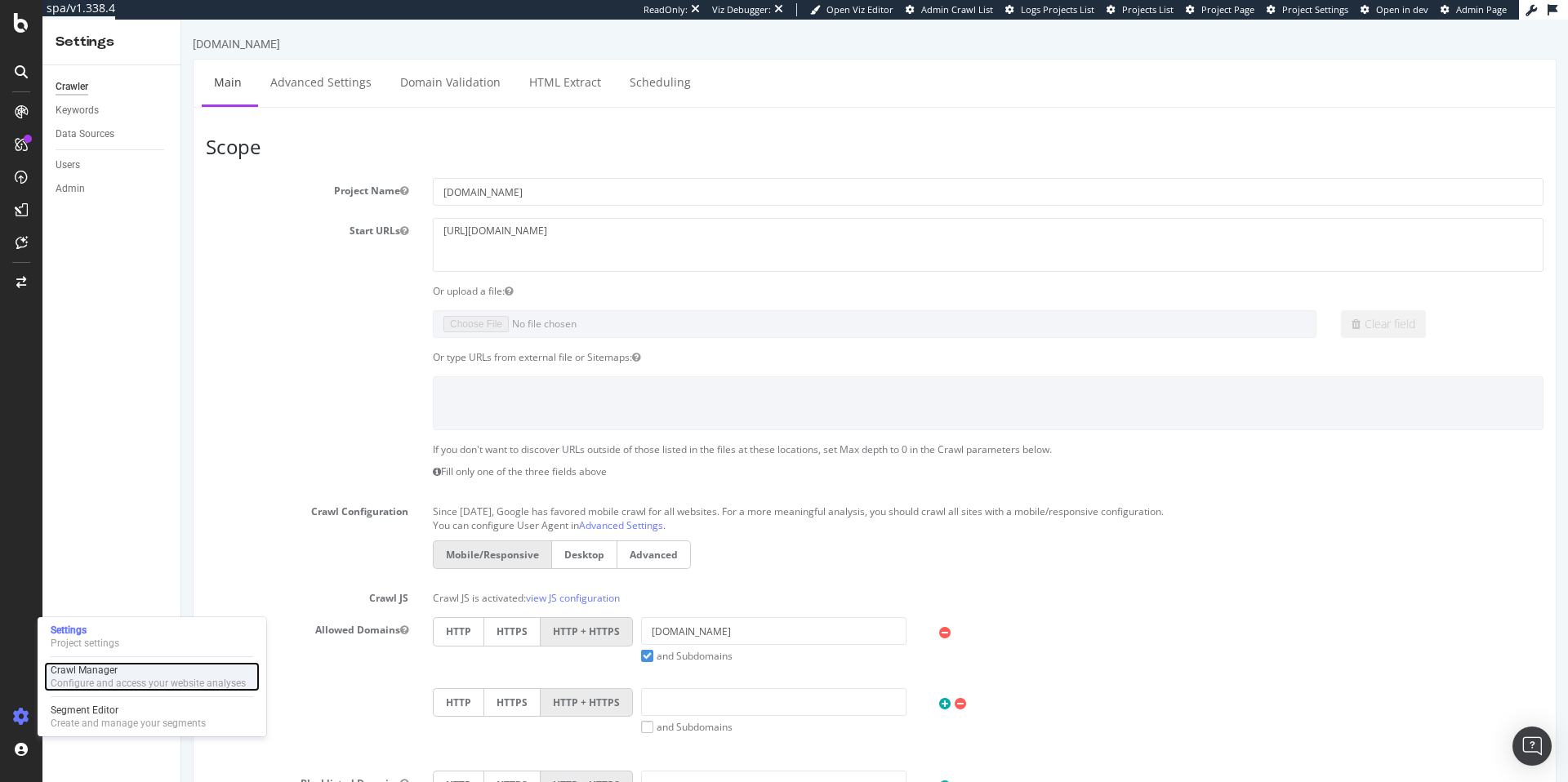
click at [90, 682] on div "Configure and access your website analyses" at bounding box center [148, 682] width 196 height 13
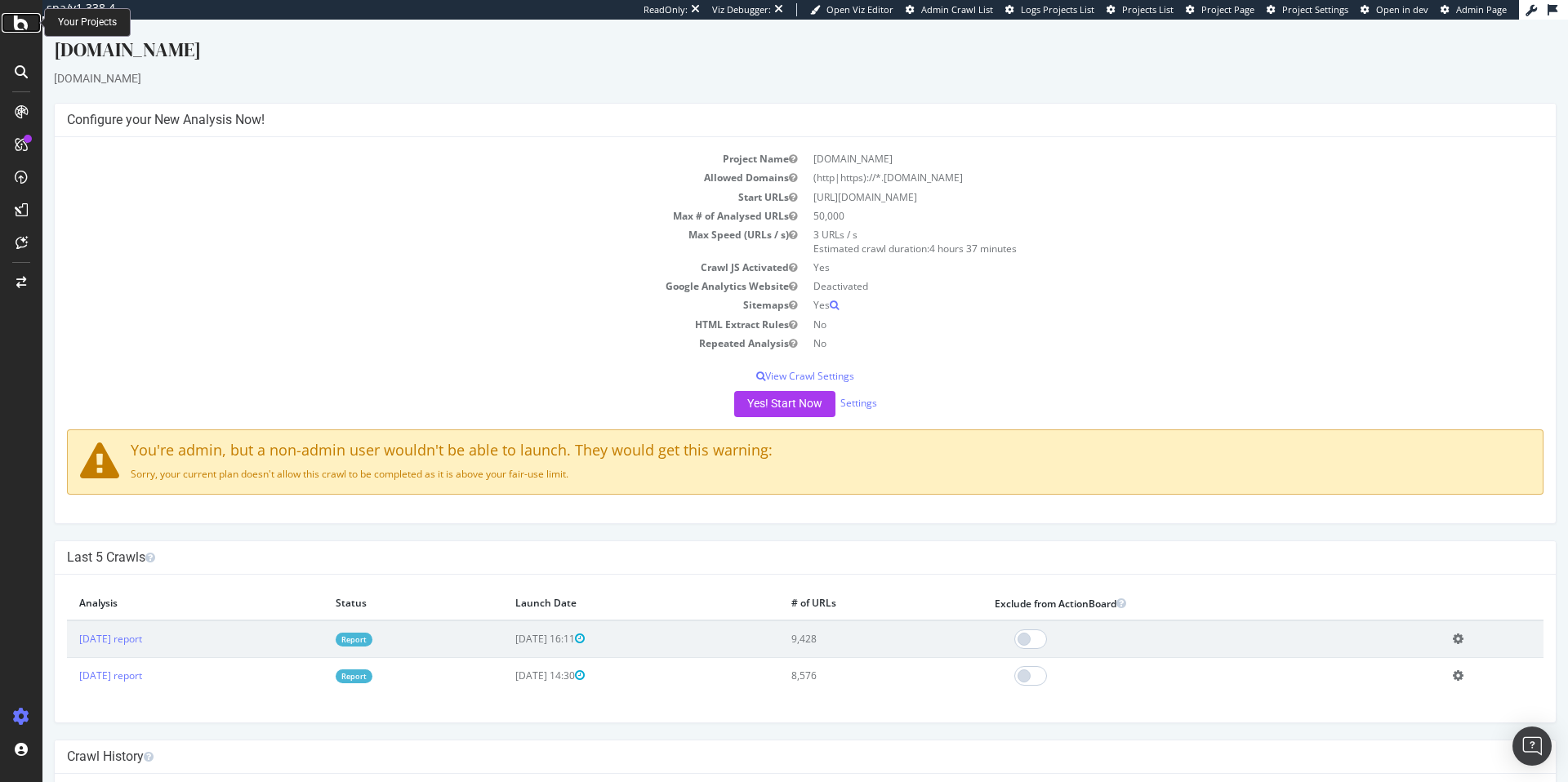
click at [22, 18] on icon at bounding box center [21, 23] width 15 height 19
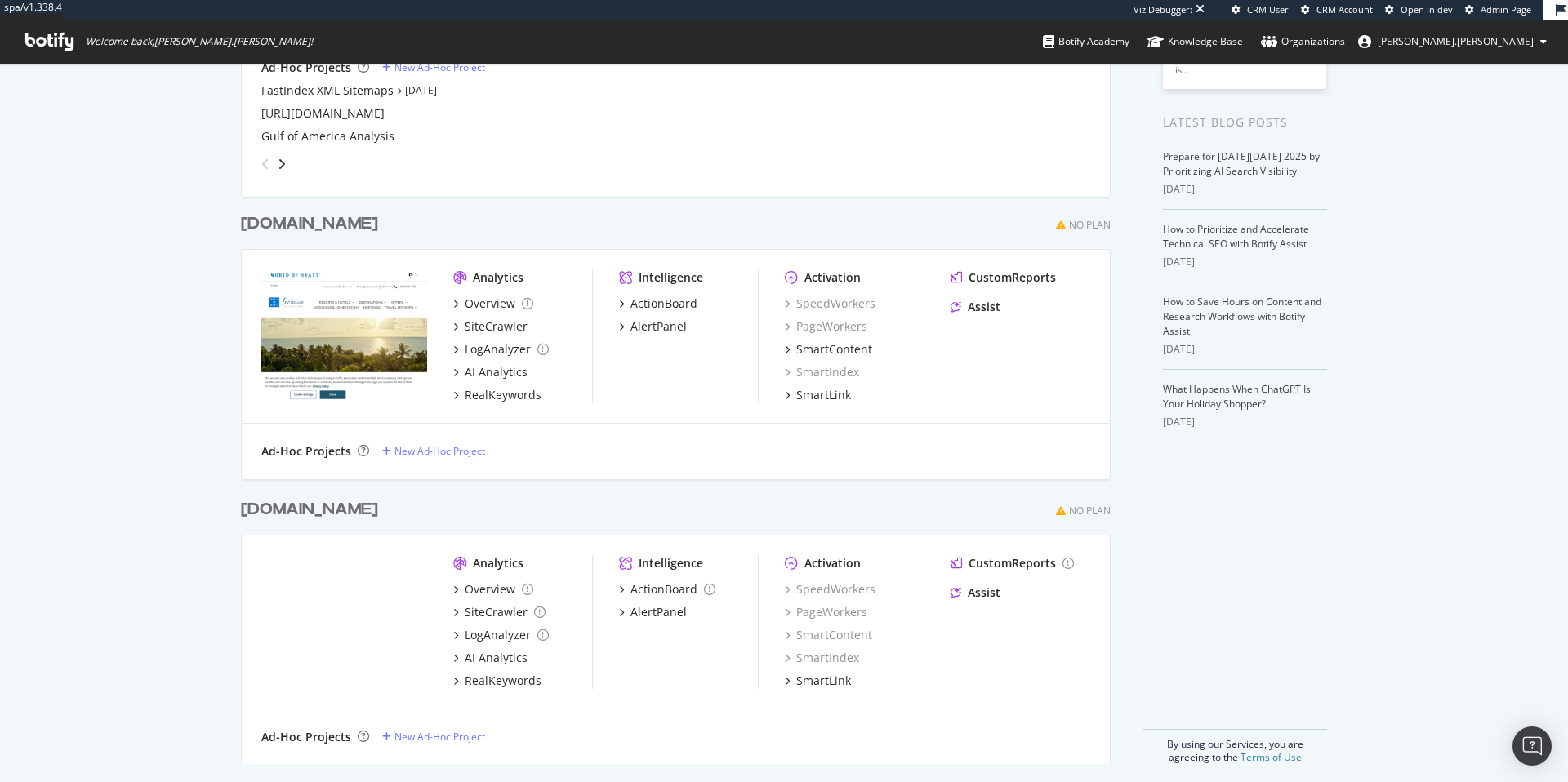
scroll to position [296, 0]
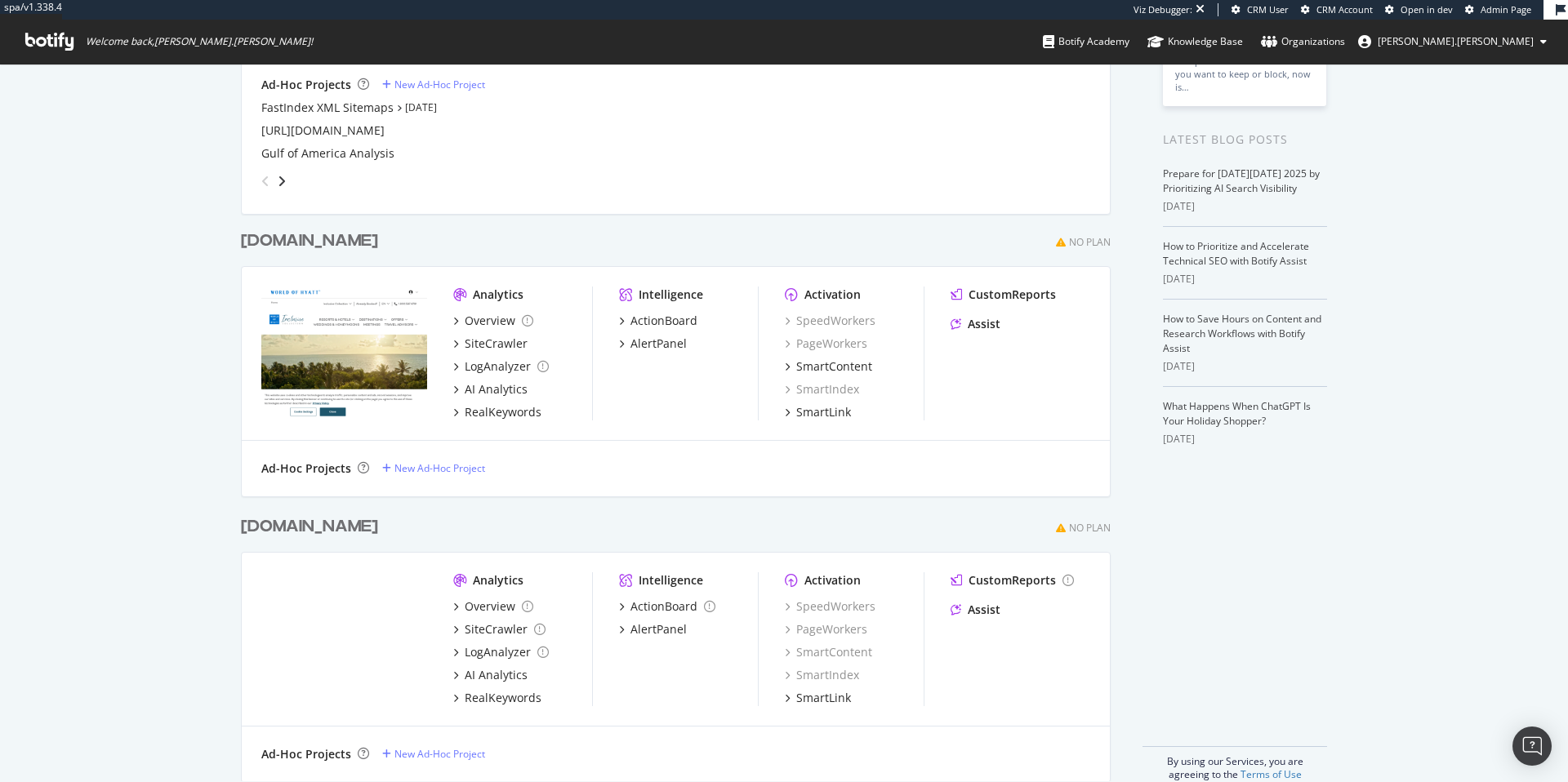
drag, startPoint x: 493, startPoint y: 251, endPoint x: 238, endPoint y: 242, distance: 255.2
click at [240, 242] on div "[DOMAIN_NAME] No Plan" at bounding box center [675, 240] width 869 height 24
copy div "[DOMAIN_NAME]"
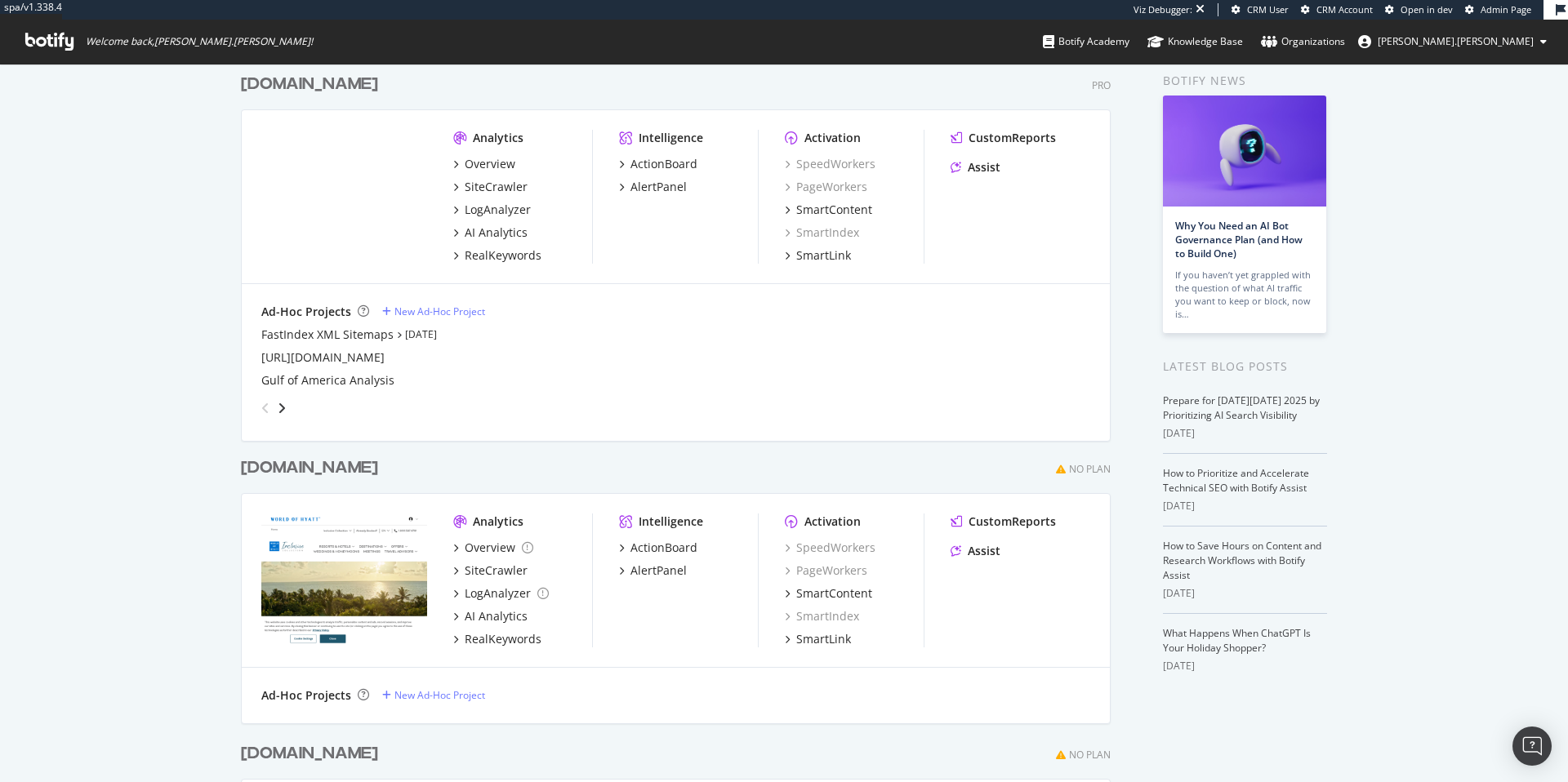
scroll to position [0, 0]
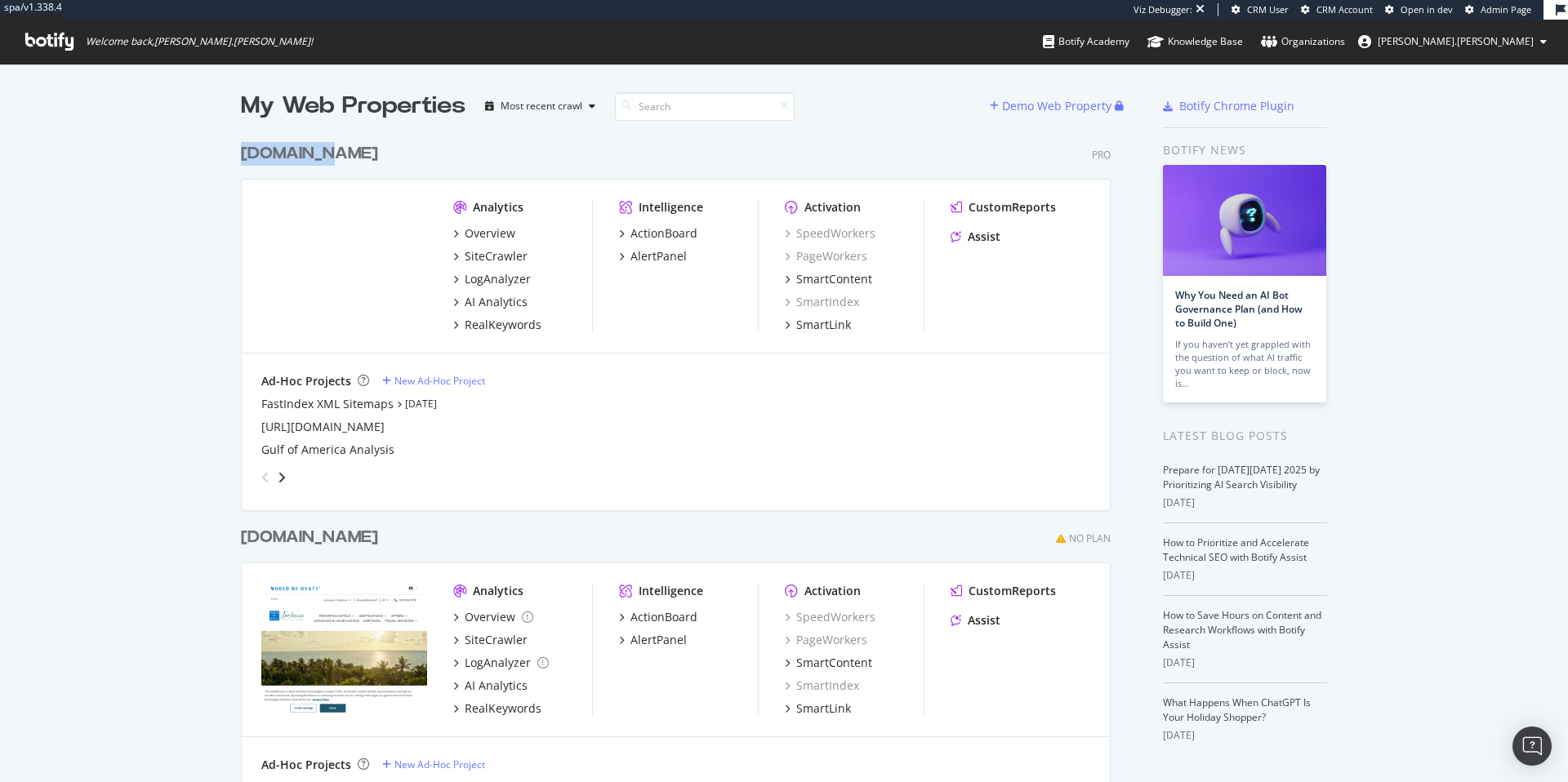
drag, startPoint x: 344, startPoint y: 152, endPoint x: 228, endPoint y: 155, distance: 116.0
click at [228, 155] on div "My Web Properties Most recent crawl Demo Web Property [DOMAIN_NAME] Pro Analyti…" at bounding box center [784, 583] width 1568 height 1040
copy div "[DOMAIN_NAME]"
